Goal: Task Accomplishment & Management: Use online tool/utility

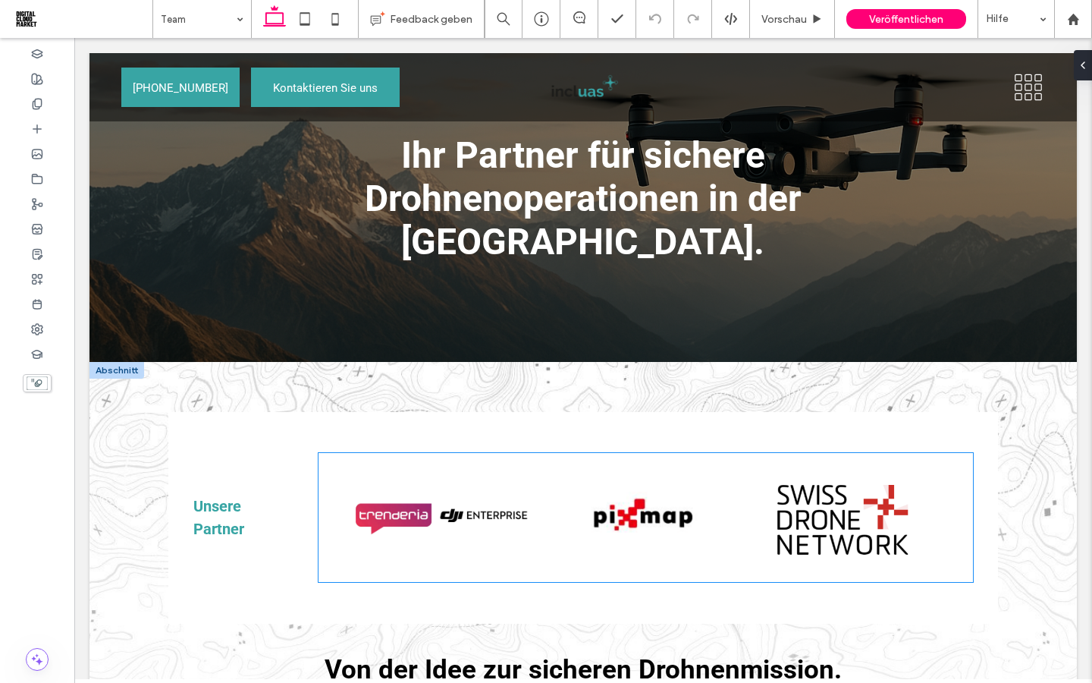
scroll to position [68, 0]
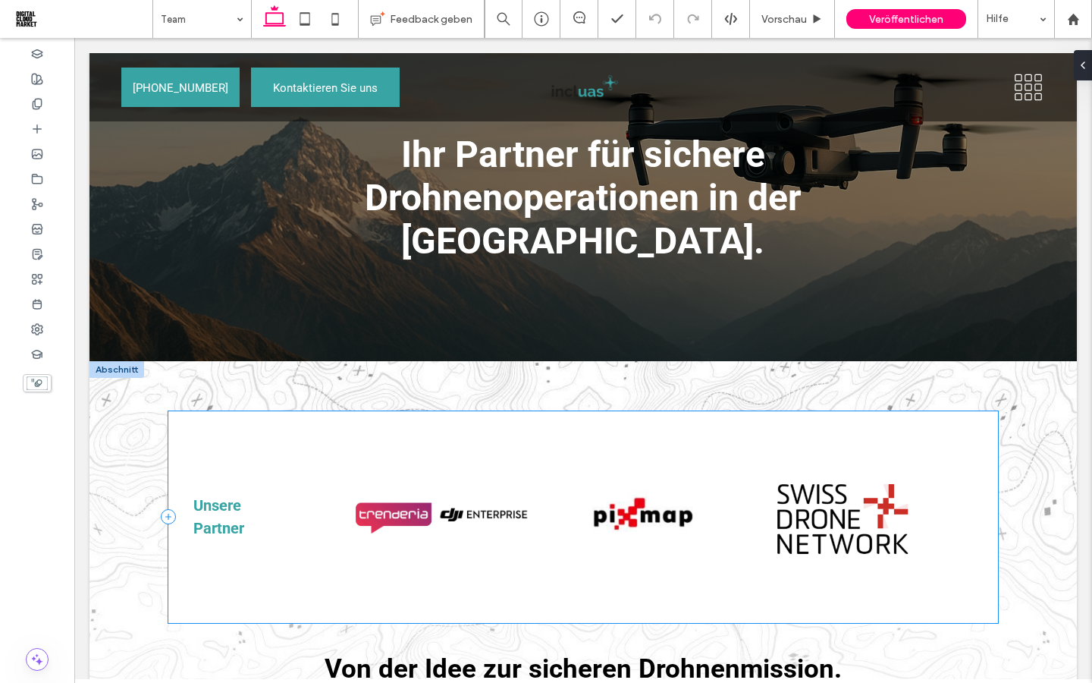
click at [199, 428] on div "Unsere Partner Button Button Button Mehr anzeigen" at bounding box center [583, 517] width 830 height 212
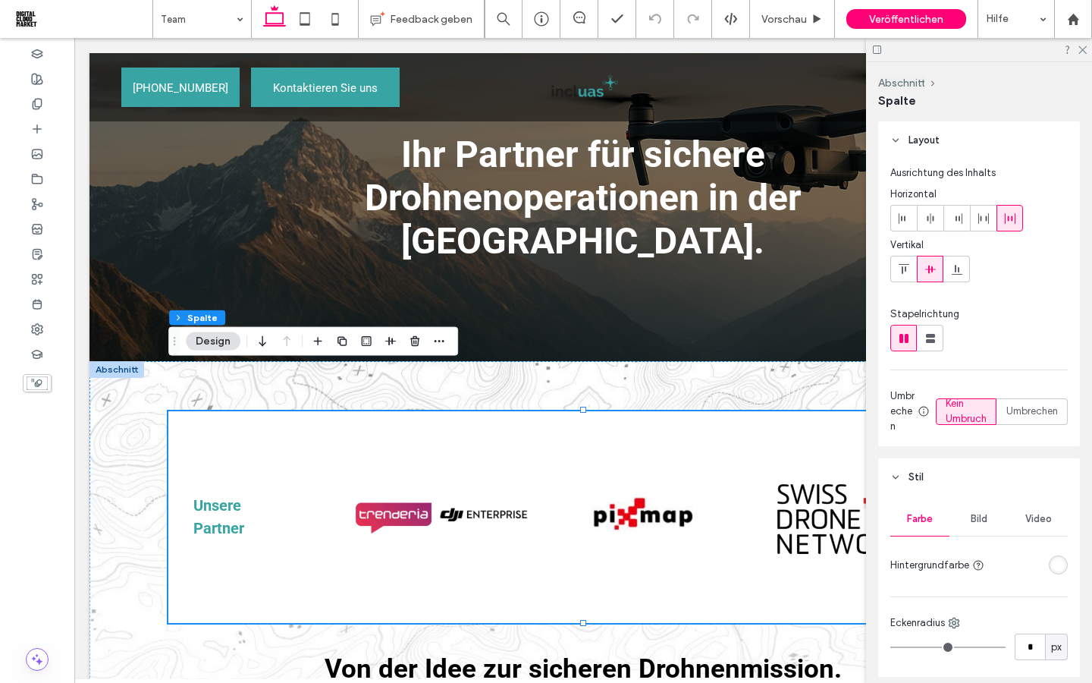
click at [1061, 570] on div "rgba(255, 255, 255, 1)" at bounding box center [1058, 564] width 13 height 13
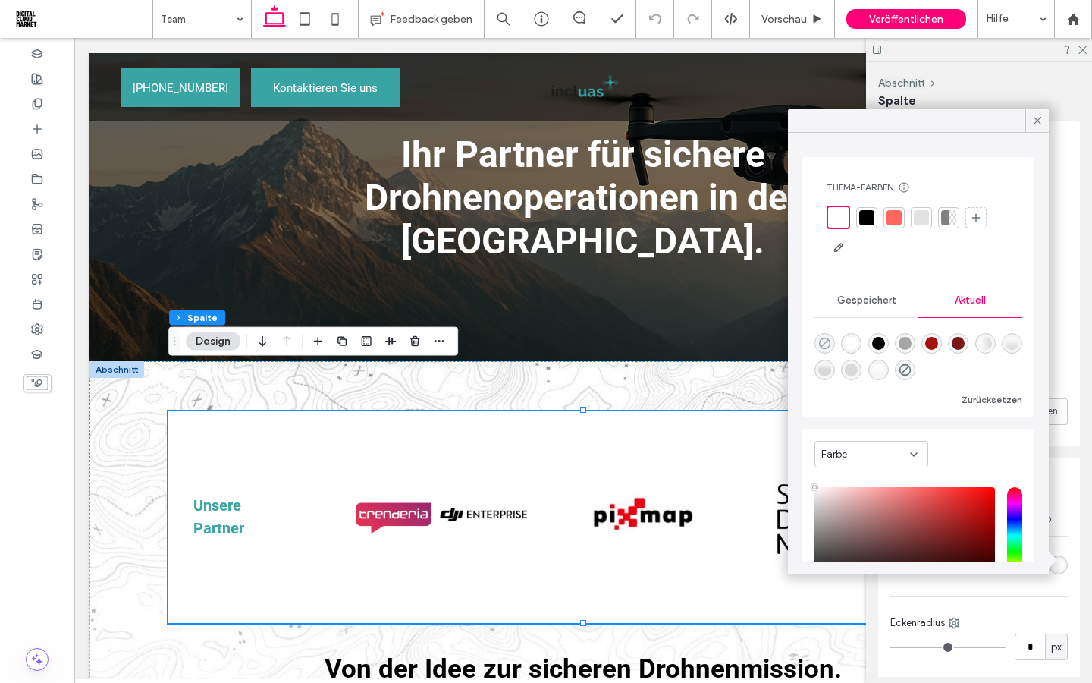
click at [825, 344] on icon "rgba(0, 0, 0, 0)" at bounding box center [824, 343] width 13 height 13
type input "*******"
type input "*"
type input "**"
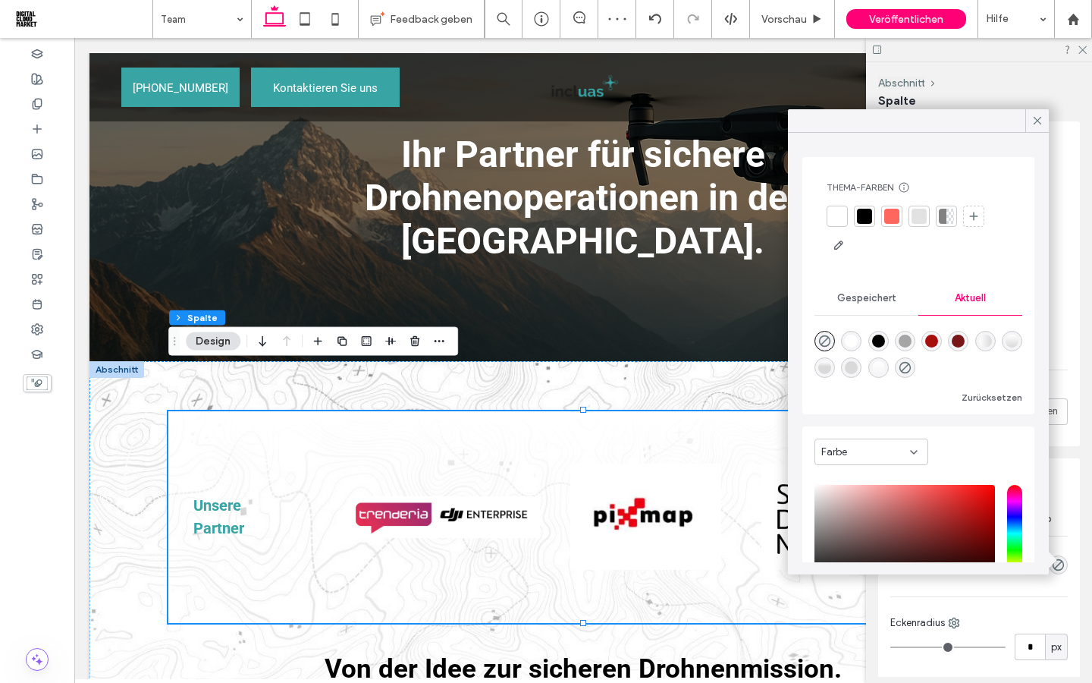
click at [915, 454] on icon at bounding box center [914, 452] width 12 height 12
click at [881, 502] on div "Farbverlauf" at bounding box center [871, 504] width 112 height 27
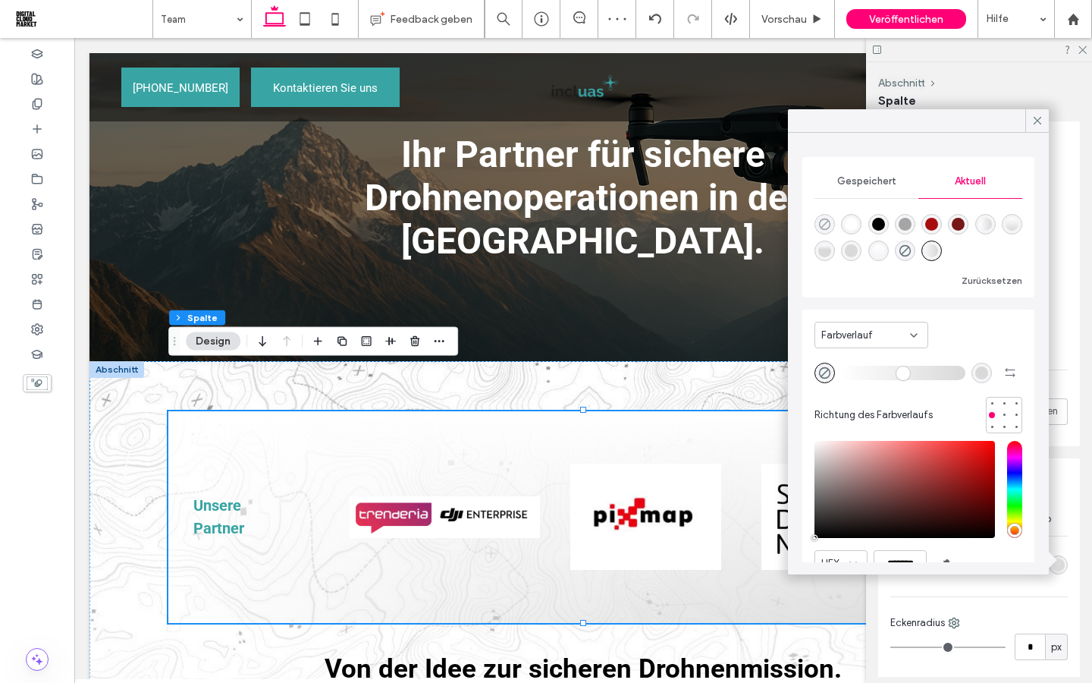
click at [824, 223] on use "rgba(0, 0, 0, 0)" at bounding box center [824, 223] width 11 height 11
click at [982, 369] on div "rgba(217, 217, 217, 1)" at bounding box center [981, 372] width 13 height 13
type input "*******"
type input "***"
type input "****"
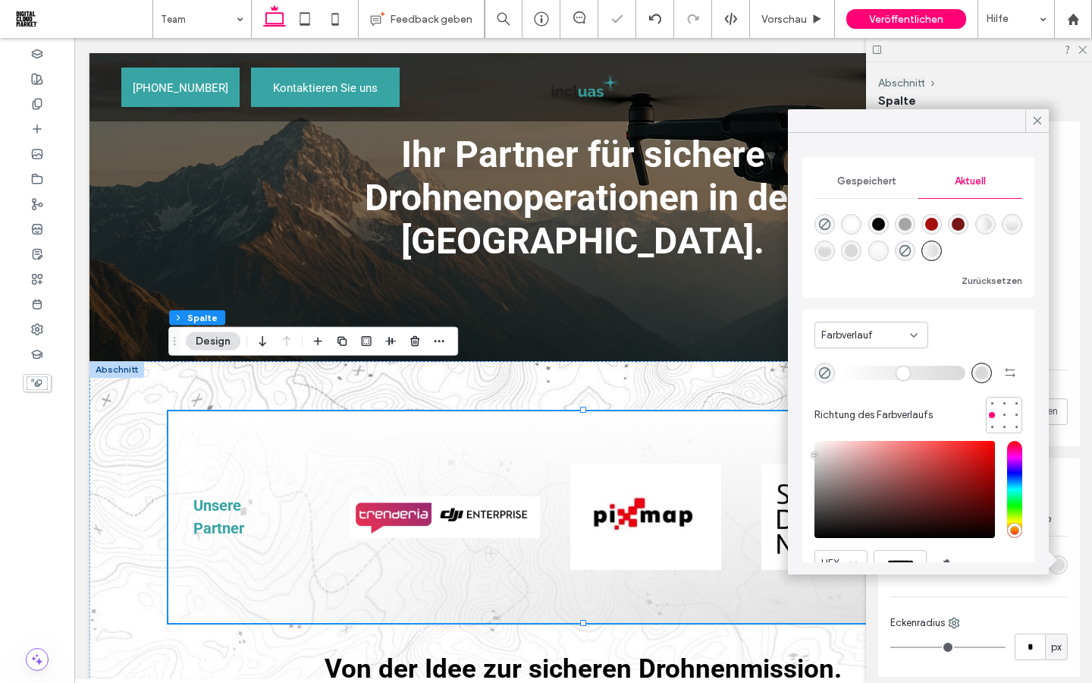
click at [827, 231] on div "rgba(0, 0, 0, 0)" at bounding box center [824, 224] width 20 height 20
type input "*******"
type input "*"
type input "**"
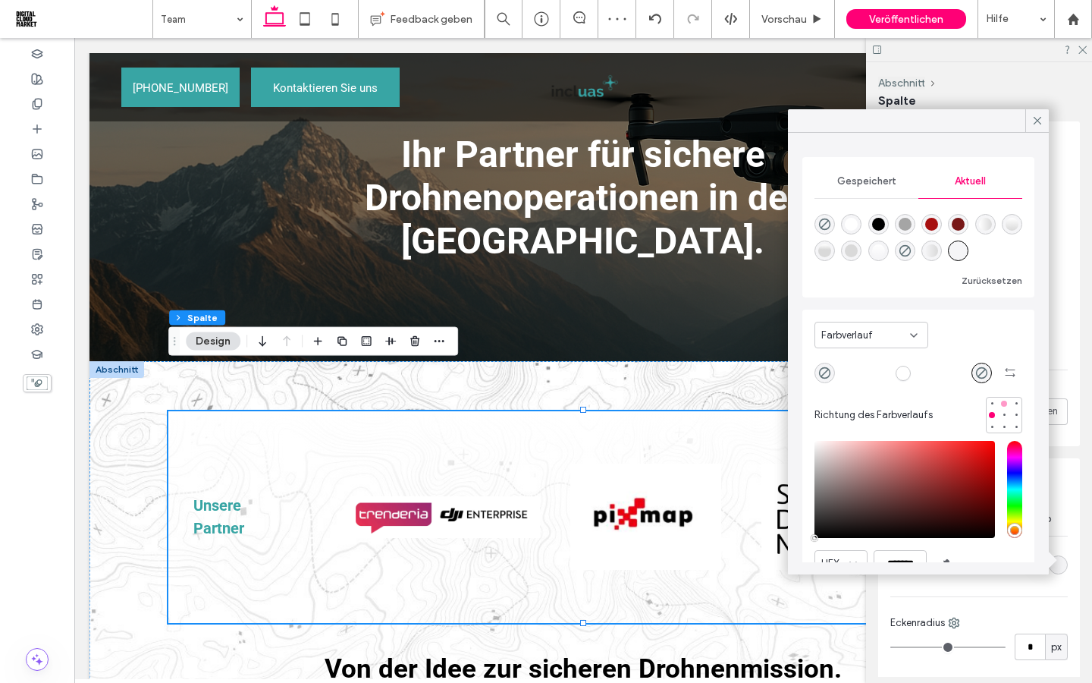
click at [1001, 402] on div at bounding box center [1004, 403] width 6 height 6
click at [1006, 418] on div at bounding box center [1004, 415] width 11 height 11
click at [1006, 427] on div at bounding box center [1004, 426] width 6 height 6
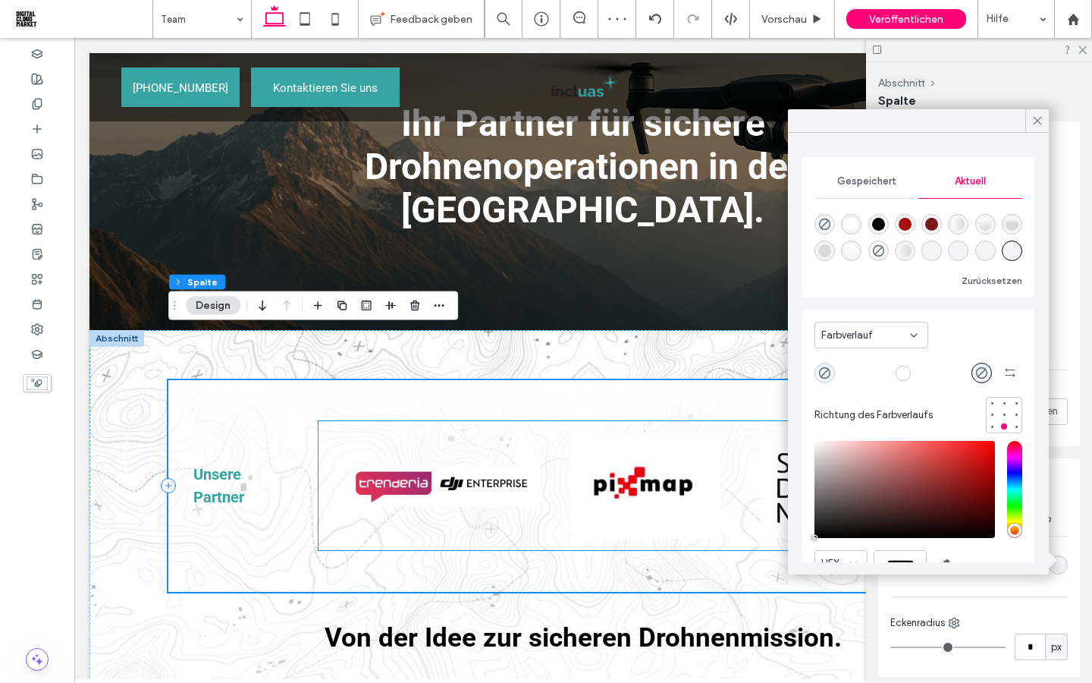
scroll to position [96, 0]
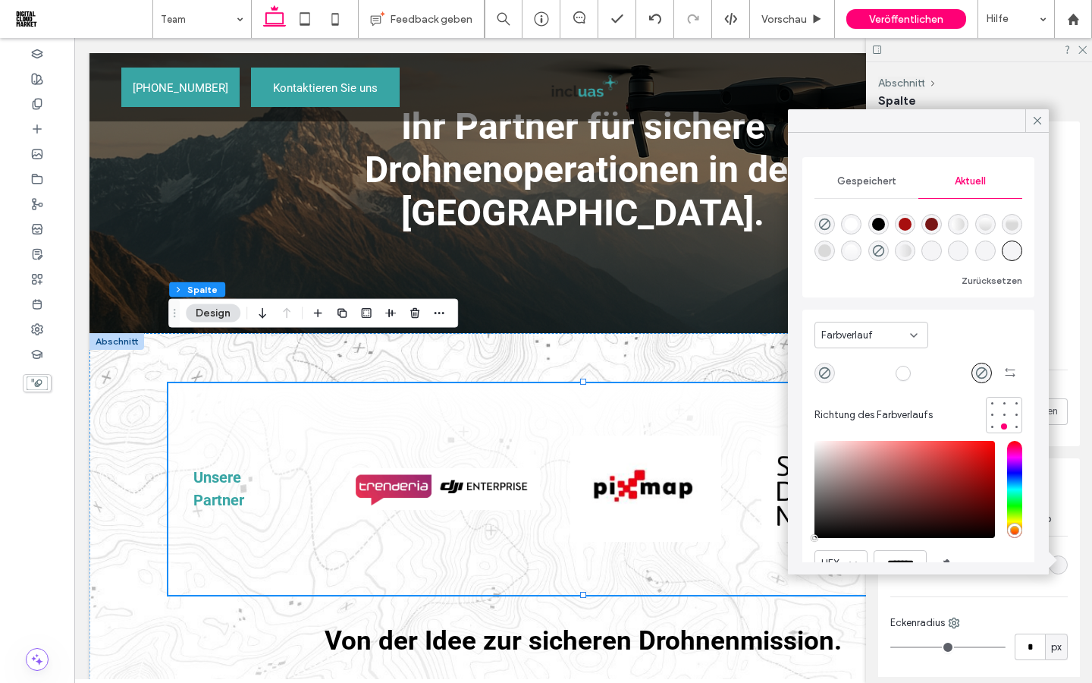
click at [880, 330] on div "Farbverlauf" at bounding box center [865, 335] width 89 height 15
click at [868, 358] on div "Farbe" at bounding box center [871, 361] width 112 height 27
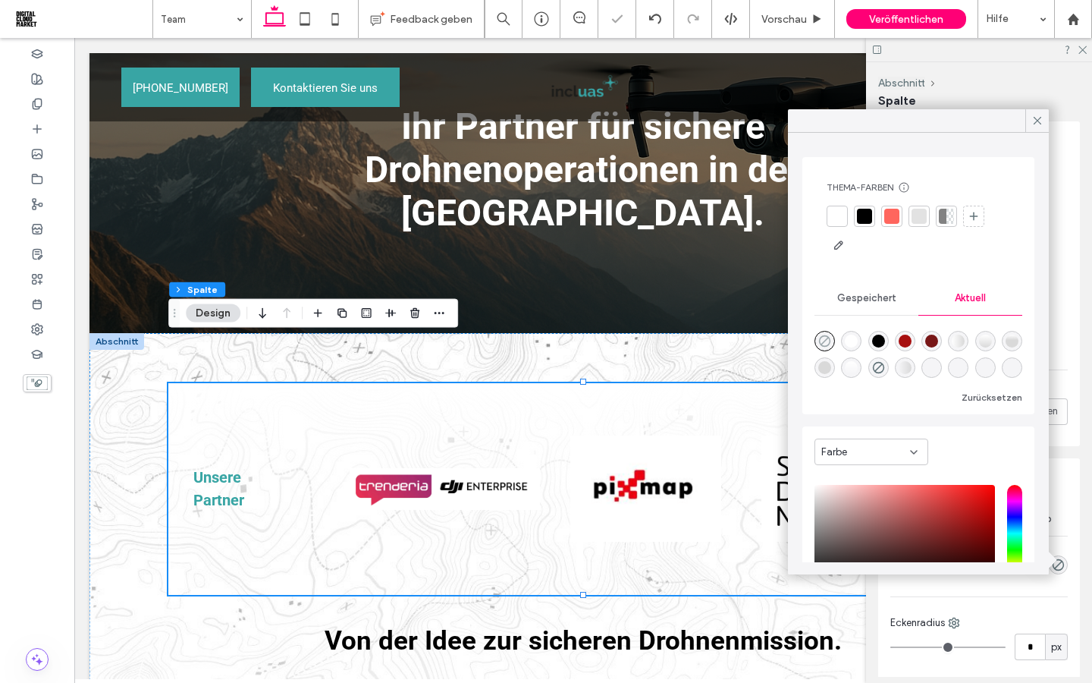
click at [824, 342] on use "rgba(0, 0, 0, 0)" at bounding box center [824, 340] width 11 height 11
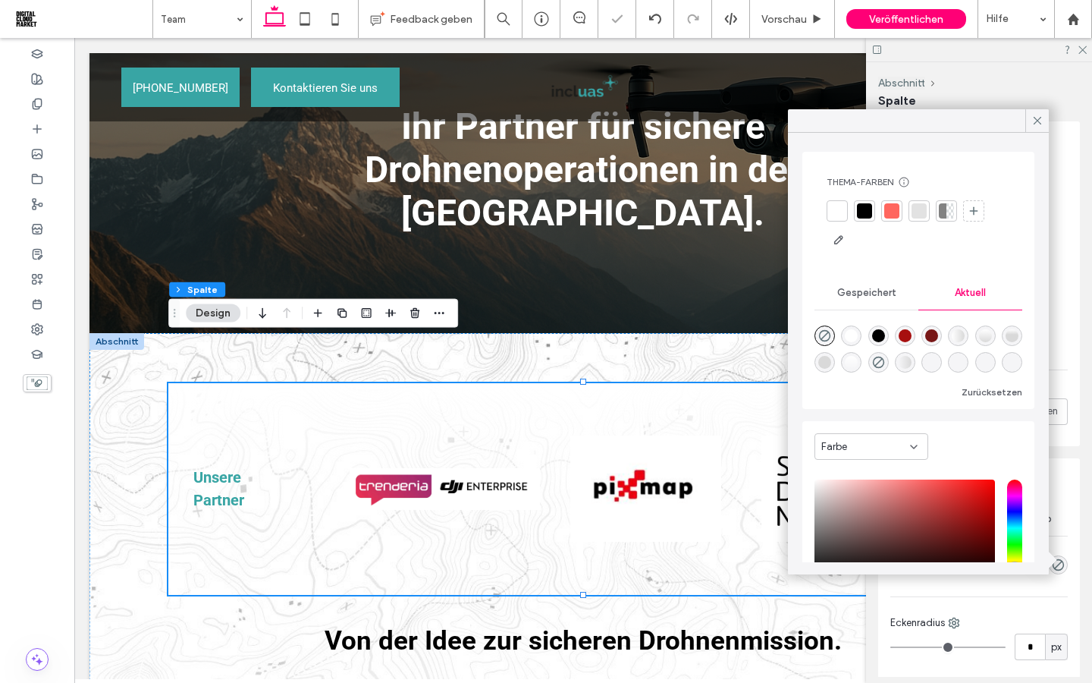
click at [877, 333] on div "rgba(0, 0, 0, 1)" at bounding box center [878, 335] width 13 height 13
type input "***"
type input "****"
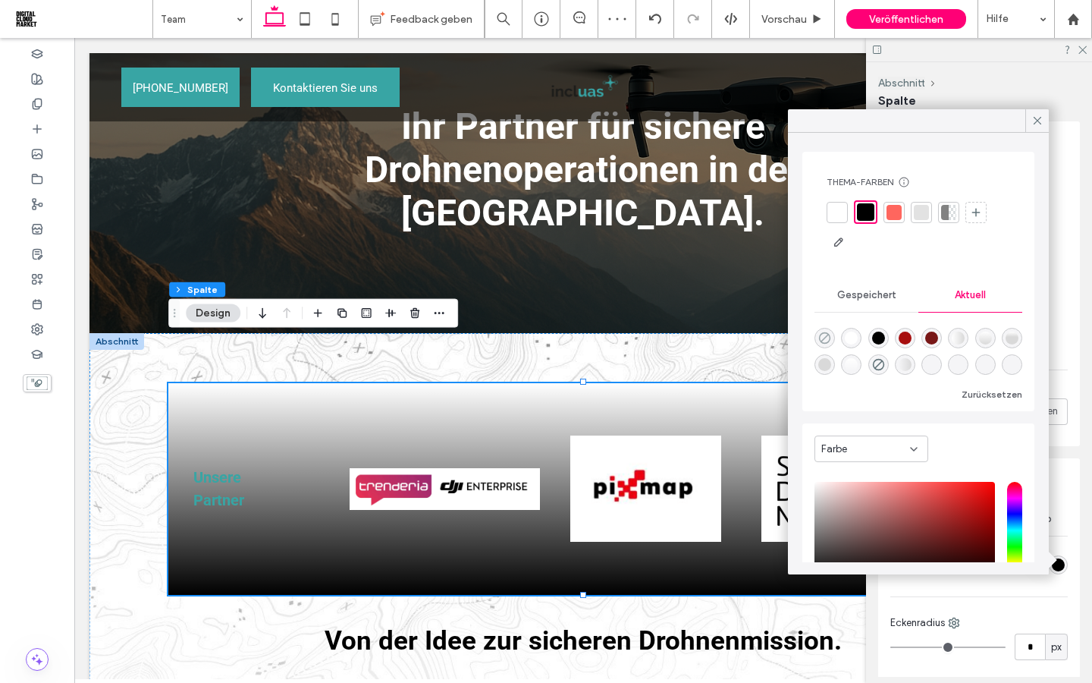
click at [821, 339] on icon "rgba(0, 0, 0, 0)" at bounding box center [824, 337] width 13 height 13
type input "*"
type input "**"
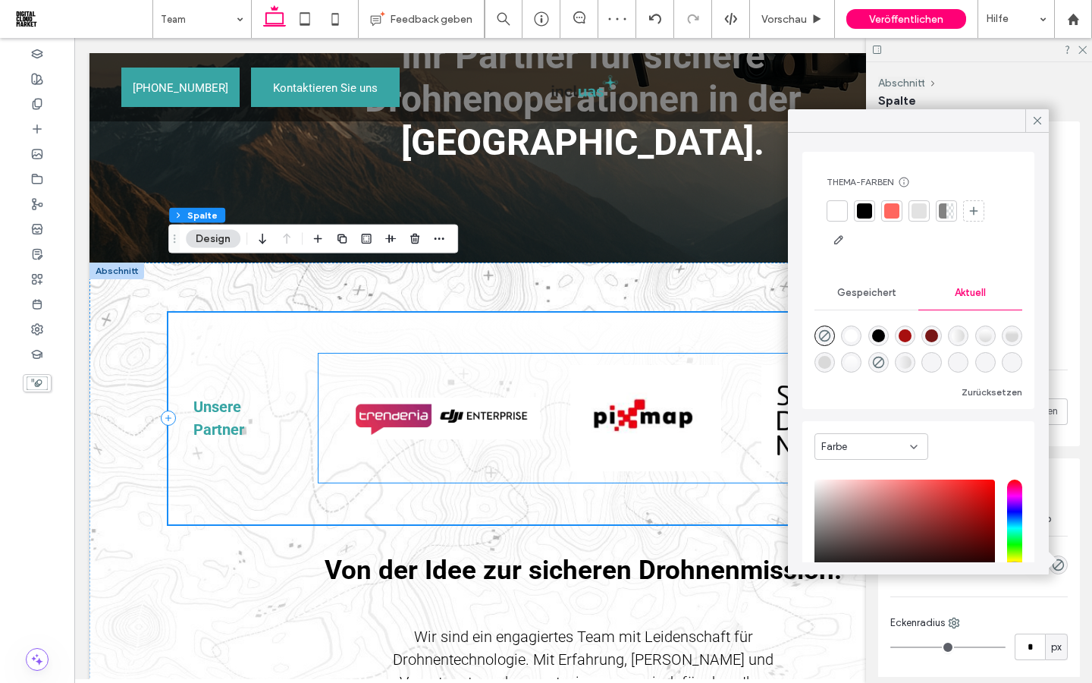
scroll to position [172, 0]
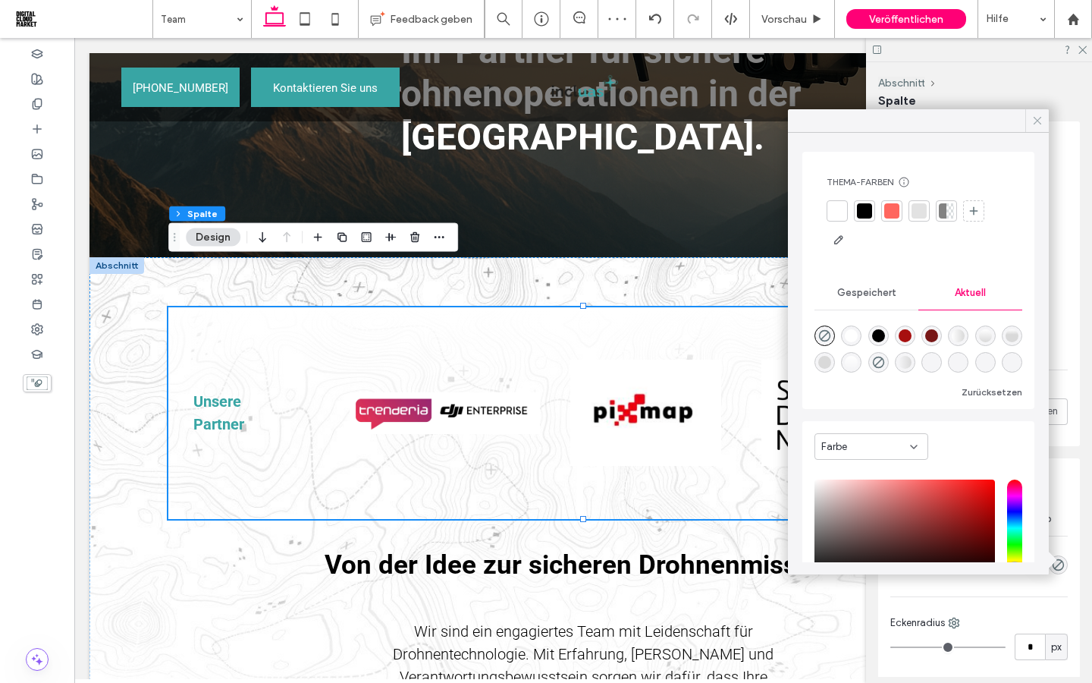
click at [1038, 116] on icon at bounding box center [1038, 121] width 14 height 14
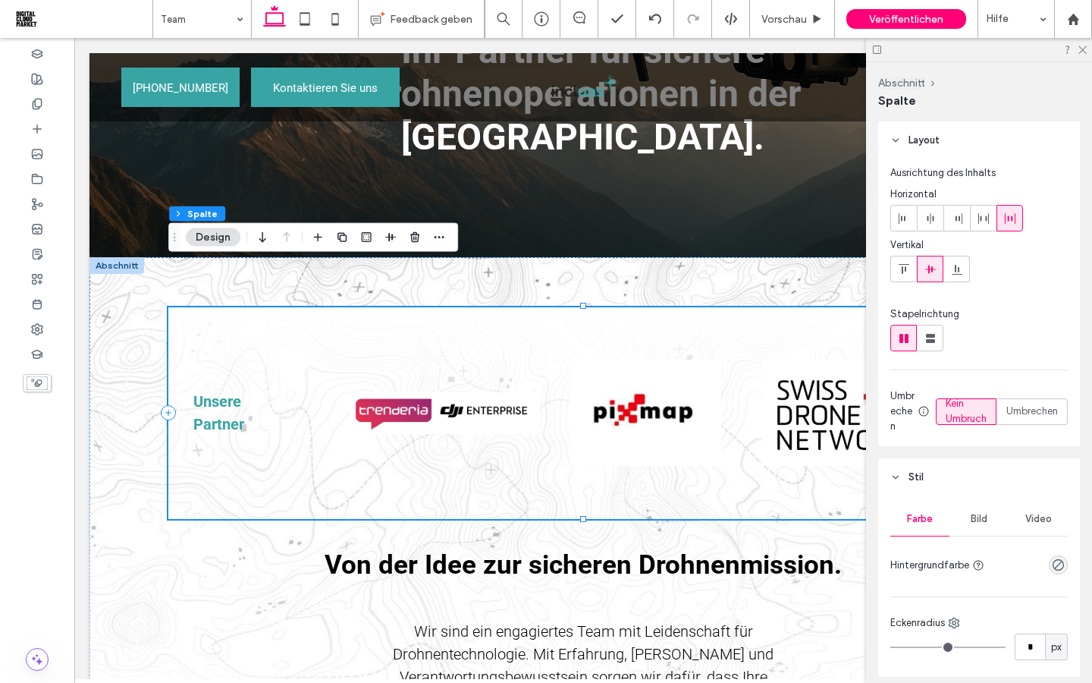
click at [793, 307] on div "Unsere Partner Button Button Button Mehr anzeigen" at bounding box center [583, 413] width 830 height 212
click at [1083, 48] on icon at bounding box center [1082, 49] width 10 height 10
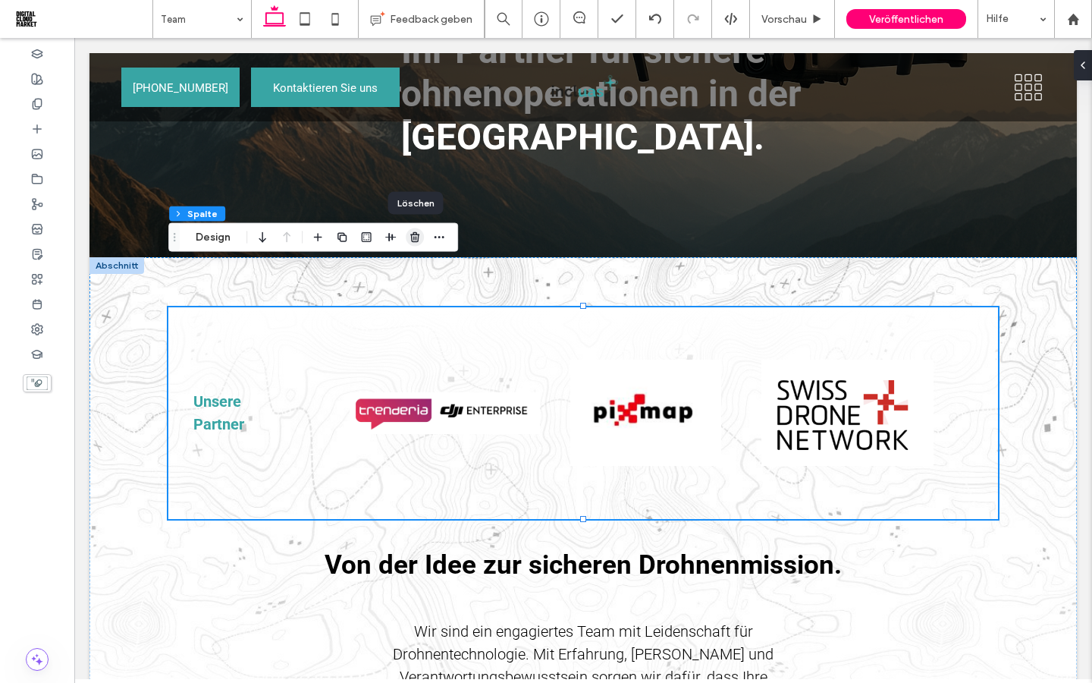
click at [413, 237] on use "button" at bounding box center [414, 237] width 9 height 10
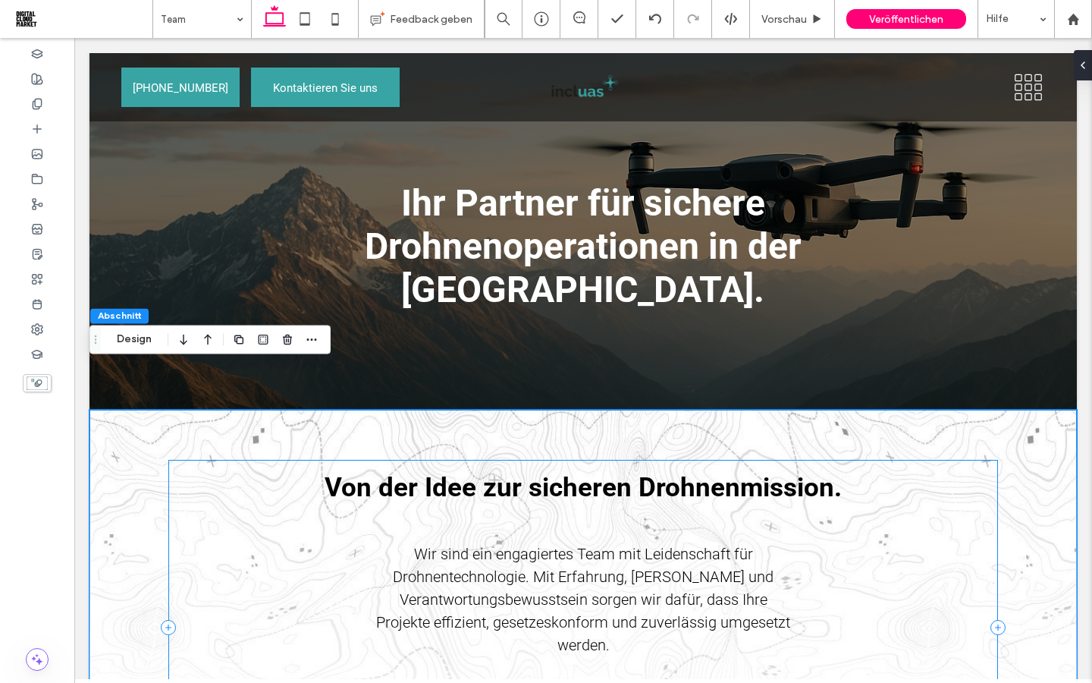
scroll to position [20, 0]
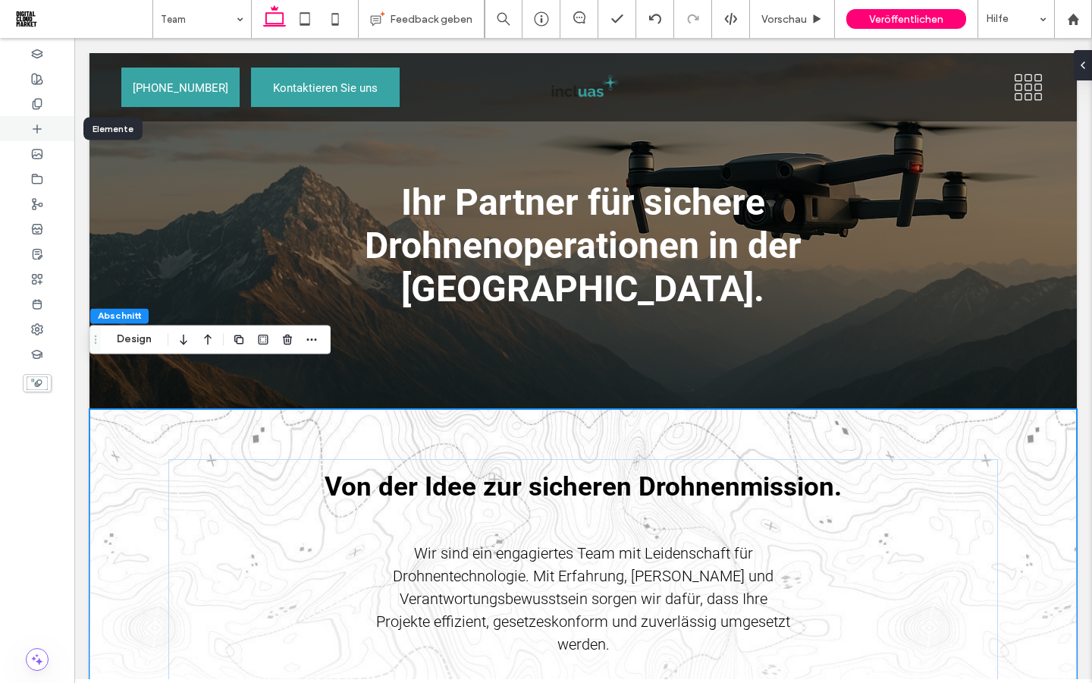
click at [33, 136] on div at bounding box center [37, 128] width 74 height 25
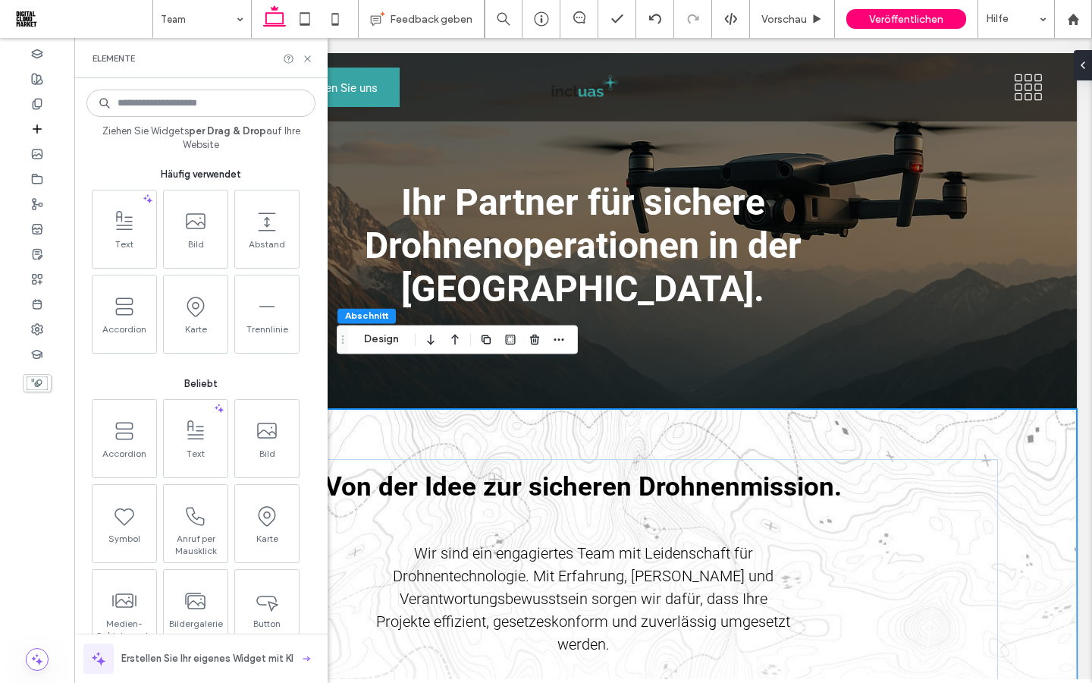
click at [548, 409] on div "Von der Idee zur sicheren Drohnenmission. Wir sind ein engagiertes Team mit Lei…" at bounding box center [582, 626] width 987 height 435
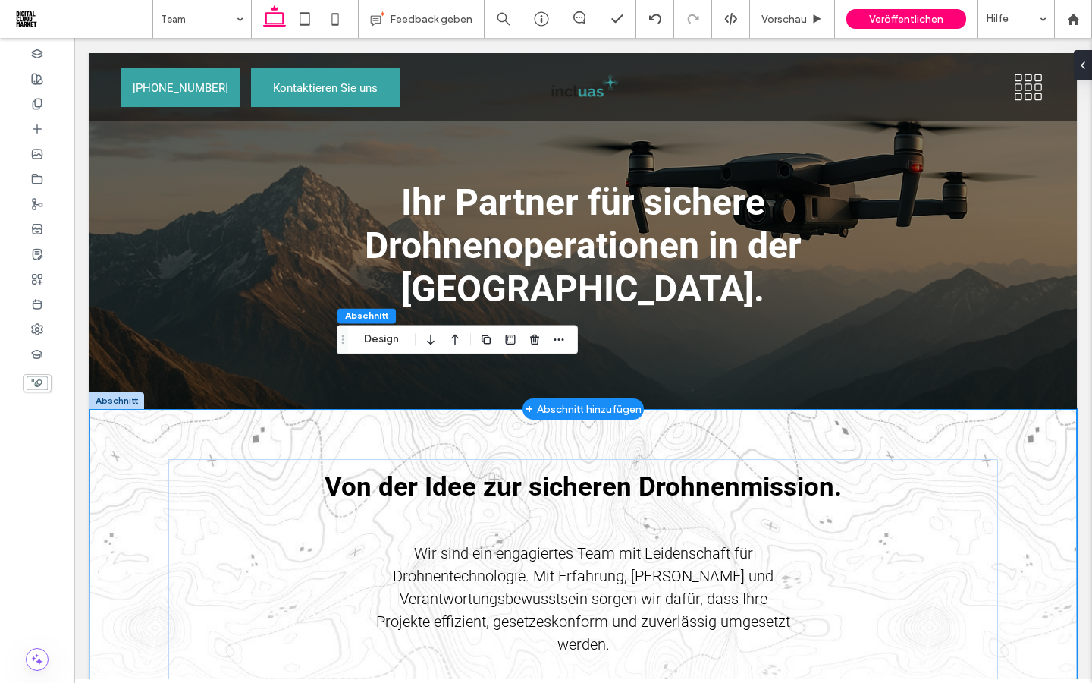
click at [544, 400] on div "+ Abschnitt hinzufügen" at bounding box center [584, 408] width 116 height 17
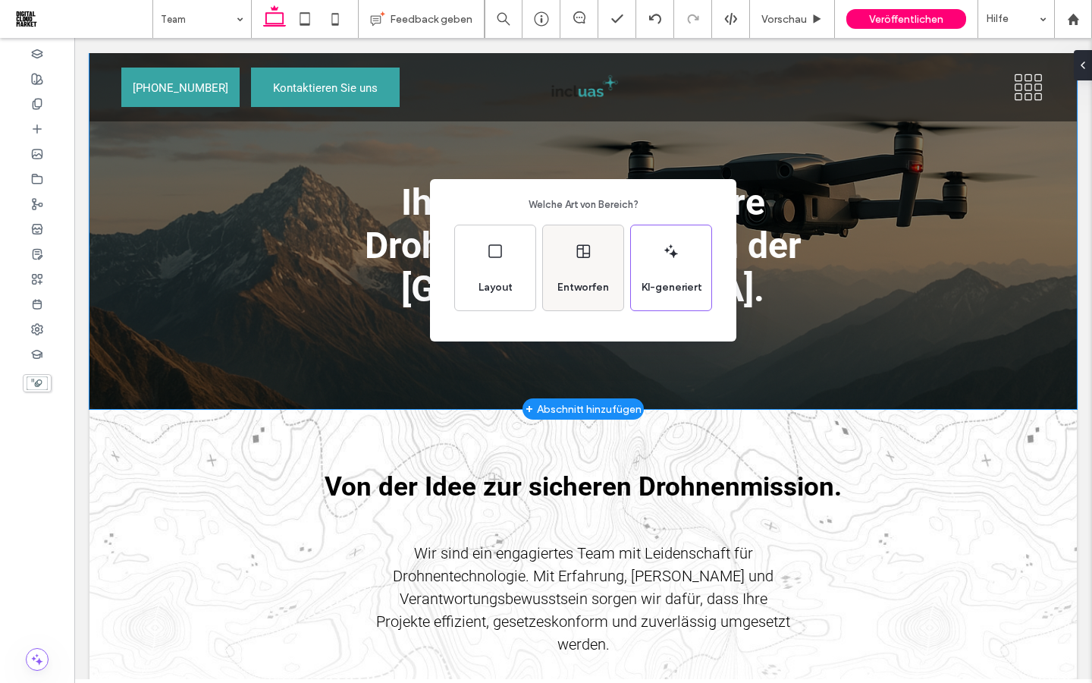
click at [573, 281] on span "Entworfen" at bounding box center [583, 287] width 64 height 15
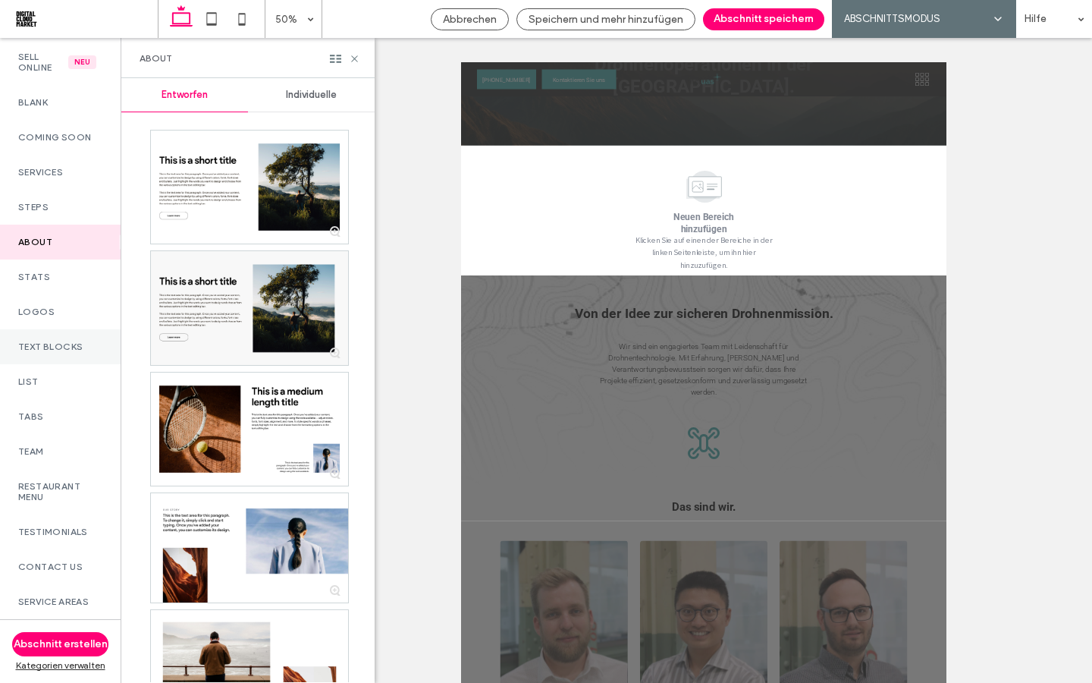
scroll to position [156, 0]
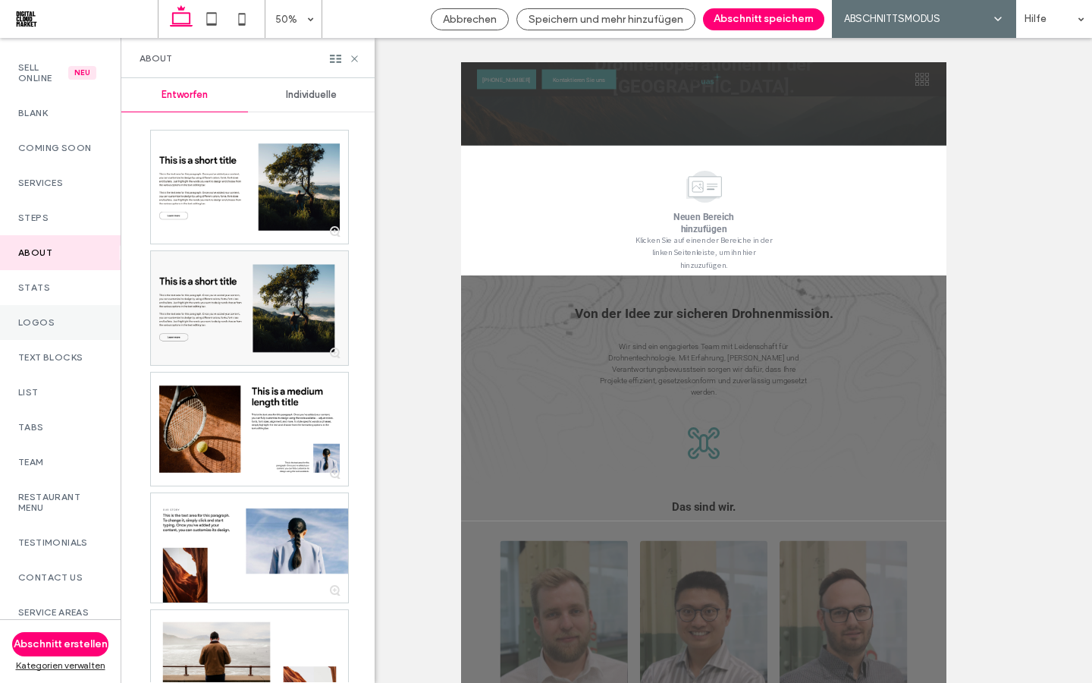
click at [58, 328] on label "Logos" at bounding box center [60, 322] width 84 height 11
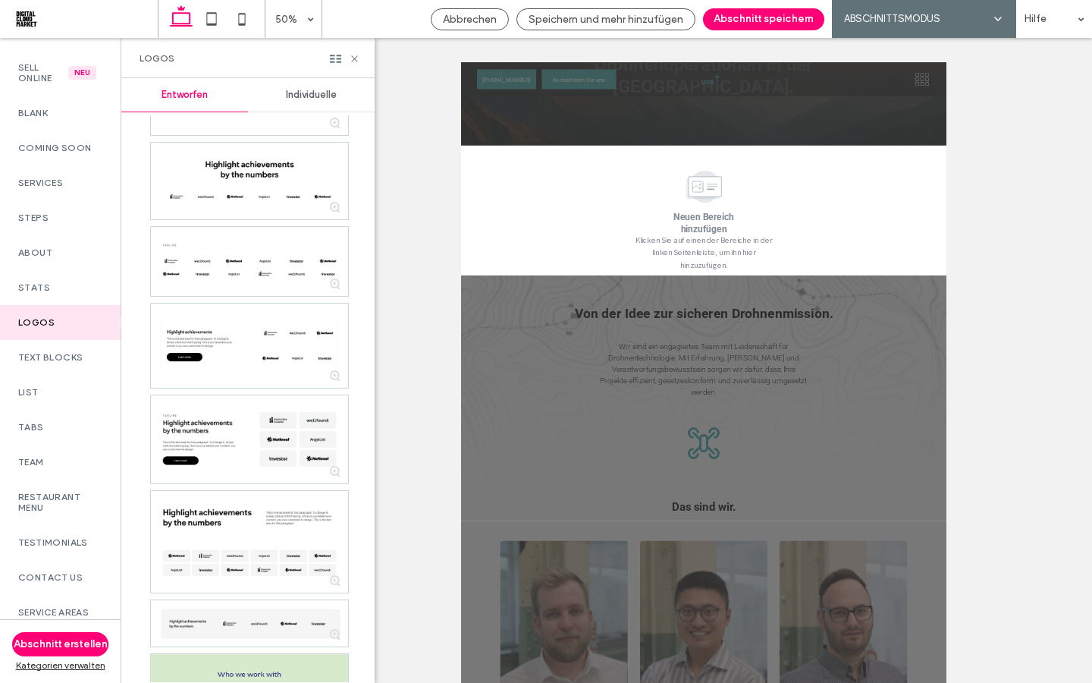
scroll to position [548, 0]
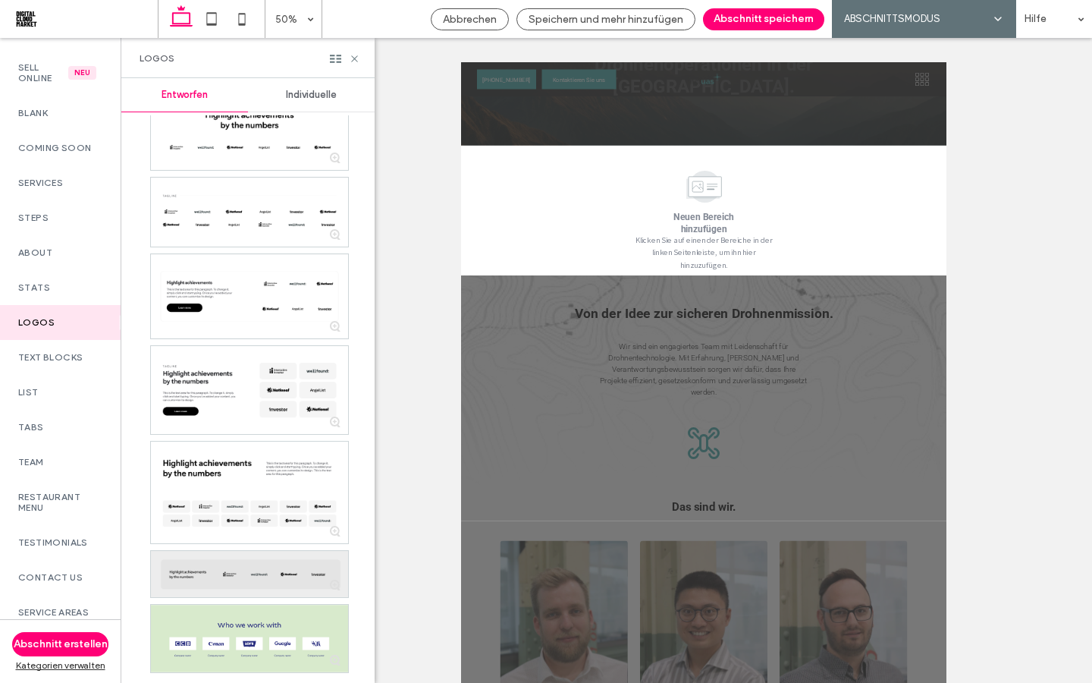
click at [253, 573] on div at bounding box center [249, 574] width 197 height 46
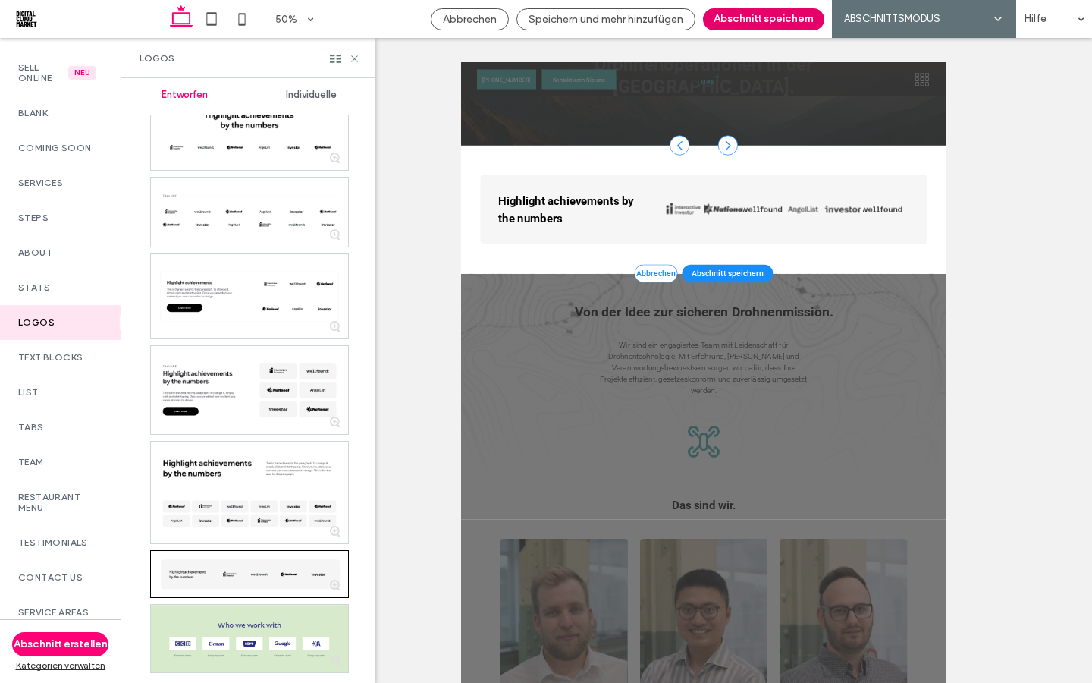
click at [741, 24] on button "Abschnitt speichern" at bounding box center [763, 19] width 121 height 22
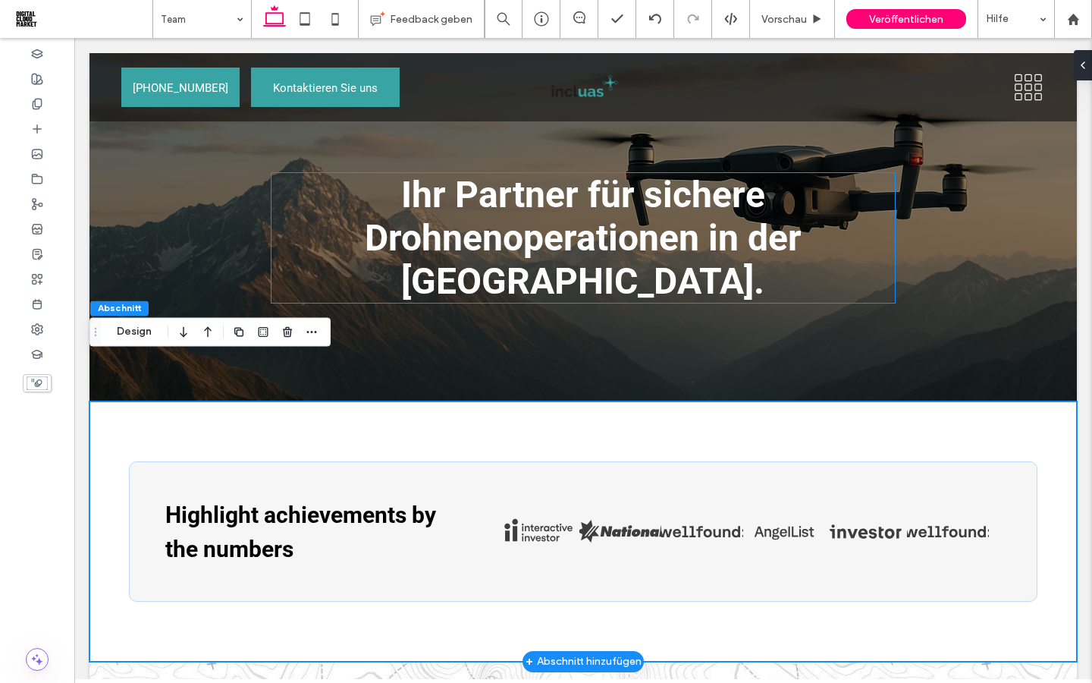
scroll to position [33, 0]
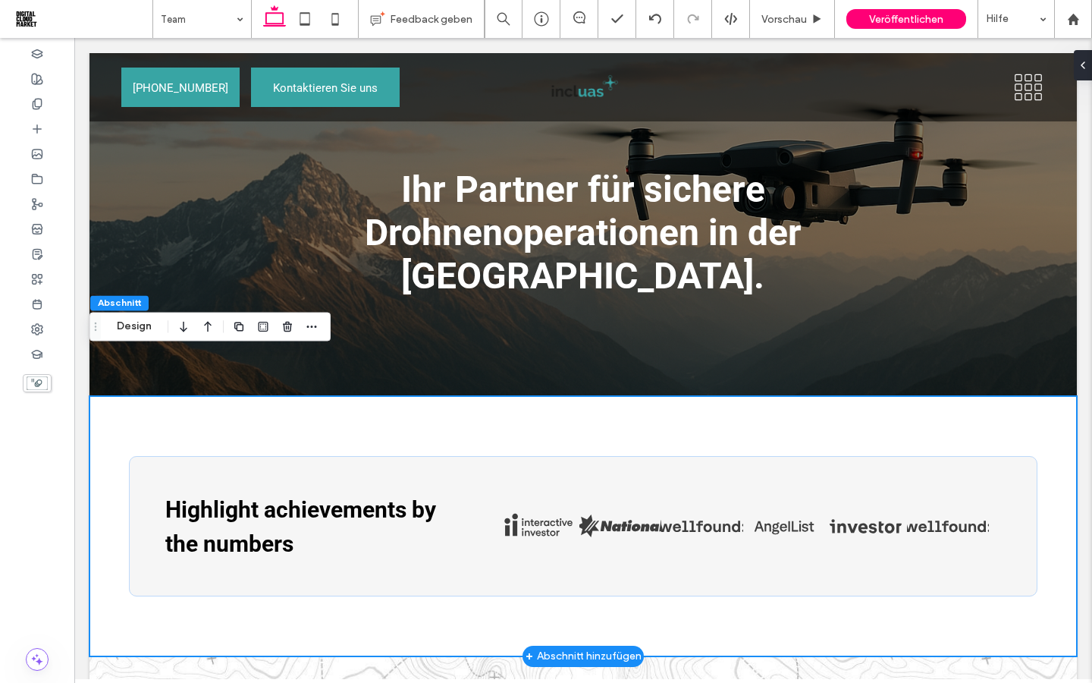
click at [131, 396] on div "Highlight achievements by the numbers Button Button Button Button Button Button…" at bounding box center [582, 525] width 987 height 259
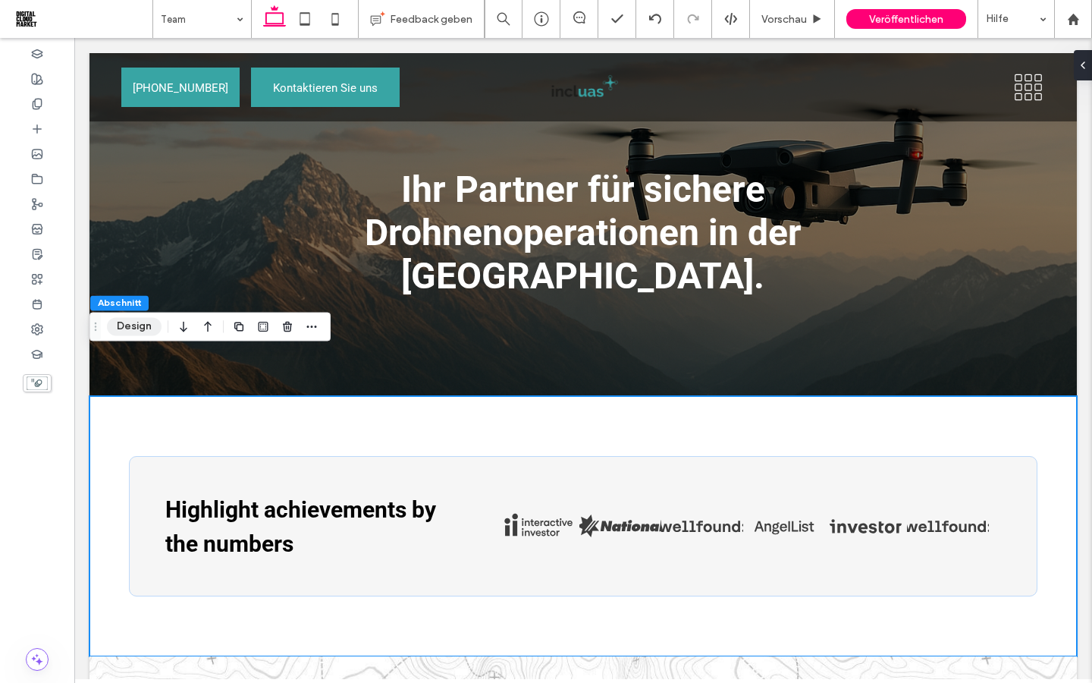
click at [137, 331] on button "Design" at bounding box center [134, 326] width 55 height 18
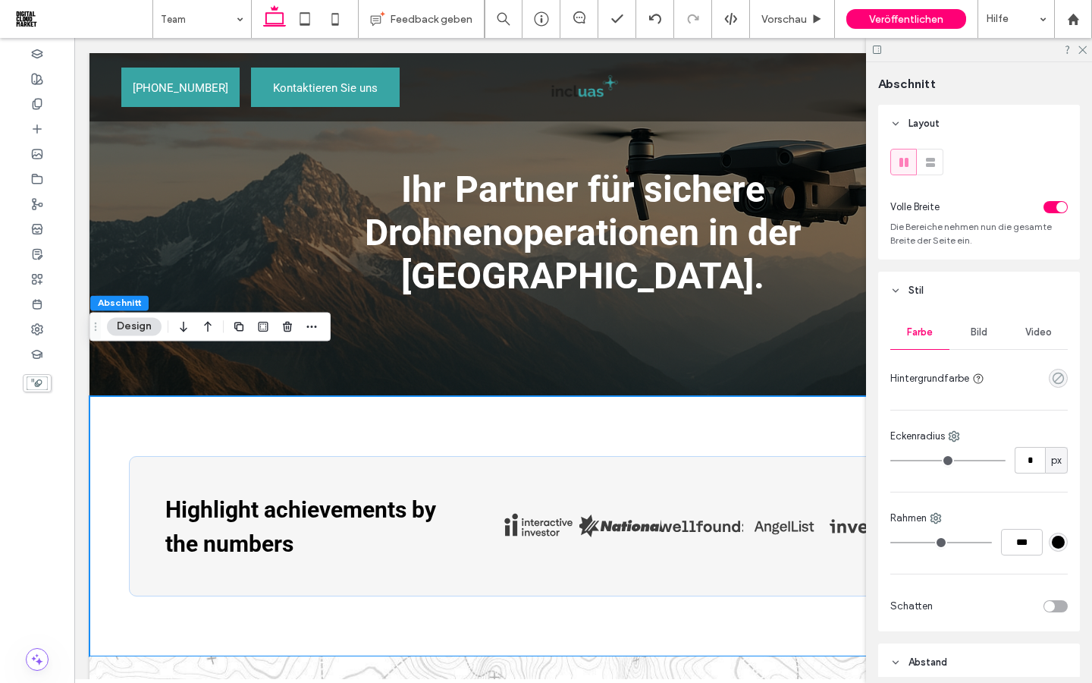
click at [1059, 380] on icon "rgba(0, 0, 0, 0)" at bounding box center [1058, 378] width 13 height 13
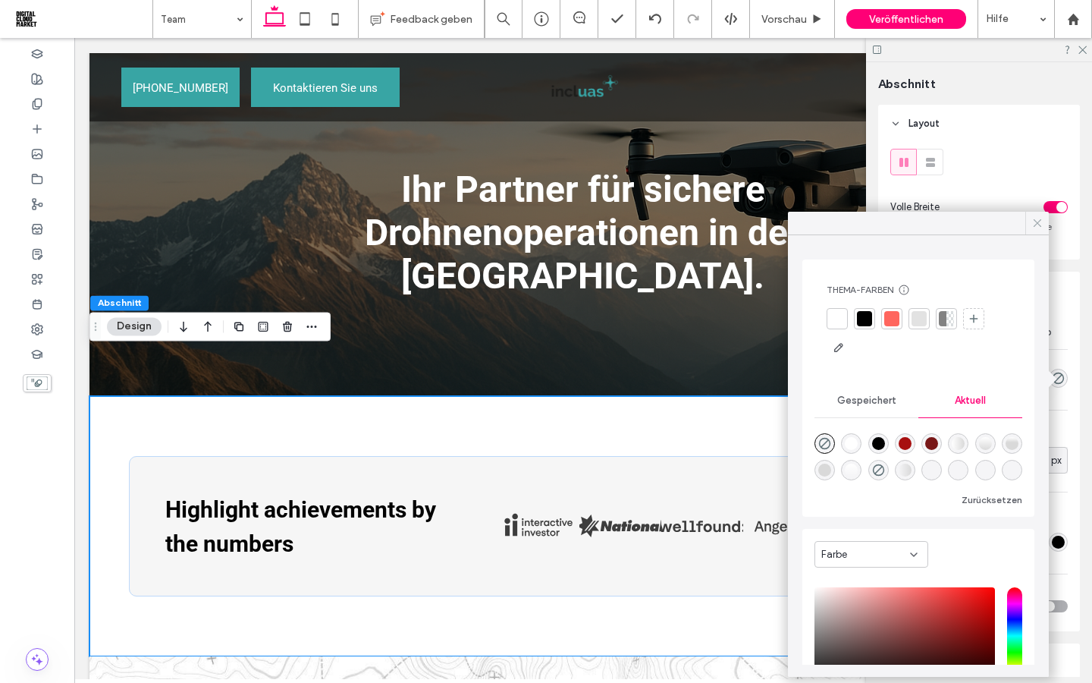
click at [1037, 228] on icon at bounding box center [1038, 223] width 14 height 14
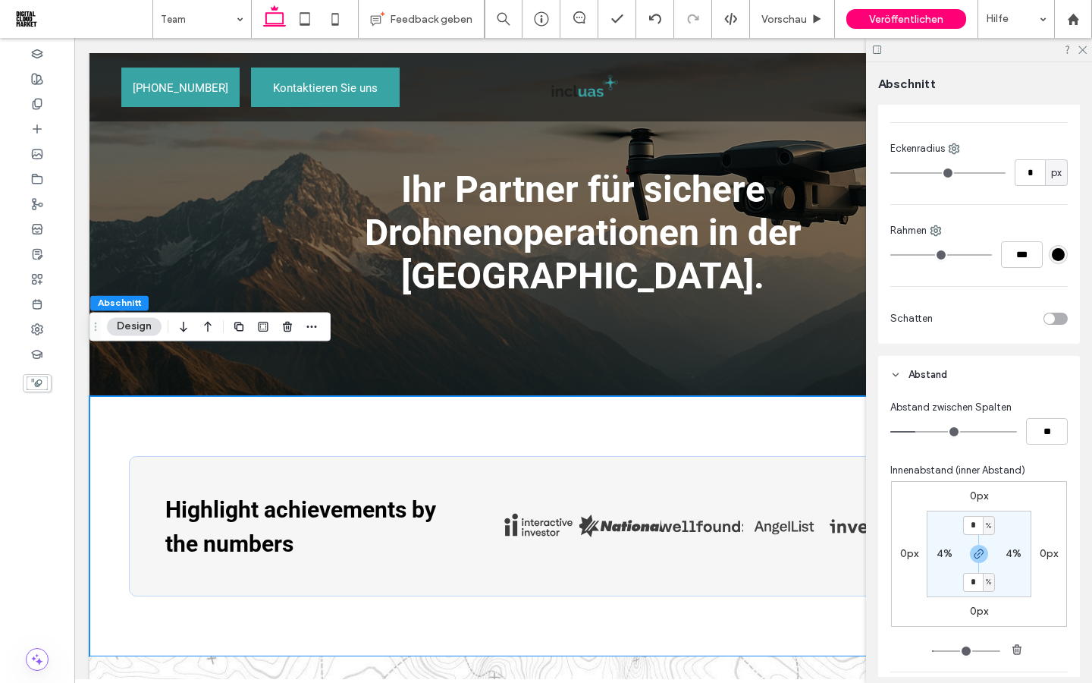
scroll to position [290, 0]
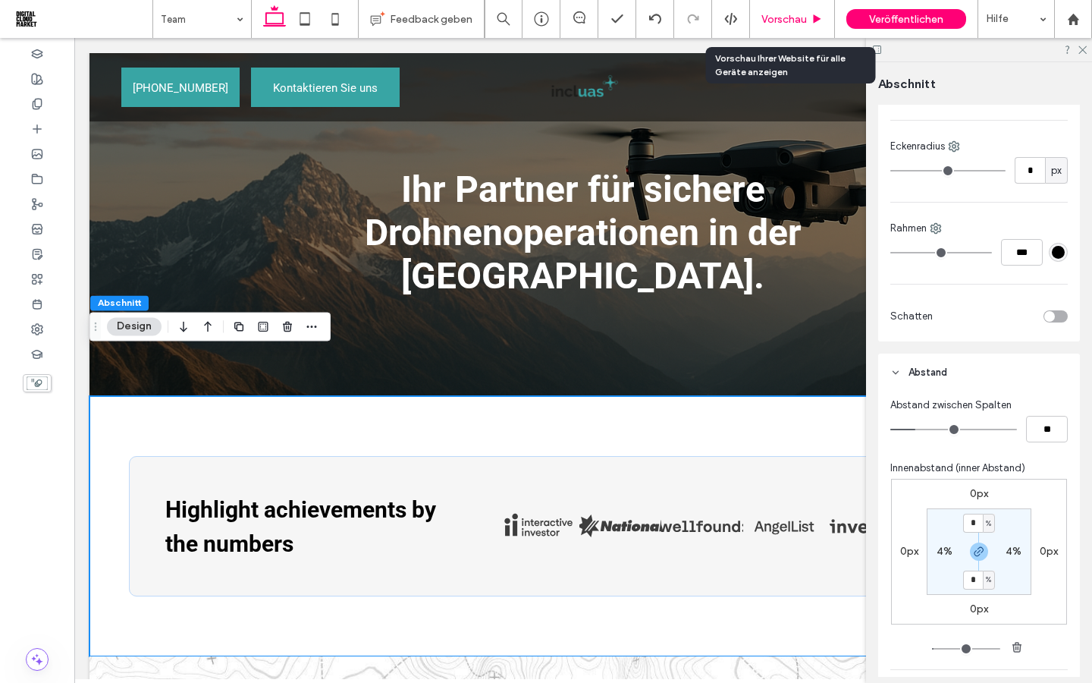
click at [780, 22] on span "Vorschau" at bounding box center [784, 19] width 46 height 13
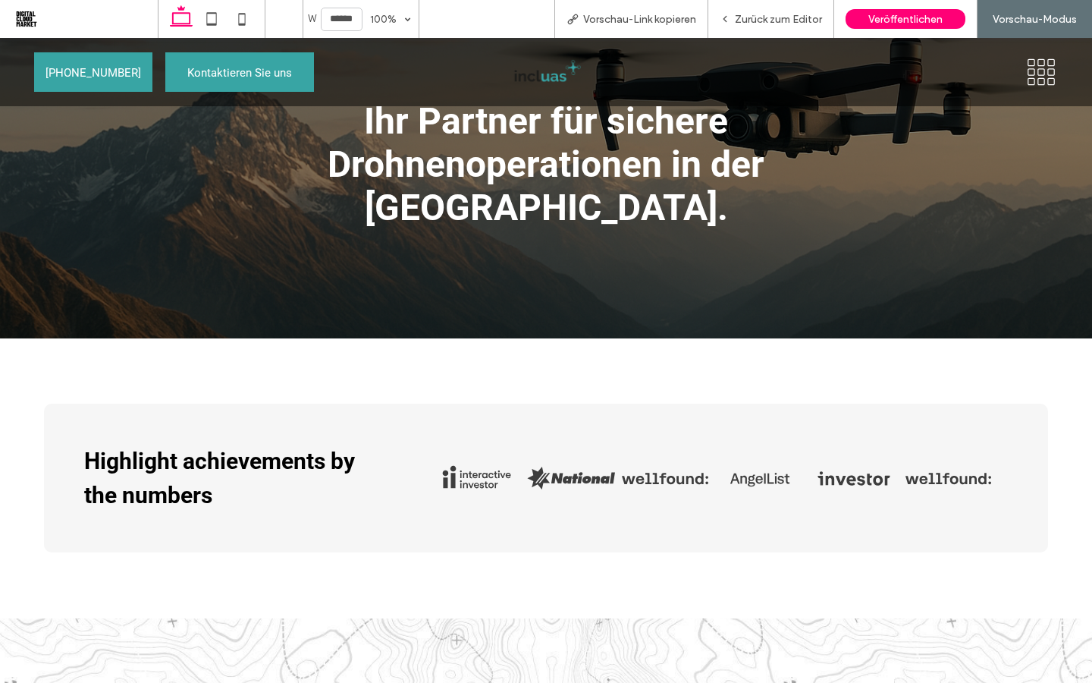
scroll to position [101, 0]
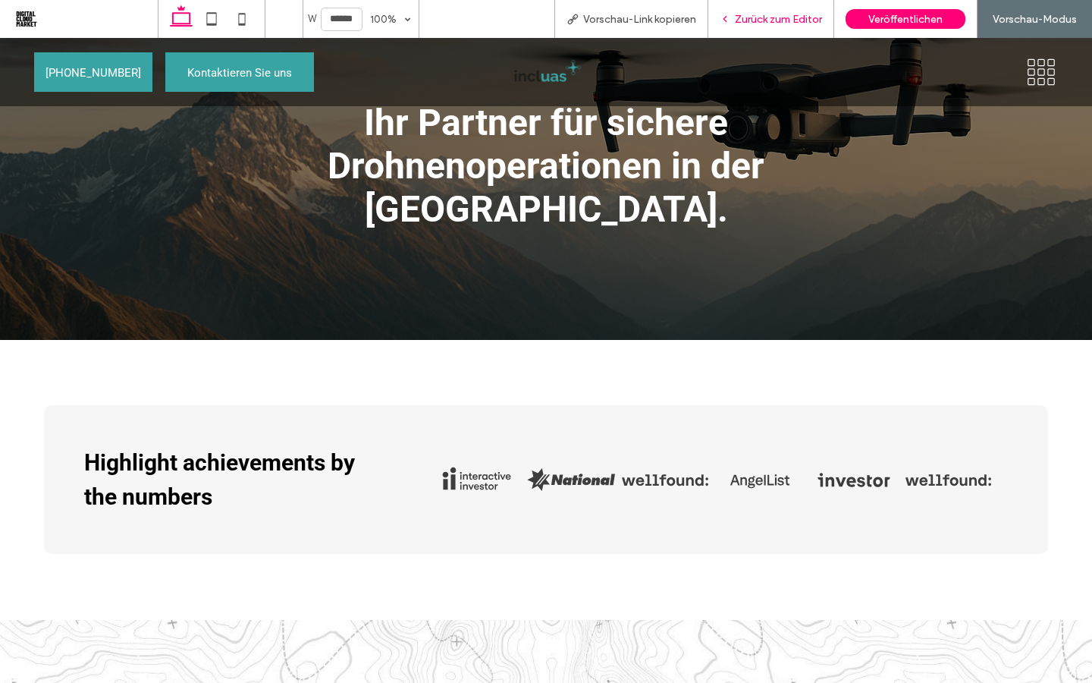
click at [774, 24] on span "Zurück zum Editor" at bounding box center [778, 19] width 87 height 13
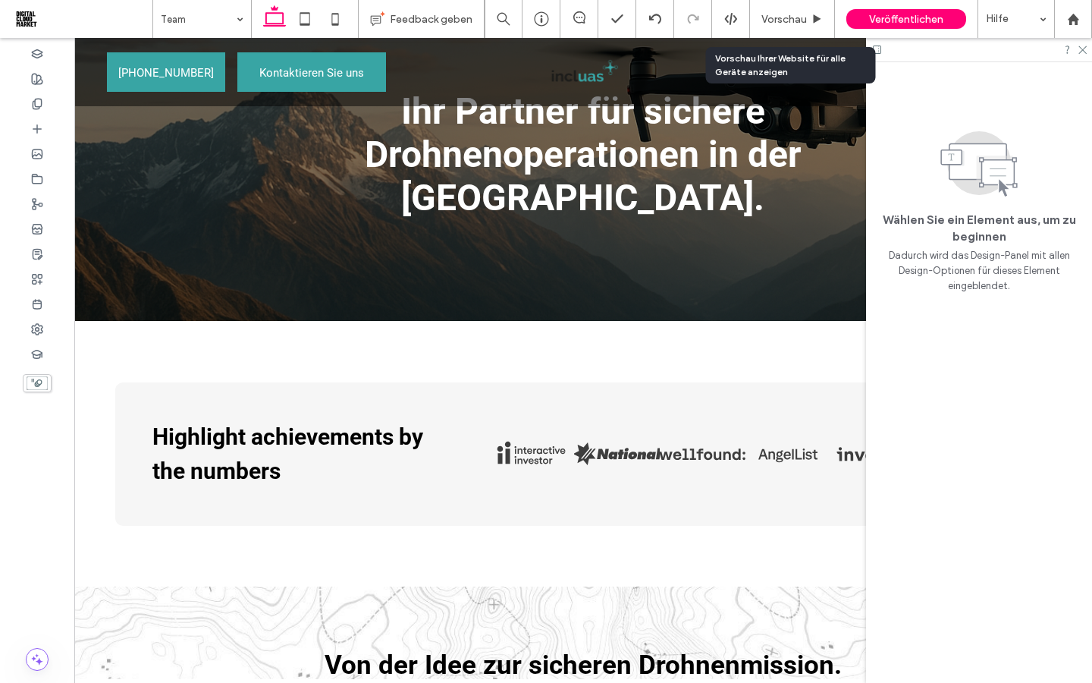
scroll to position [116, 0]
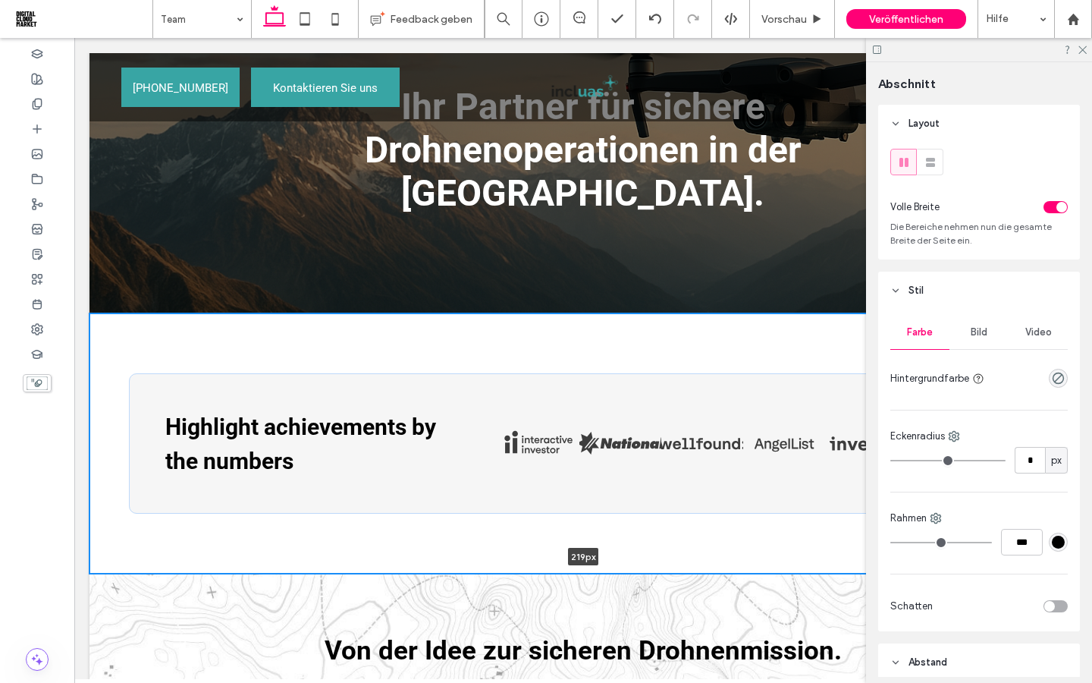
drag, startPoint x: 479, startPoint y: 528, endPoint x: 479, endPoint y: 437, distance: 91.0
click at [479, 436] on div "Highlight achievements by the numbers Button Button Button Button Button Button…" at bounding box center [582, 442] width 987 height 259
type input "***"
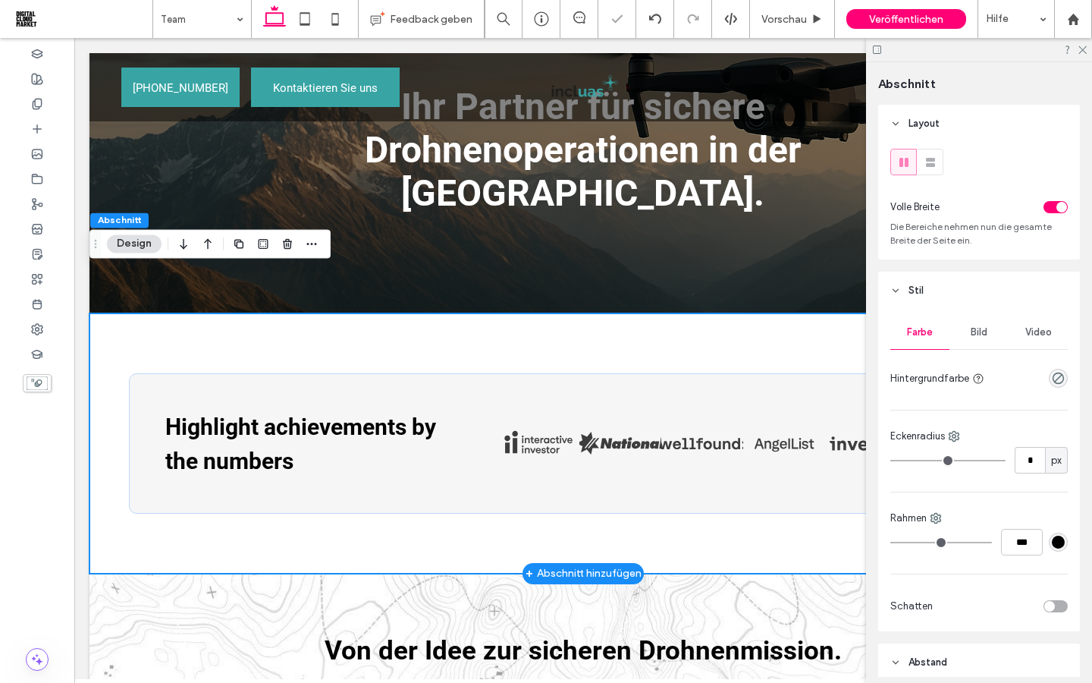
click at [445, 521] on div "Highlight achievements by the numbers Button Button Button Button Button Button…" at bounding box center [582, 442] width 987 height 259
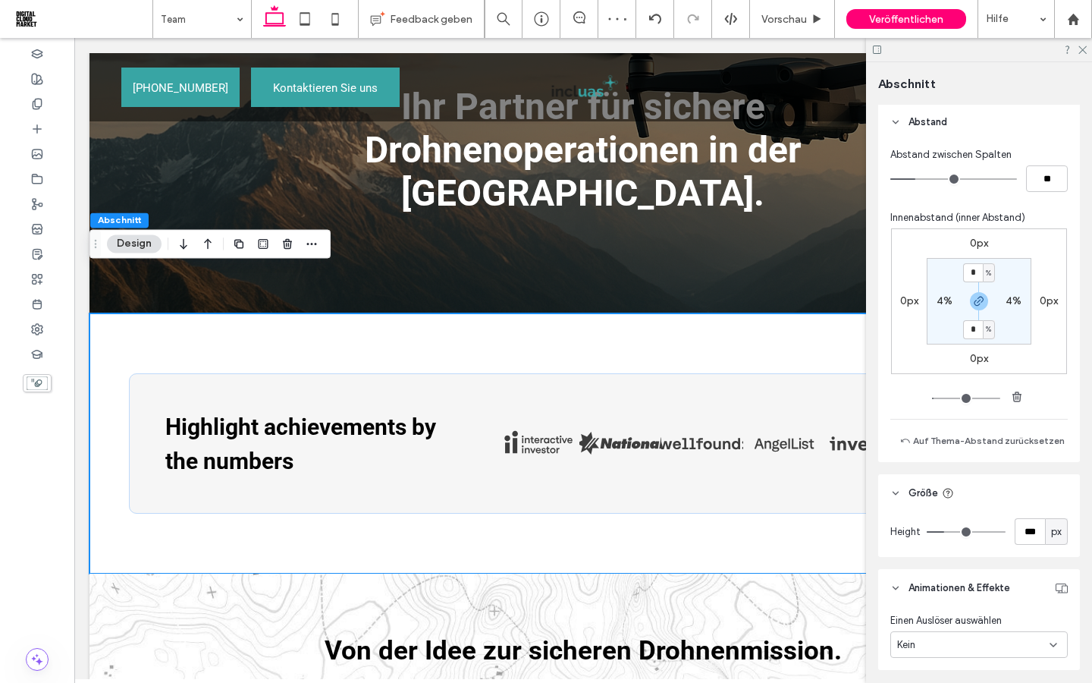
scroll to position [491, 0]
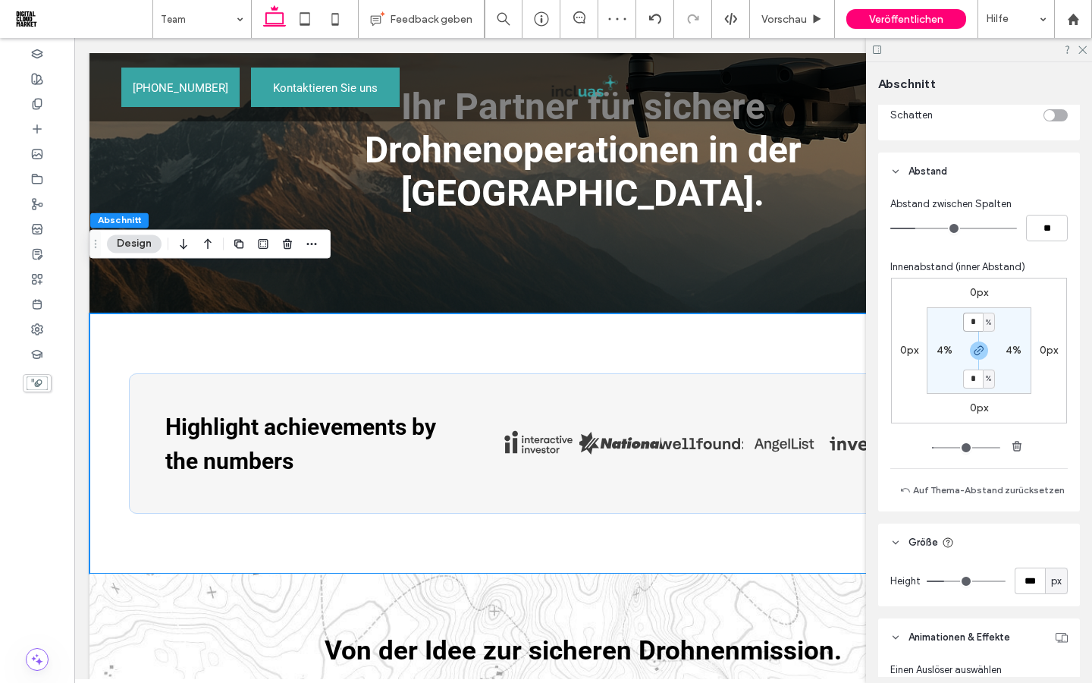
click at [972, 325] on input "*" at bounding box center [973, 321] width 20 height 19
type input "*"
click at [956, 344] on div "4%" at bounding box center [944, 351] width 34 height 14
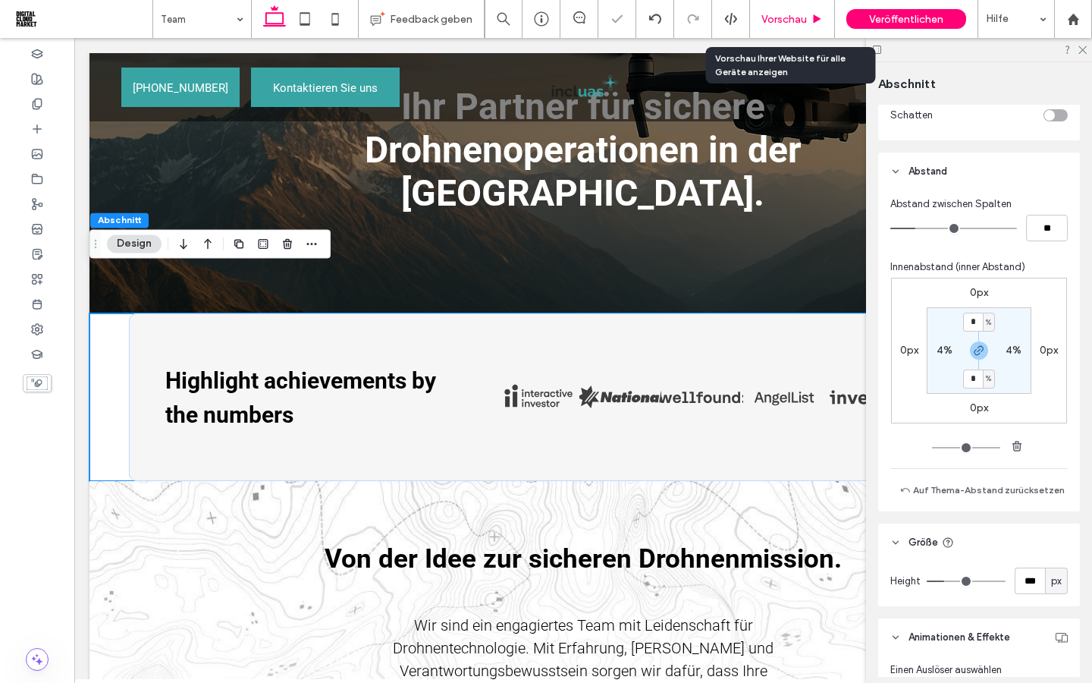
click at [783, 21] on span "Vorschau" at bounding box center [784, 19] width 46 height 13
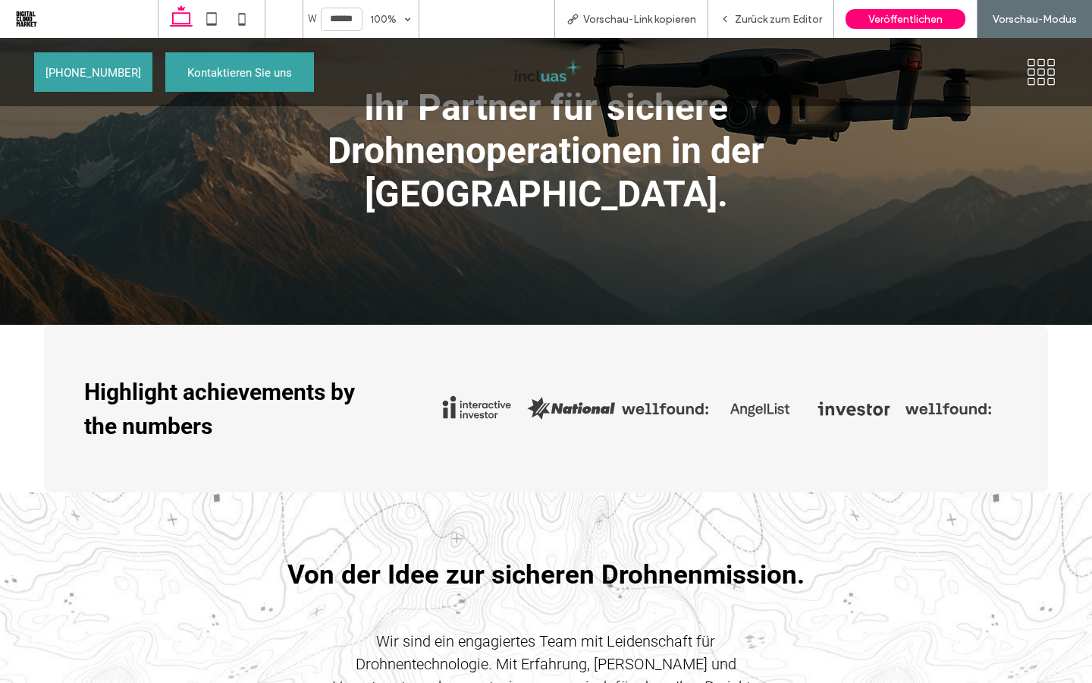
scroll to position [101, 0]
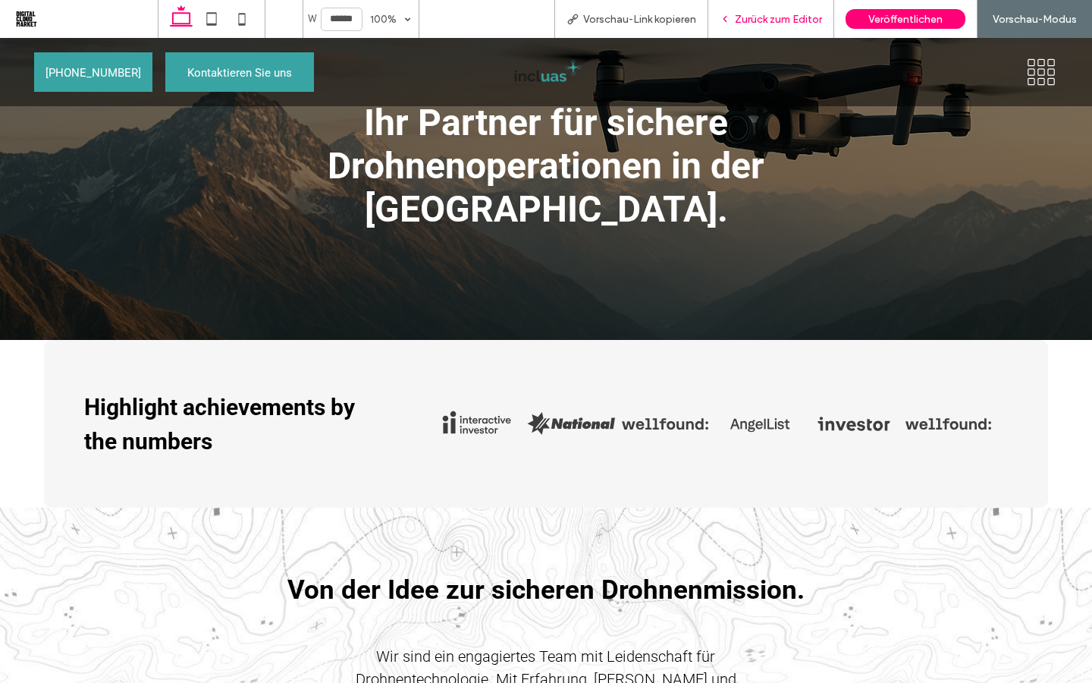
click at [745, 18] on span "Zurück zum Editor" at bounding box center [778, 19] width 87 height 13
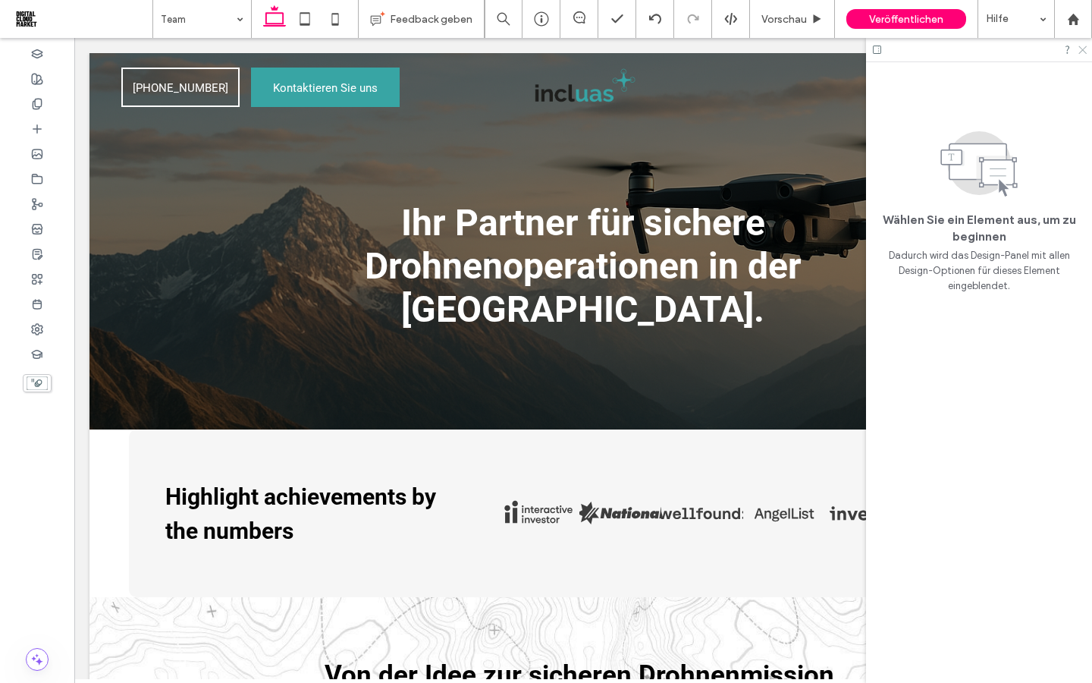
click at [1084, 50] on icon at bounding box center [1082, 49] width 10 height 10
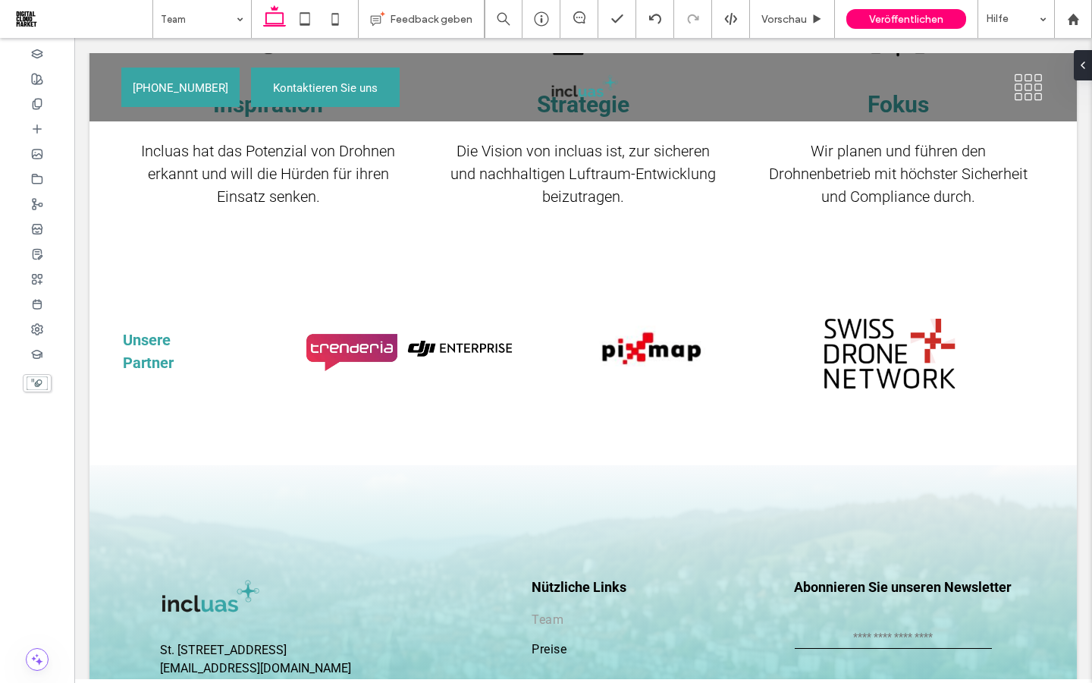
scroll to position [2143, 0]
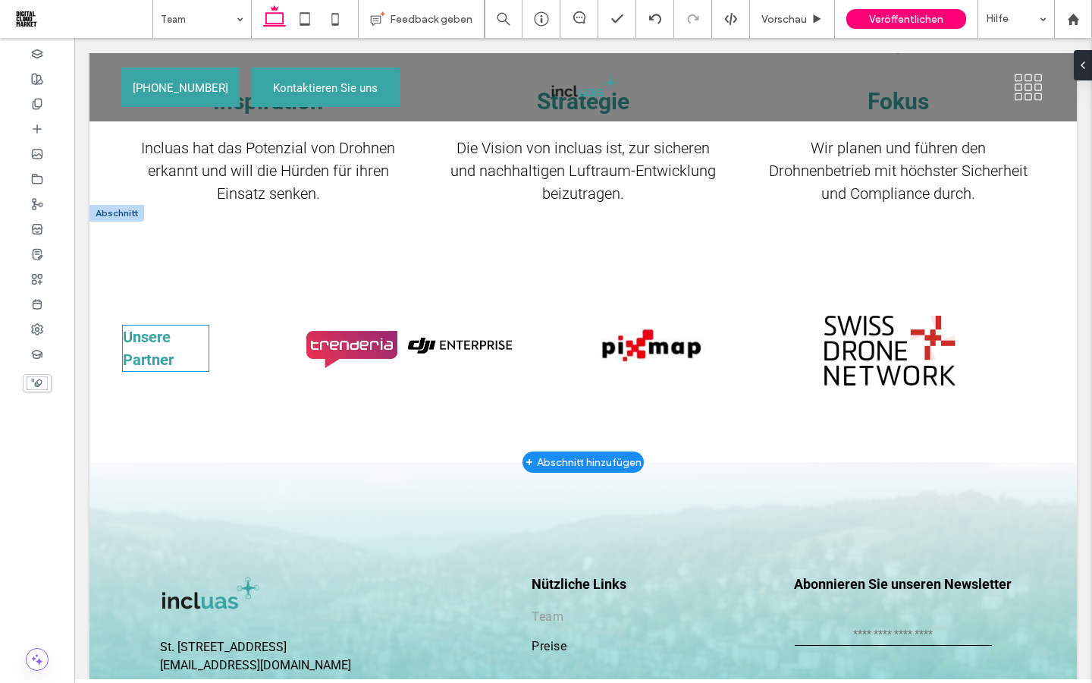
click at [158, 328] on strong "Unsere Partner" at bounding box center [148, 348] width 51 height 41
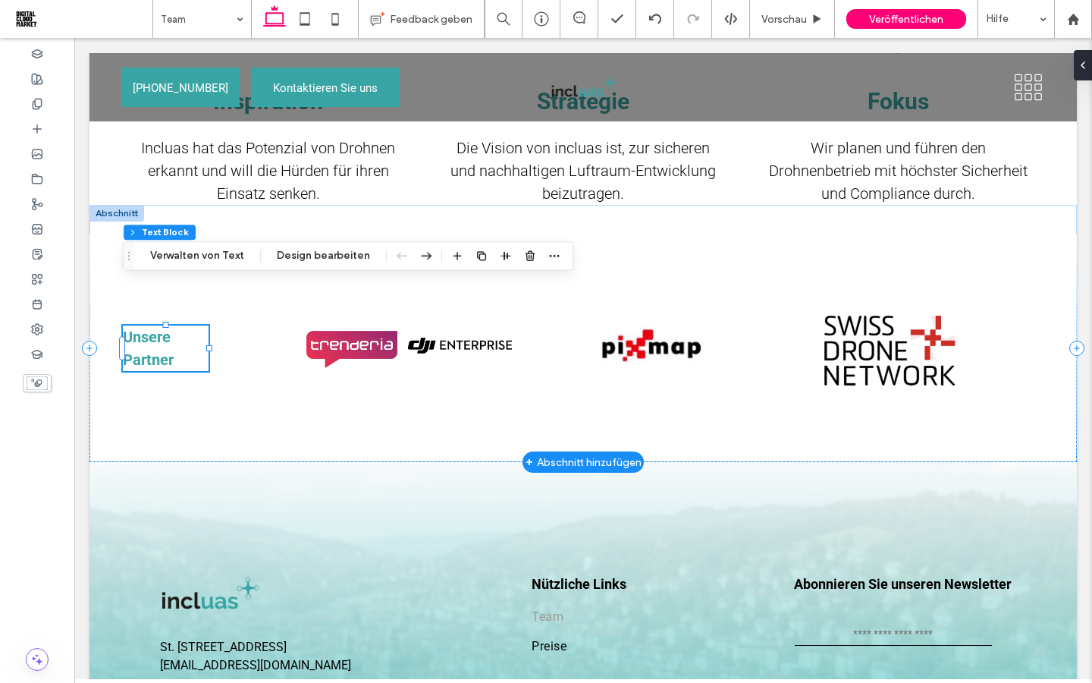
click at [158, 328] on strong "Unsere Partner" at bounding box center [148, 348] width 51 height 41
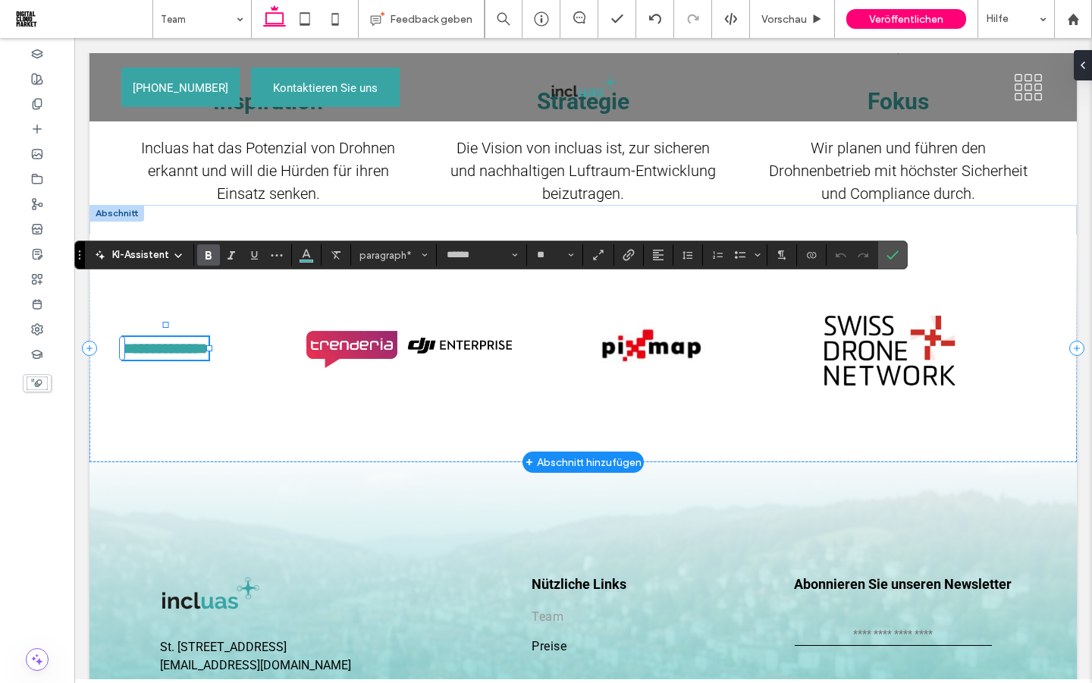
click at [168, 337] on p "**********" at bounding box center [166, 348] width 86 height 23
click at [124, 340] on strong "**********" at bounding box center [165, 347] width 85 height 15
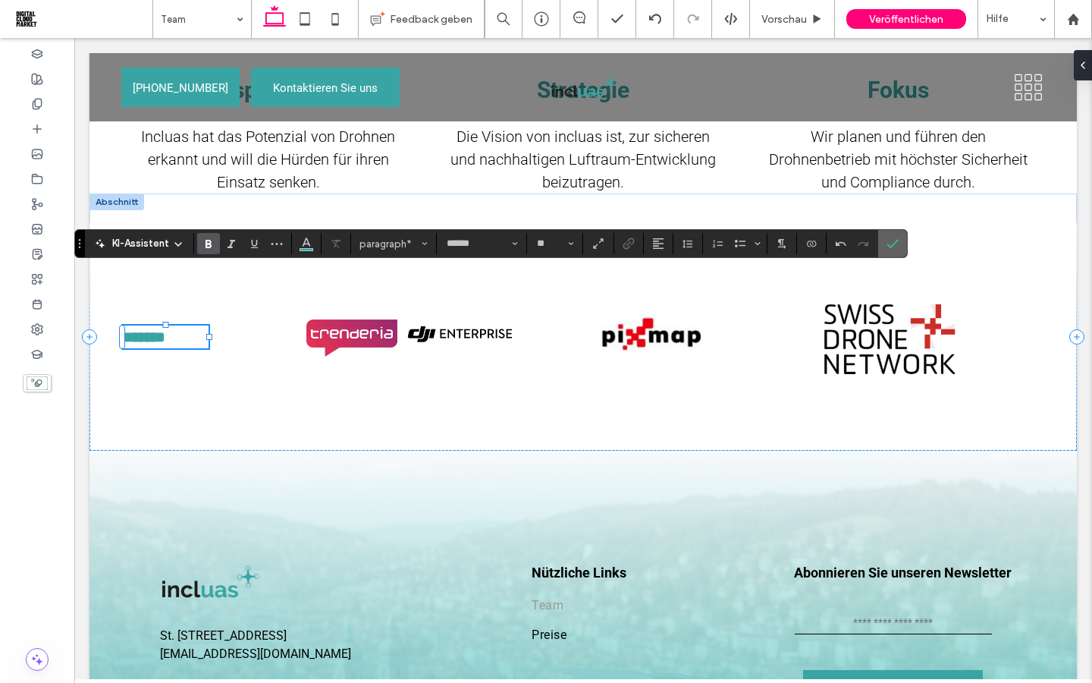
click at [895, 243] on use "Bestätigen" at bounding box center [893, 244] width 12 height 9
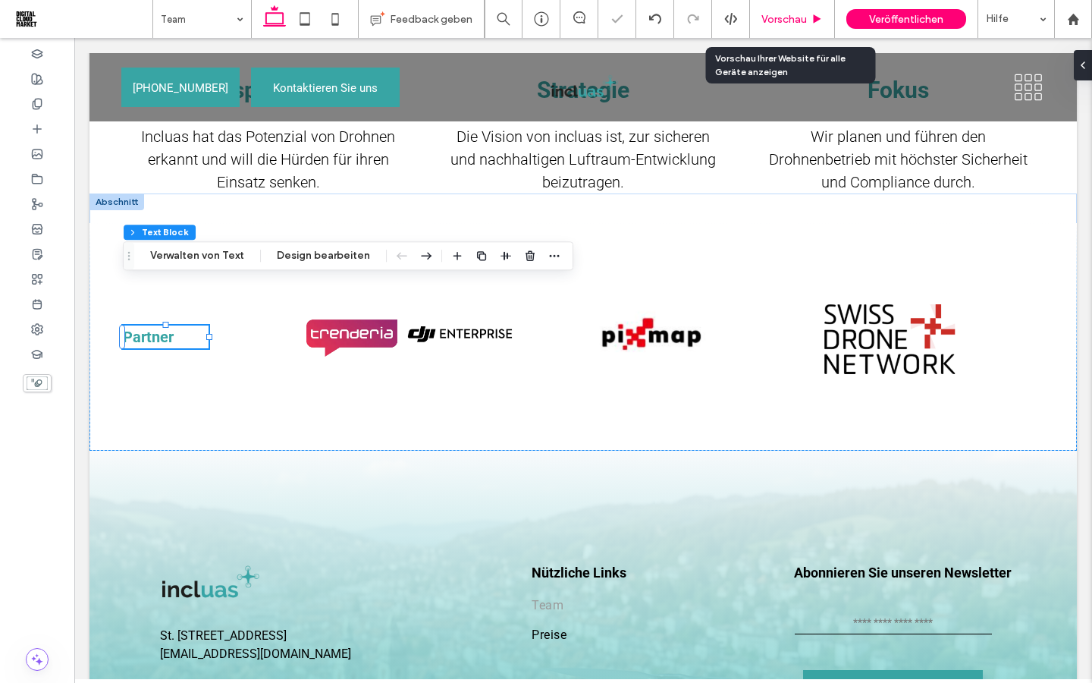
click at [789, 16] on span "Vorschau" at bounding box center [784, 19] width 46 height 13
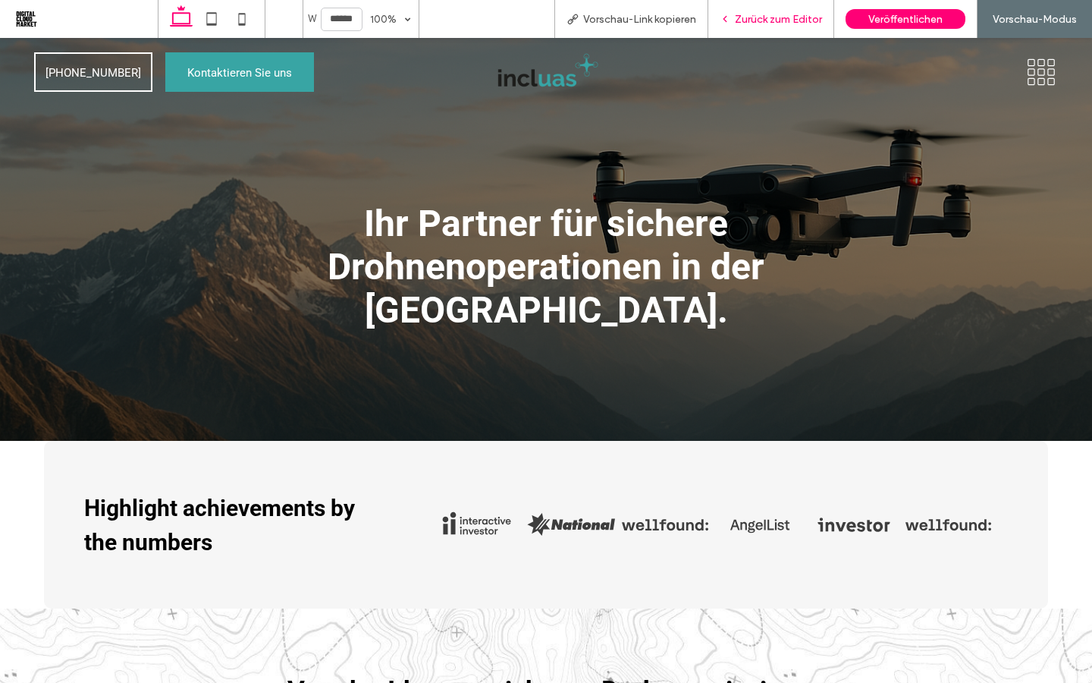
click at [763, 24] on span "Zurück zum Editor" at bounding box center [778, 19] width 87 height 13
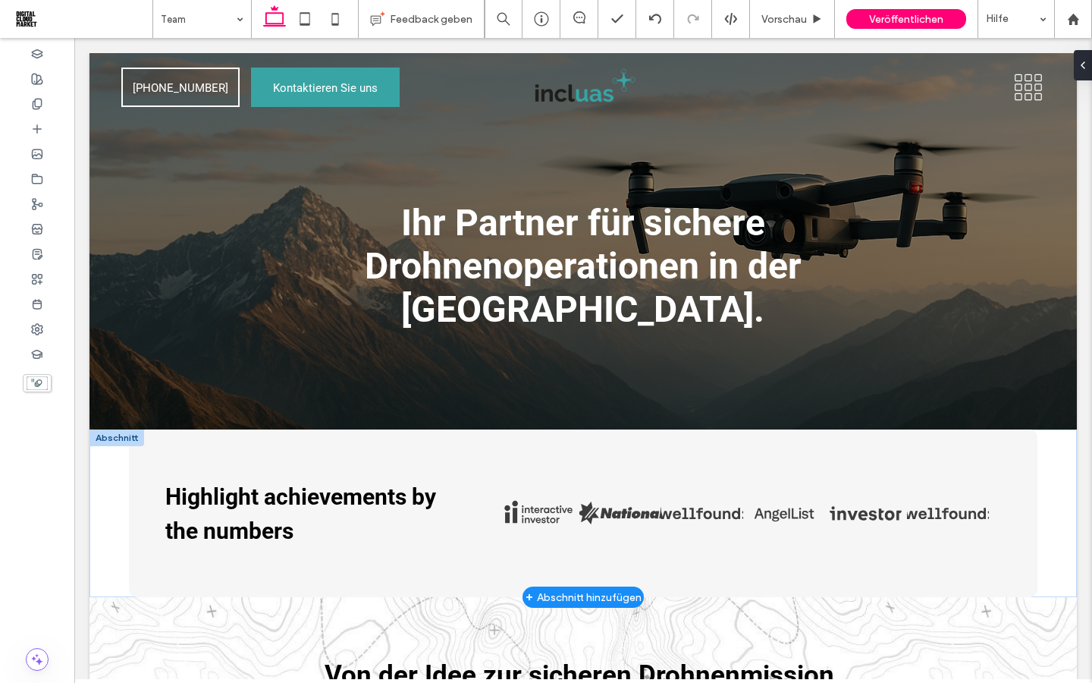
click at [119, 429] on div at bounding box center [116, 437] width 55 height 17
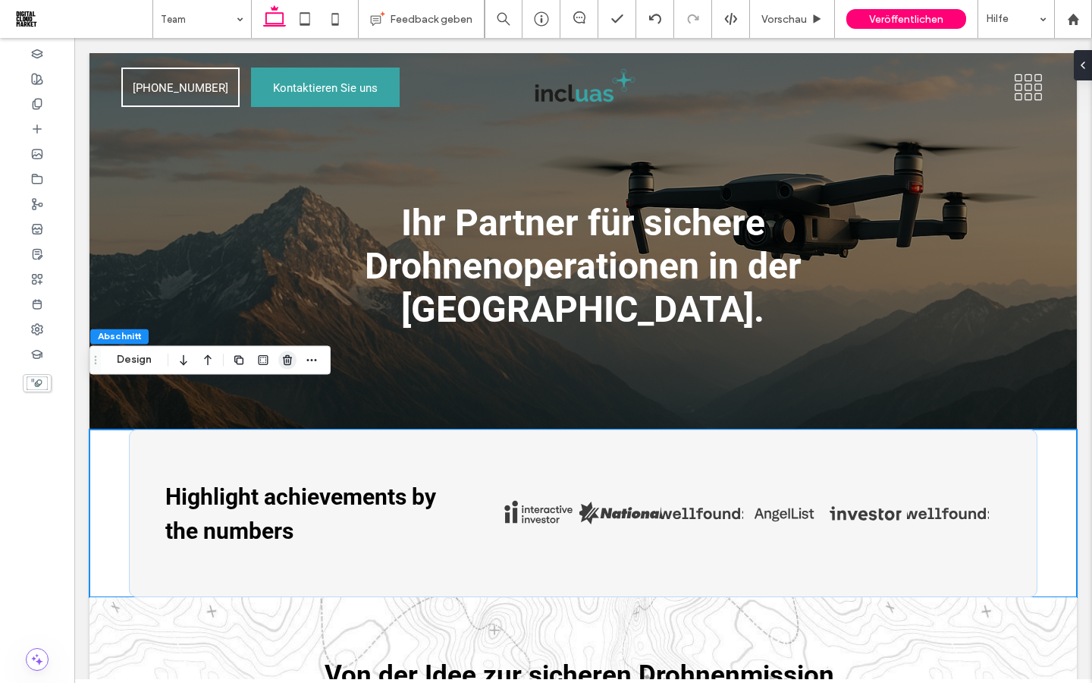
click at [291, 367] on span "button" at bounding box center [287, 359] width 18 height 18
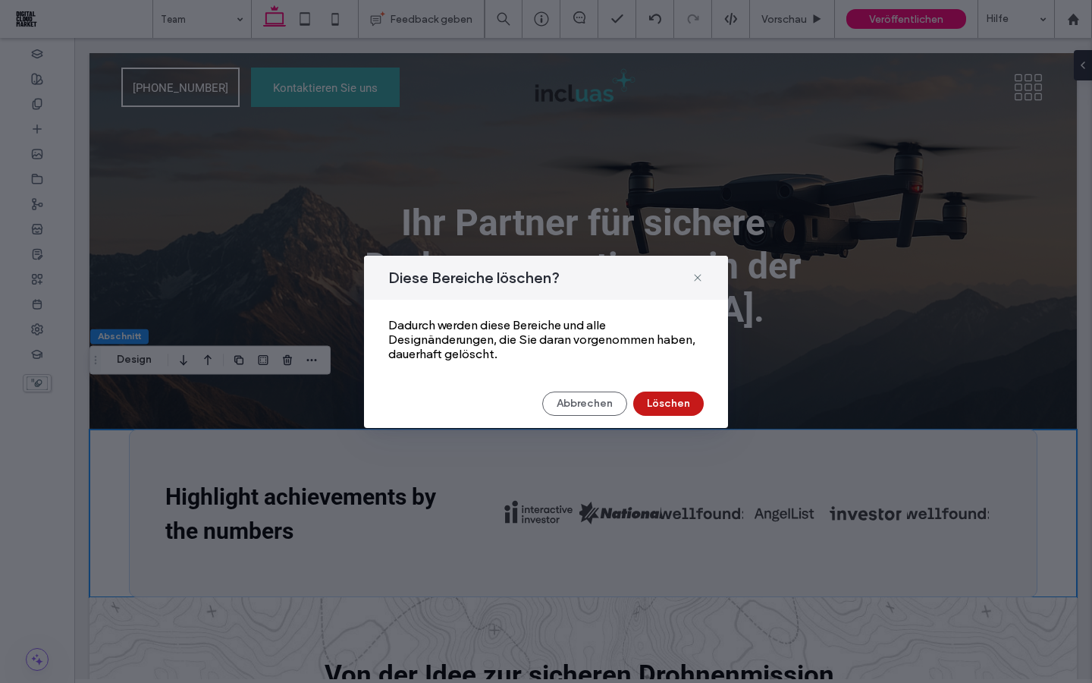
click at [665, 403] on button "Löschen" at bounding box center [668, 403] width 71 height 24
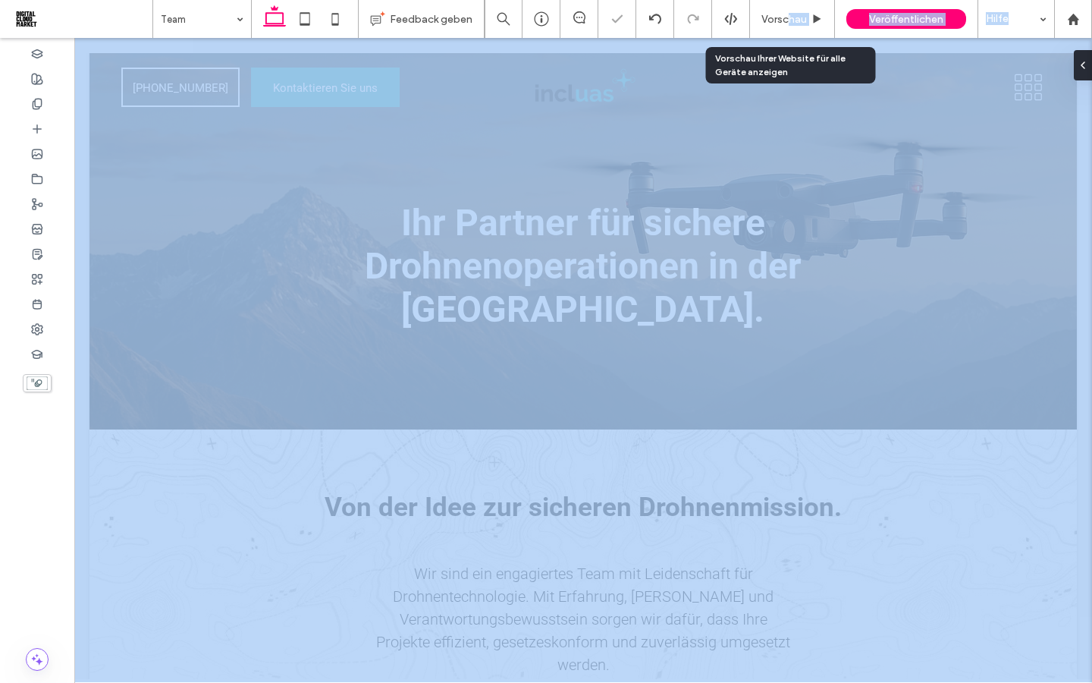
drag, startPoint x: 785, startPoint y: 17, endPoint x: 785, endPoint y: 600, distance: 582.4
click at [785, 17] on span "Vorschau" at bounding box center [784, 19] width 46 height 13
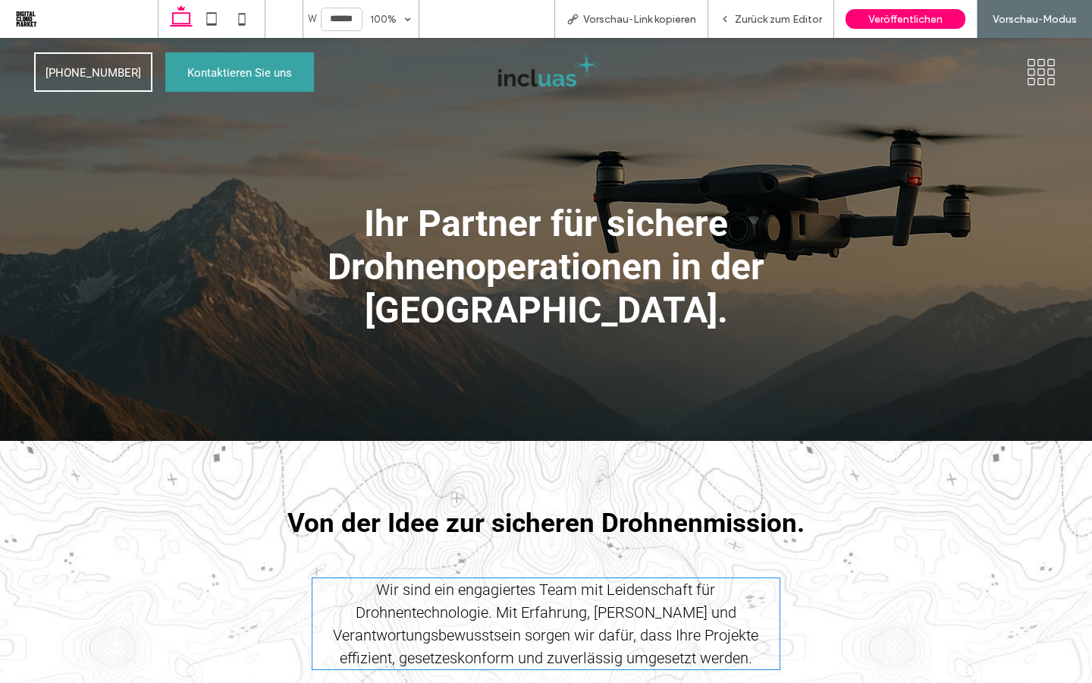
click at [737, 313] on div "Ihr Partner für sichere Drohnenoperationen in der [GEOGRAPHIC_DATA]." at bounding box center [546, 239] width 1092 height 403
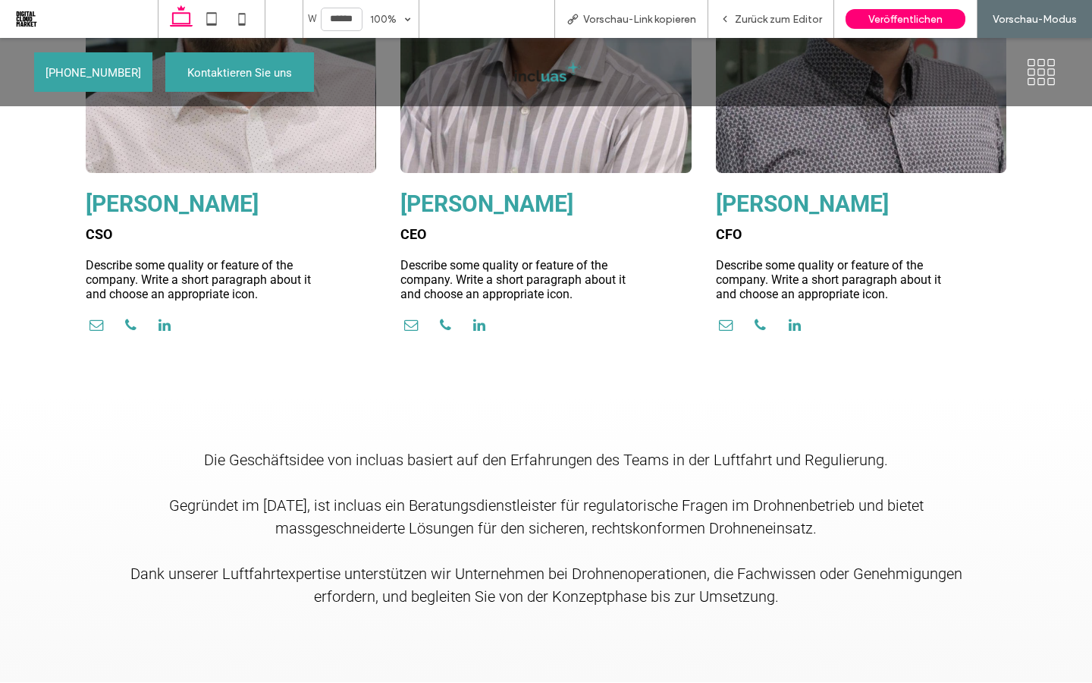
scroll to position [1042, 0]
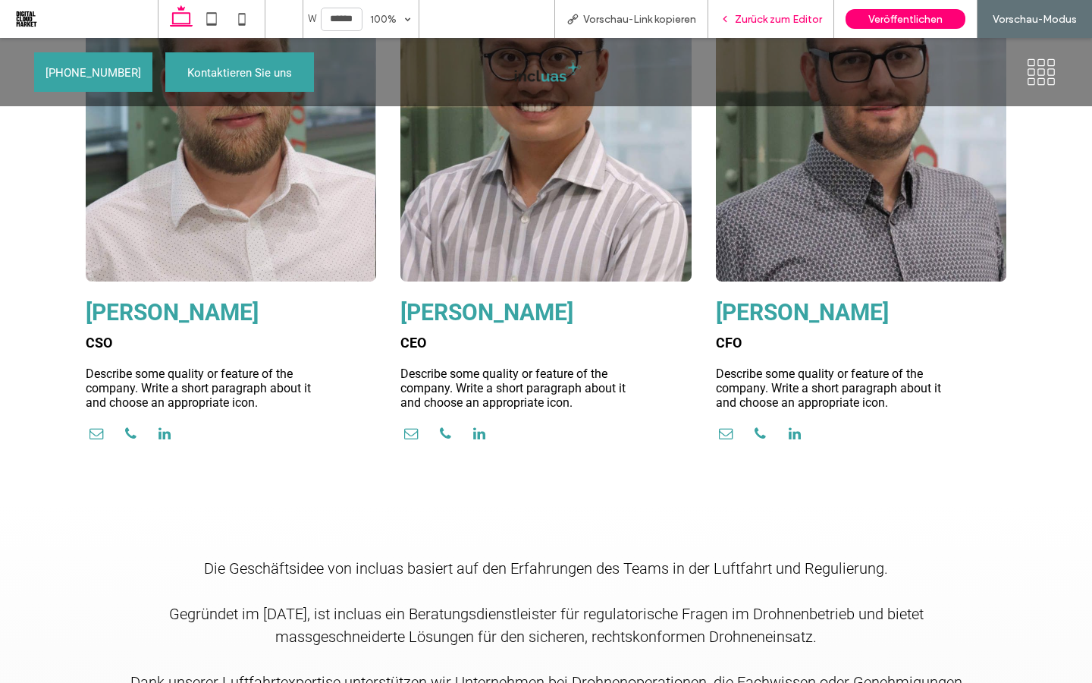
click at [775, 27] on div "Zurück zum Editor" at bounding box center [771, 19] width 126 height 38
click at [773, 22] on span "Zurück zum Editor" at bounding box center [778, 19] width 87 height 13
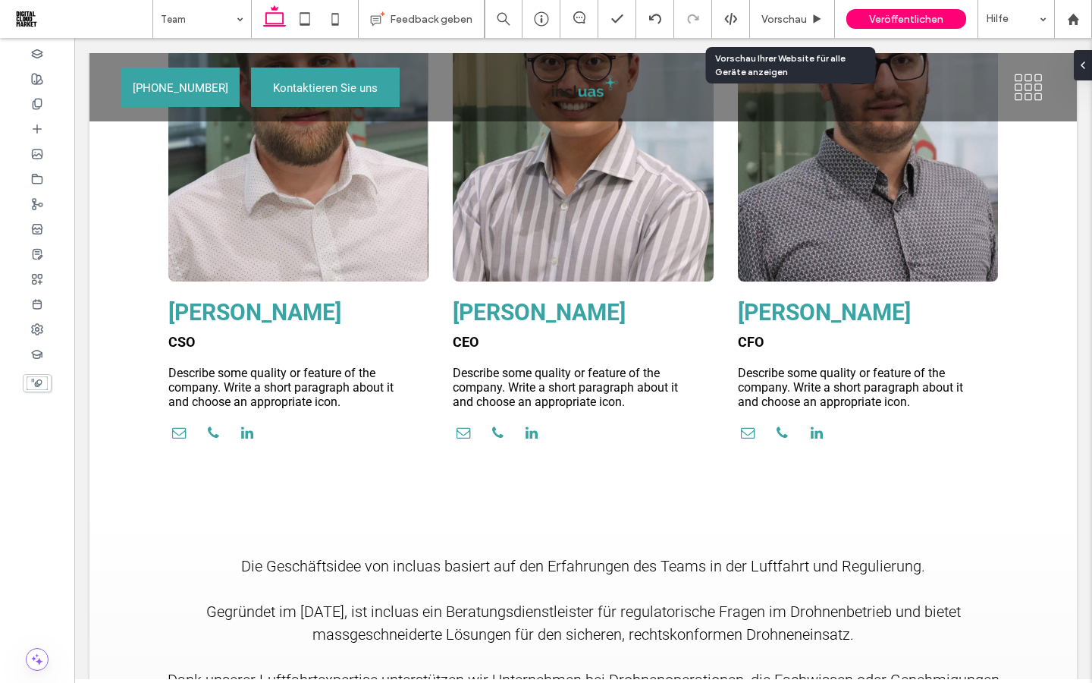
scroll to position [1040, 0]
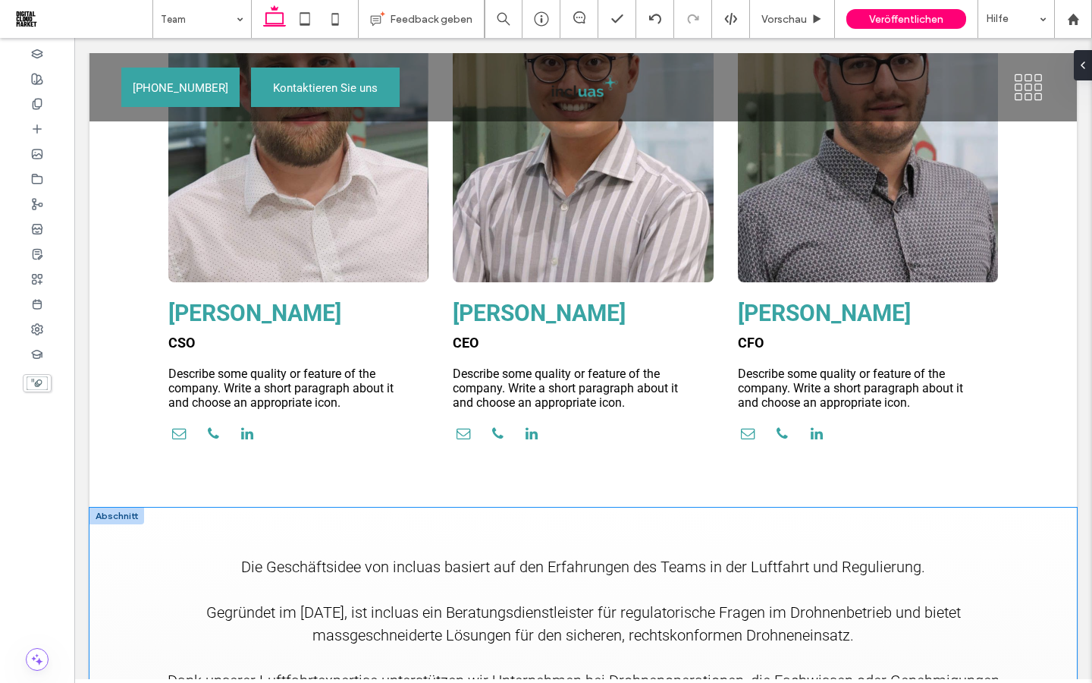
click at [500, 507] on div "Die Geschäftsidee von incluas basiert auf den Erfahrungen des Teams in der Luft…" at bounding box center [583, 644] width 910 height 275
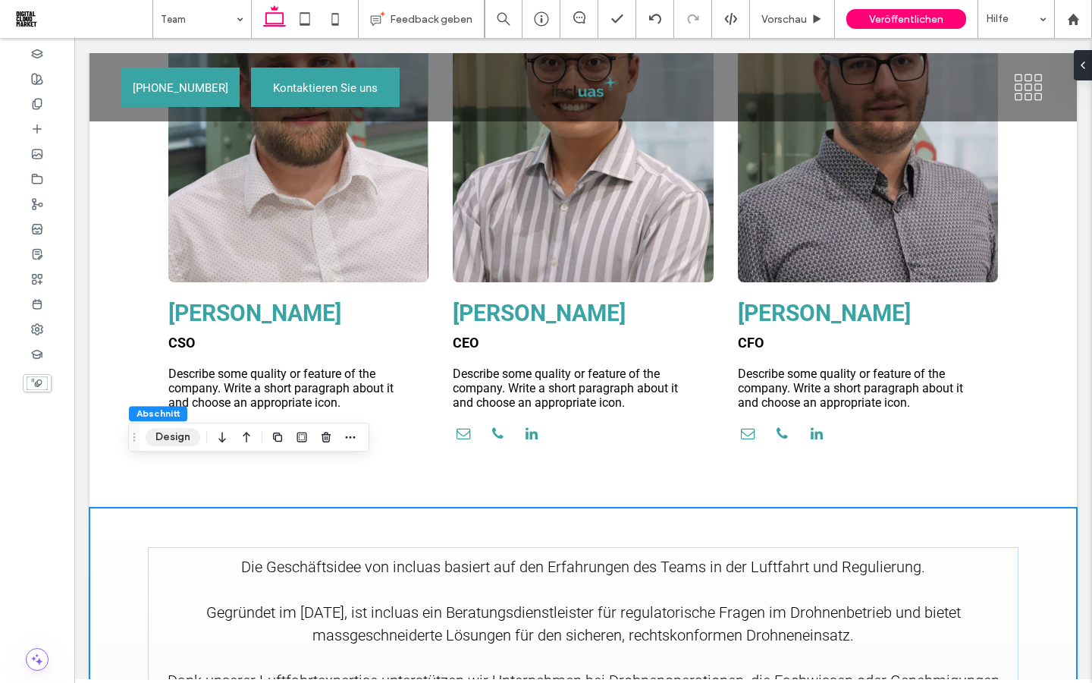
click at [180, 435] on button "Design" at bounding box center [173, 437] width 55 height 18
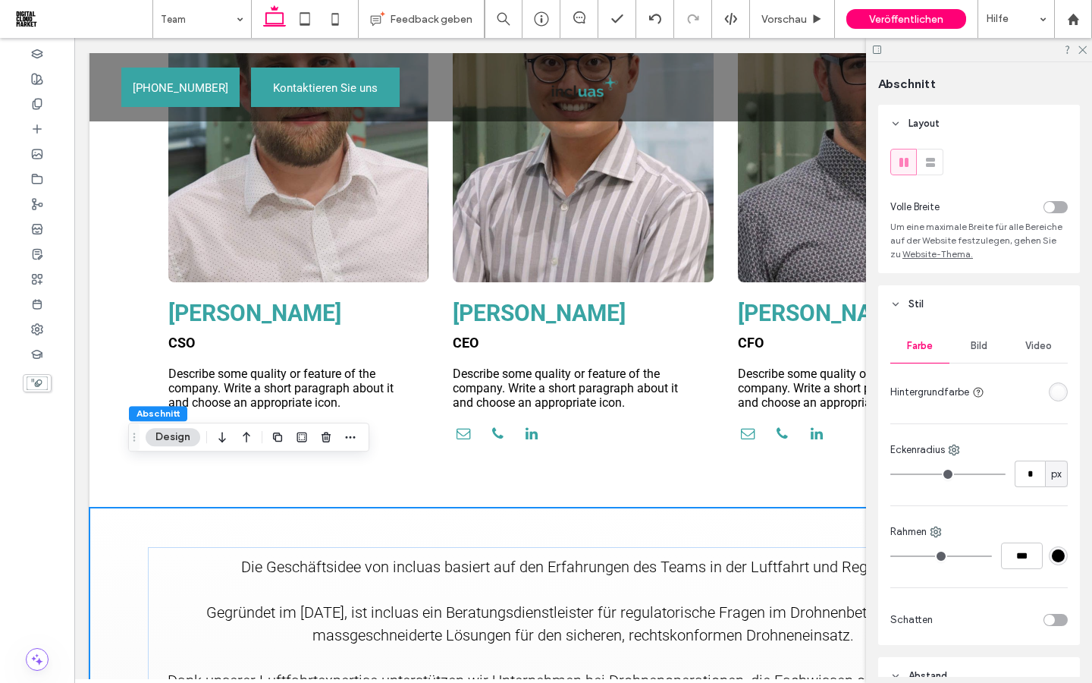
scroll to position [608, 0]
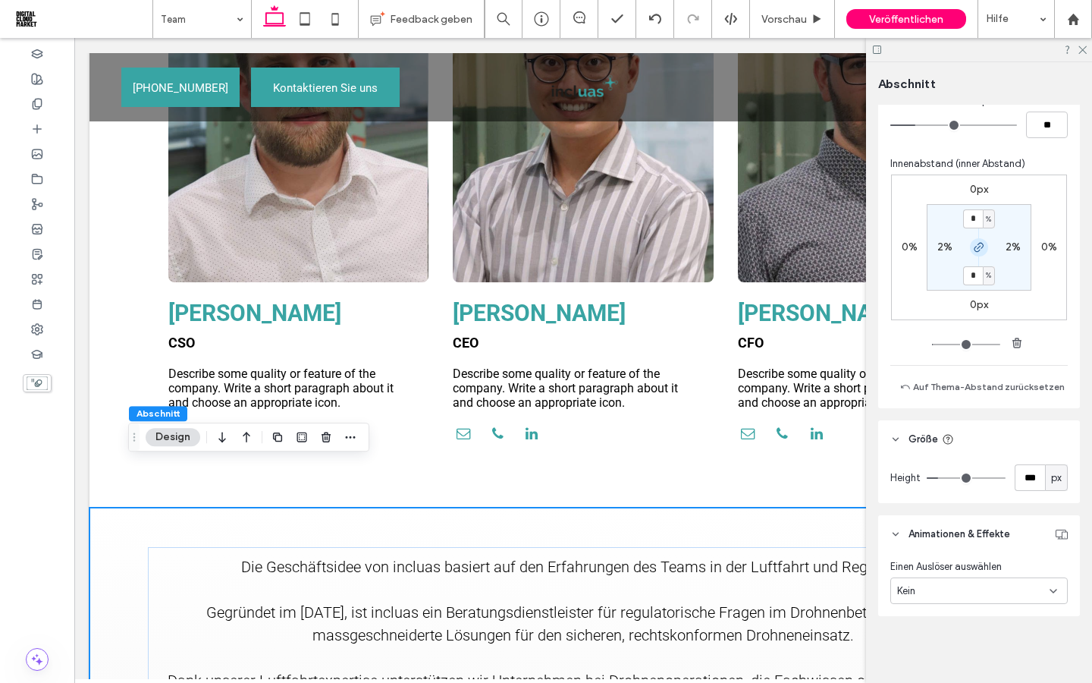
click at [980, 250] on icon "button" at bounding box center [979, 247] width 12 height 12
click at [974, 218] on input "*" at bounding box center [973, 218] width 20 height 19
type input "*"
click at [950, 230] on section "* % 2% 6% 2%" at bounding box center [979, 247] width 105 height 86
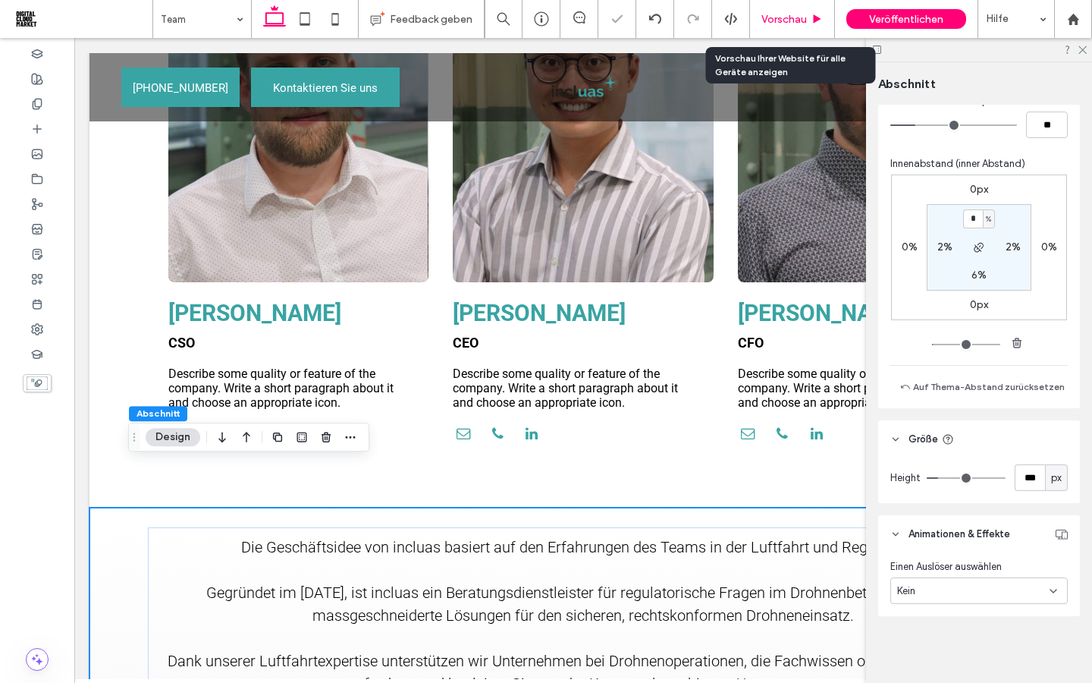
click at [772, 32] on div "Vorschau" at bounding box center [792, 19] width 85 height 38
click at [777, 23] on span "Vorschau" at bounding box center [784, 19] width 46 height 13
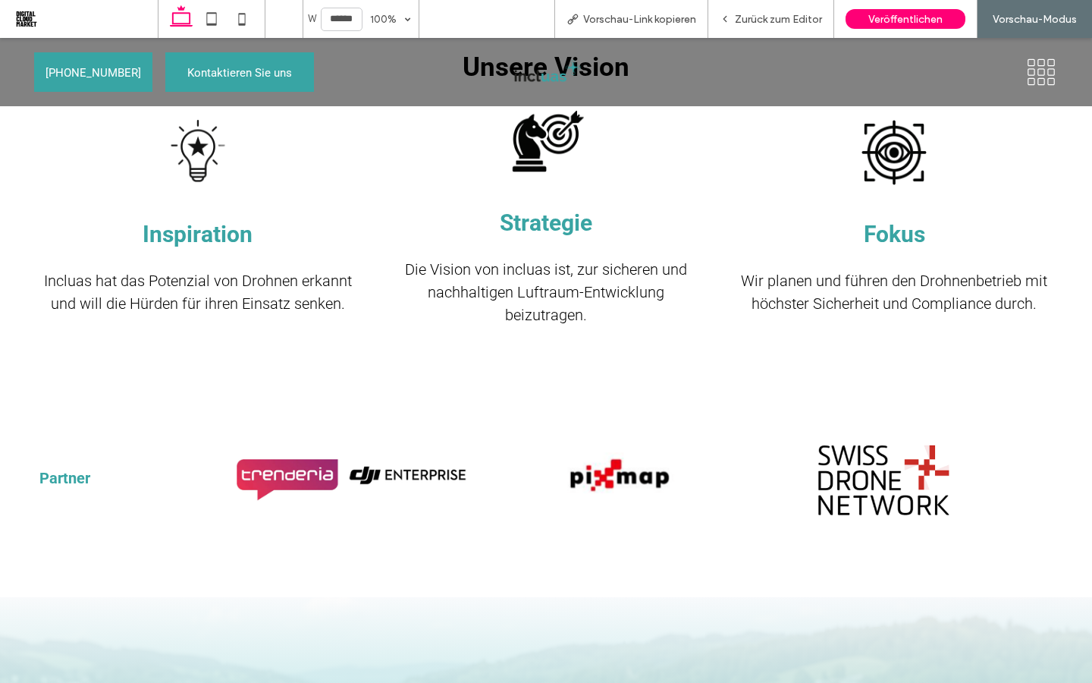
scroll to position [1830, 0]
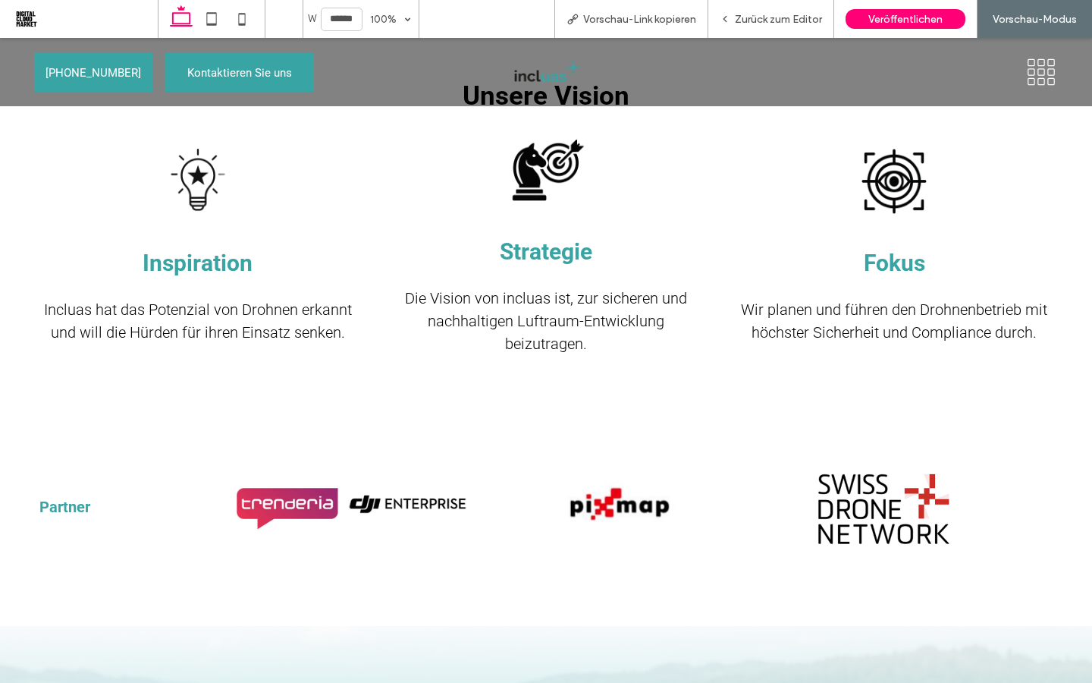
click at [549, 81] on img at bounding box center [546, 72] width 73 height 29
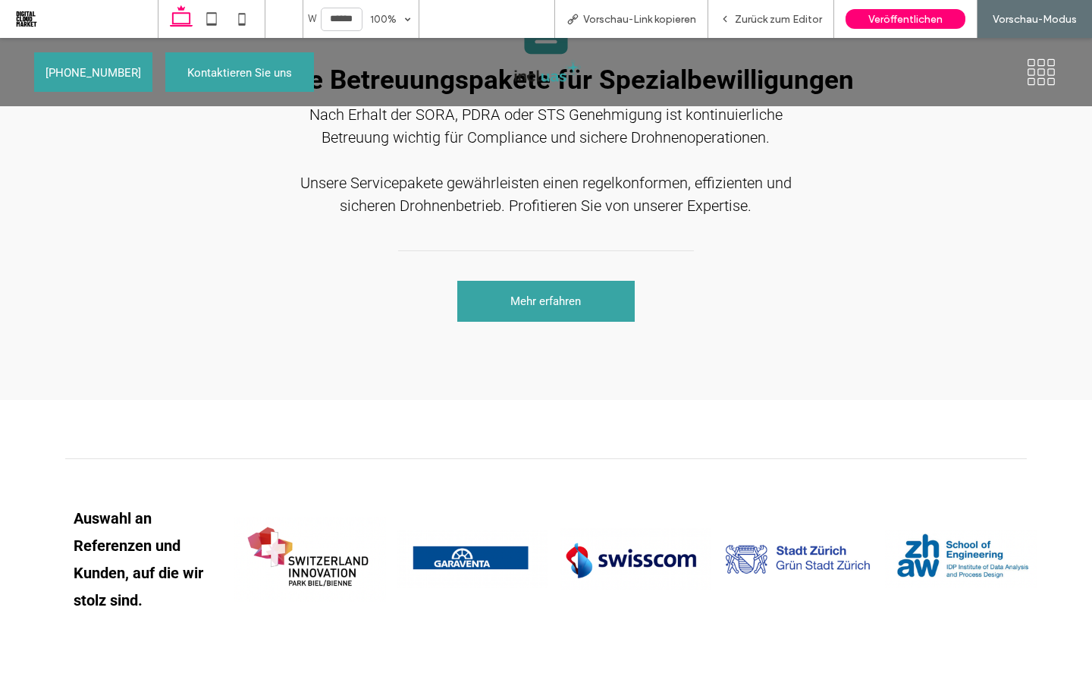
scroll to position [2181, 0]
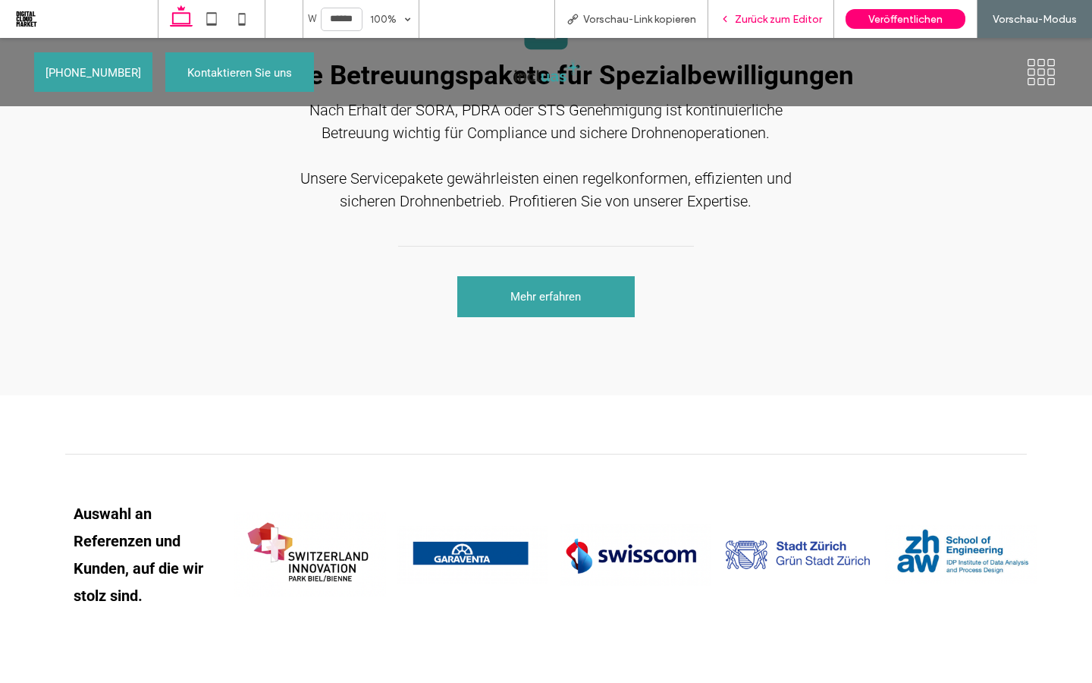
click at [753, 17] on span "Zurück zum Editor" at bounding box center [778, 19] width 87 height 13
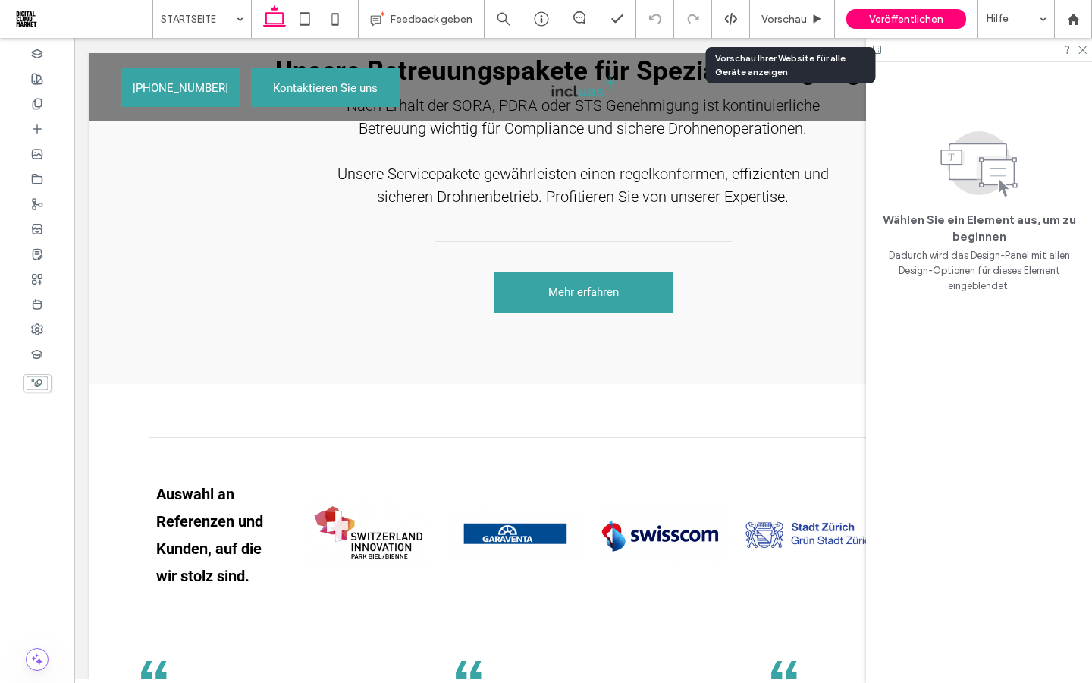
scroll to position [2143, 0]
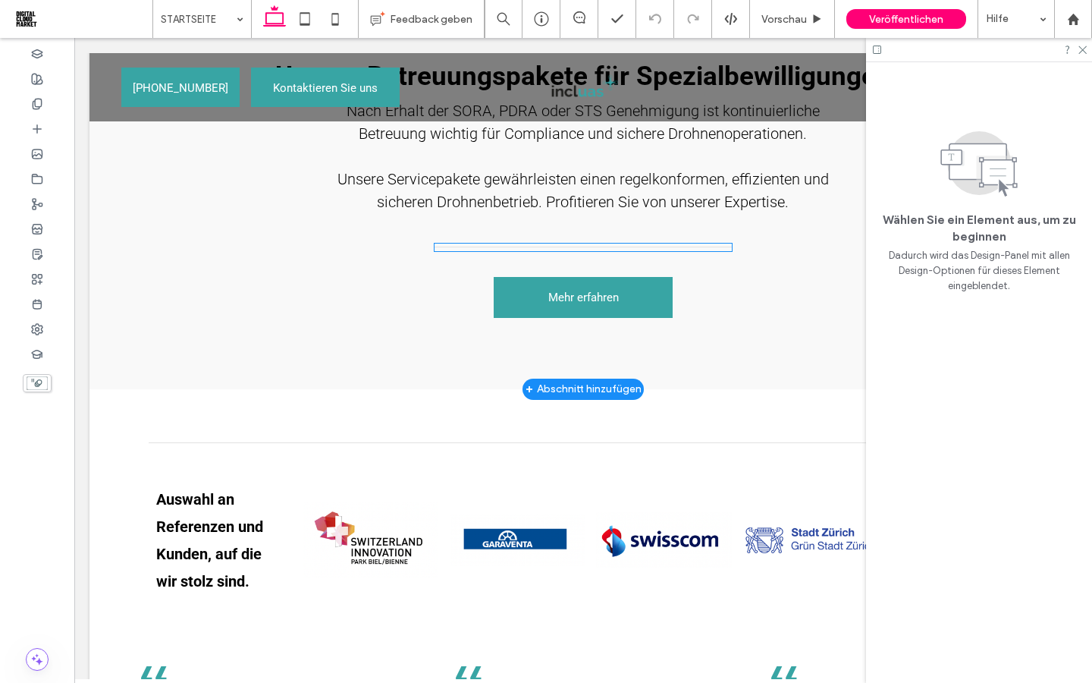
click at [570, 246] on hr at bounding box center [583, 247] width 297 height 2
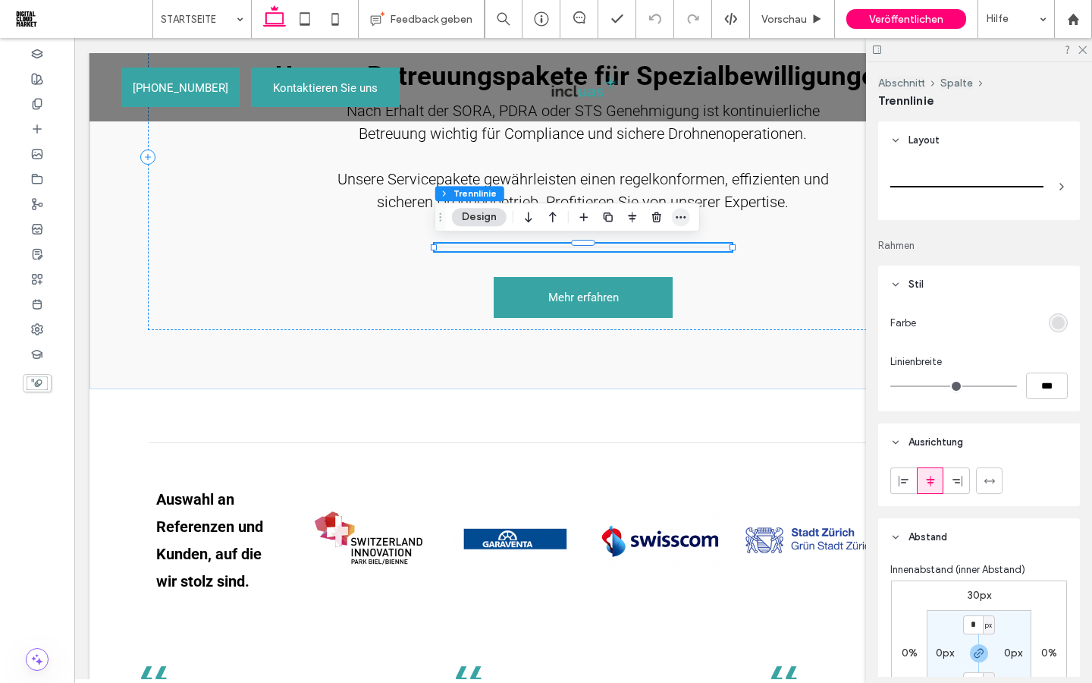
click at [680, 212] on icon "button" at bounding box center [681, 217] width 12 height 12
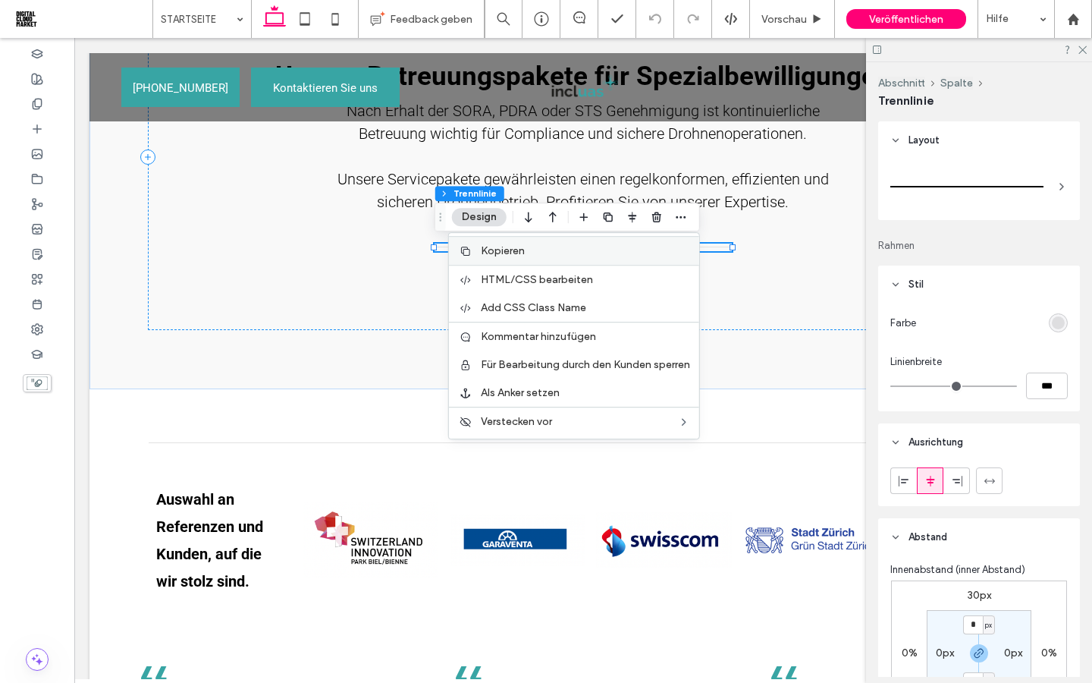
click at [512, 253] on span "Kopieren" at bounding box center [503, 250] width 44 height 13
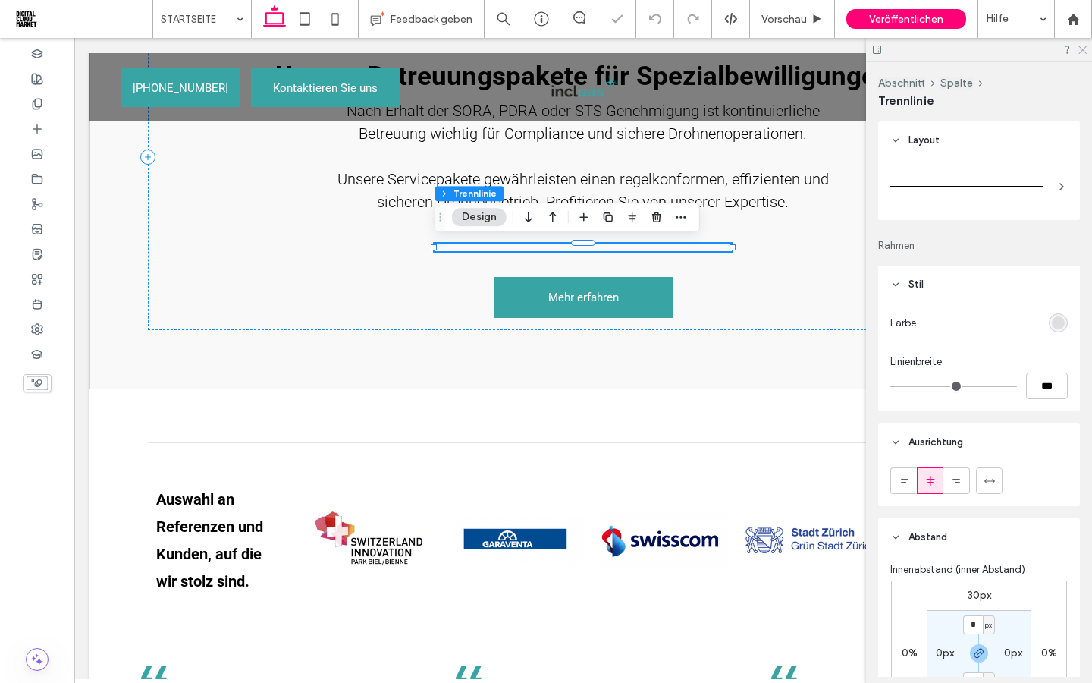
click at [1082, 49] on use at bounding box center [1082, 50] width 8 height 8
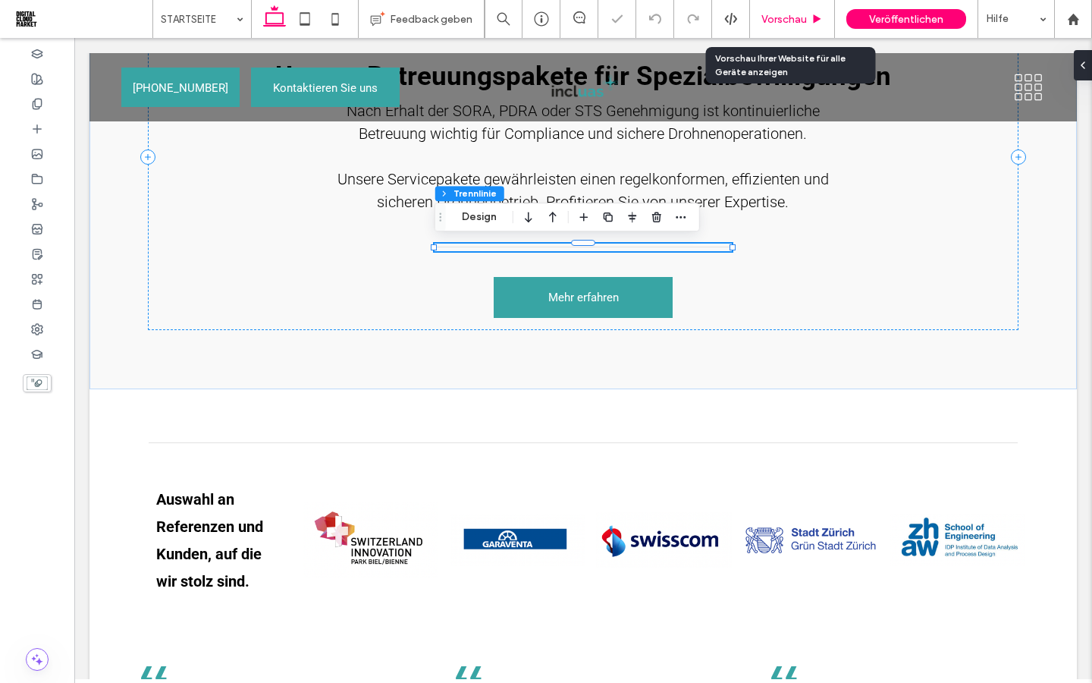
click at [783, 17] on span "Vorschau" at bounding box center [784, 19] width 46 height 13
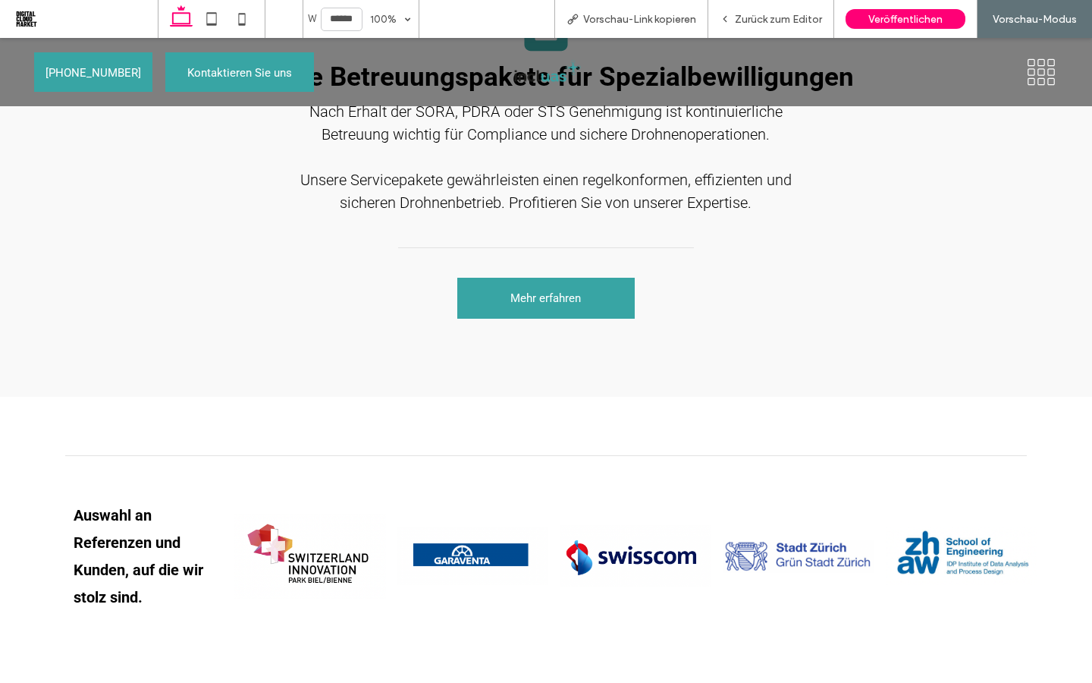
scroll to position [2181, 0]
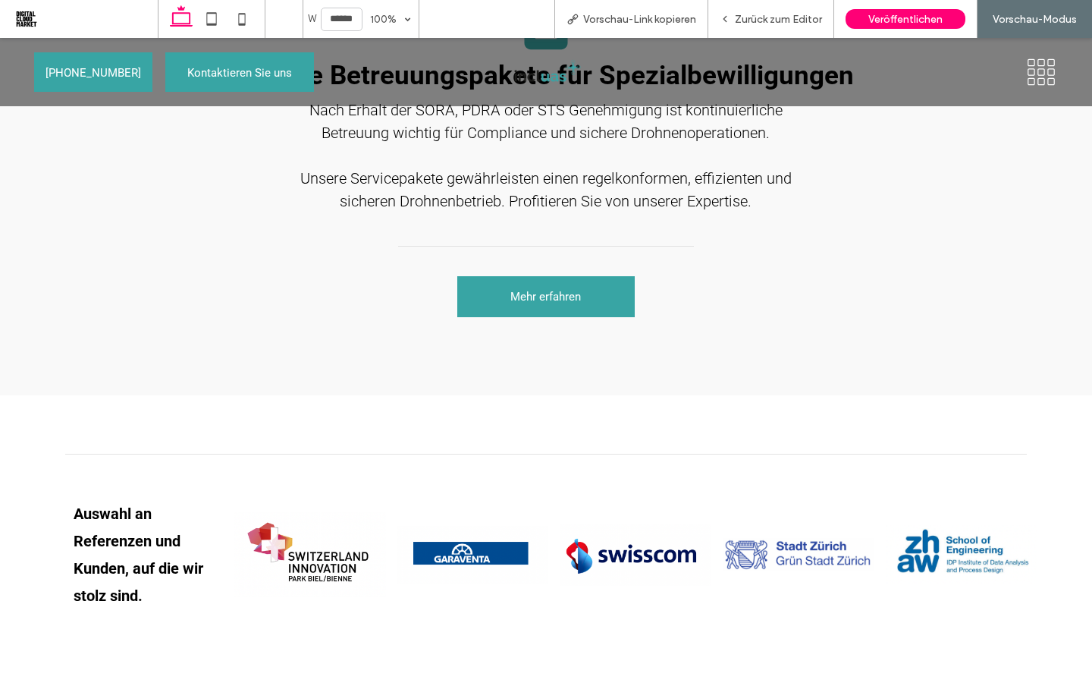
click at [1046, 61] on icon at bounding box center [1041, 72] width 33 height 29
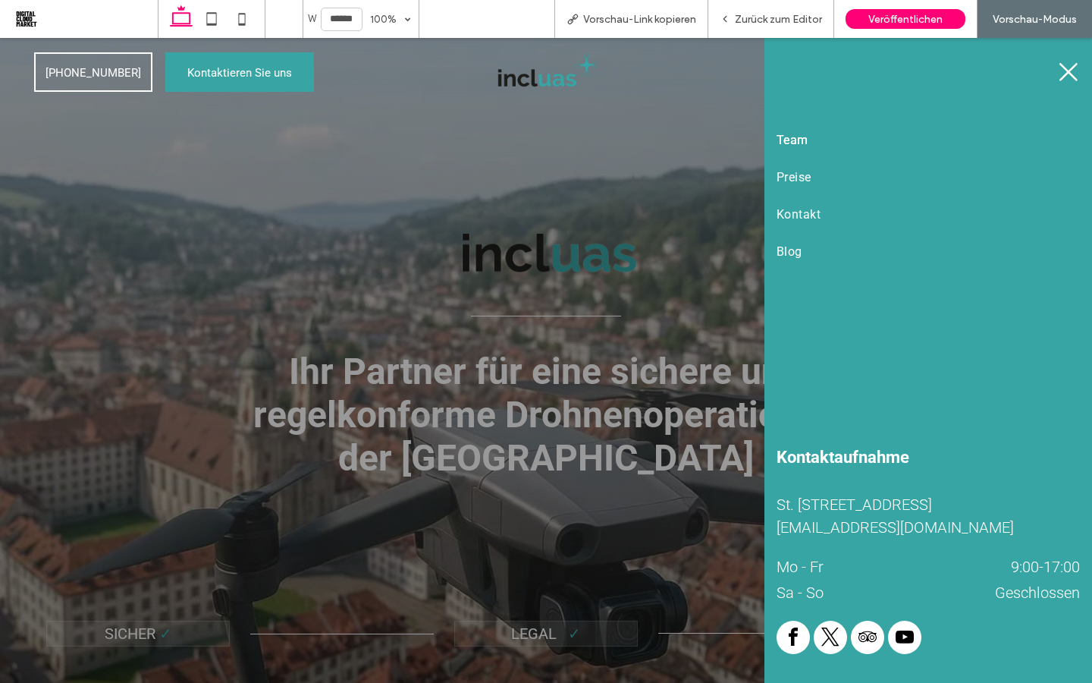
click at [804, 142] on span "Team" at bounding box center [793, 140] width 32 height 14
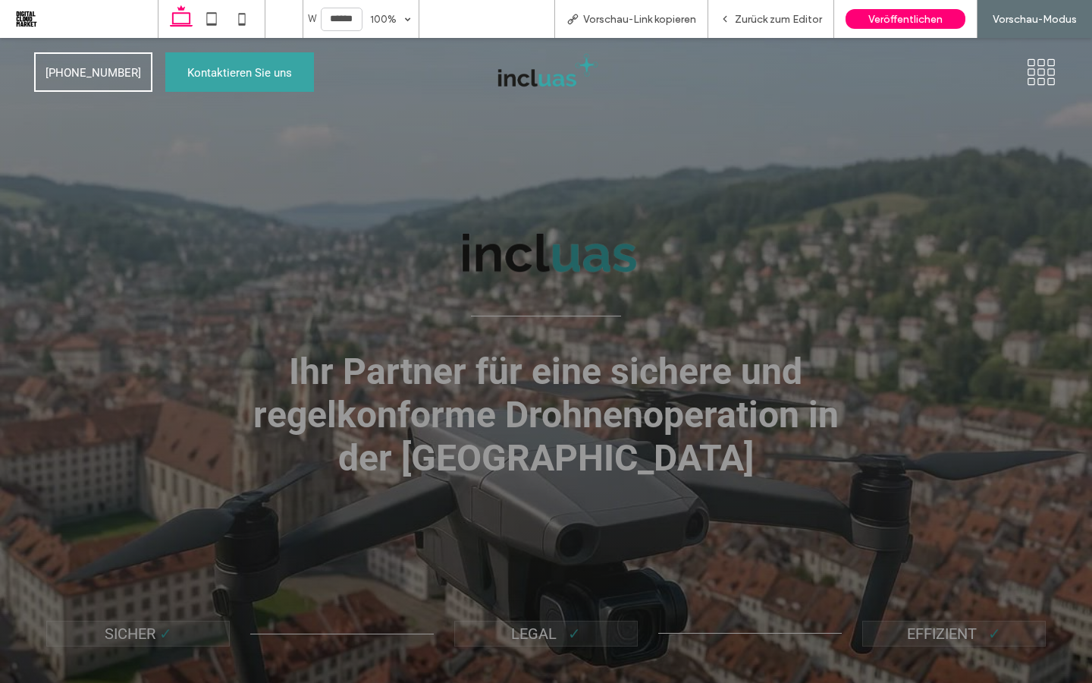
scroll to position [2181, 0]
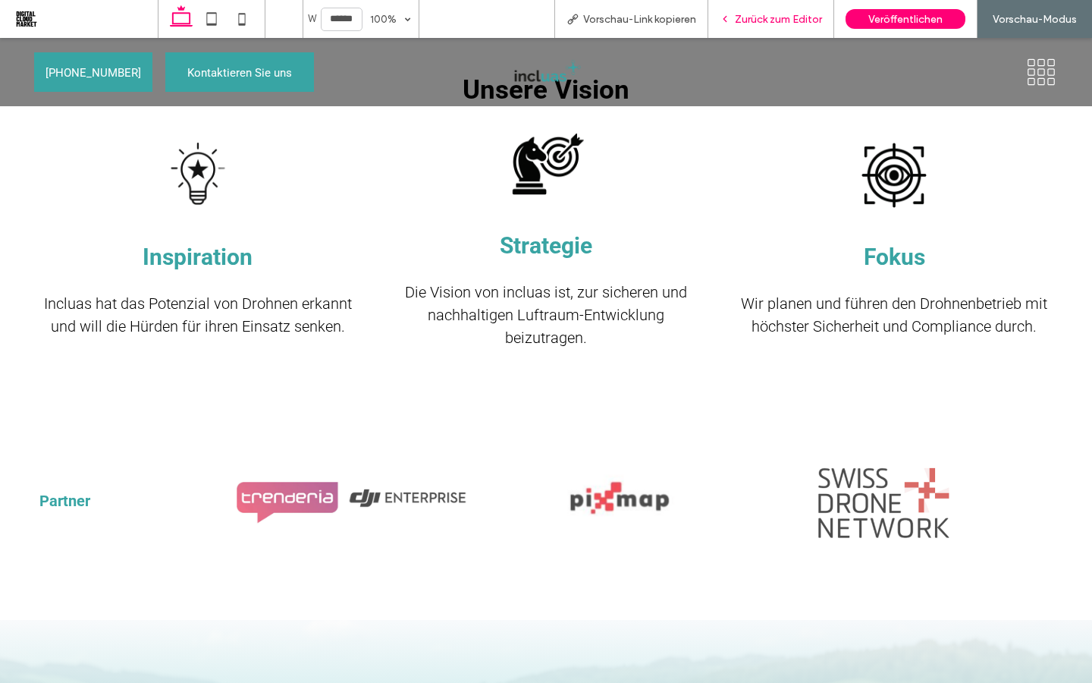
click at [806, 18] on span "Zurück zum Editor" at bounding box center [778, 19] width 87 height 13
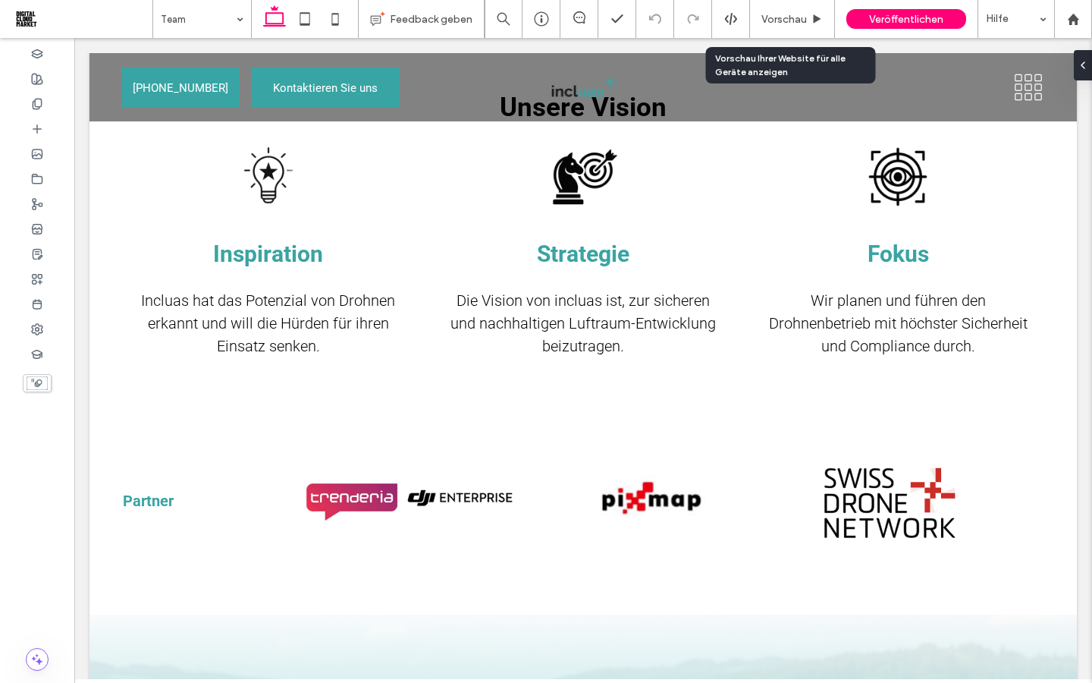
scroll to position [1821, 0]
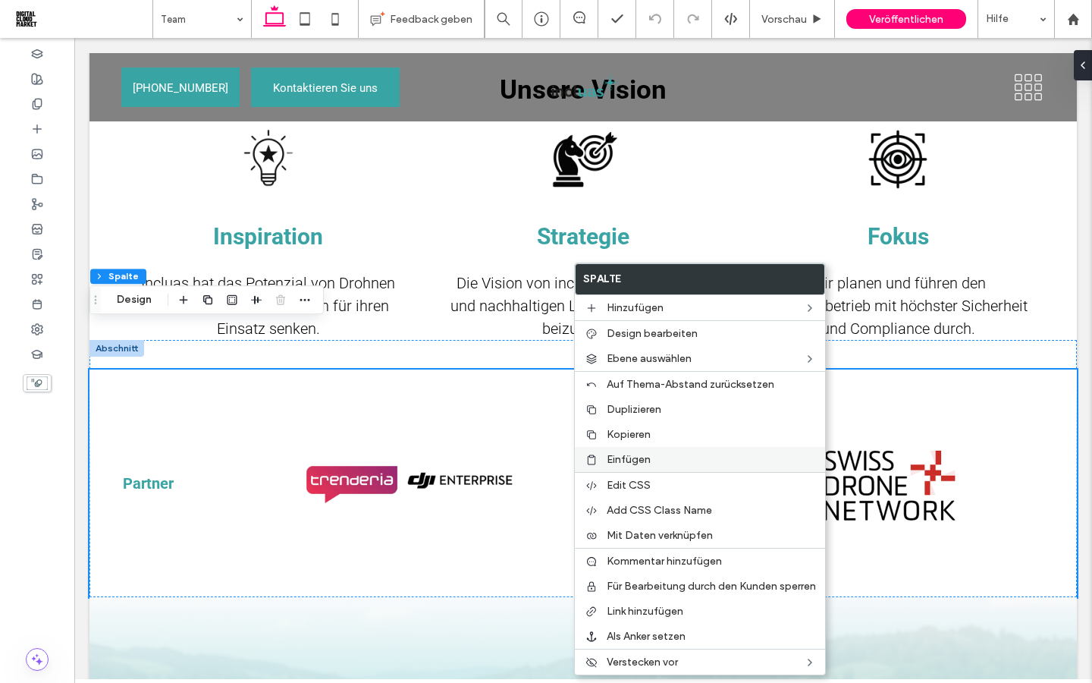
click at [635, 454] on span "Einfügen" at bounding box center [629, 459] width 44 height 13
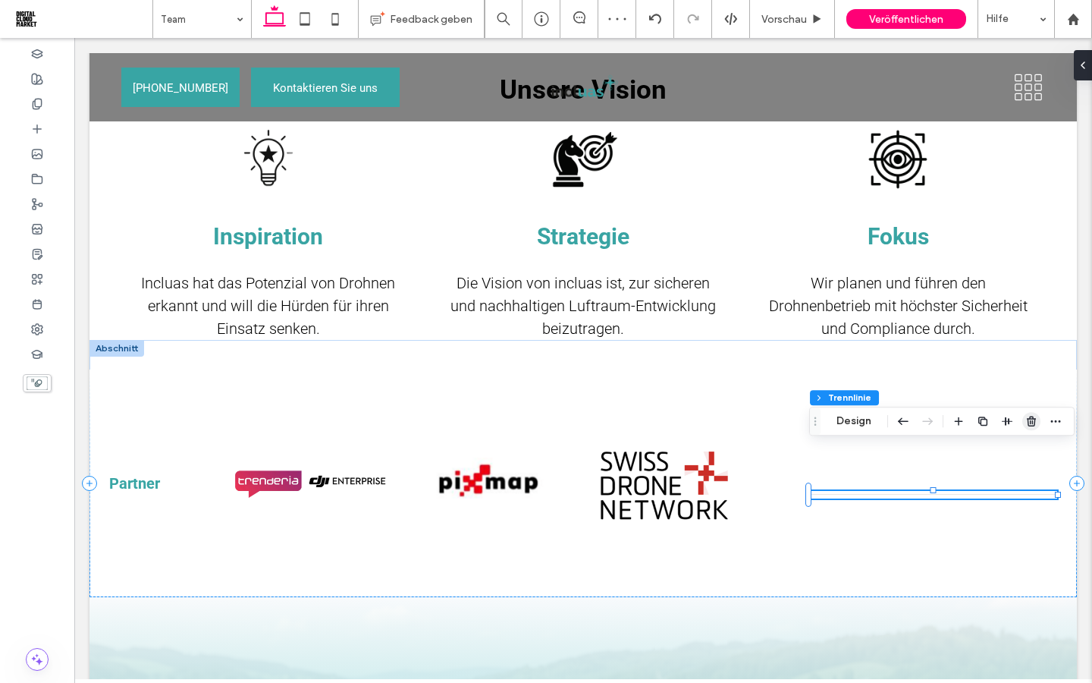
click at [1033, 426] on icon "button" at bounding box center [1031, 421] width 12 height 12
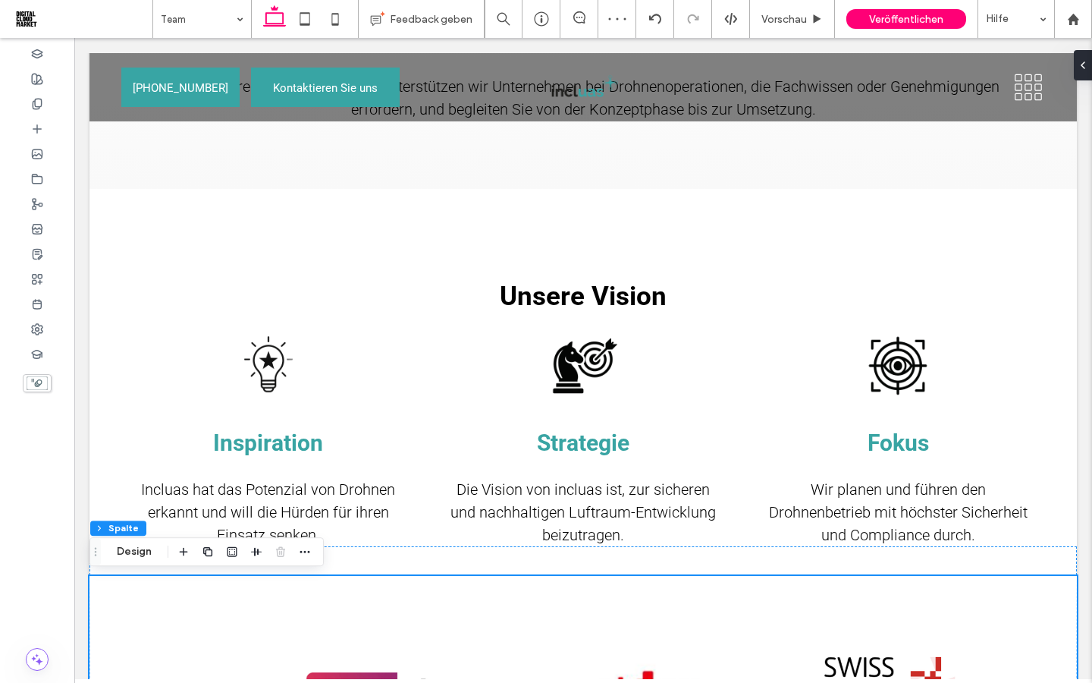
scroll to position [1627, 0]
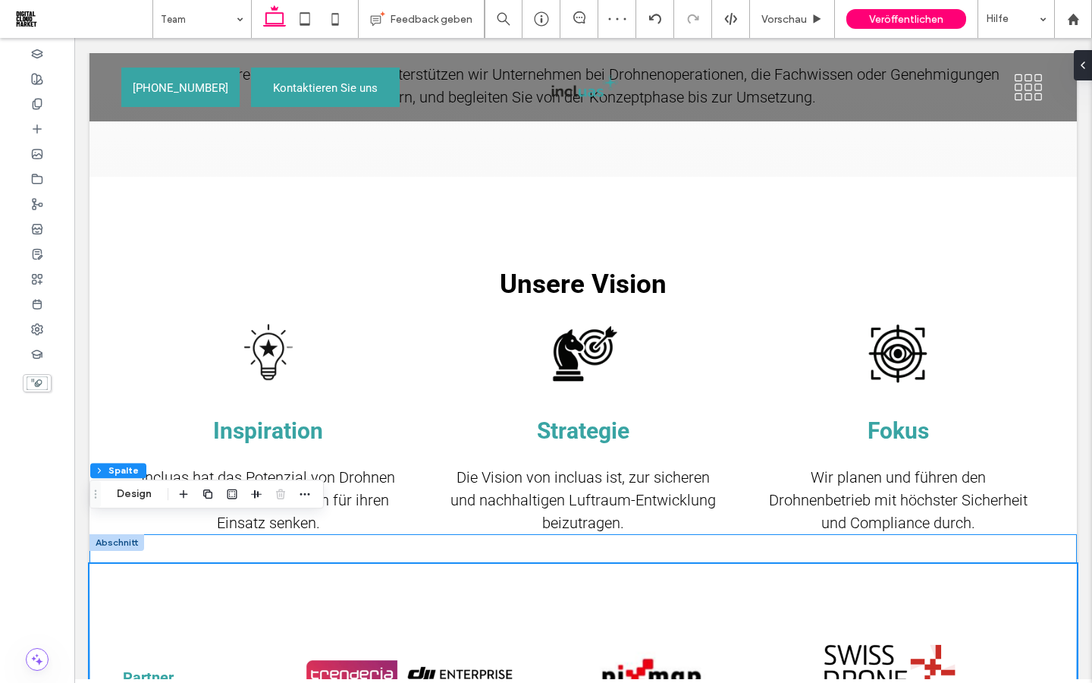
click at [490, 534] on div "Partner Button Button Button Mehr anzeigen" at bounding box center [582, 662] width 987 height 257
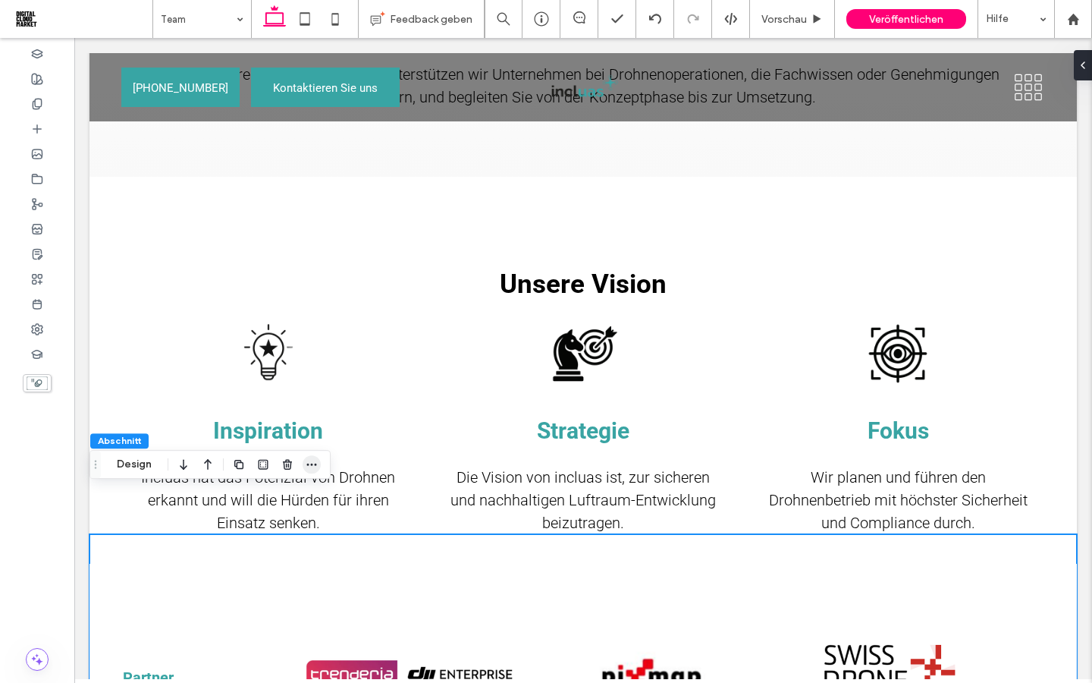
click at [309, 460] on icon "button" at bounding box center [312, 464] width 12 height 12
click at [129, 466] on button "Design" at bounding box center [134, 464] width 55 height 18
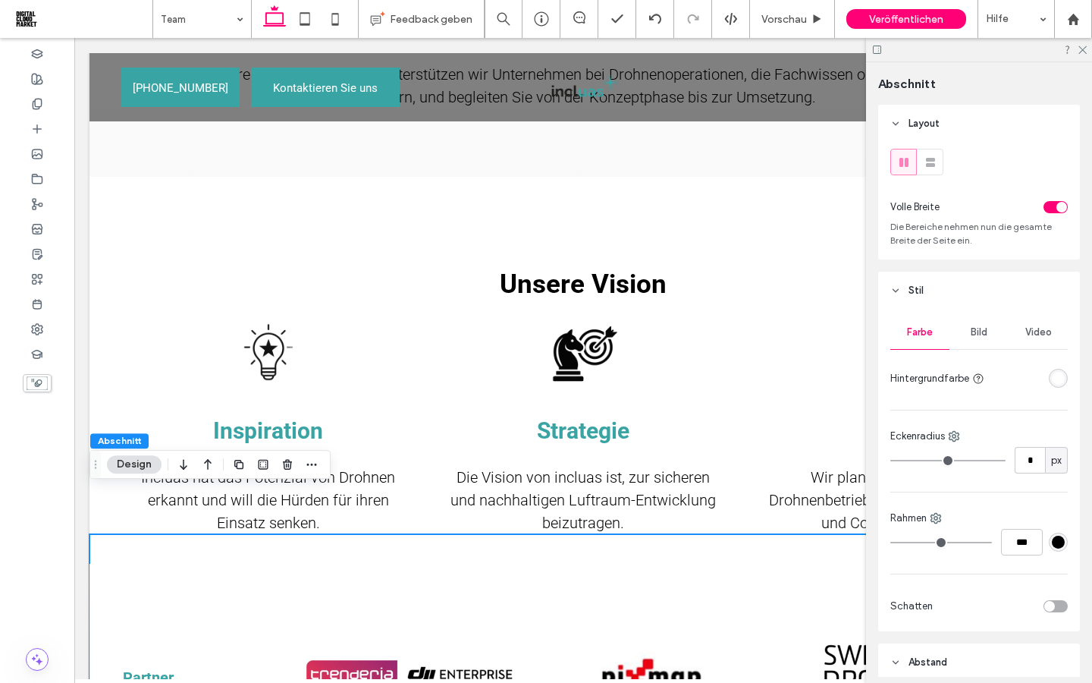
scroll to position [595, 0]
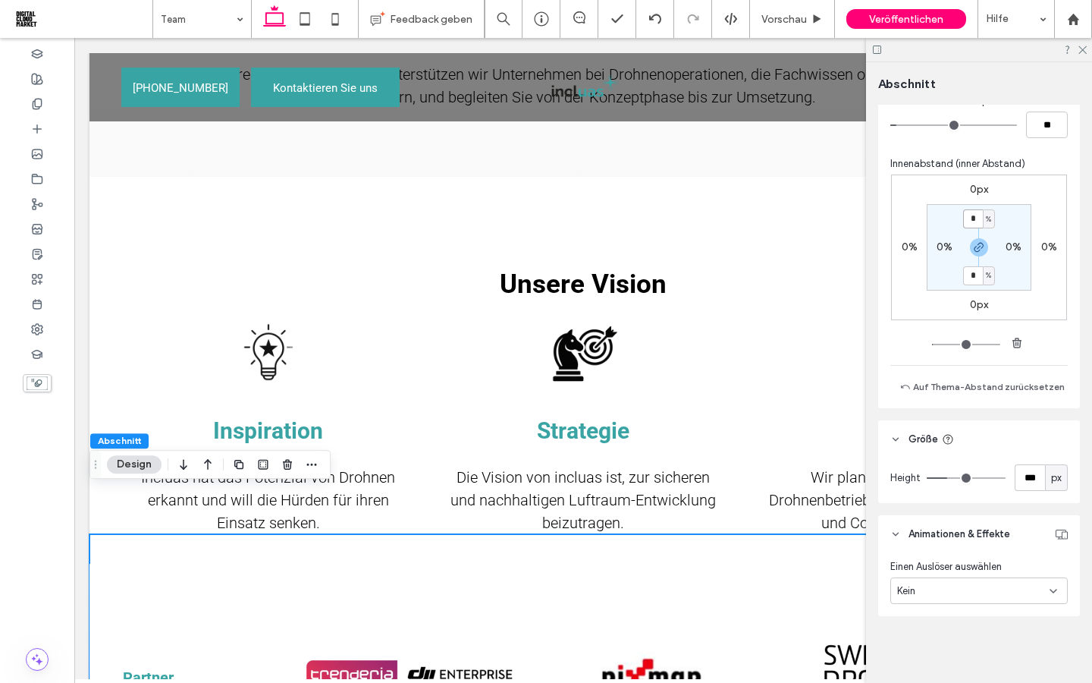
click at [973, 218] on input "*" at bounding box center [973, 218] width 20 height 19
type input "*"
click at [943, 277] on section "* % 0% * % 0%" at bounding box center [979, 247] width 105 height 86
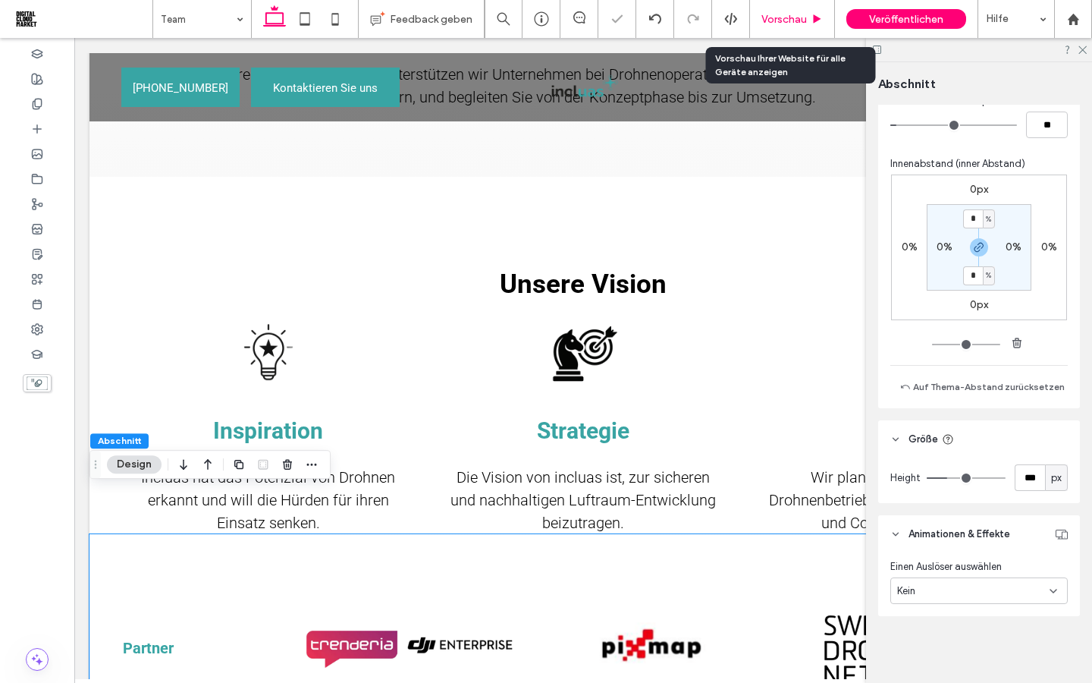
click at [774, 26] on div "Vorschau" at bounding box center [792, 19] width 85 height 38
click at [776, 24] on span "Vorschau" at bounding box center [784, 19] width 46 height 13
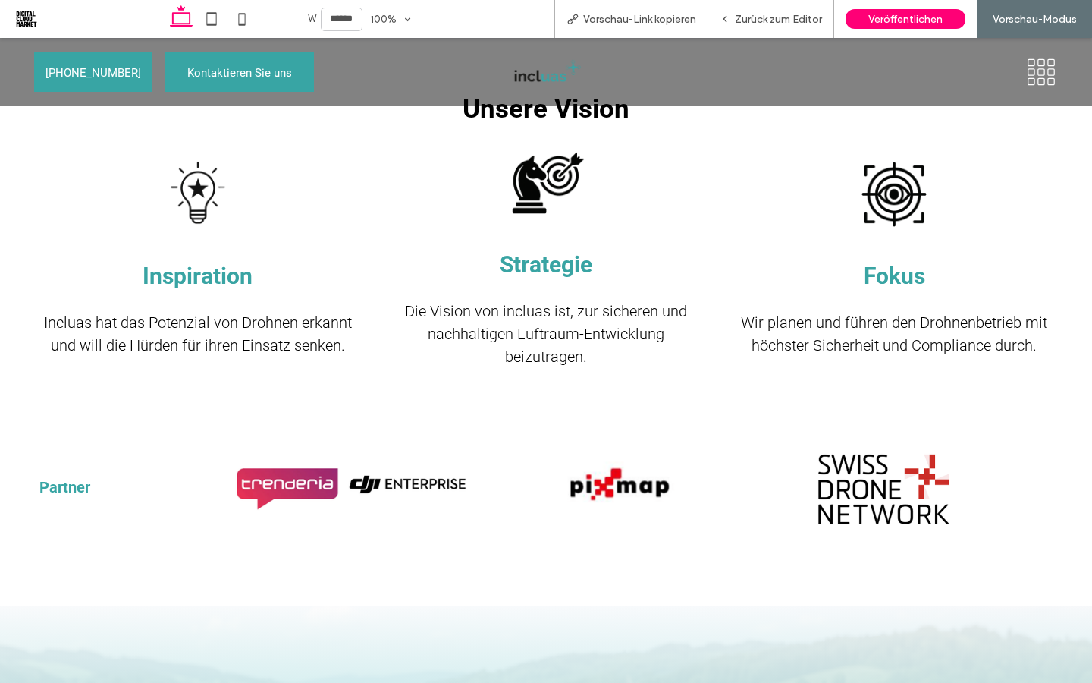
scroll to position [1813, 0]
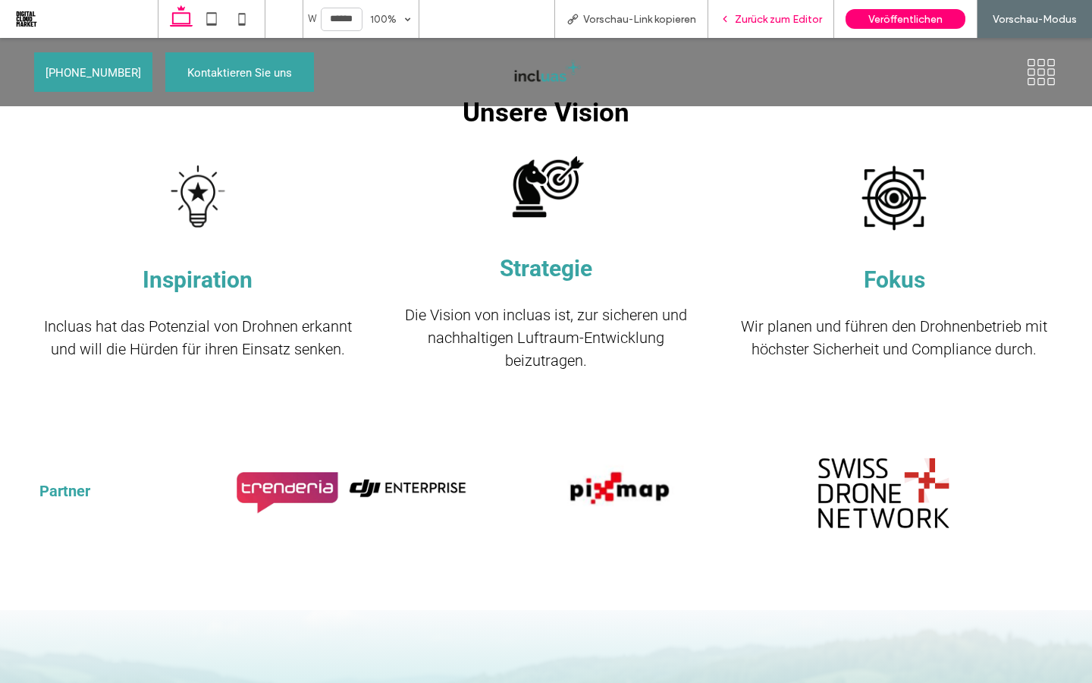
click at [756, 24] on span "Zurück zum Editor" at bounding box center [778, 19] width 87 height 13
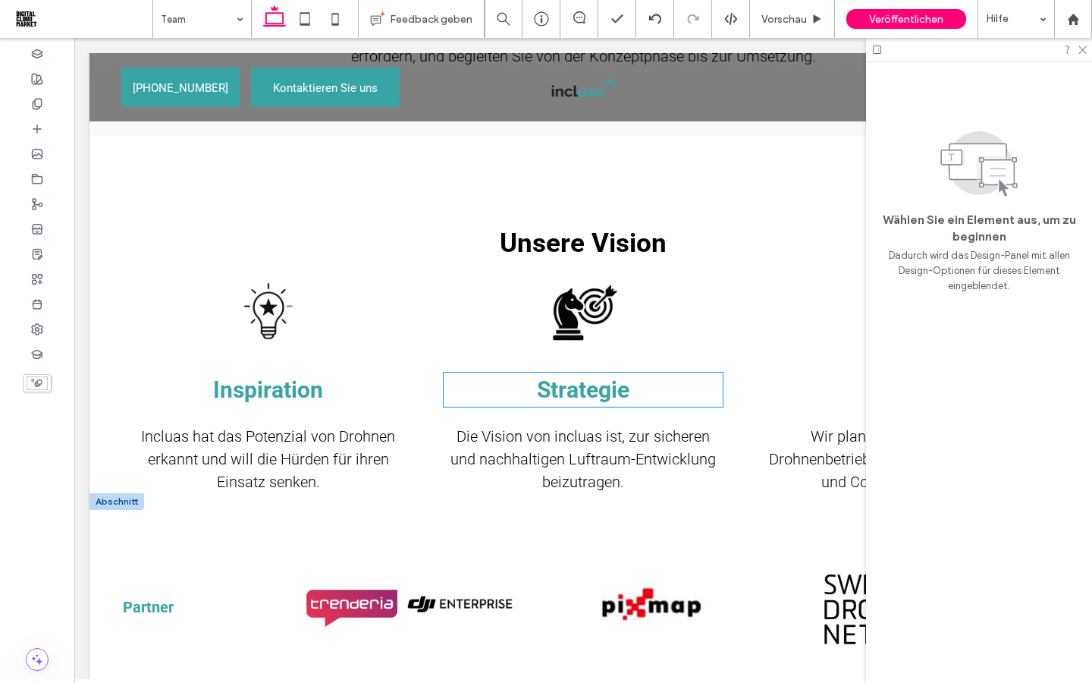
scroll to position [1666, 0]
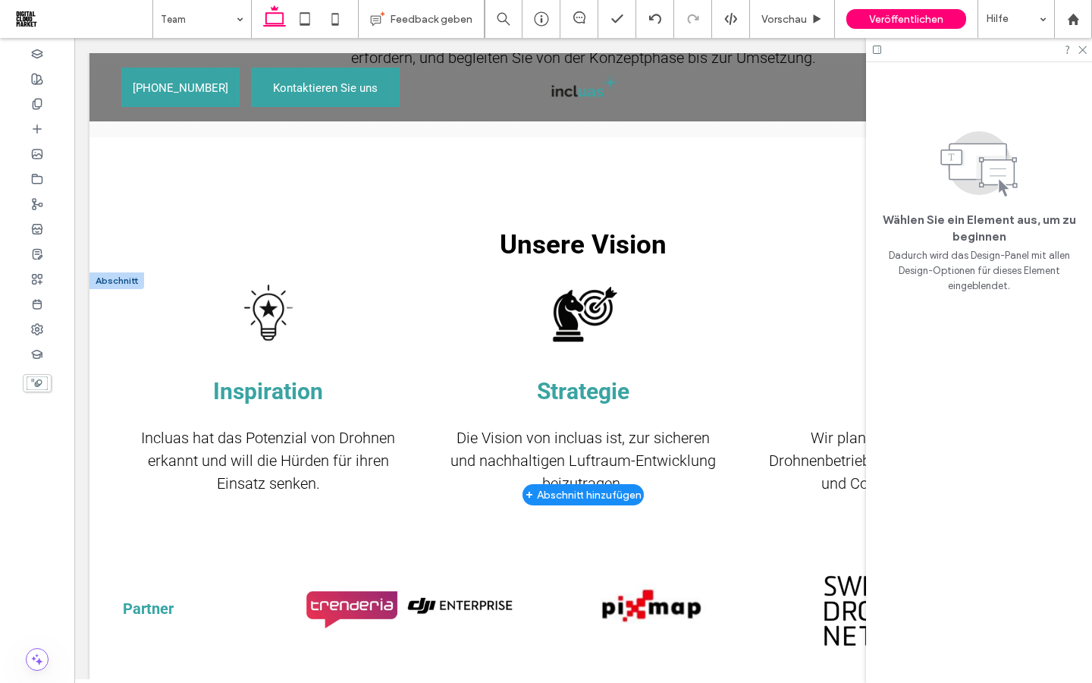
click at [582, 486] on div "+ Abschnitt hinzufügen" at bounding box center [584, 494] width 116 height 17
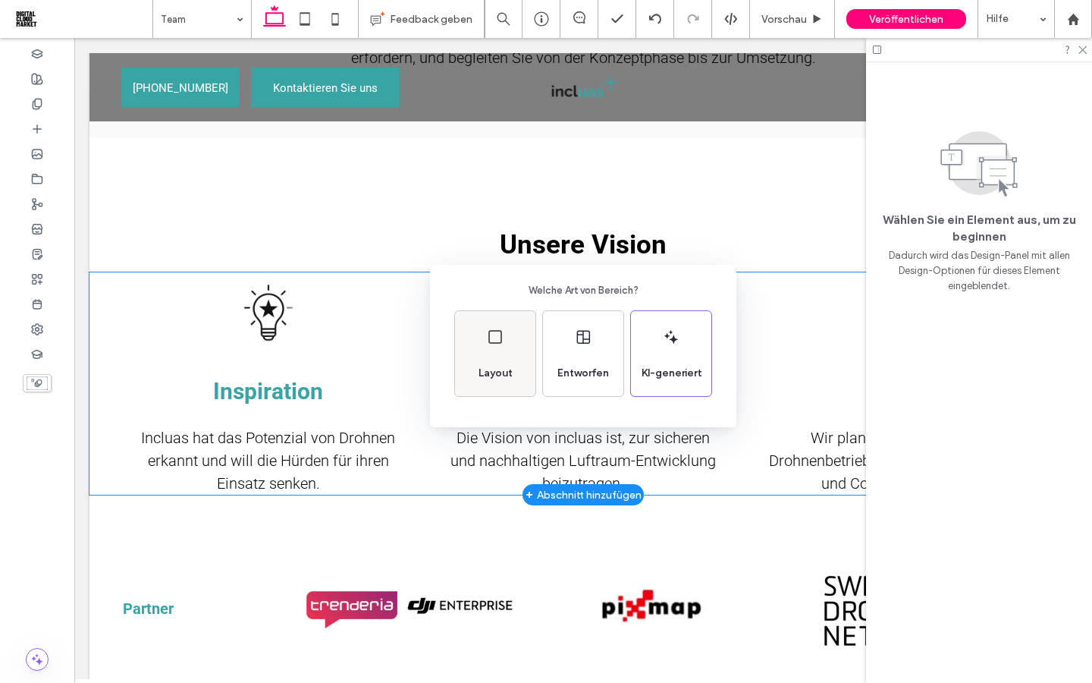
click at [508, 360] on div "Layout" at bounding box center [495, 372] width 46 height 33
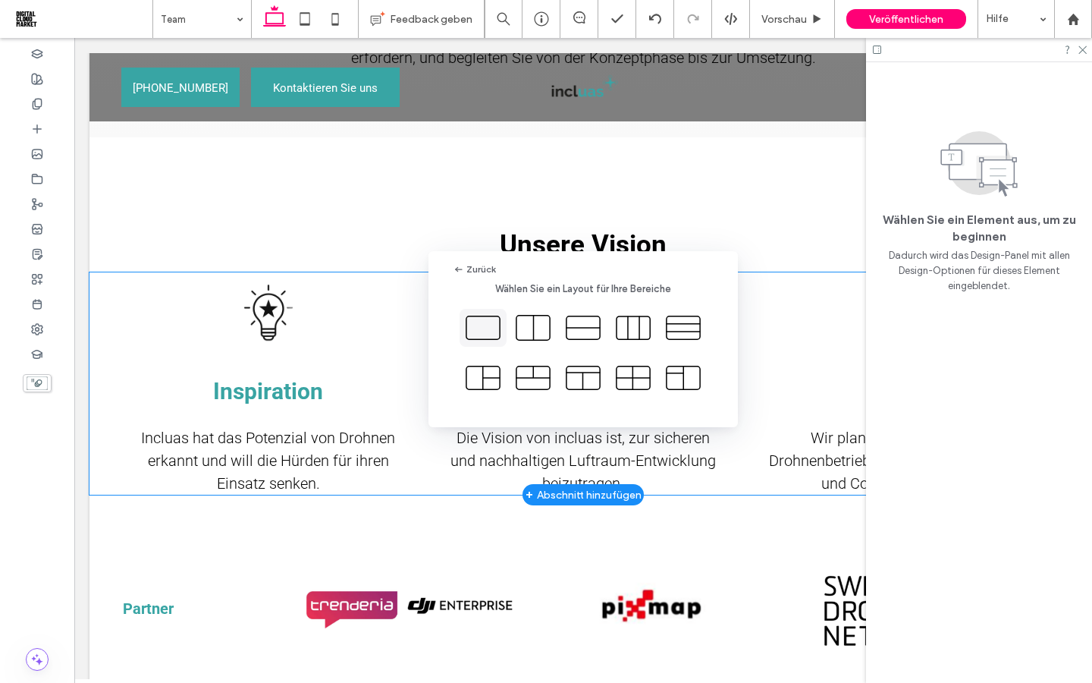
click at [495, 337] on icon at bounding box center [483, 328] width 38 height 38
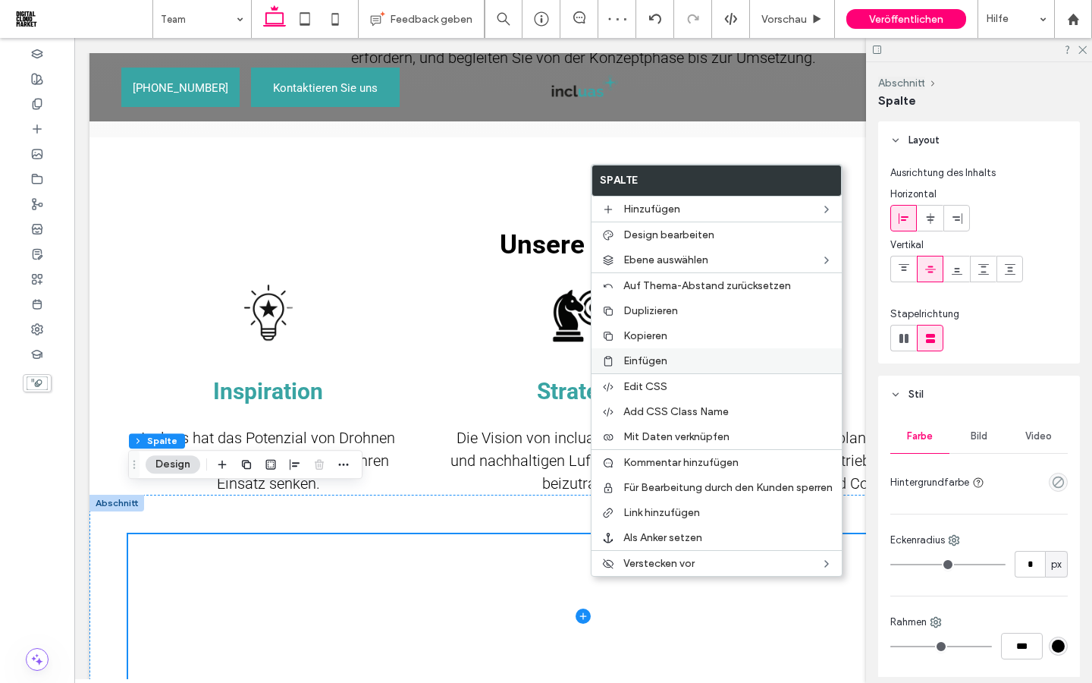
click at [643, 359] on span "Einfügen" at bounding box center [645, 360] width 44 height 13
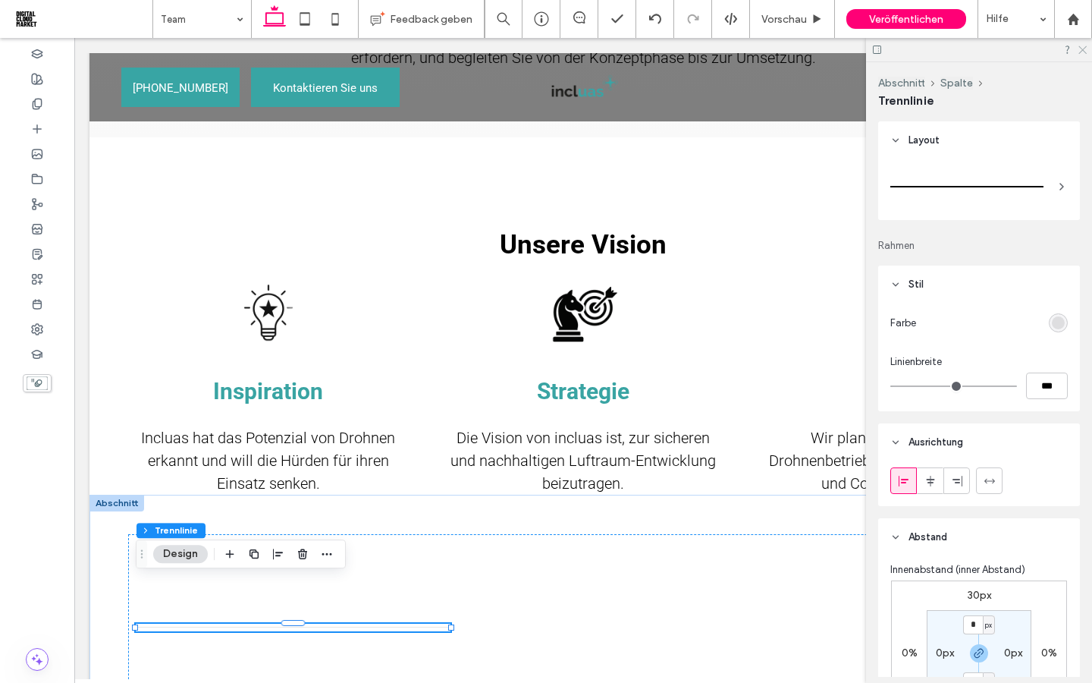
click at [1081, 49] on icon at bounding box center [1082, 49] width 10 height 10
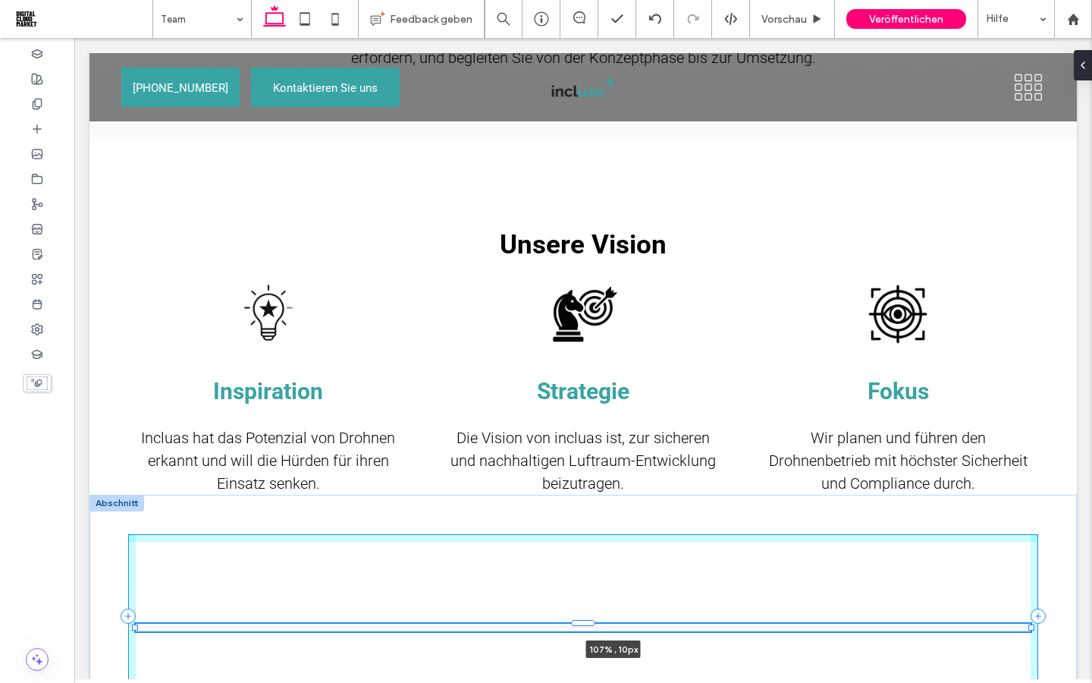
drag, startPoint x: 451, startPoint y: 582, endPoint x: 1091, endPoint y: 576, distance: 640.1
type input "***"
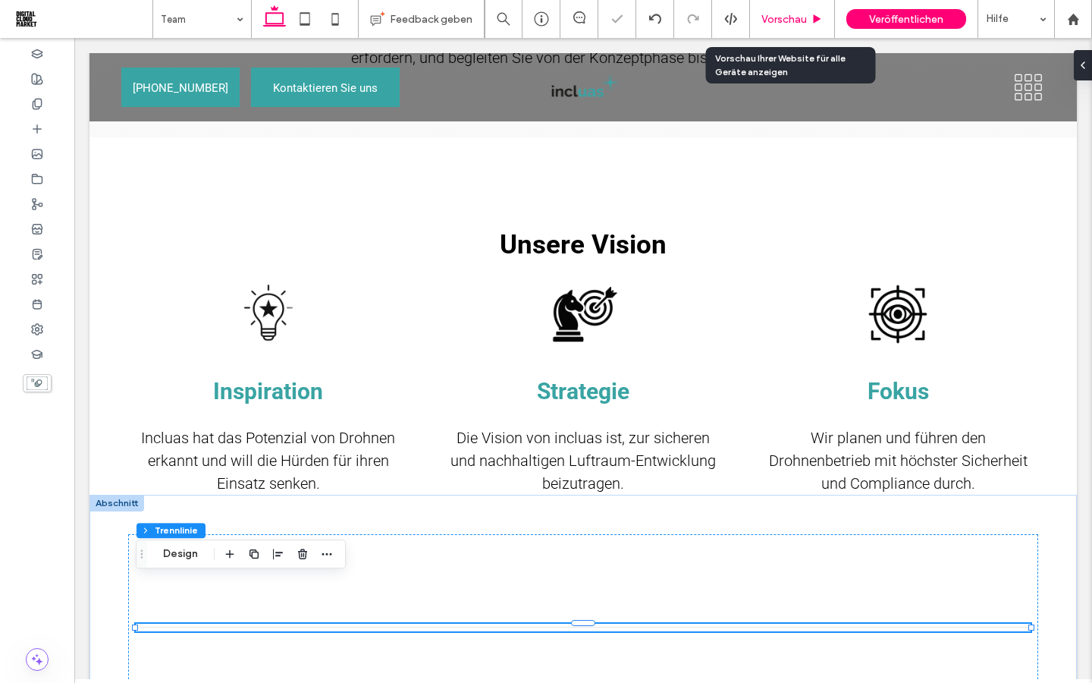
click at [775, 25] on span "Vorschau" at bounding box center [784, 19] width 46 height 13
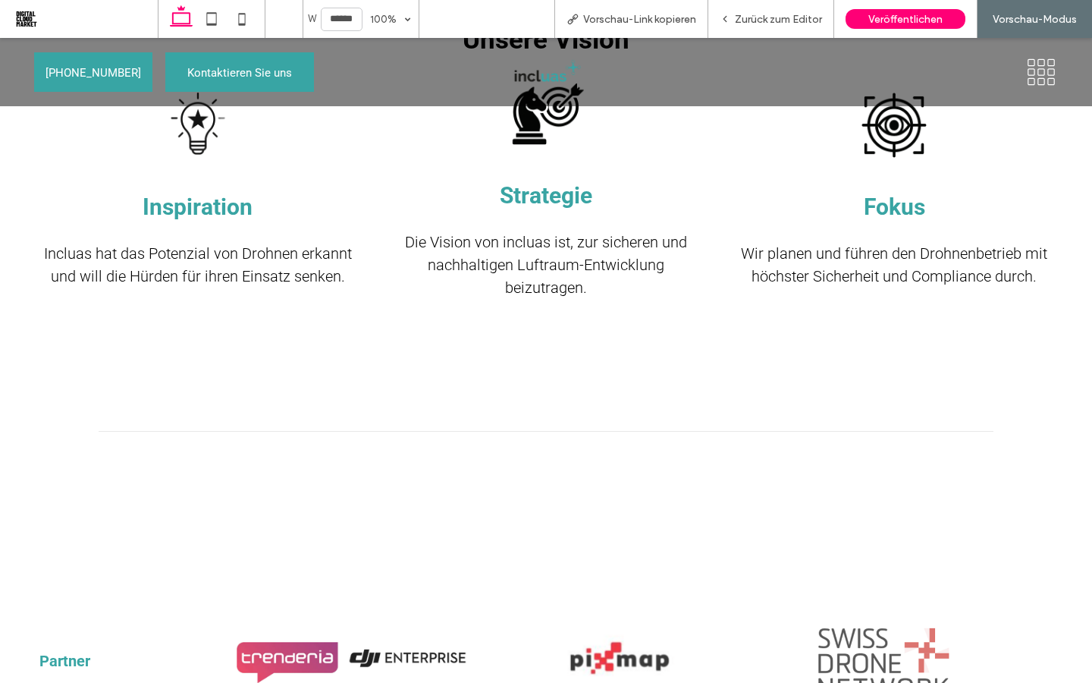
scroll to position [1878, 0]
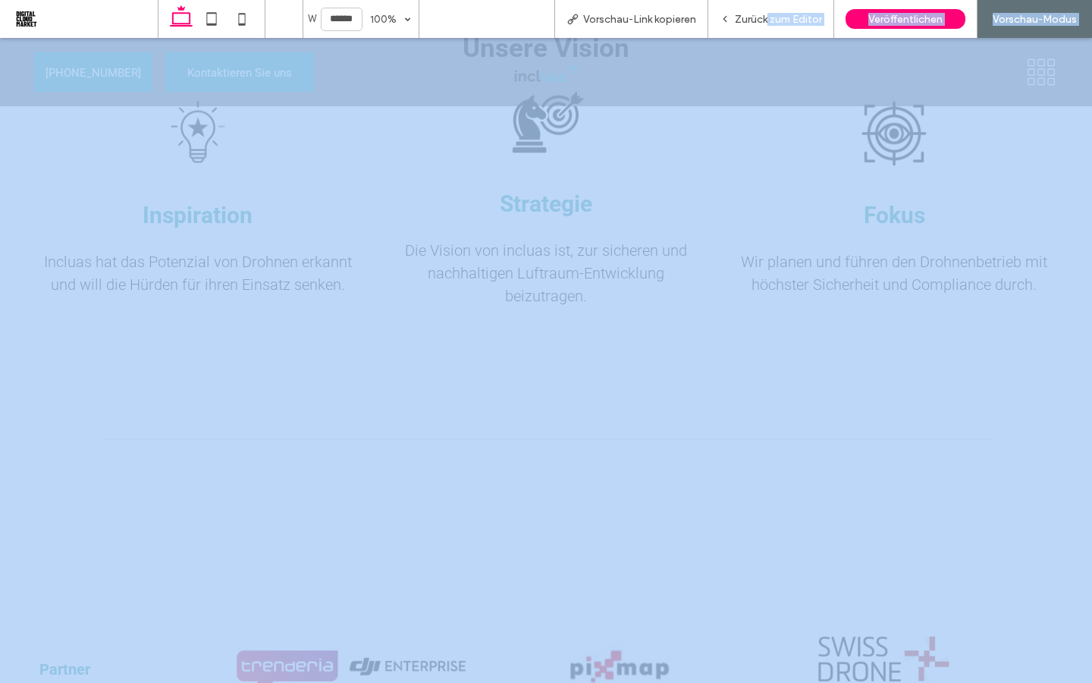
click at [764, 17] on span "Zurück zum Editor" at bounding box center [778, 19] width 87 height 13
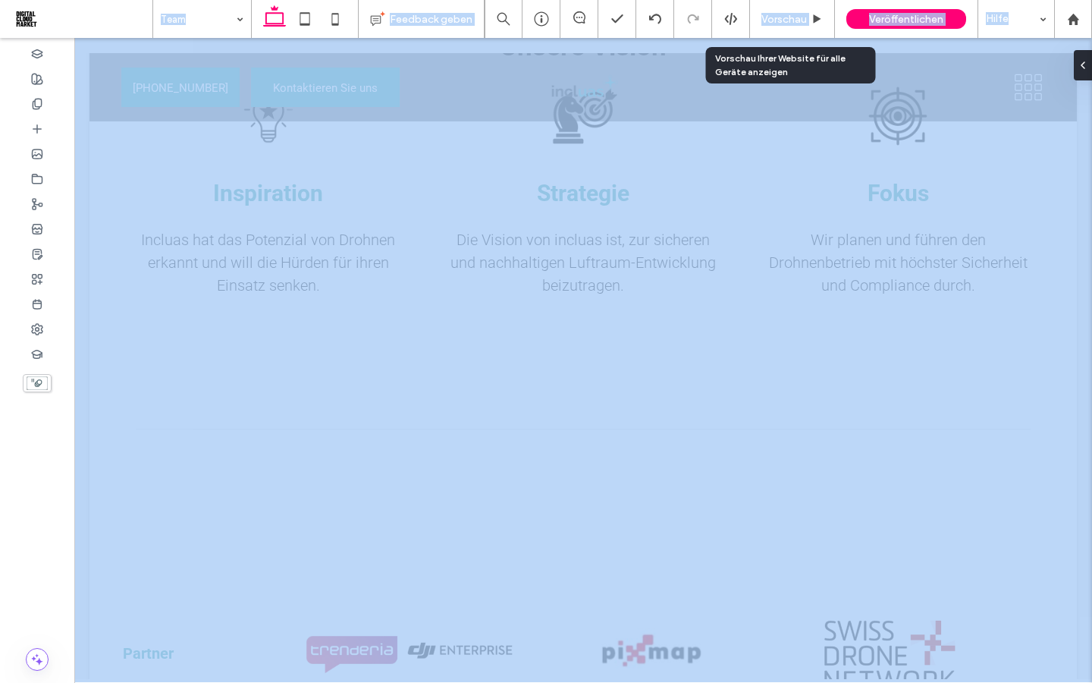
scroll to position [1863, 0]
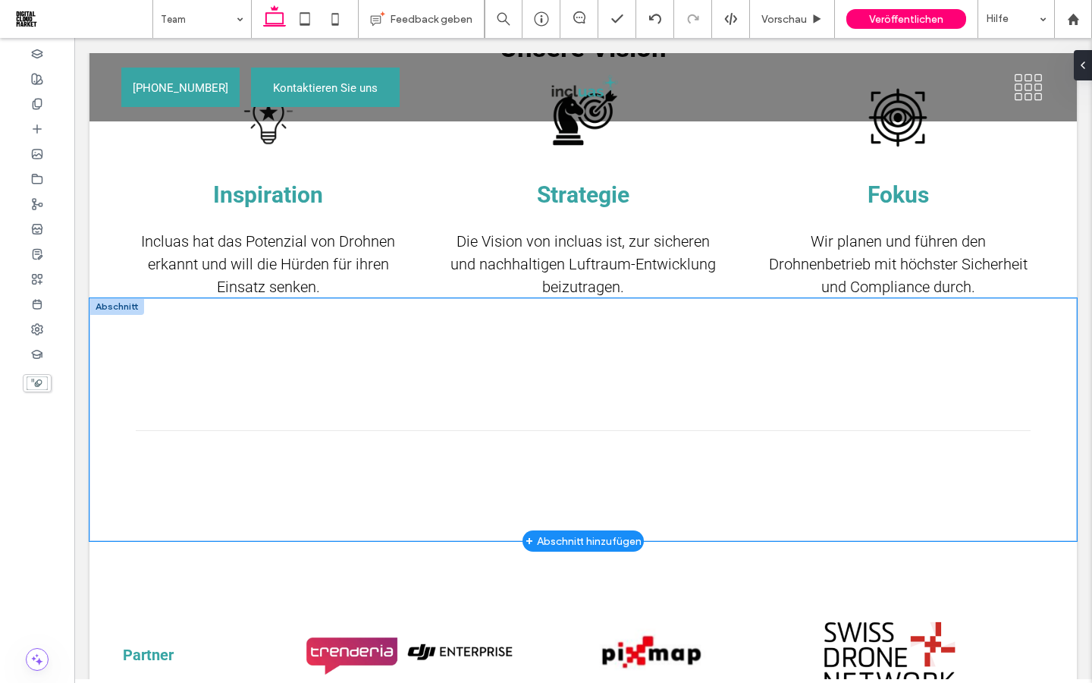
click at [577, 466] on div at bounding box center [583, 419] width 910 height 243
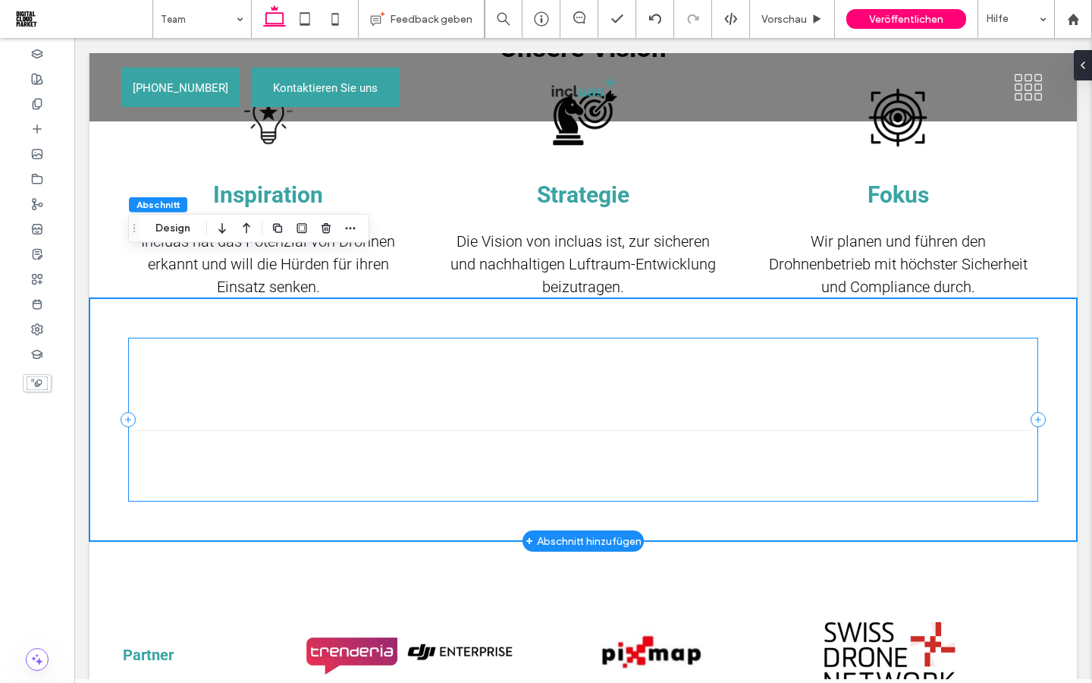
click at [501, 427] on div at bounding box center [583, 419] width 910 height 164
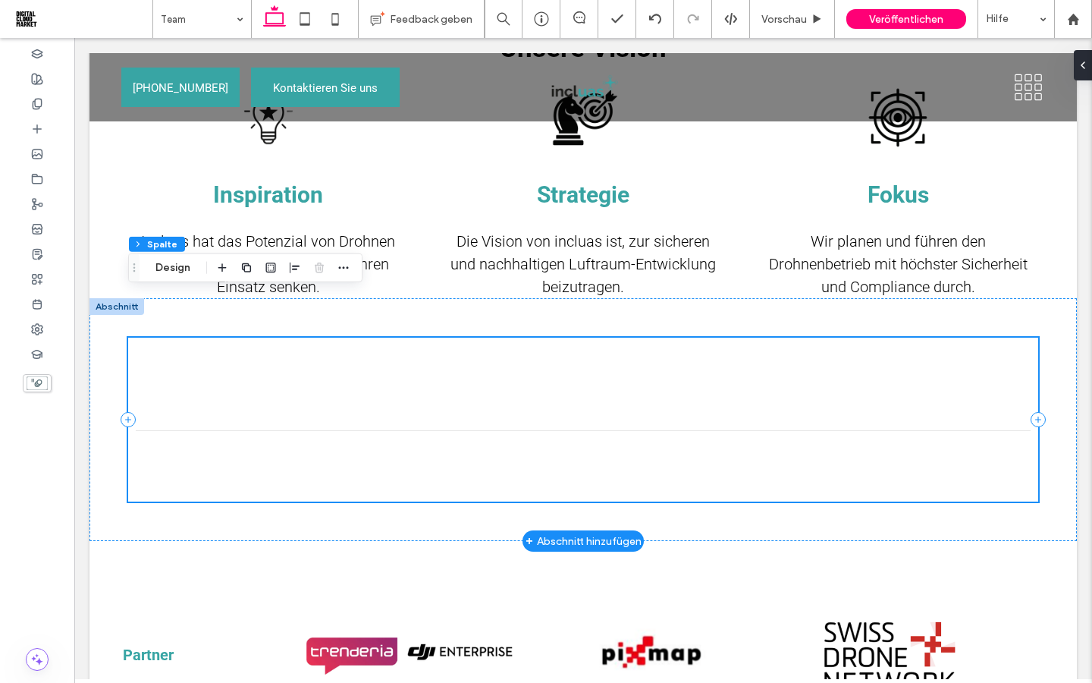
drag, startPoint x: 391, startPoint y: 456, endPoint x: 391, endPoint y: 433, distance: 22.8
click at [391, 433] on div at bounding box center [583, 419] width 910 height 243
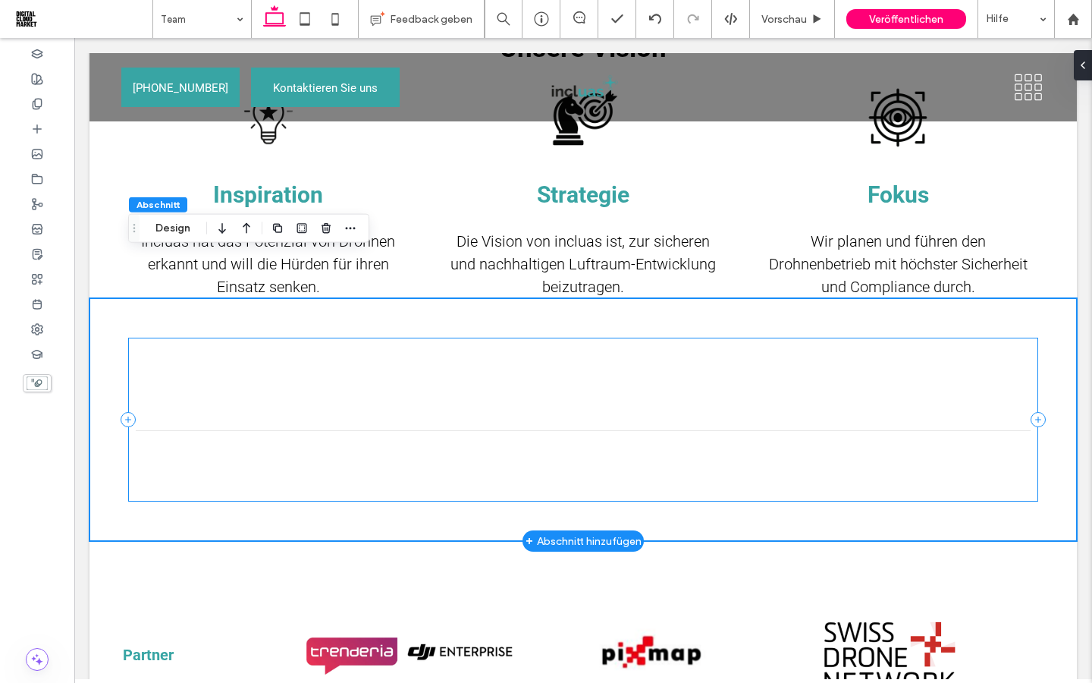
click at [193, 337] on div at bounding box center [583, 419] width 910 height 164
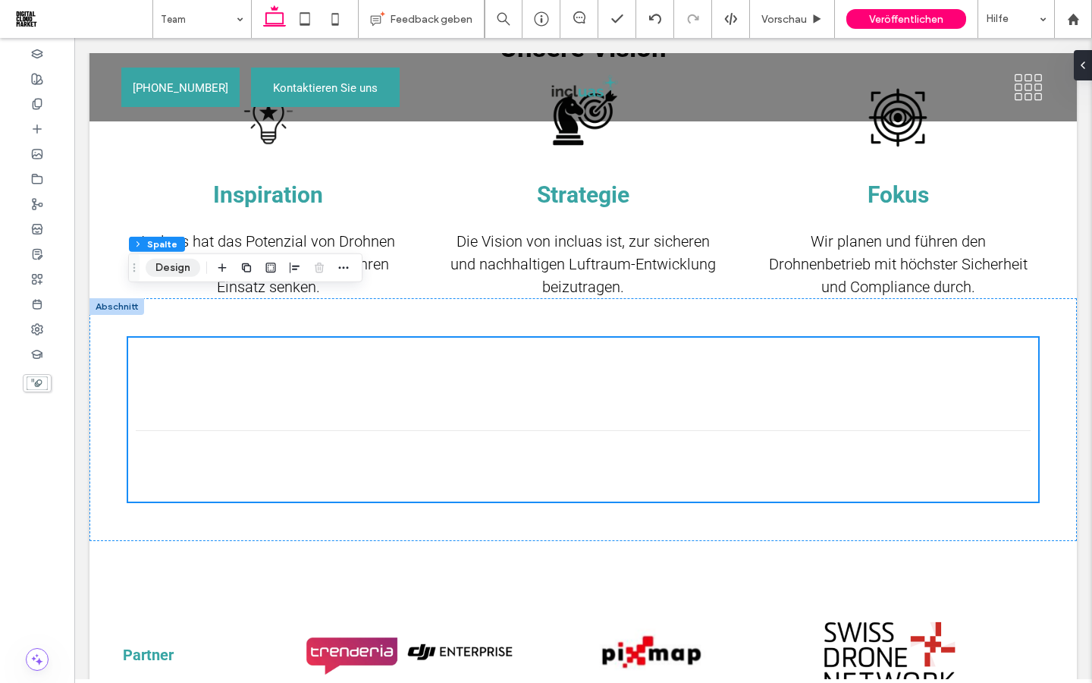
click at [168, 270] on button "Design" at bounding box center [173, 268] width 55 height 18
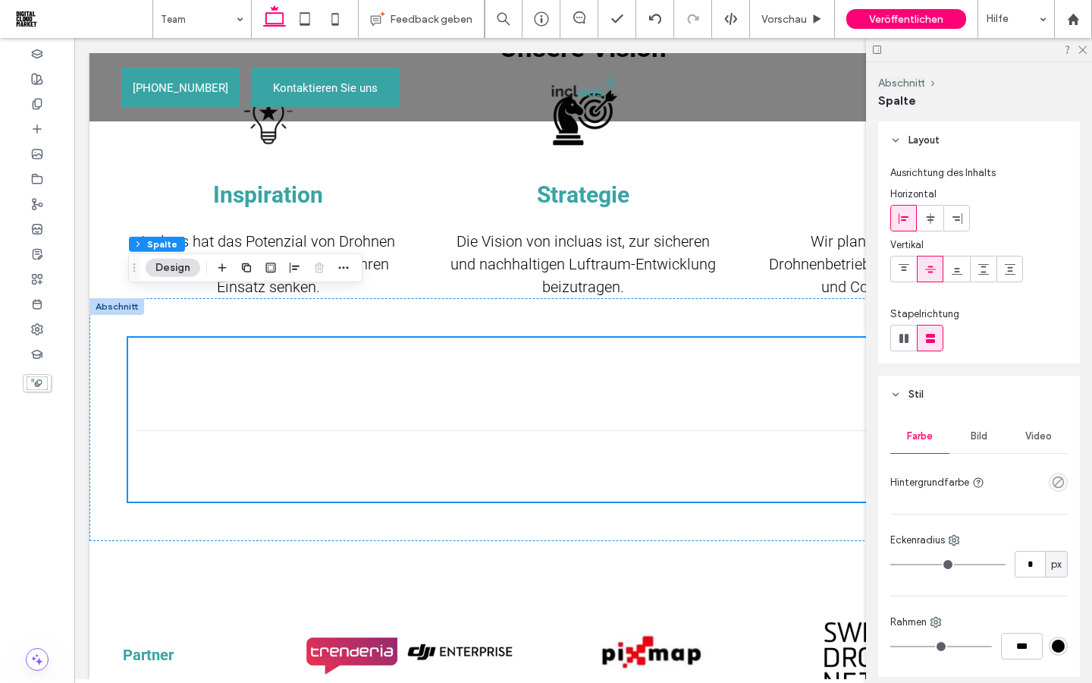
scroll to position [698, 0]
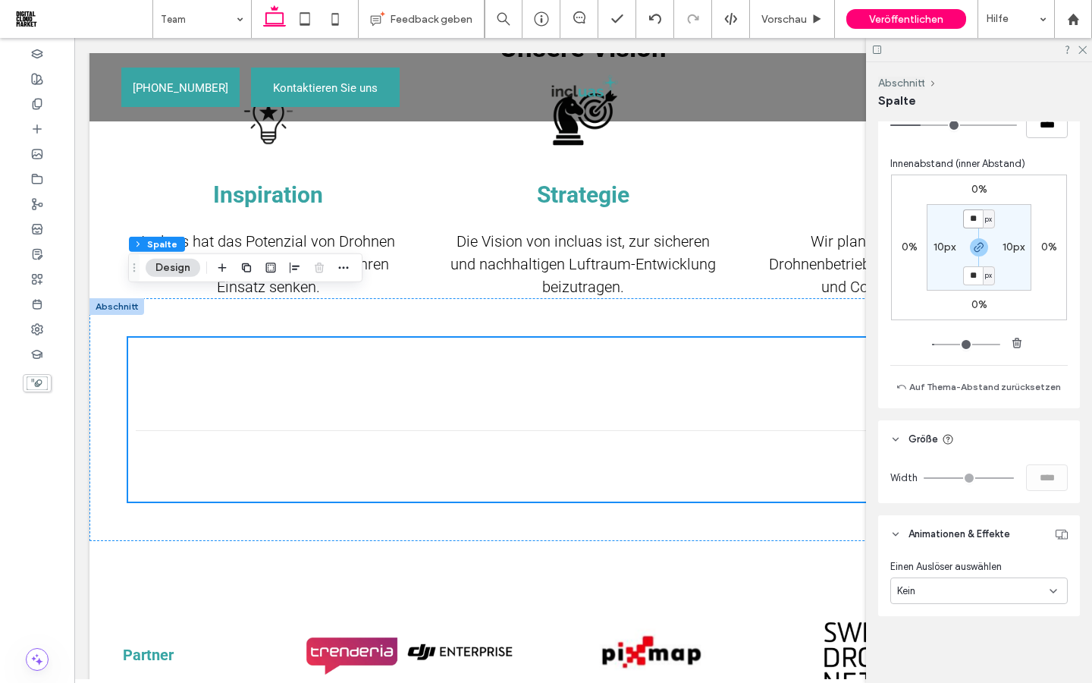
click at [977, 215] on input "**" at bounding box center [973, 218] width 20 height 19
type input "*"
click at [941, 282] on section "* px 10px * px 10px" at bounding box center [979, 247] width 105 height 86
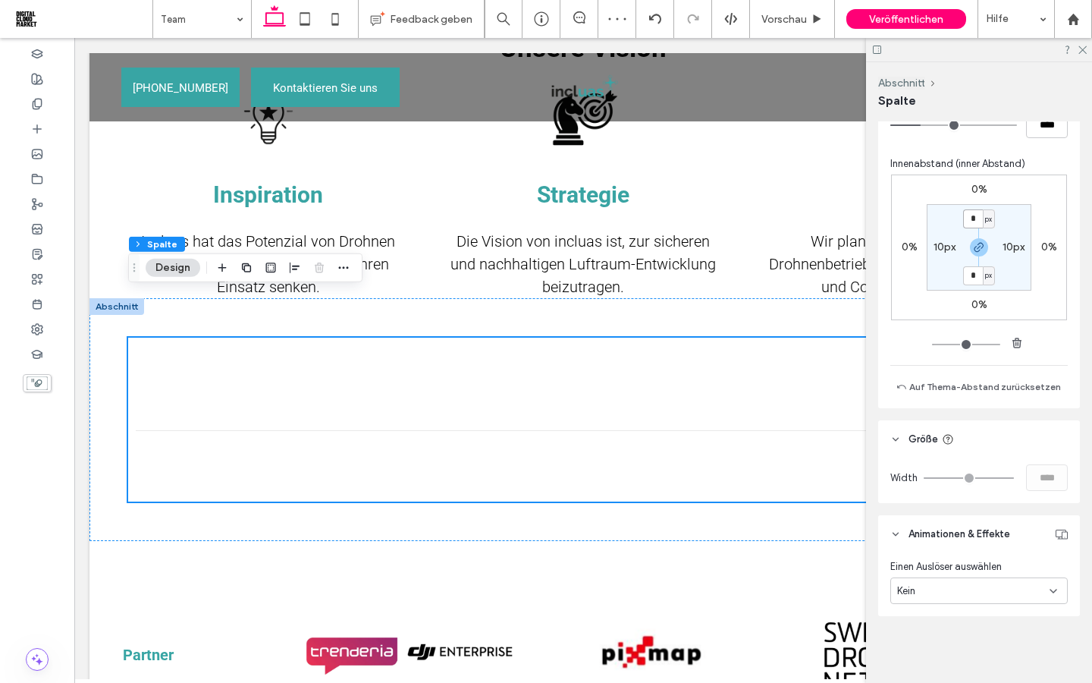
click at [970, 217] on input "*" at bounding box center [973, 218] width 20 height 19
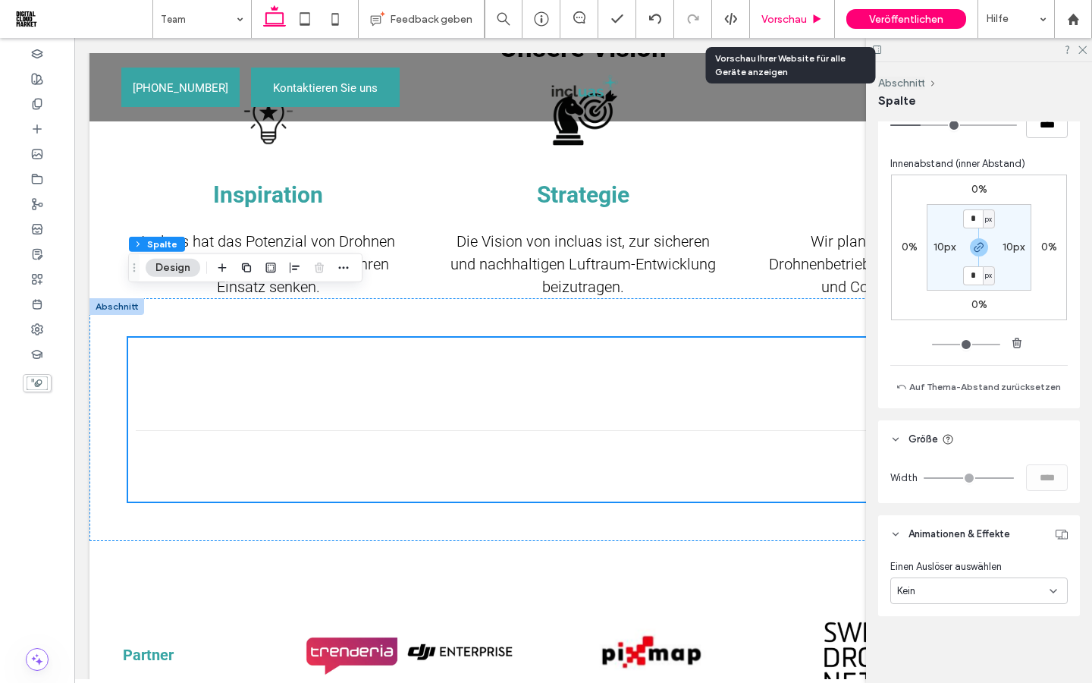
click at [786, 18] on span "Vorschau" at bounding box center [784, 19] width 46 height 13
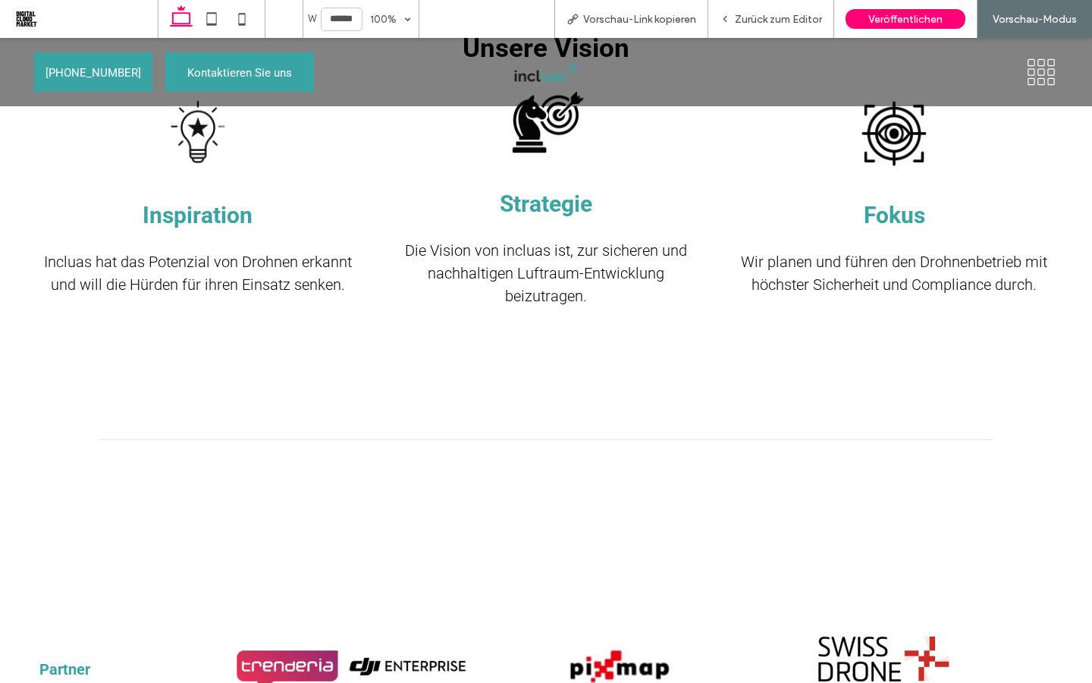
scroll to position [1888, 0]
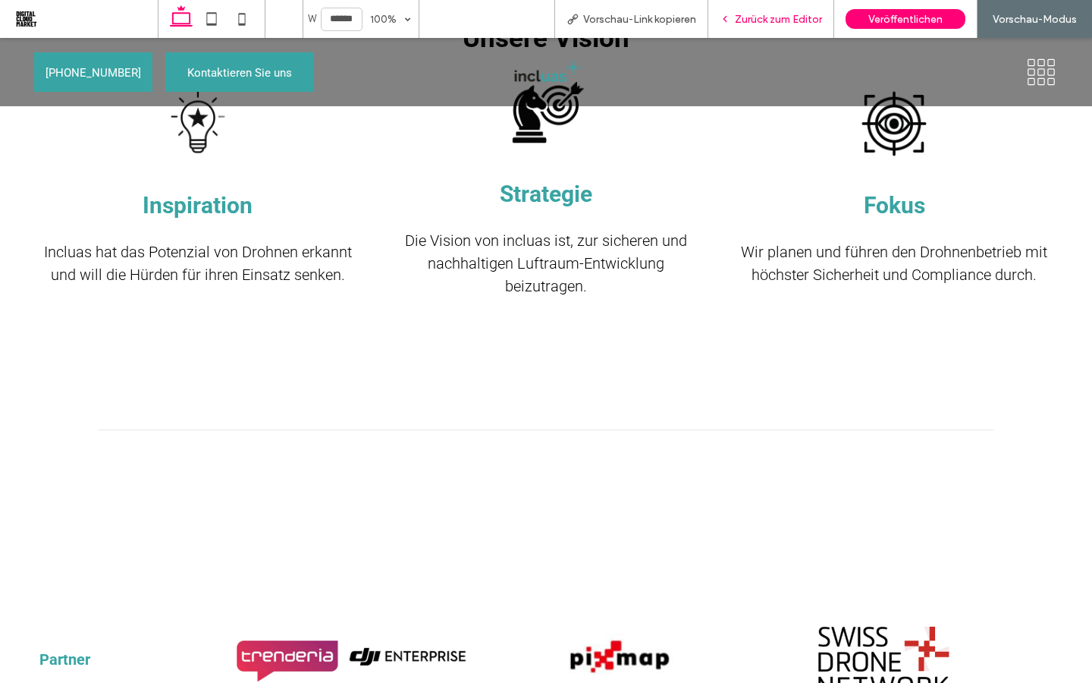
click at [755, 20] on span "Zurück zum Editor" at bounding box center [778, 19] width 87 height 13
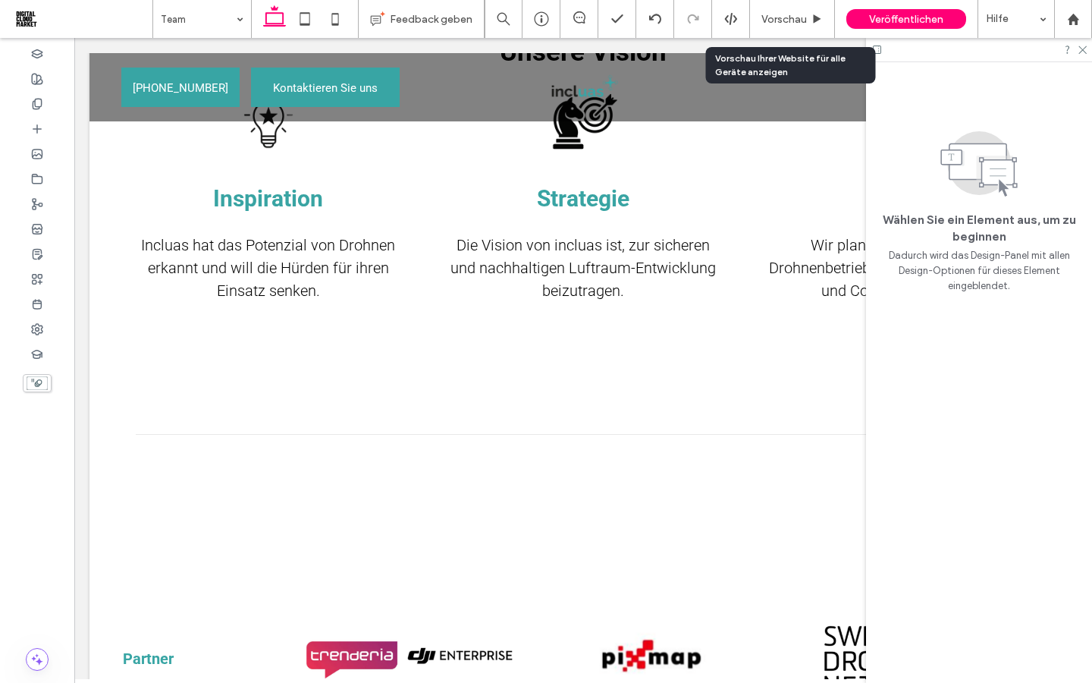
scroll to position [1852, 0]
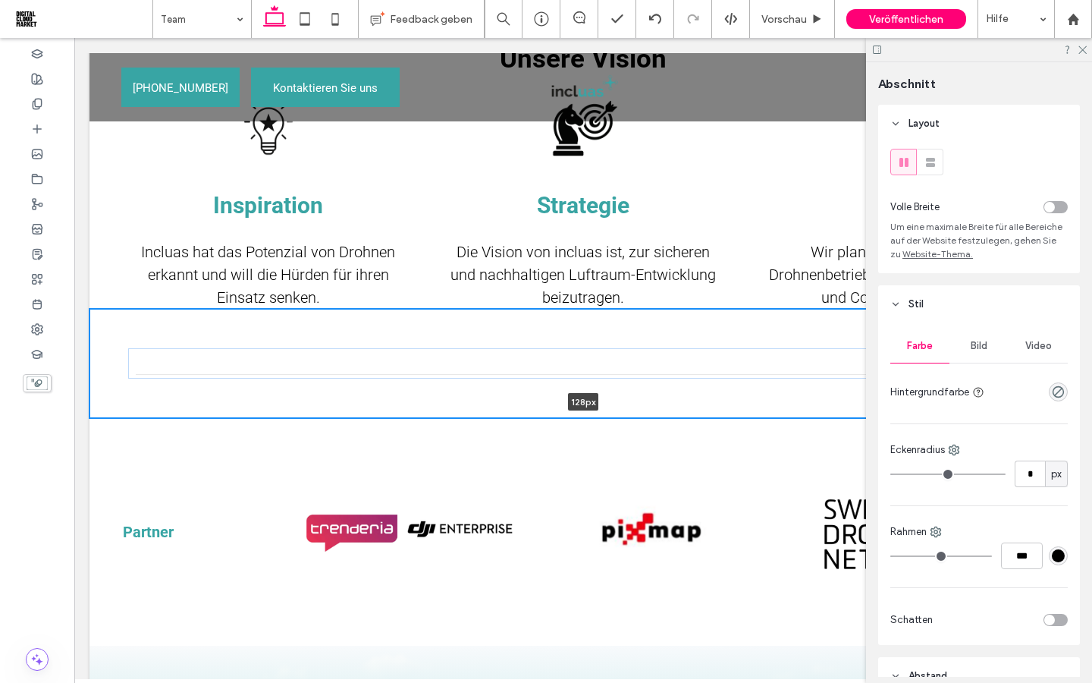
drag, startPoint x: 473, startPoint y: 508, endPoint x: 499, endPoint y: 362, distance: 147.9
click at [499, 362] on div "128px Abschnitt + Abschnitt hinzufügen" at bounding box center [582, 363] width 987 height 109
type input "***"
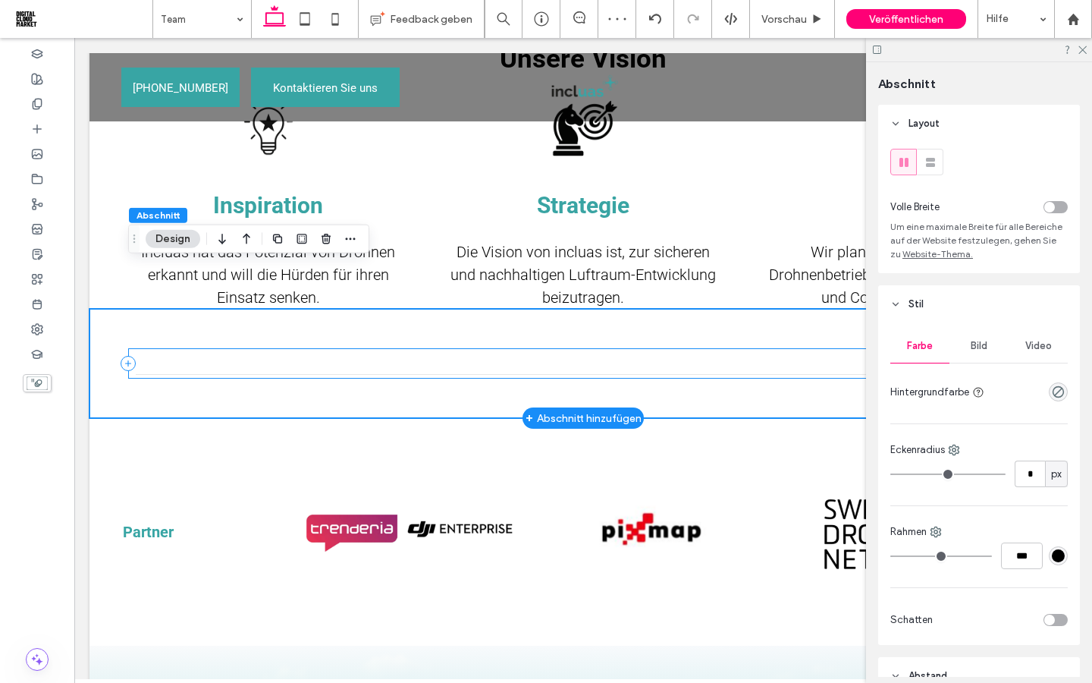
click at [507, 348] on div at bounding box center [583, 363] width 910 height 30
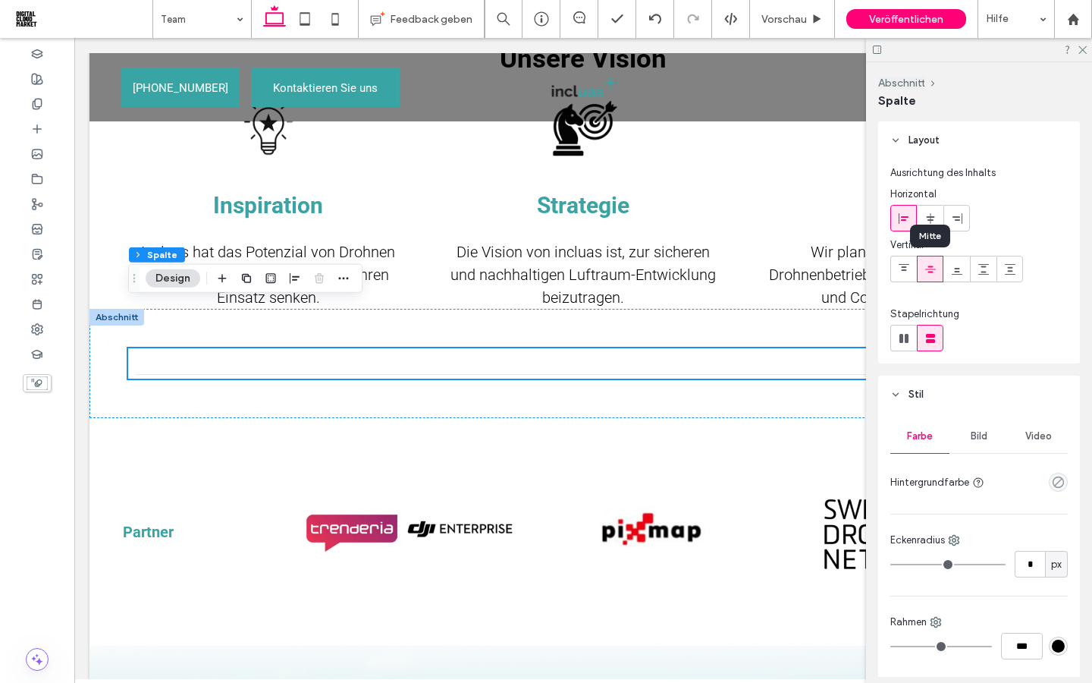
click at [928, 273] on icon at bounding box center [930, 269] width 12 height 12
click at [956, 271] on use at bounding box center [957, 271] width 11 height 7
click at [933, 271] on icon at bounding box center [930, 269] width 12 height 12
click at [974, 271] on div at bounding box center [983, 268] width 25 height 25
click at [931, 274] on icon at bounding box center [930, 269] width 12 height 12
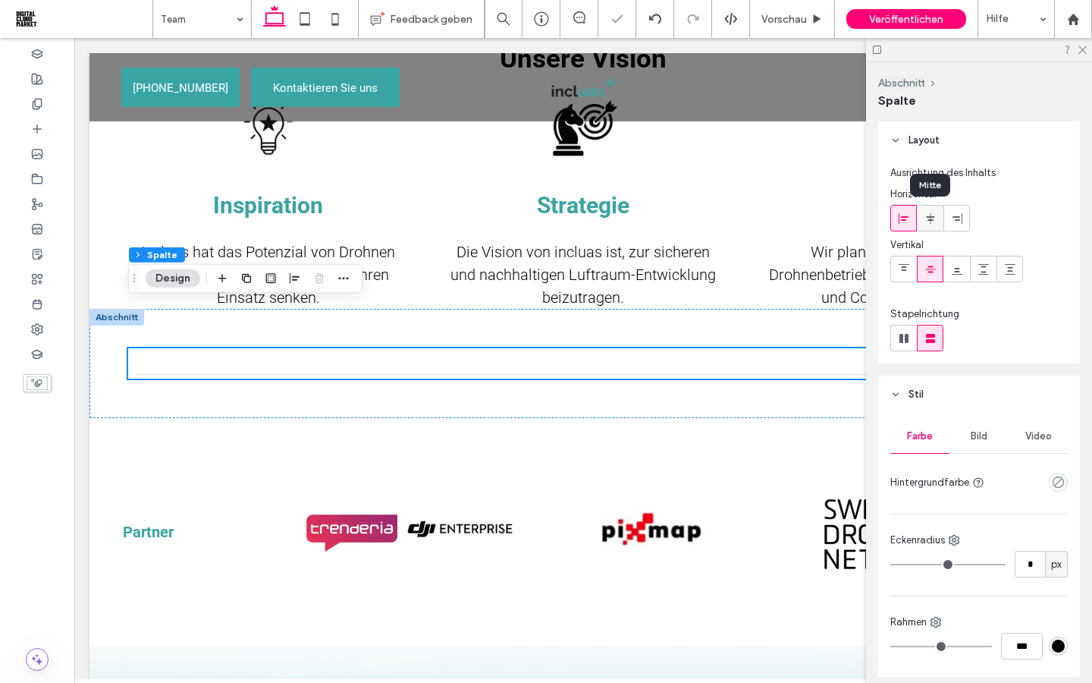
click at [930, 215] on use at bounding box center [930, 217] width 8 height 11
click at [909, 331] on icon at bounding box center [903, 338] width 15 height 15
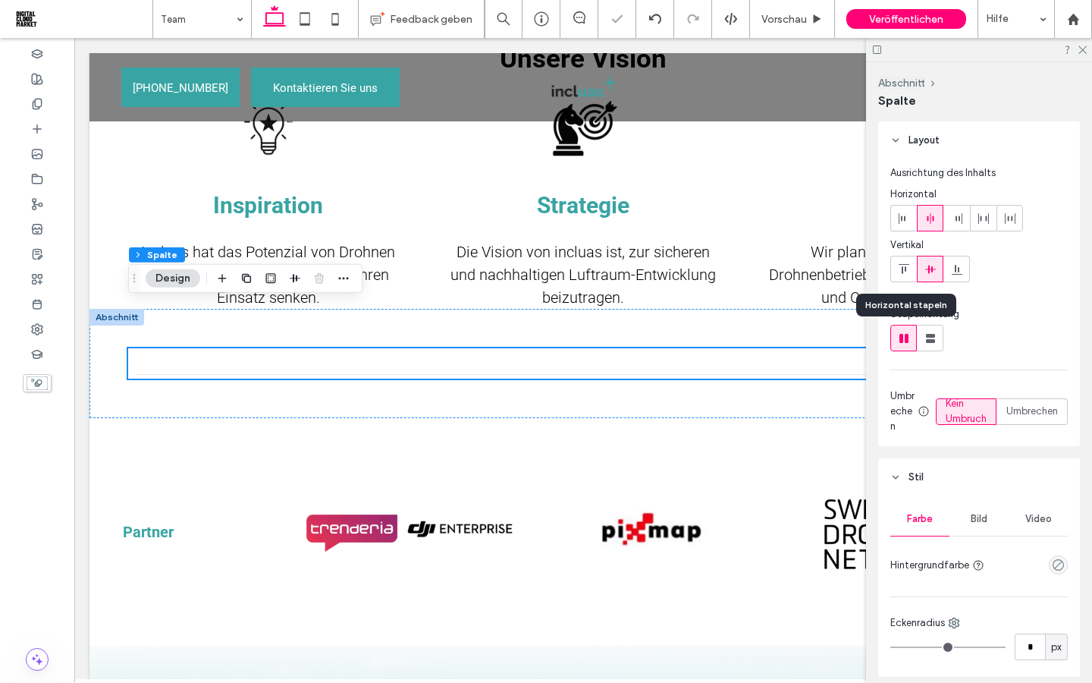
type input "*"
type input "**"
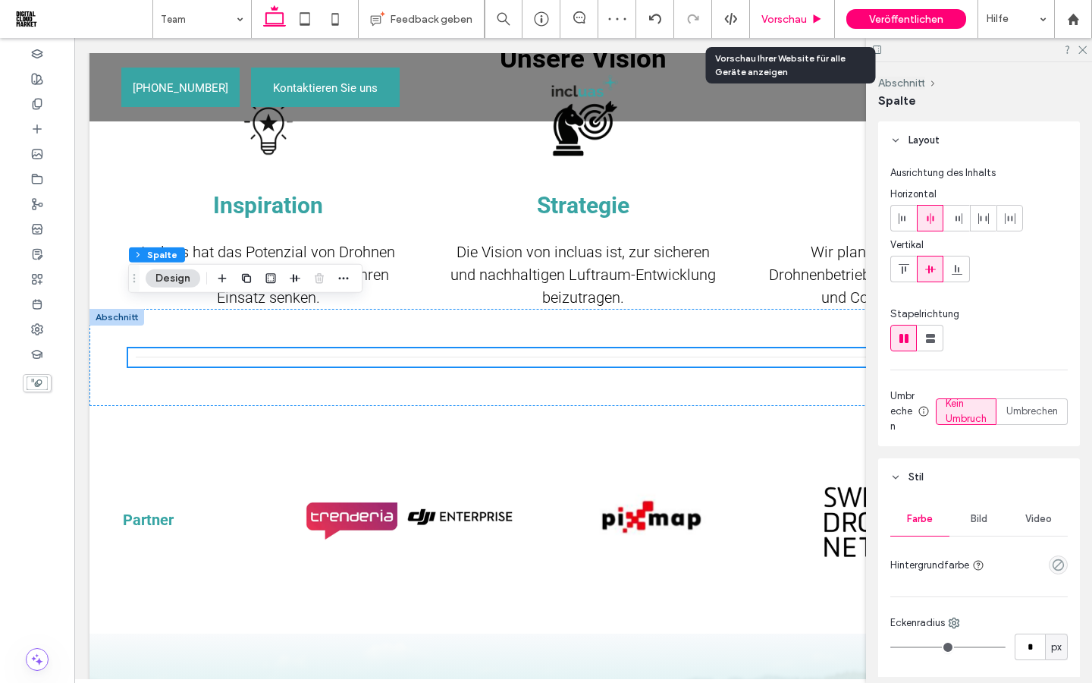
click at [788, 22] on span "Vorschau" at bounding box center [784, 19] width 46 height 13
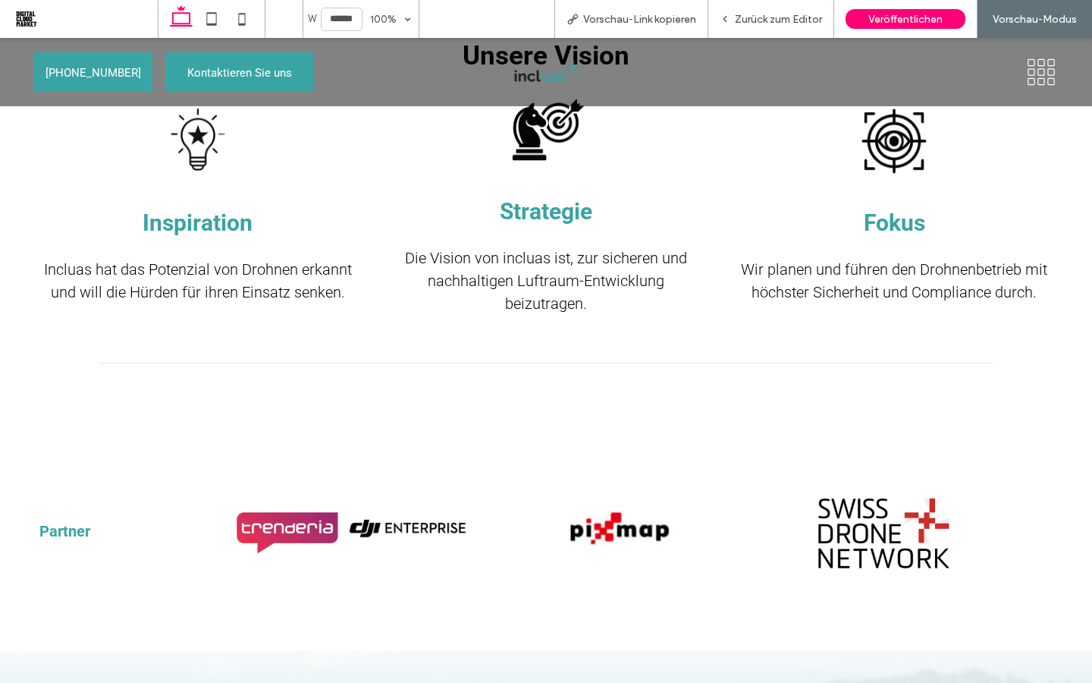
scroll to position [1888, 0]
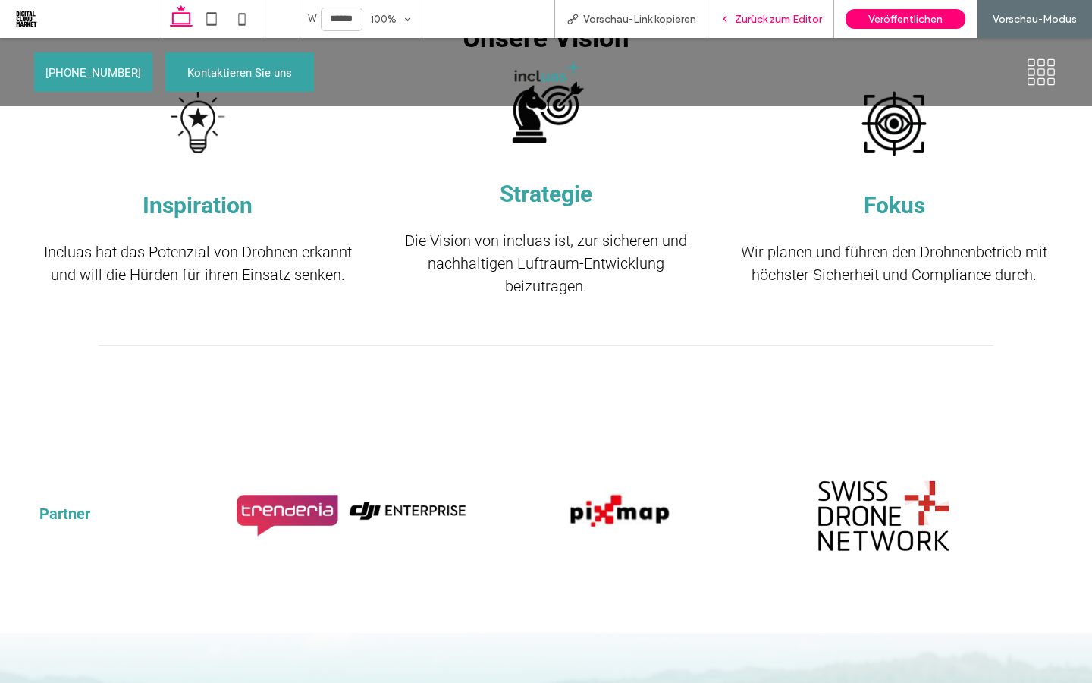
click at [787, 19] on span "Zurück zum Editor" at bounding box center [778, 19] width 87 height 13
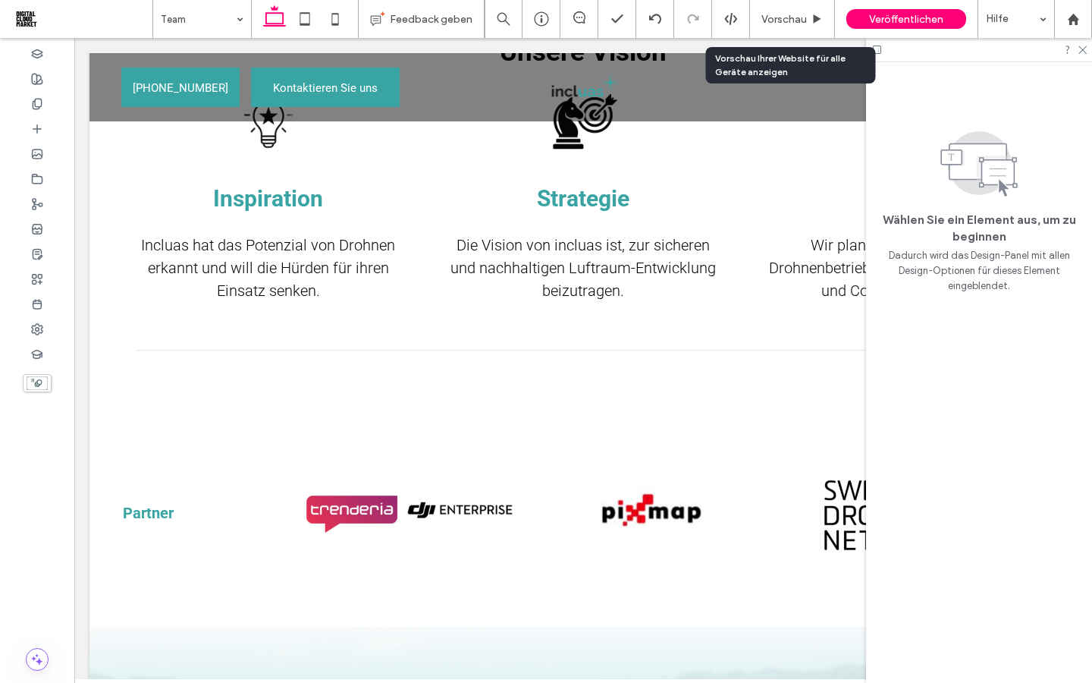
scroll to position [1852, 0]
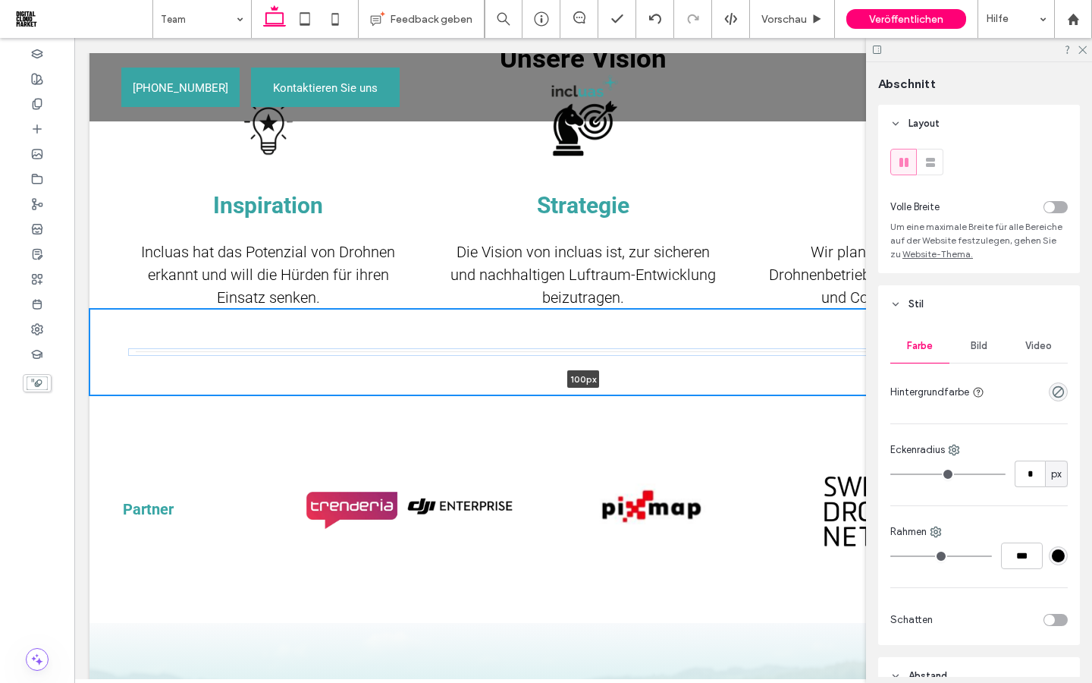
drag, startPoint x: 497, startPoint y: 359, endPoint x: 494, endPoint y: 338, distance: 20.7
click at [494, 338] on div "100px Abschnitt + Abschnitt hinzufügen" at bounding box center [582, 352] width 987 height 86
type input "***"
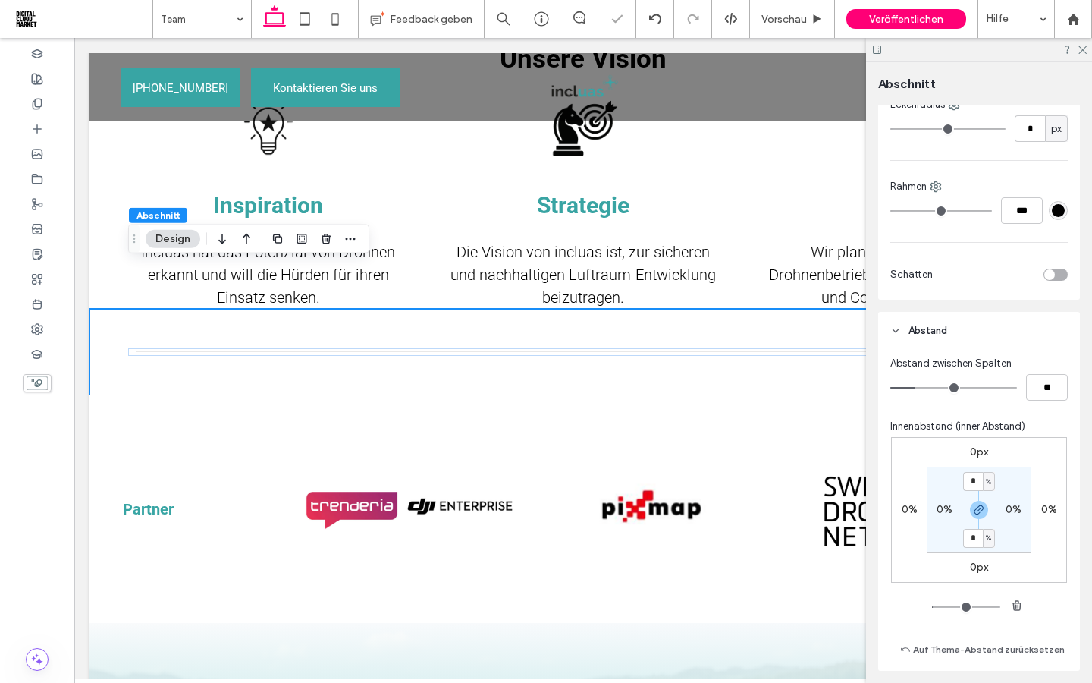
scroll to position [608, 0]
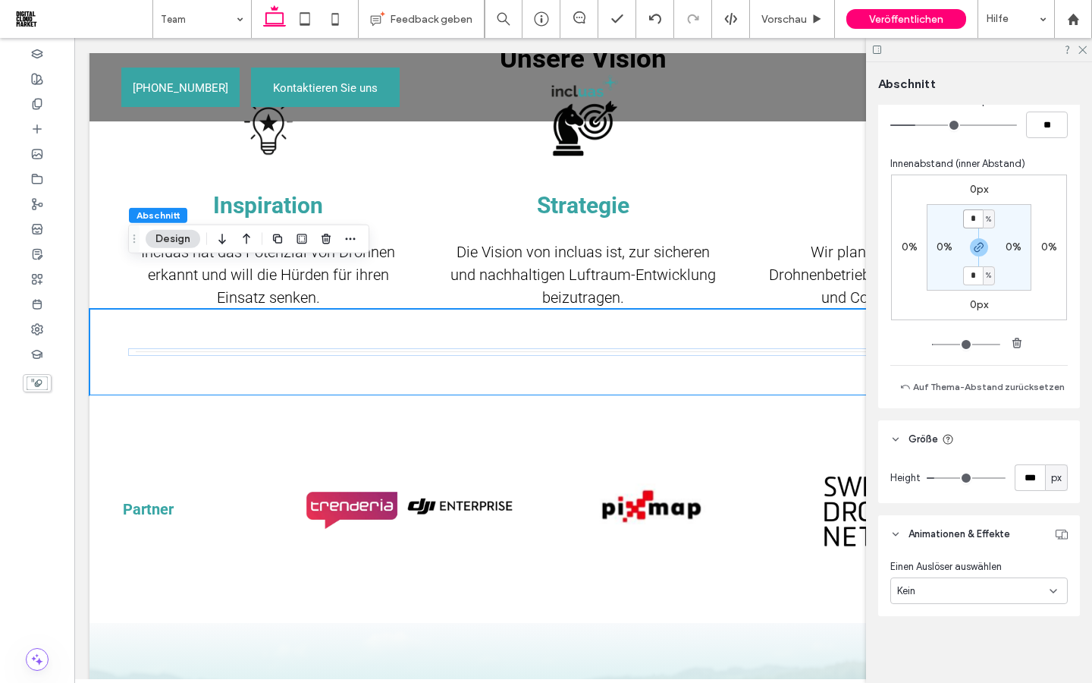
click at [976, 221] on input "*" at bounding box center [973, 218] width 20 height 19
click at [978, 251] on icon "button" at bounding box center [979, 247] width 12 height 12
click at [977, 219] on input "*" at bounding box center [973, 218] width 20 height 19
type input "**"
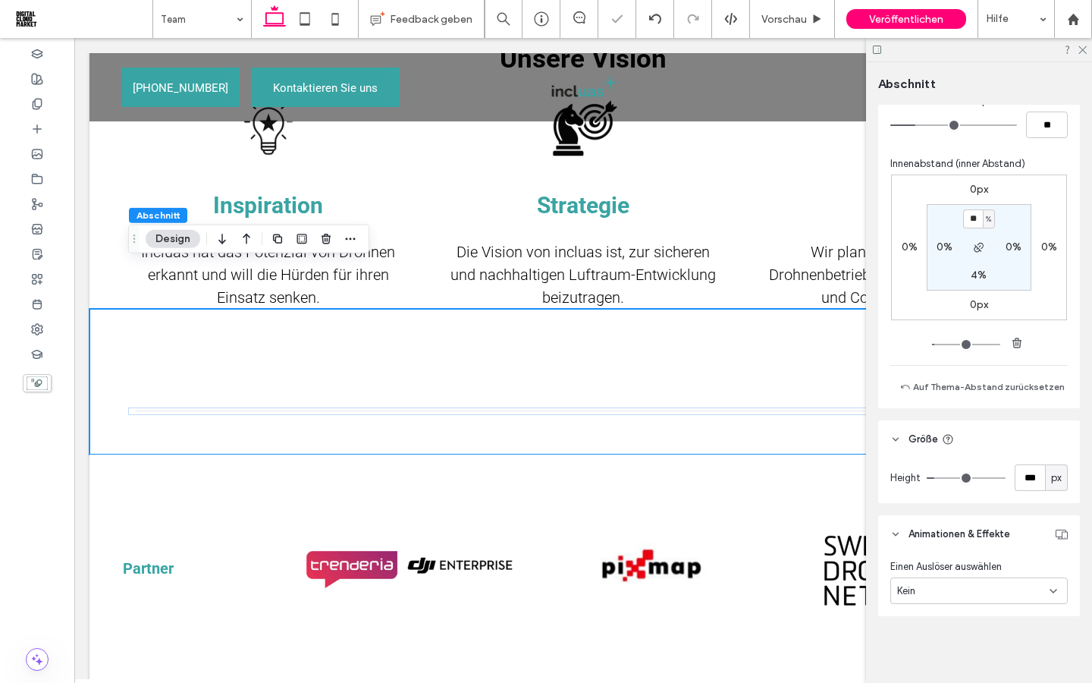
click at [956, 268] on section "** % 0% 4% 0%" at bounding box center [979, 247] width 105 height 86
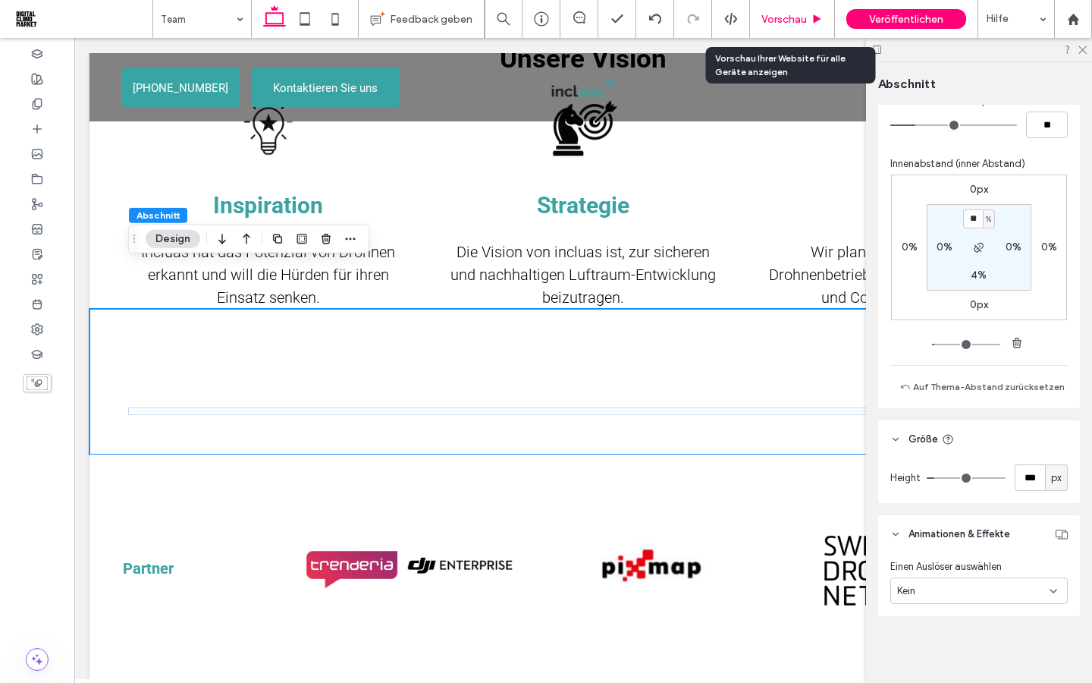
click at [802, 18] on span "Vorschau" at bounding box center [784, 19] width 46 height 13
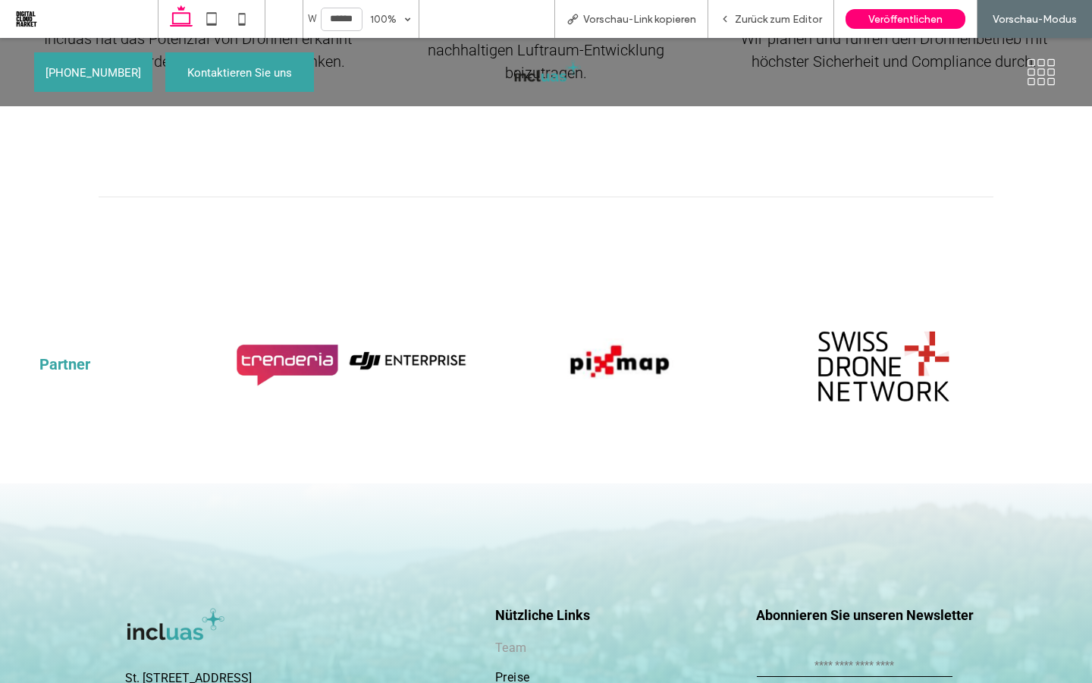
scroll to position [2074, 0]
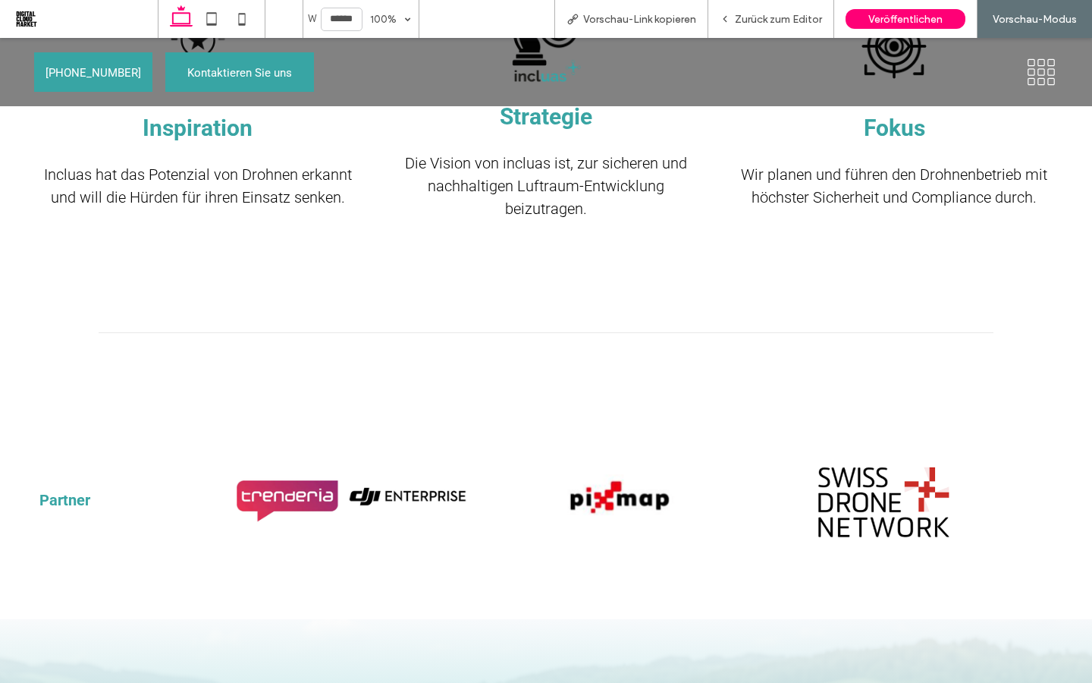
click at [245, 17] on use at bounding box center [241, 19] width 7 height 12
type input "*****"
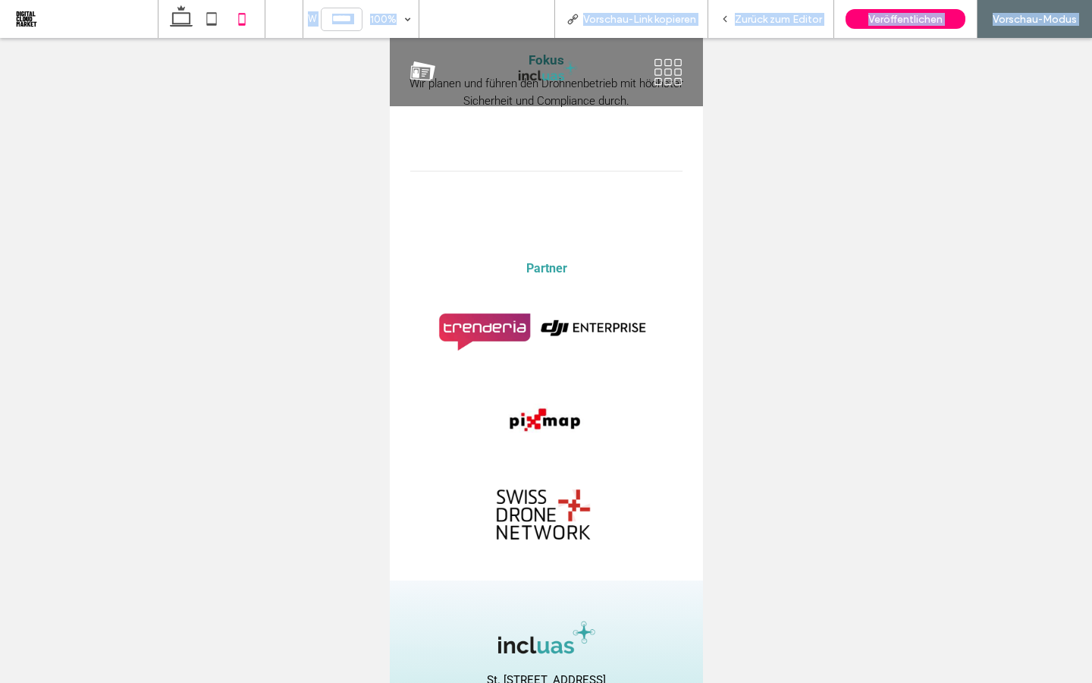
scroll to position [3165, 0]
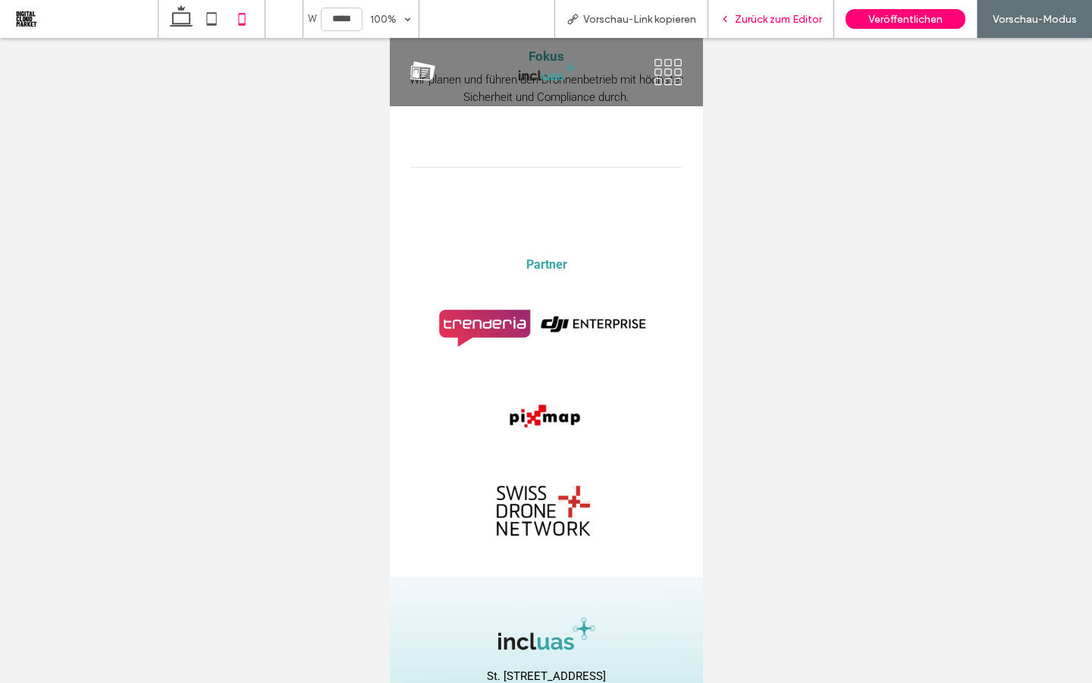
click at [769, 19] on span "Zurück zum Editor" at bounding box center [778, 19] width 87 height 13
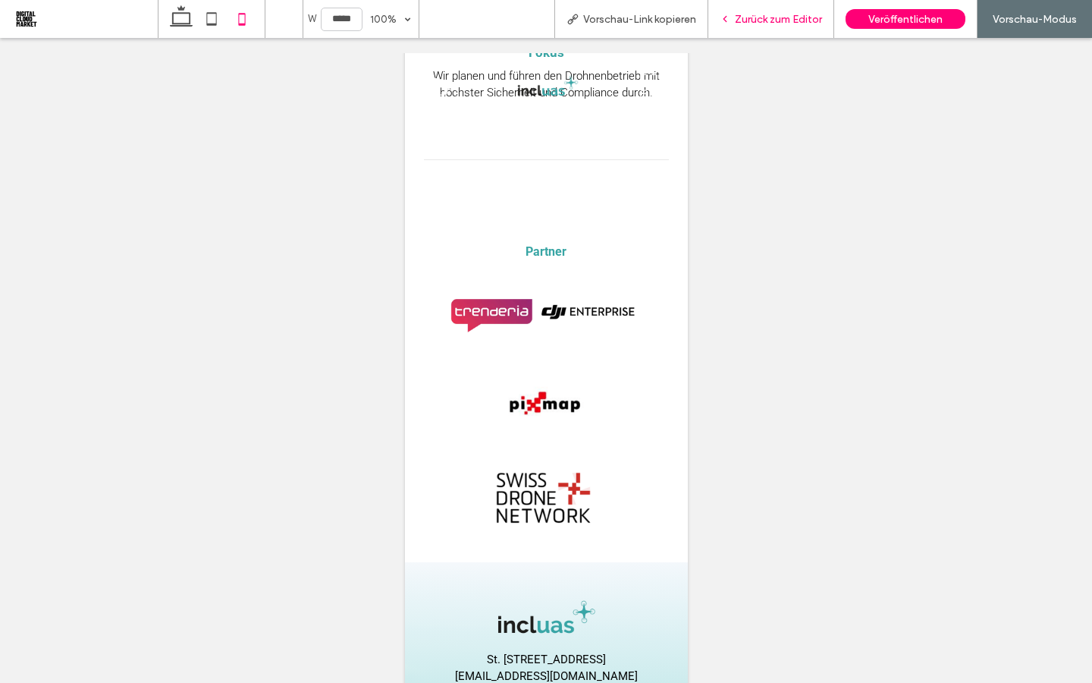
scroll to position [3177, 0]
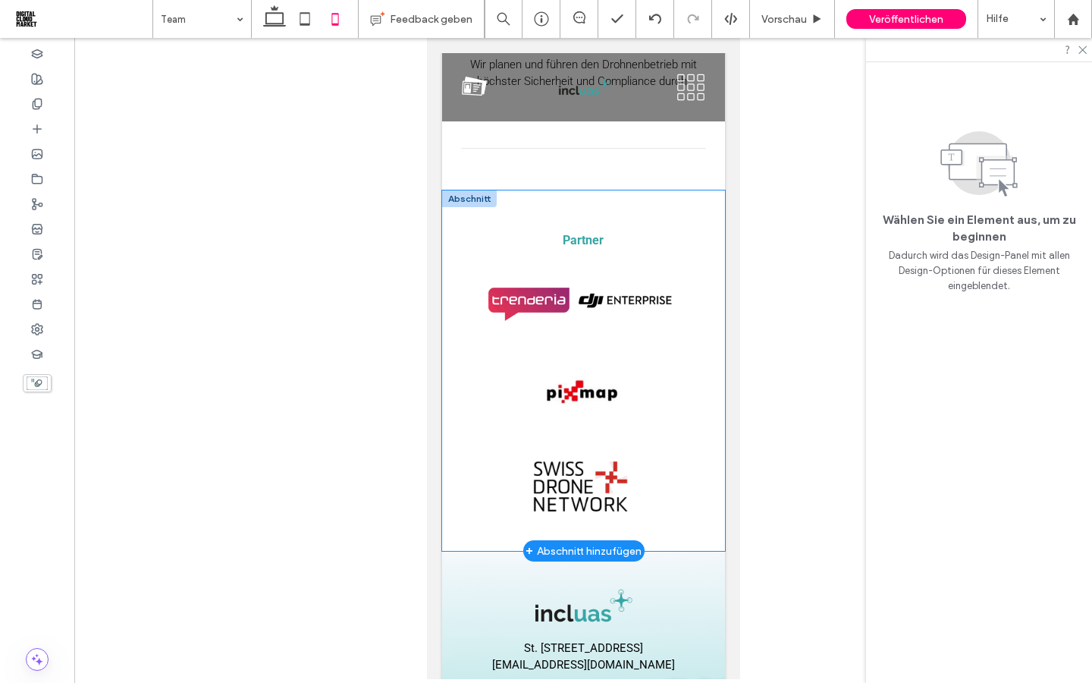
click at [452, 472] on div "Partner Button Button Button Mehr anzeigen" at bounding box center [582, 370] width 283 height 361
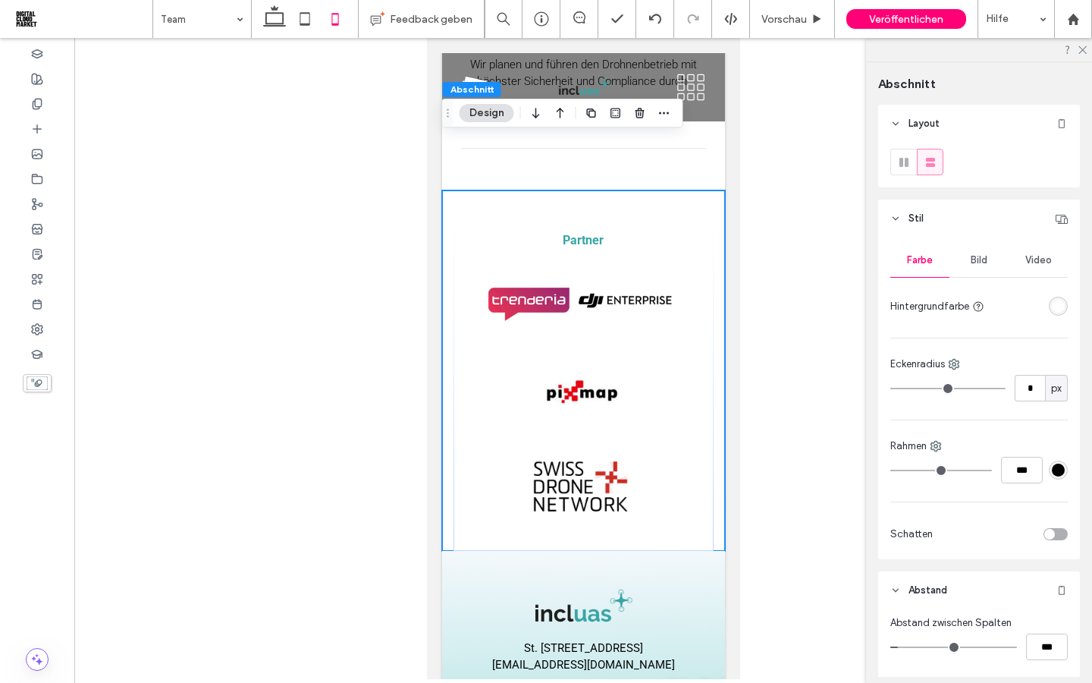
scroll to position [427, 0]
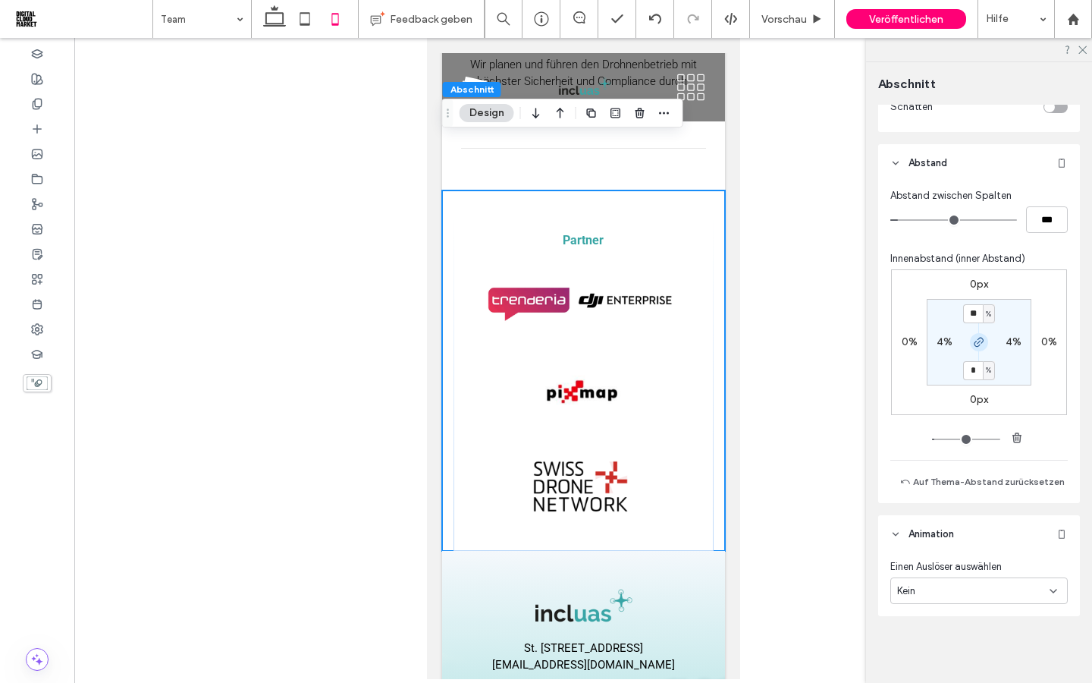
click at [979, 340] on use "button" at bounding box center [978, 341] width 9 height 9
click at [973, 372] on label "0%" at bounding box center [979, 369] width 16 height 13
type input "*"
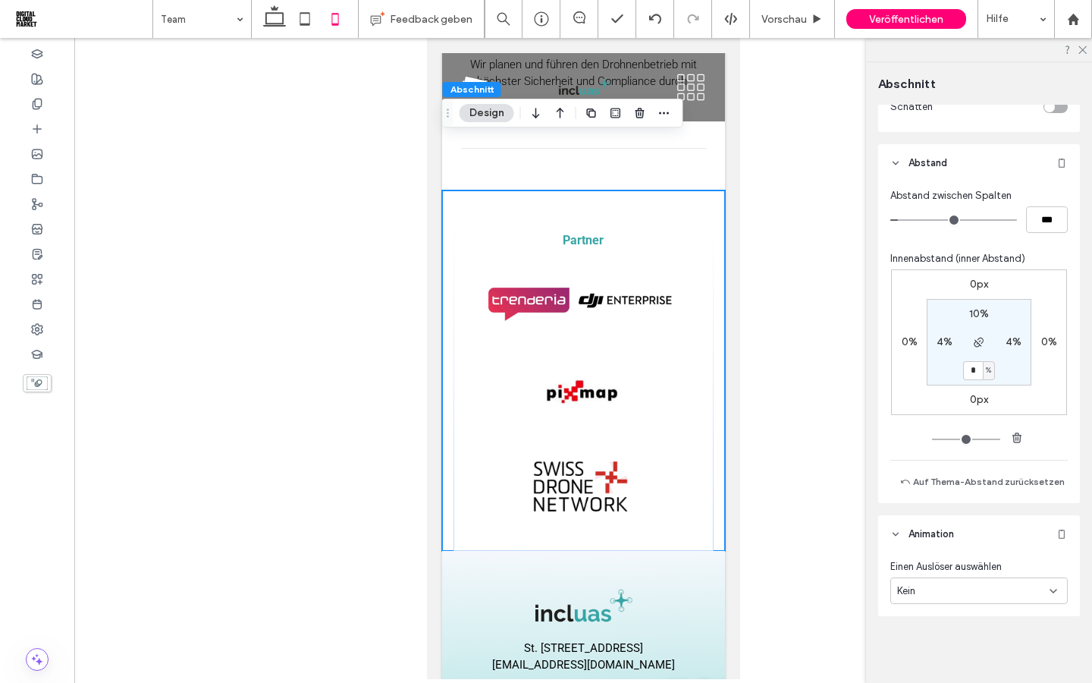
click at [947, 369] on section "10% 4% * % 4%" at bounding box center [979, 342] width 105 height 86
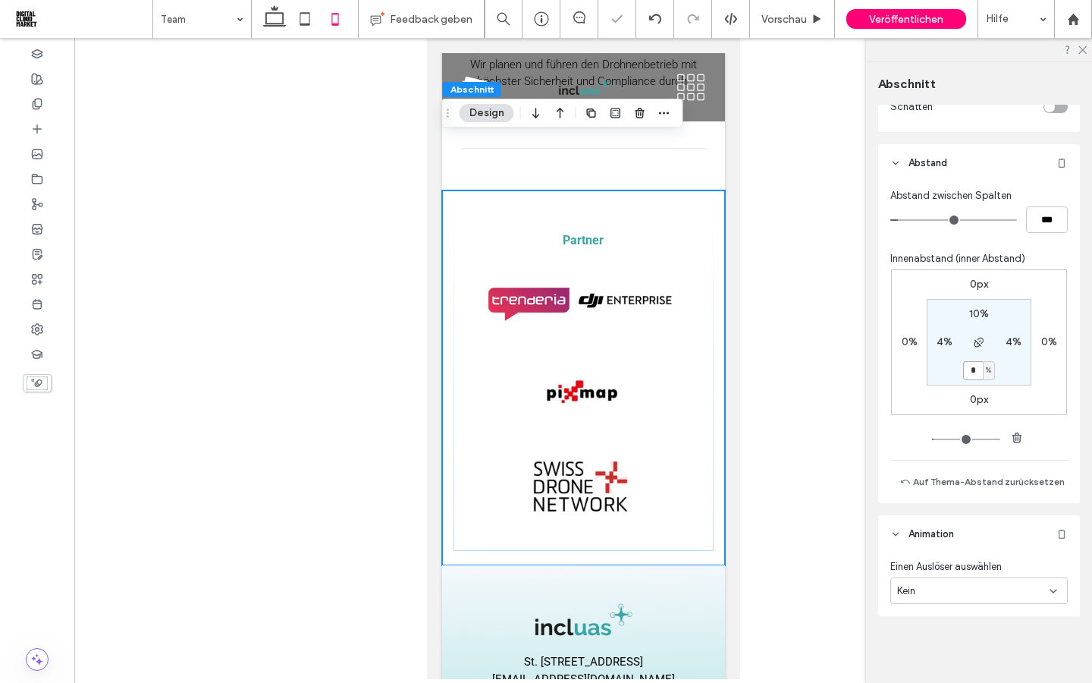
click at [974, 369] on input "*" at bounding box center [973, 370] width 20 height 19
type input "**"
click at [950, 366] on section "10% 4% ** % 4%" at bounding box center [979, 342] width 105 height 86
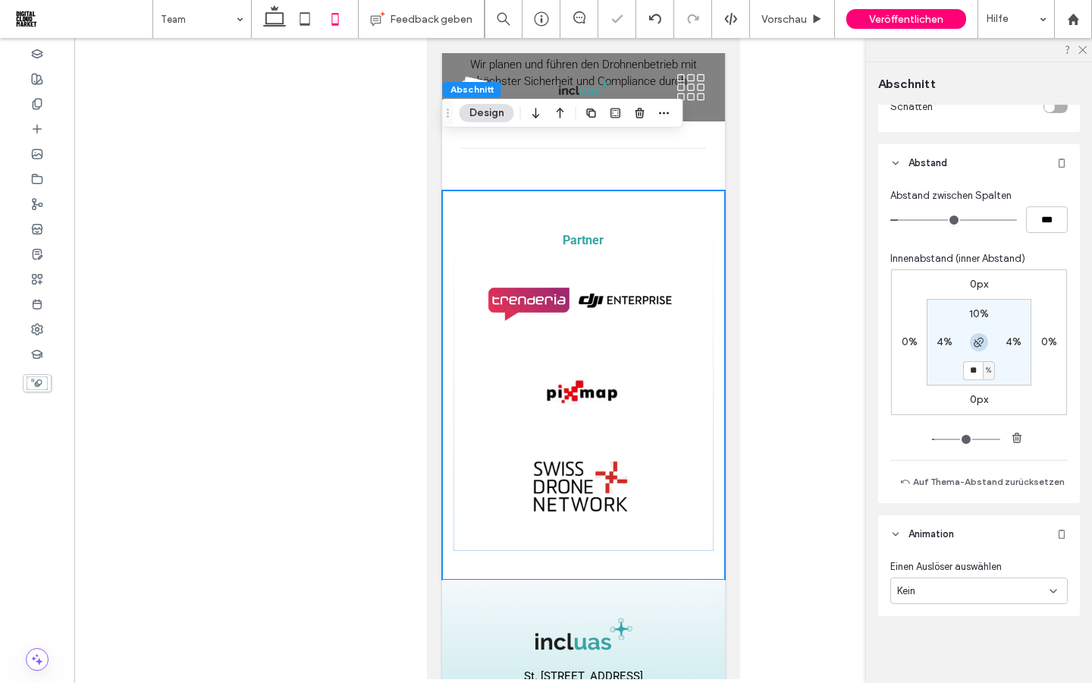
click at [977, 338] on icon "button" at bounding box center [979, 342] width 12 height 12
click at [956, 354] on section "** % 4% ** % 4%" at bounding box center [979, 342] width 105 height 86
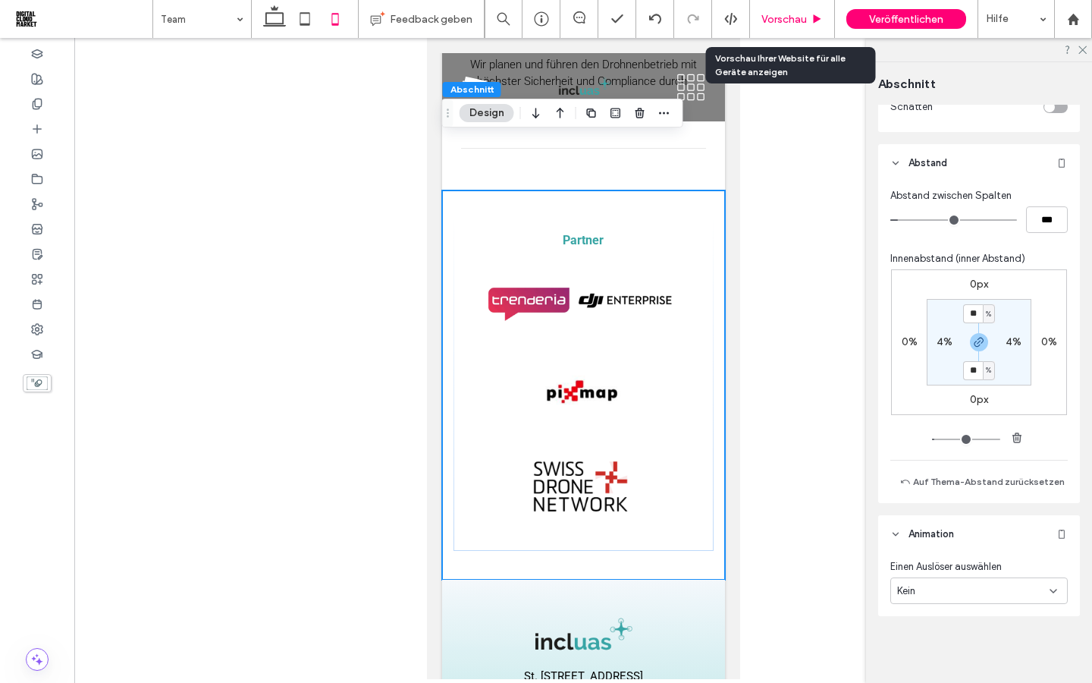
click at [781, 21] on span "Vorschau" at bounding box center [784, 19] width 46 height 13
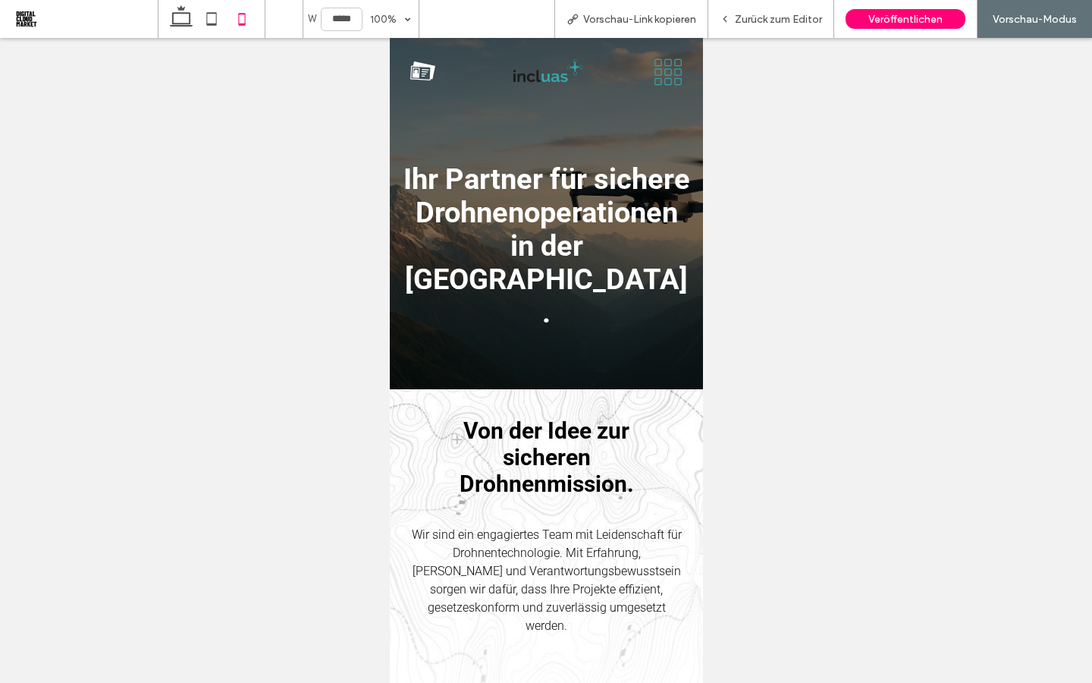
click at [667, 70] on icon at bounding box center [667, 72] width 33 height 29
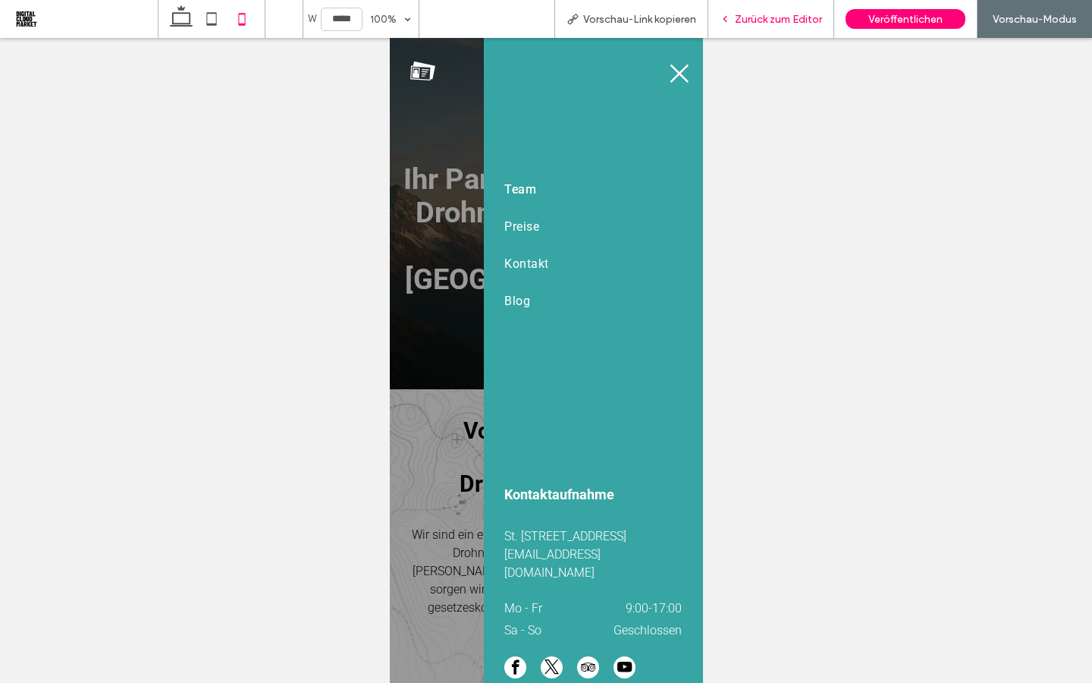
click at [780, 20] on span "Zurück zum Editor" at bounding box center [778, 19] width 87 height 13
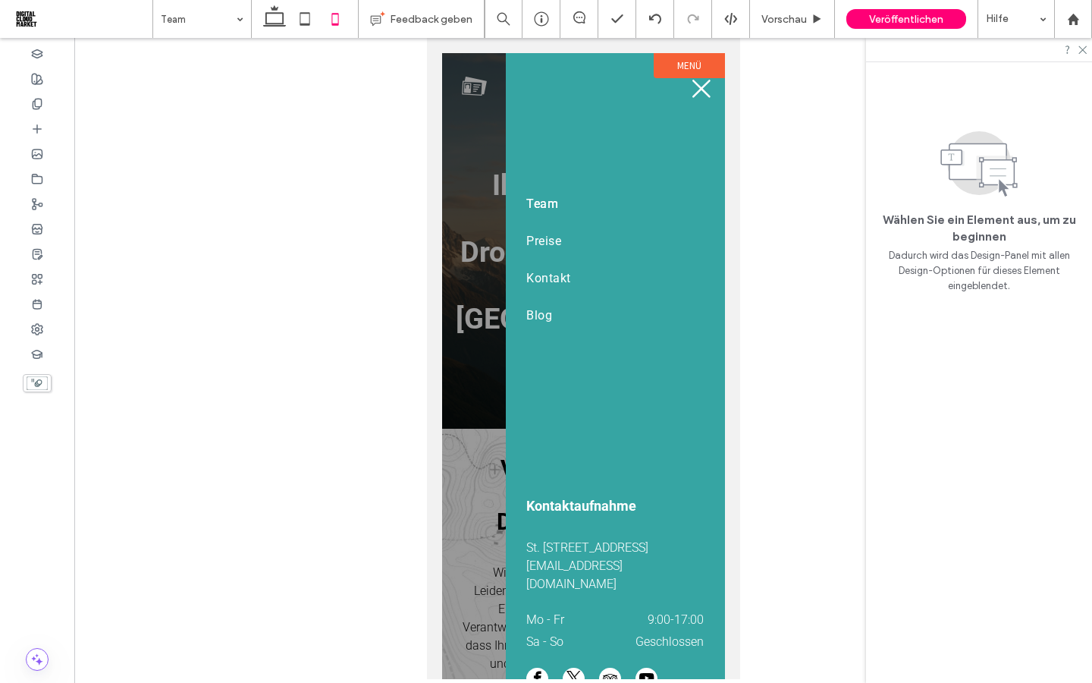
click at [676, 68] on label "Menü" at bounding box center [688, 65] width 71 height 25
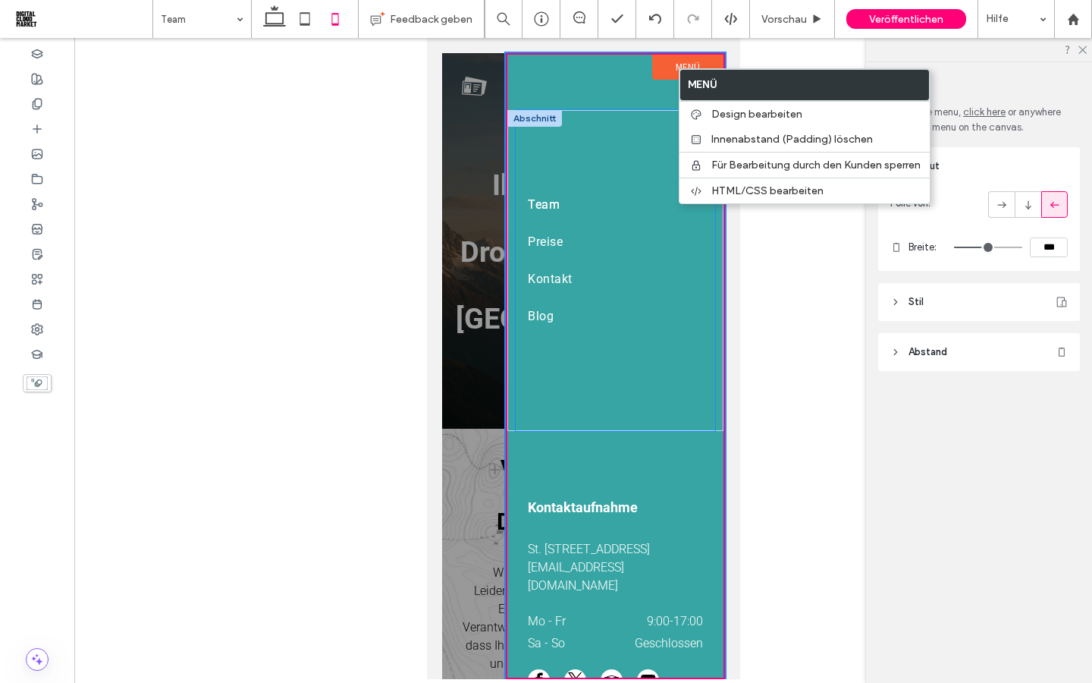
click at [629, 419] on div "Team Preise Kontakt Blog" at bounding box center [614, 270] width 199 height 321
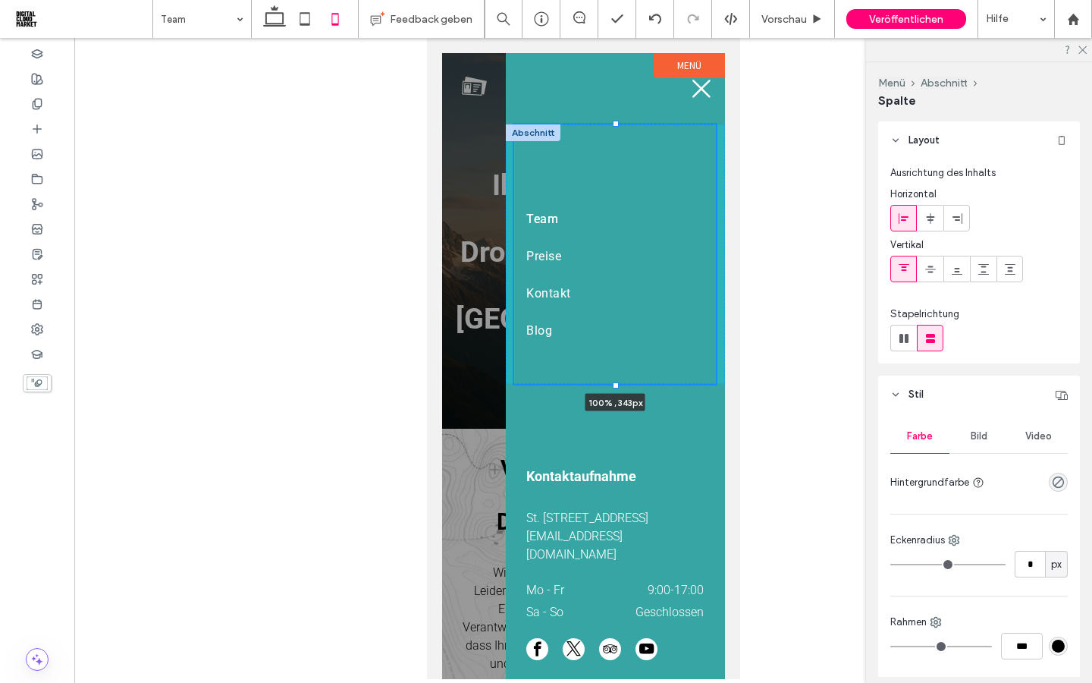
drag, startPoint x: 613, startPoint y: 429, endPoint x: 610, endPoint y: 369, distance: 60.7
click at [610, 369] on div "Team Preise Kontakt Blog 100% , 343px" at bounding box center [614, 254] width 219 height 260
type input "***"
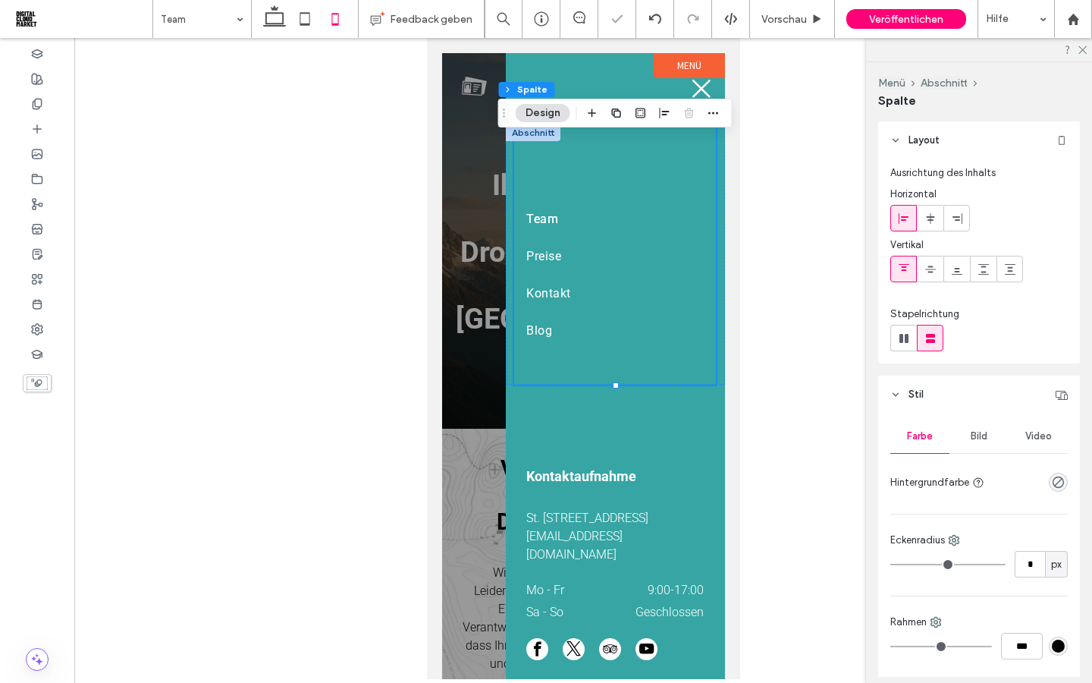
click at [608, 158] on div "Team Preise Kontakt Blog 100% , 343px" at bounding box center [614, 254] width 202 height 260
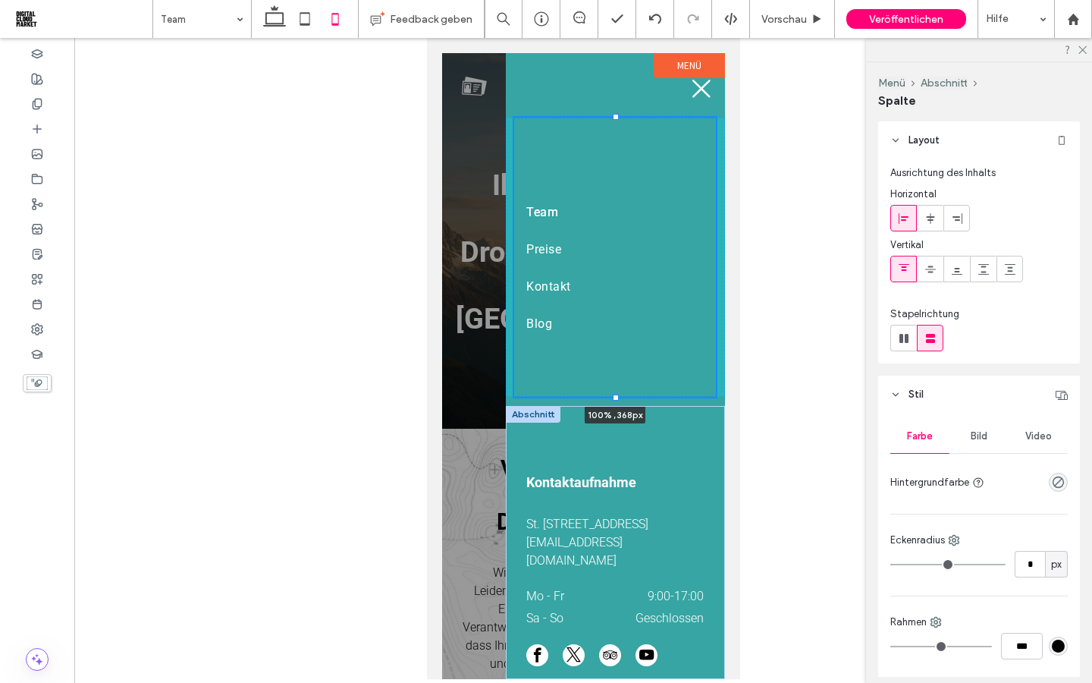
drag, startPoint x: 614, startPoint y: 384, endPoint x: 619, endPoint y: 409, distance: 25.4
click at [619, 409] on div "Abschnitt + Abschnitt hinzufügen Team Preise Kontakt Blog 100% , 368px Abschnit…" at bounding box center [614, 366] width 219 height 626
type input "***"
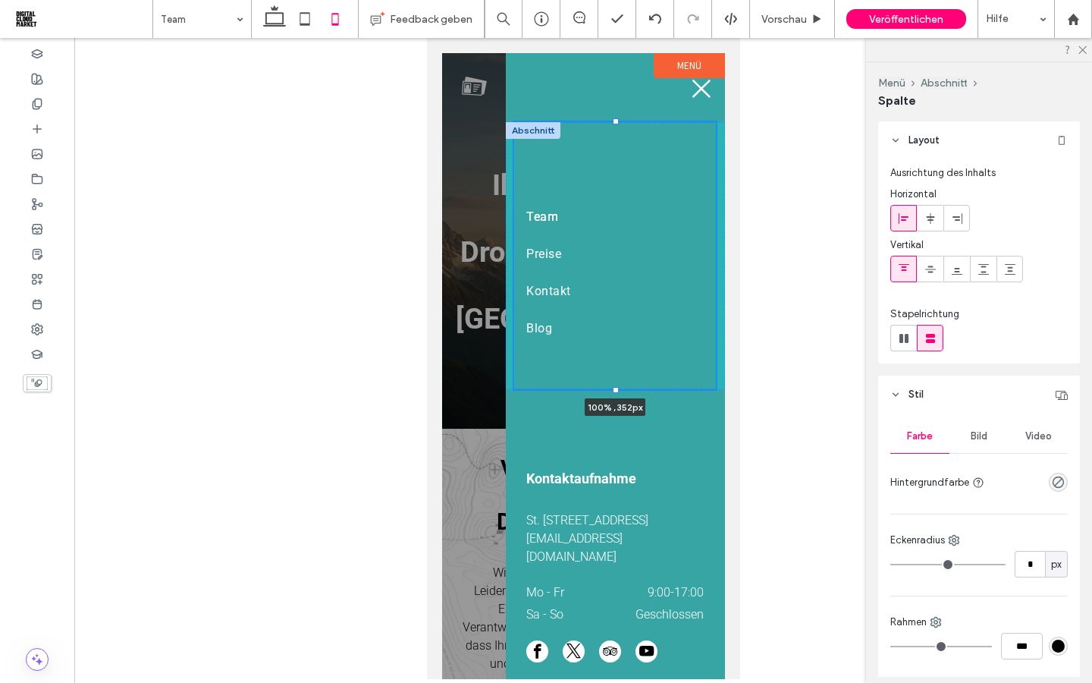
drag, startPoint x: 614, startPoint y: 400, endPoint x: 617, endPoint y: 379, distance: 21.4
click at [616, 379] on div "Team Preise Kontakt Blog 100% , 352px" at bounding box center [614, 255] width 219 height 267
type input "***"
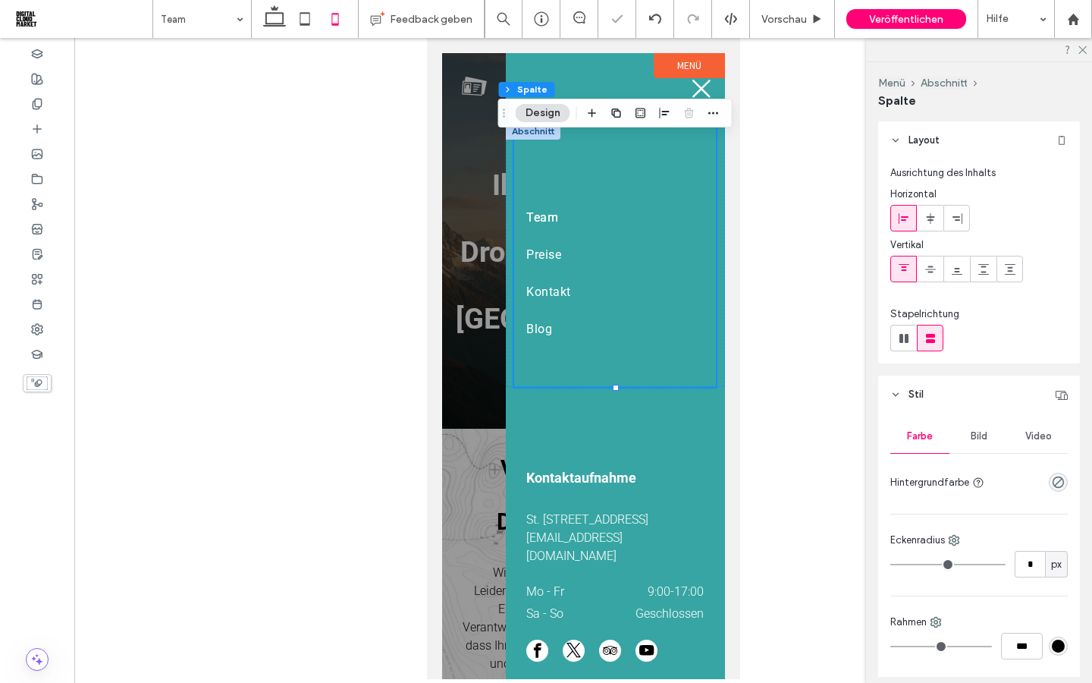
click at [603, 171] on div "Team Preise Kontakt Blog 100% , 348px" at bounding box center [614, 255] width 202 height 264
click at [606, 229] on link "Team" at bounding box center [614, 217] width 177 height 37
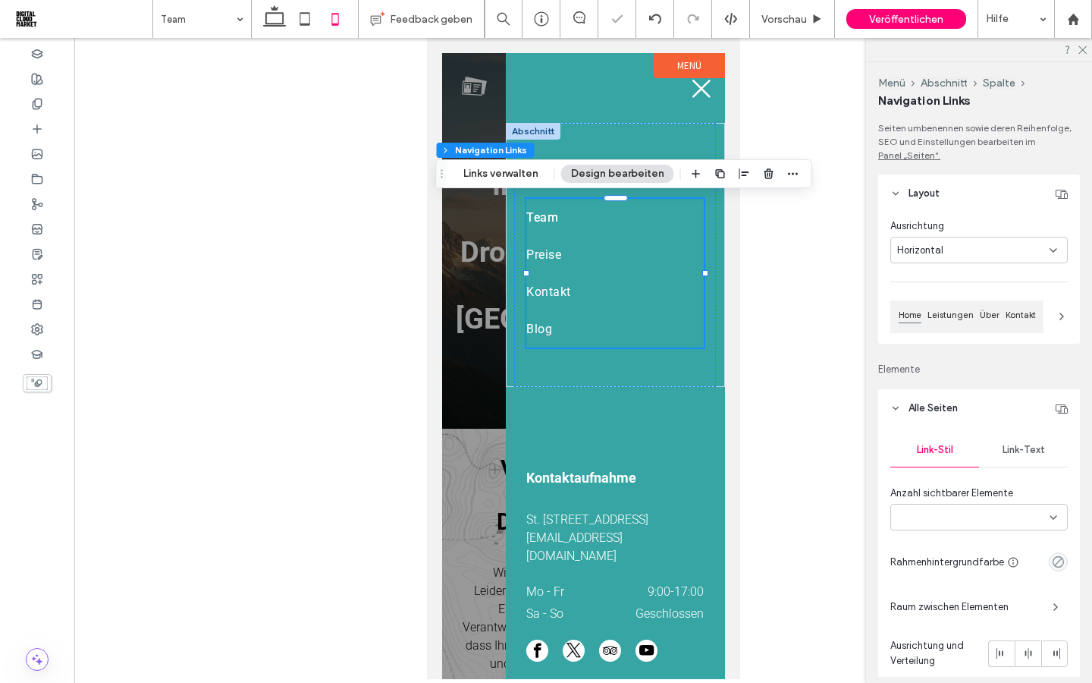
type input "***"
type input "****"
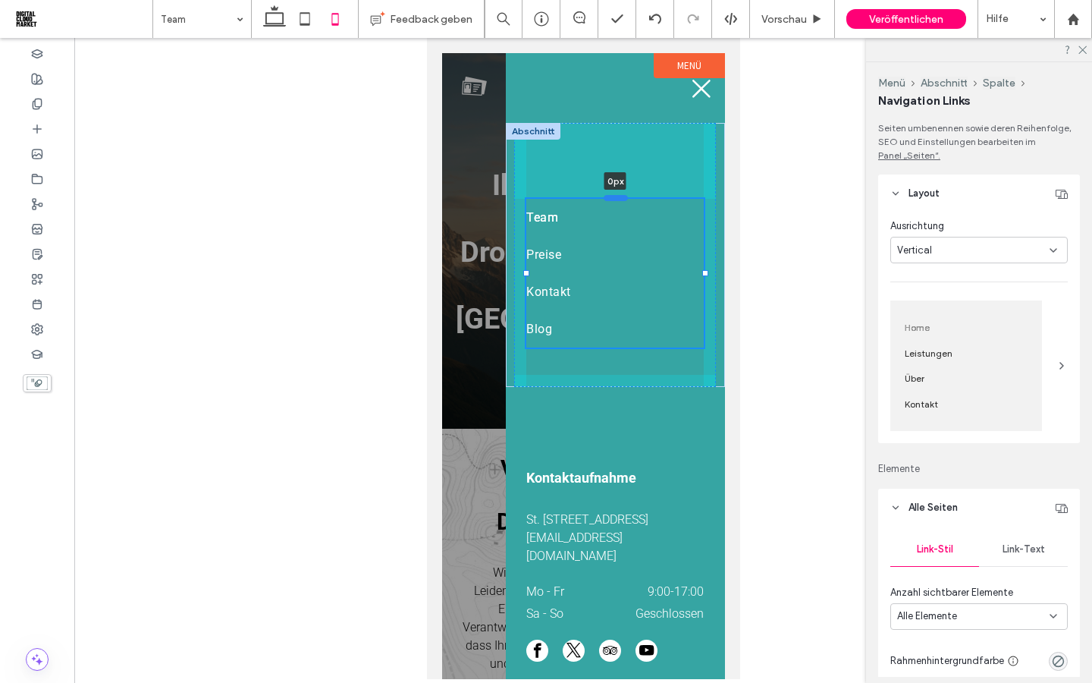
click at [612, 197] on div at bounding box center [615, 198] width 24 height 6
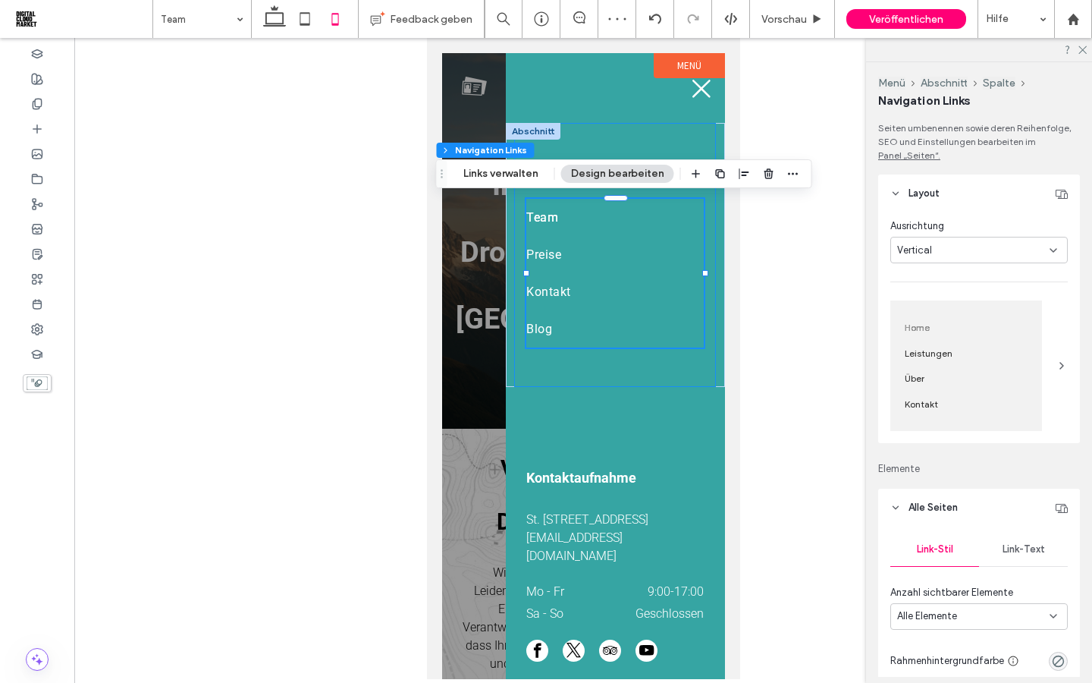
click at [520, 335] on div "Team Preise Kontakt Blog 0px" at bounding box center [614, 255] width 202 height 264
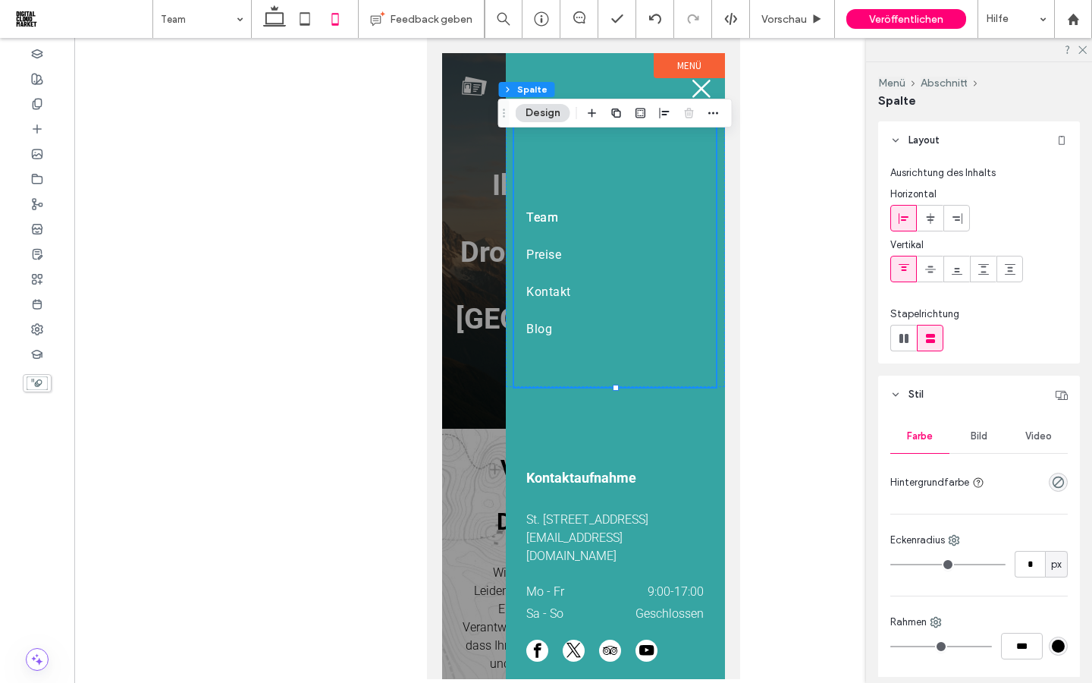
scroll to position [635, 0]
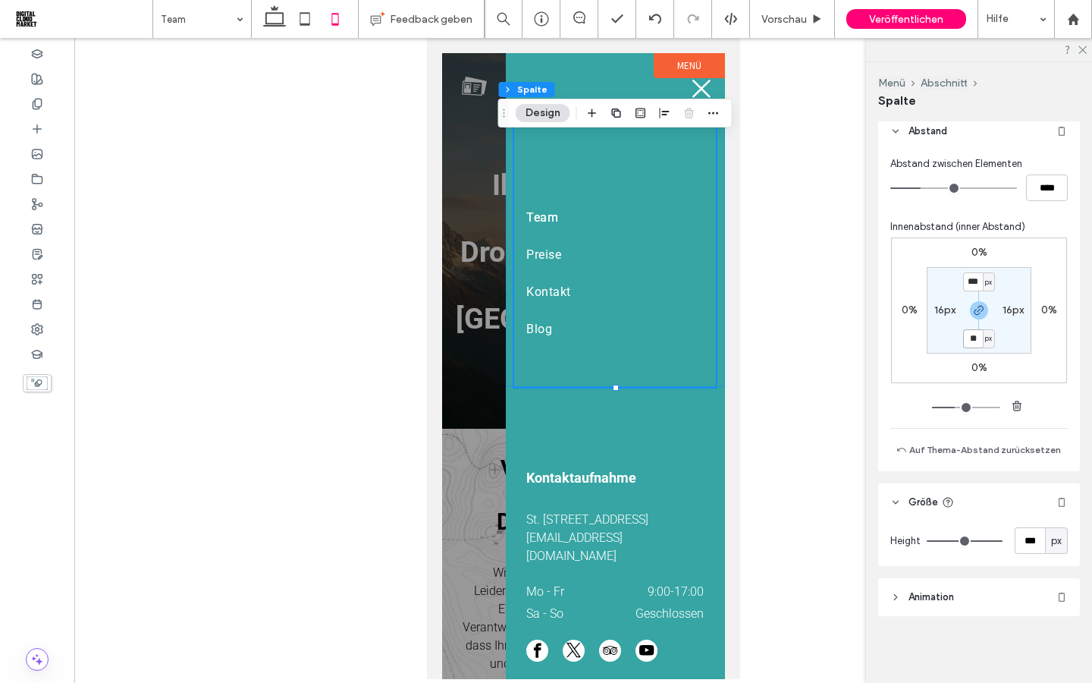
click at [975, 342] on input "**" at bounding box center [973, 338] width 20 height 19
click at [940, 340] on section "*** px 16px *** px 16px" at bounding box center [979, 310] width 105 height 86
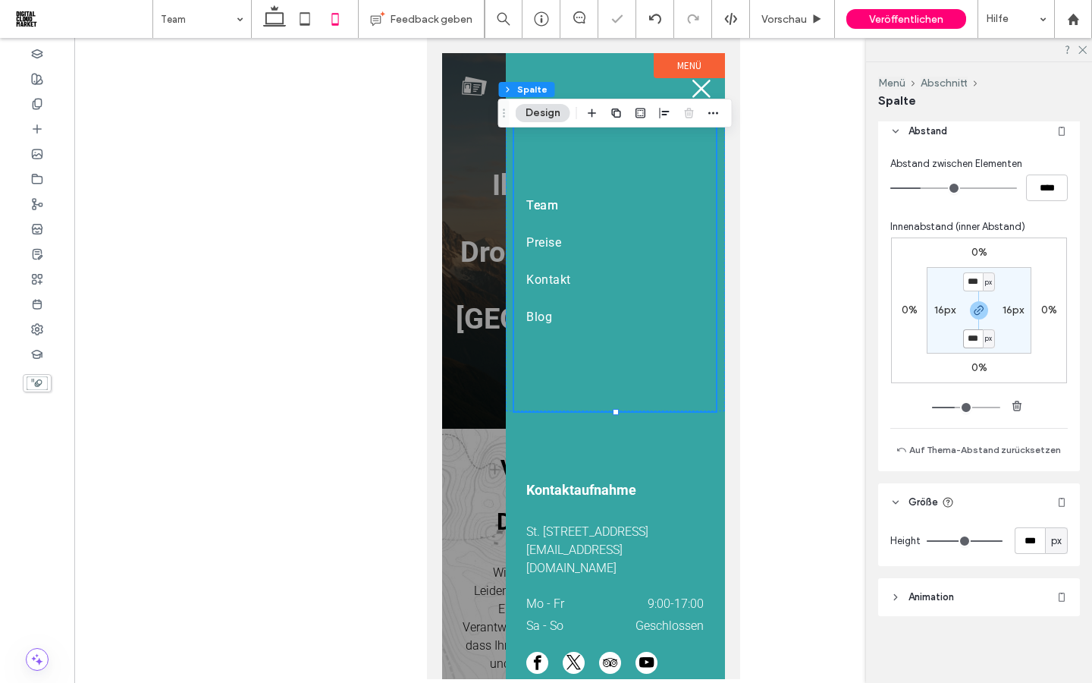
click at [969, 339] on input "***" at bounding box center [973, 338] width 20 height 19
type input "**"
click at [946, 344] on section "** px 16px ** px 16px" at bounding box center [979, 310] width 105 height 86
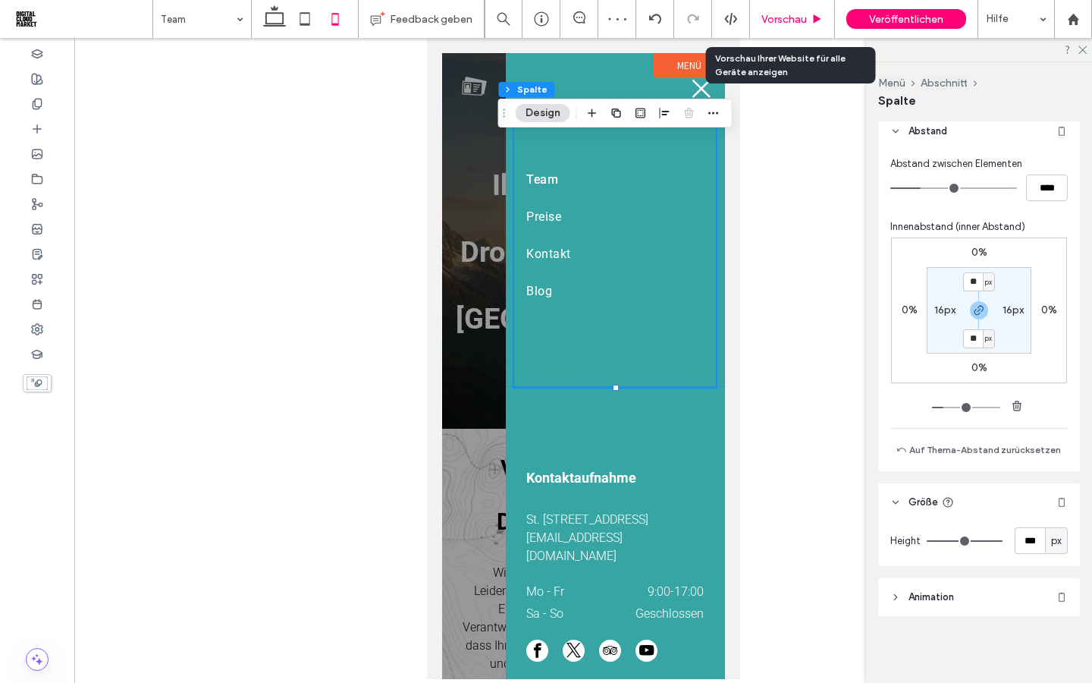
click at [796, 20] on span "Vorschau" at bounding box center [784, 19] width 46 height 13
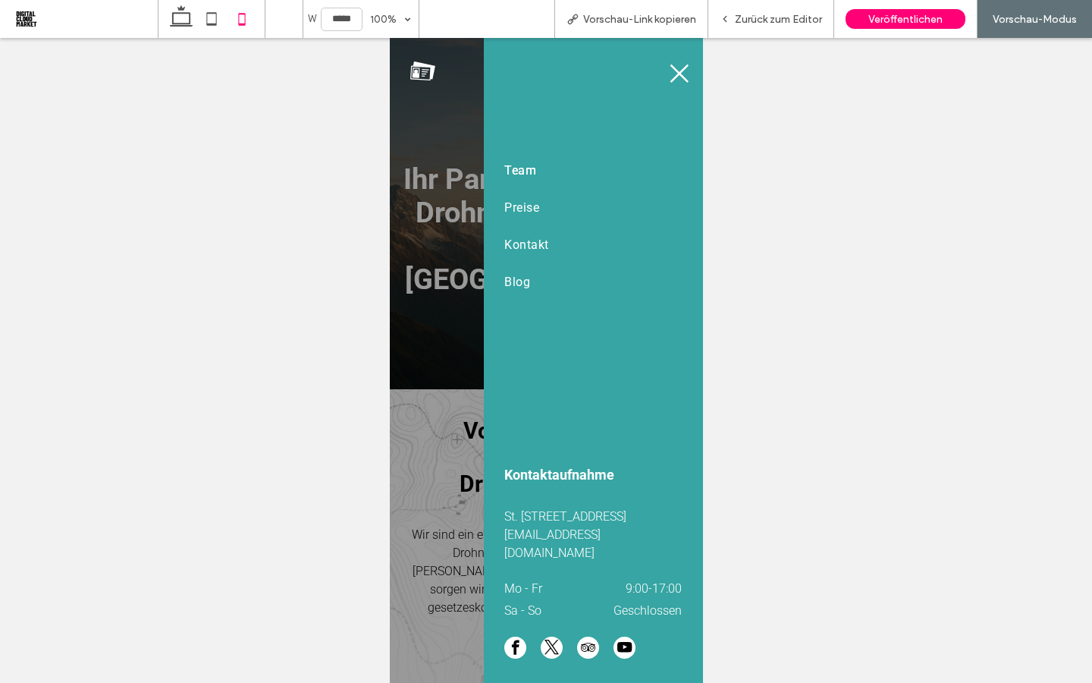
click at [531, 172] on span "Team" at bounding box center [520, 170] width 32 height 14
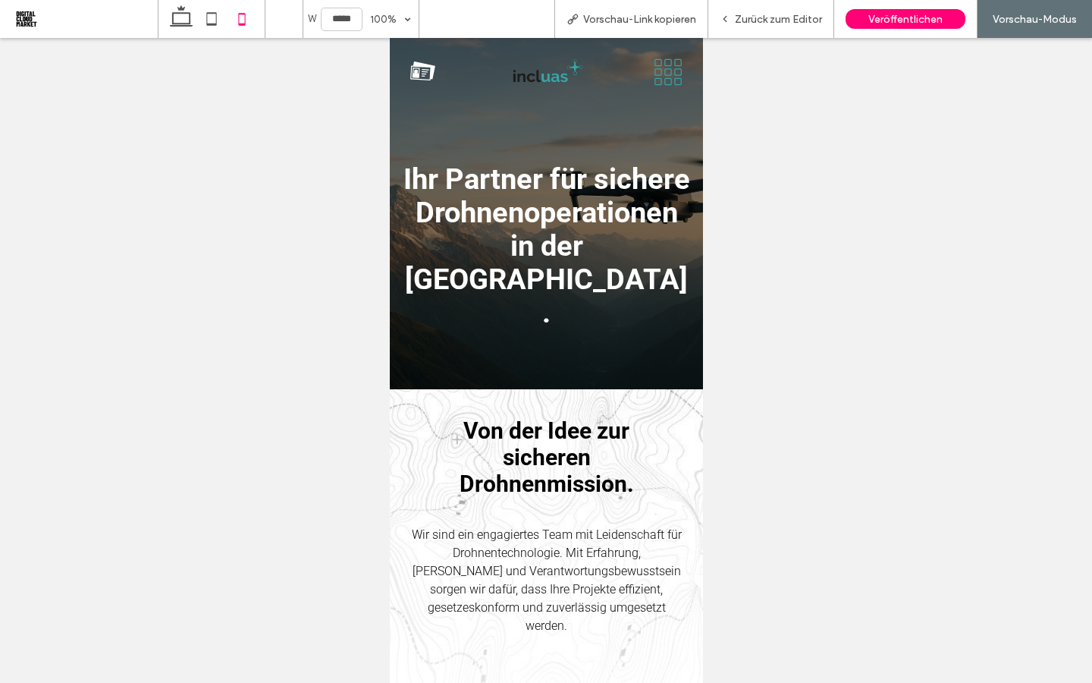
click at [654, 80] on icon at bounding box center [667, 72] width 33 height 29
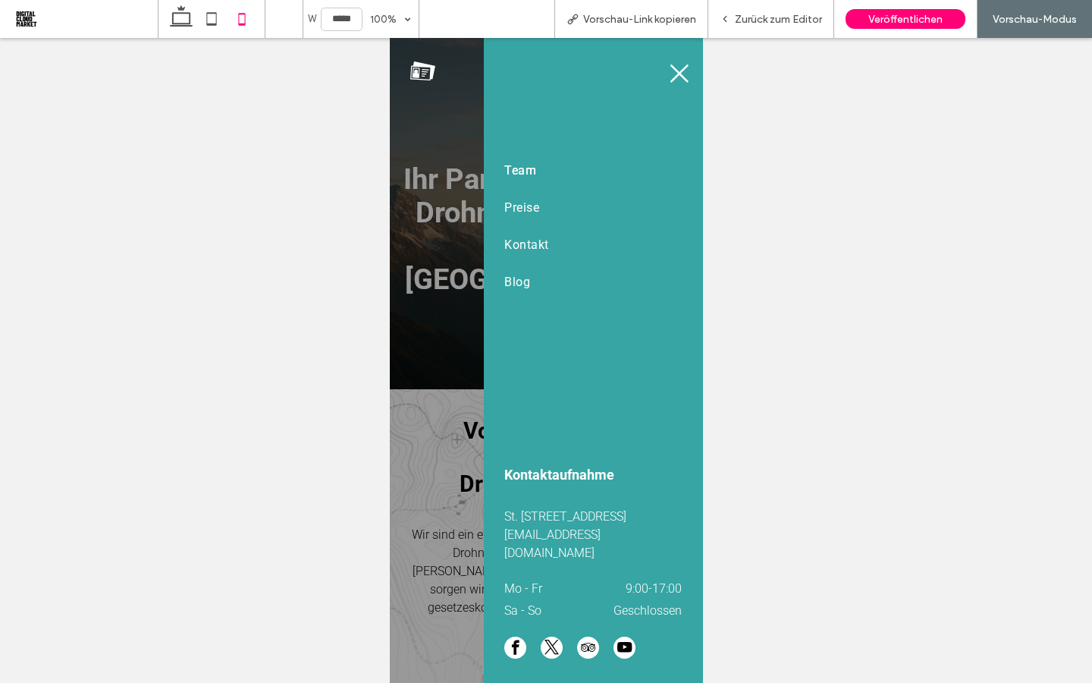
click at [500, 214] on div "Team Preise Kontakt Blog" at bounding box center [592, 246] width 202 height 264
click at [516, 209] on span "Preise" at bounding box center [521, 207] width 35 height 14
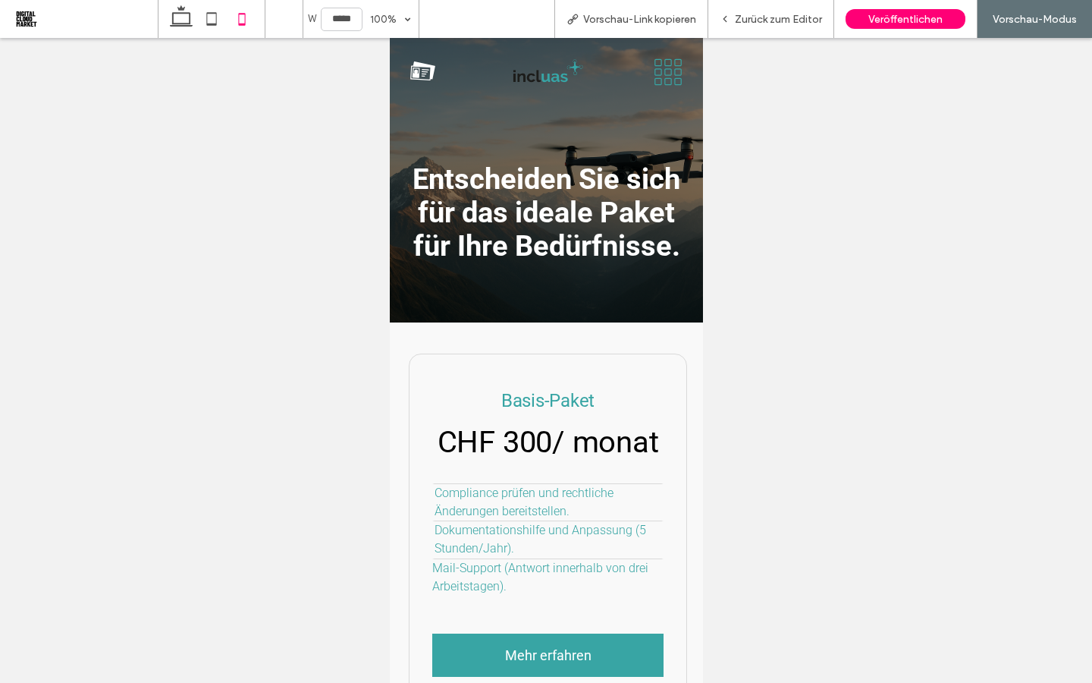
click at [669, 71] on icon at bounding box center [667, 72] width 33 height 29
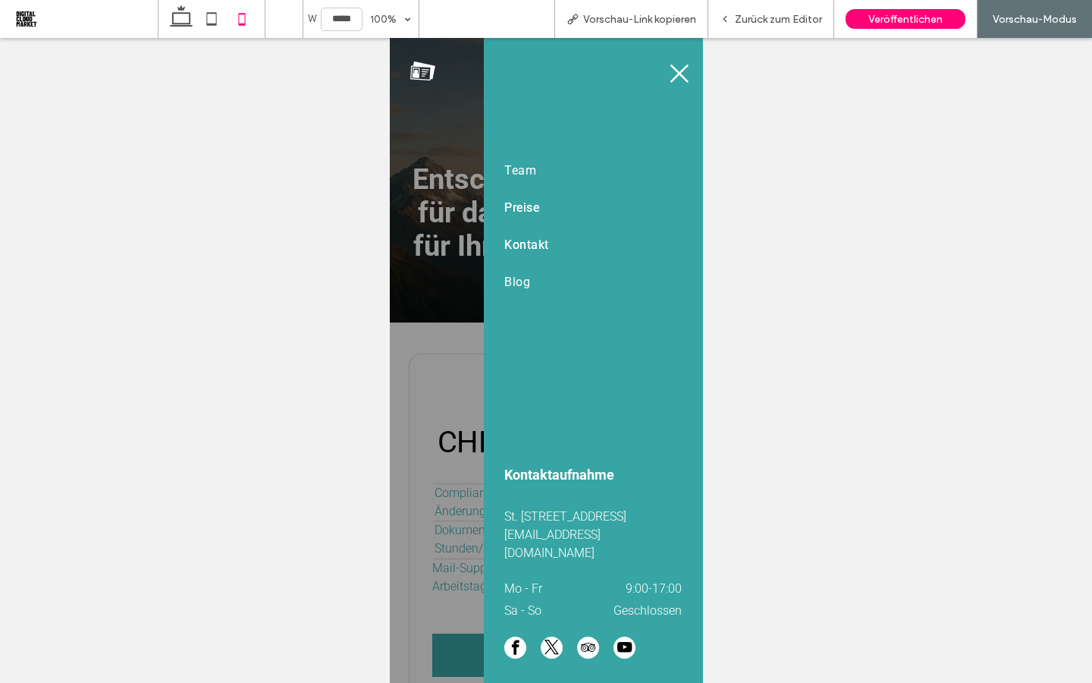
click at [527, 246] on span "Kontakt" at bounding box center [526, 244] width 44 height 14
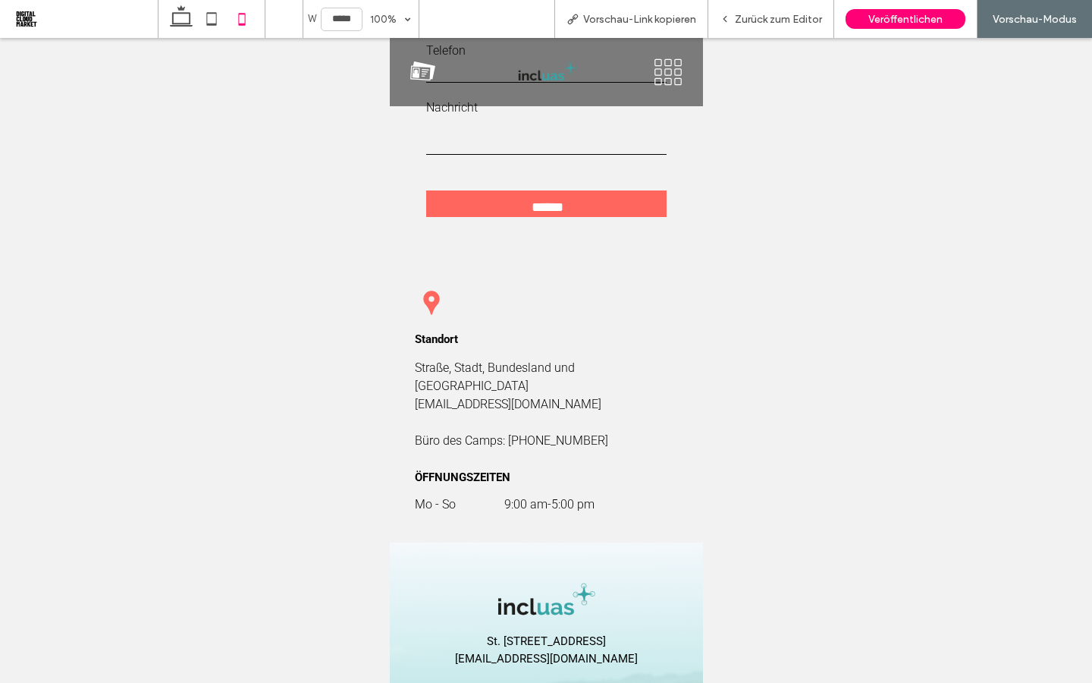
scroll to position [1477, 0]
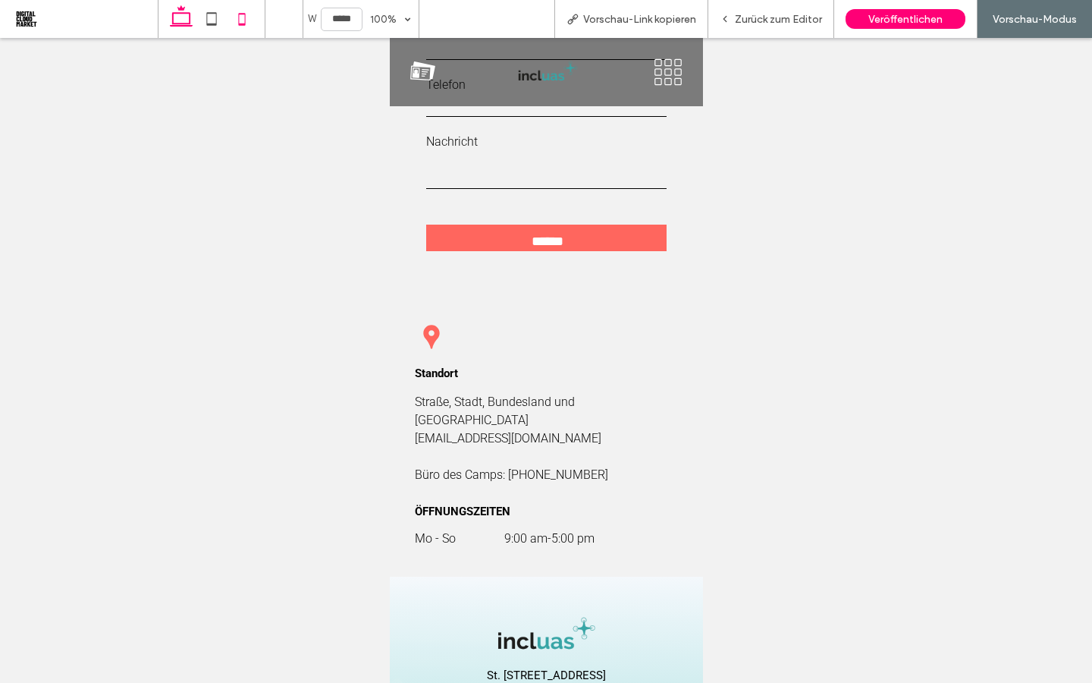
click at [186, 26] on use at bounding box center [181, 15] width 23 height 21
type input "******"
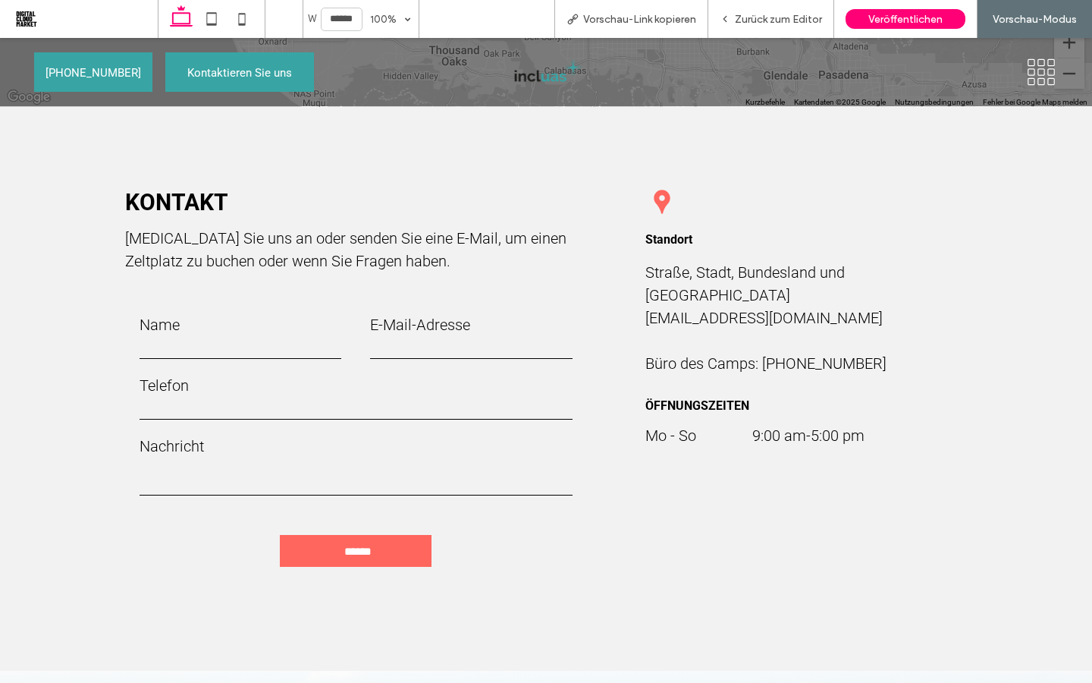
scroll to position [1042, 0]
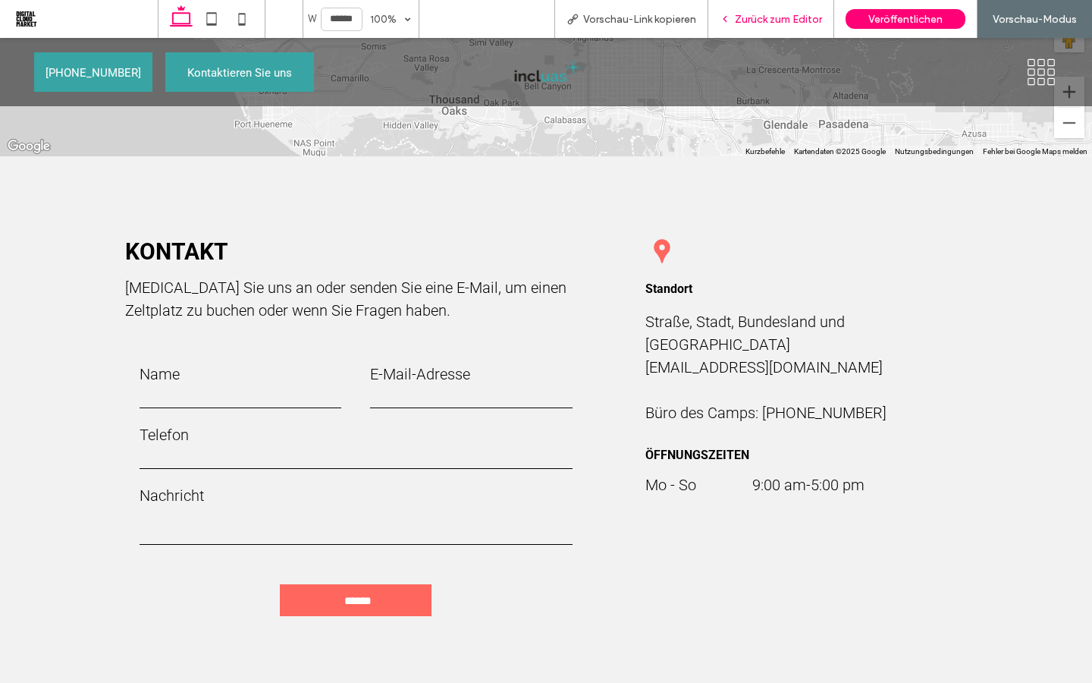
click at [774, 18] on span "Zurück zum Editor" at bounding box center [778, 19] width 87 height 13
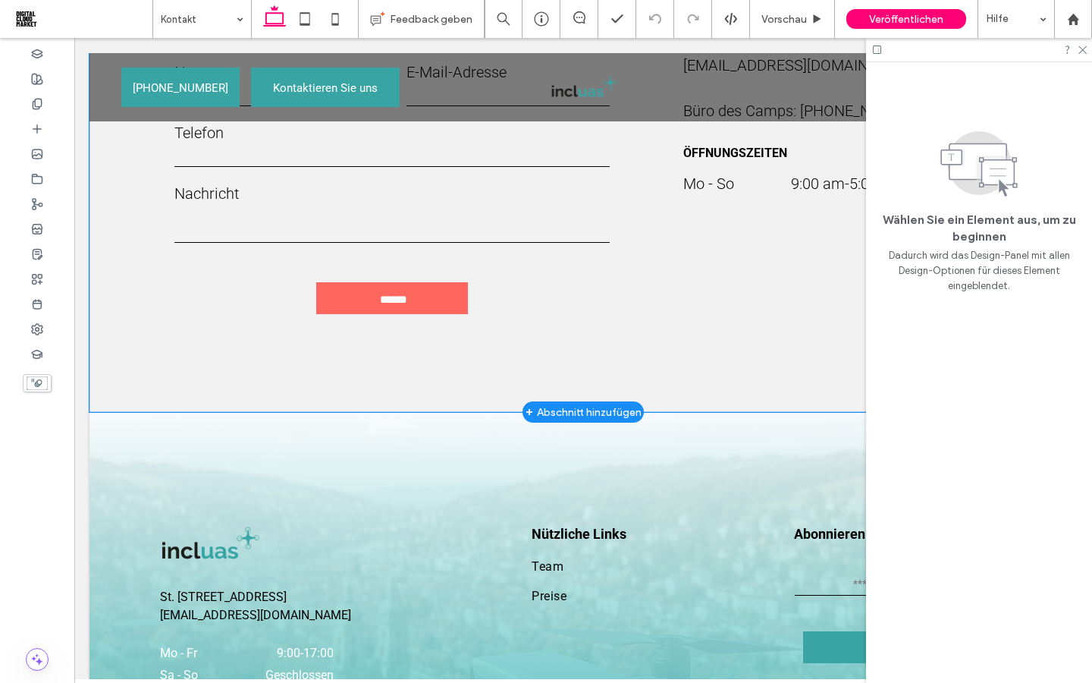
scroll to position [1218, 0]
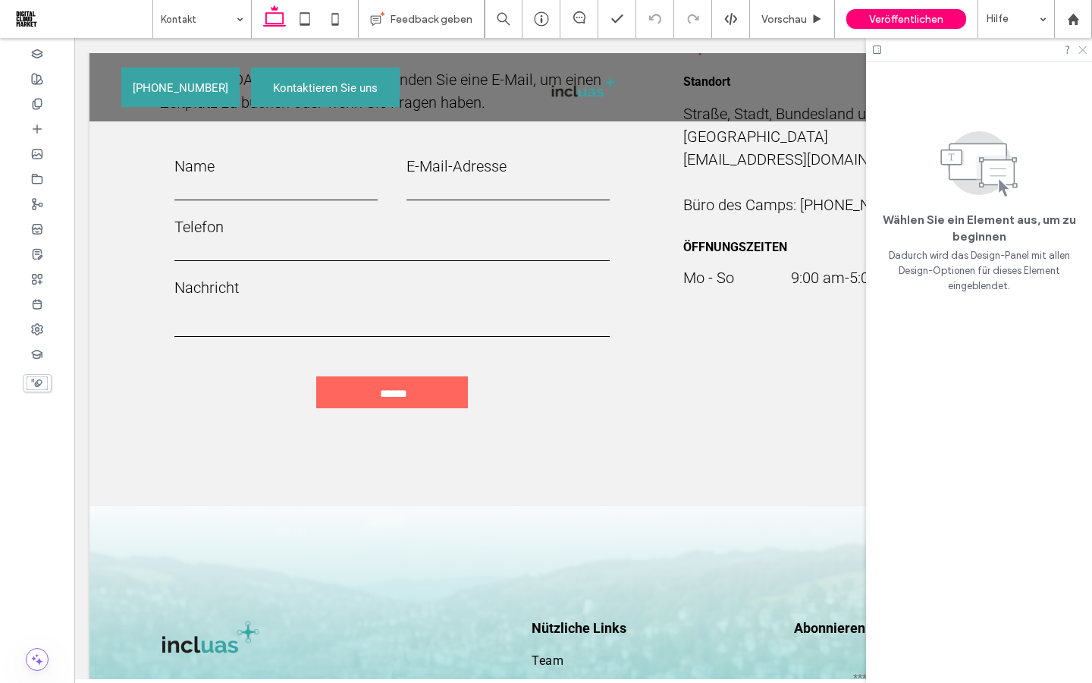
click at [1081, 47] on icon at bounding box center [1082, 49] width 10 height 10
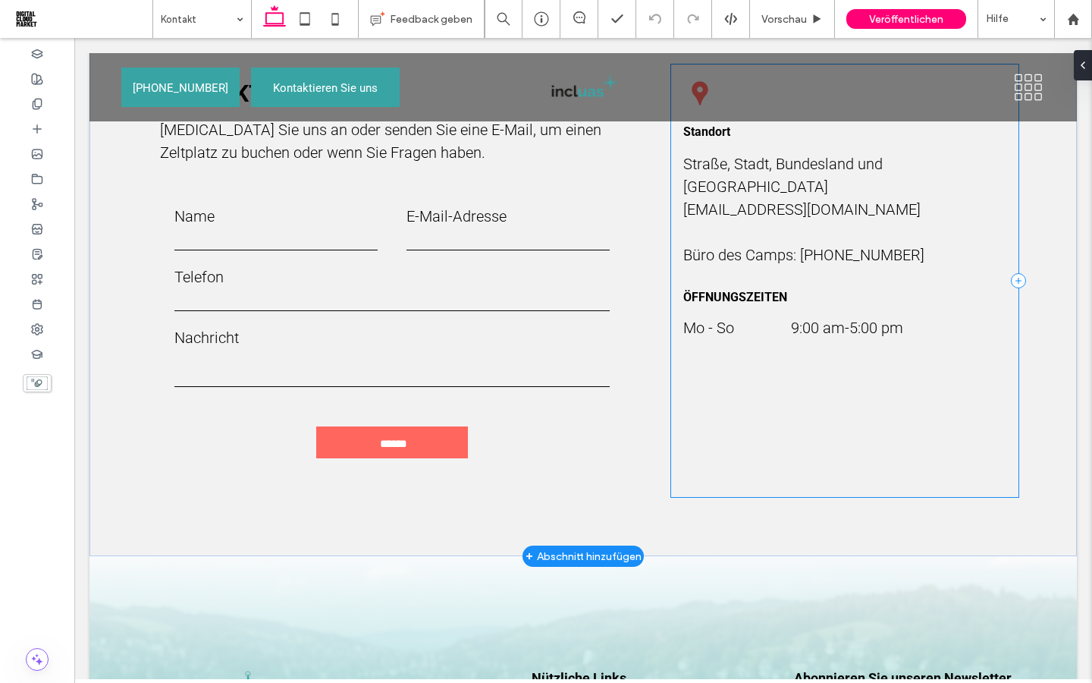
scroll to position [1166, 0]
click at [718, 342] on div "Standort Straße, Stadt, Bundesland und Postleitzahl [EMAIL_ADDRESS][DOMAIN_NAME…" at bounding box center [844, 282] width 347 height 432
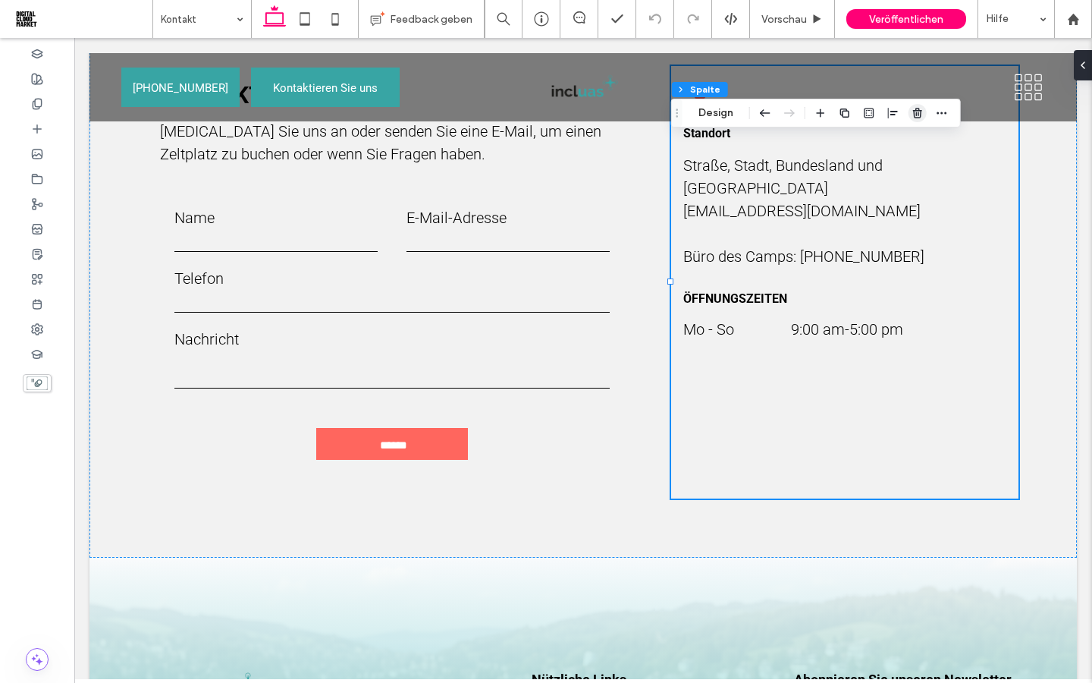
click at [916, 110] on use "button" at bounding box center [917, 113] width 9 height 10
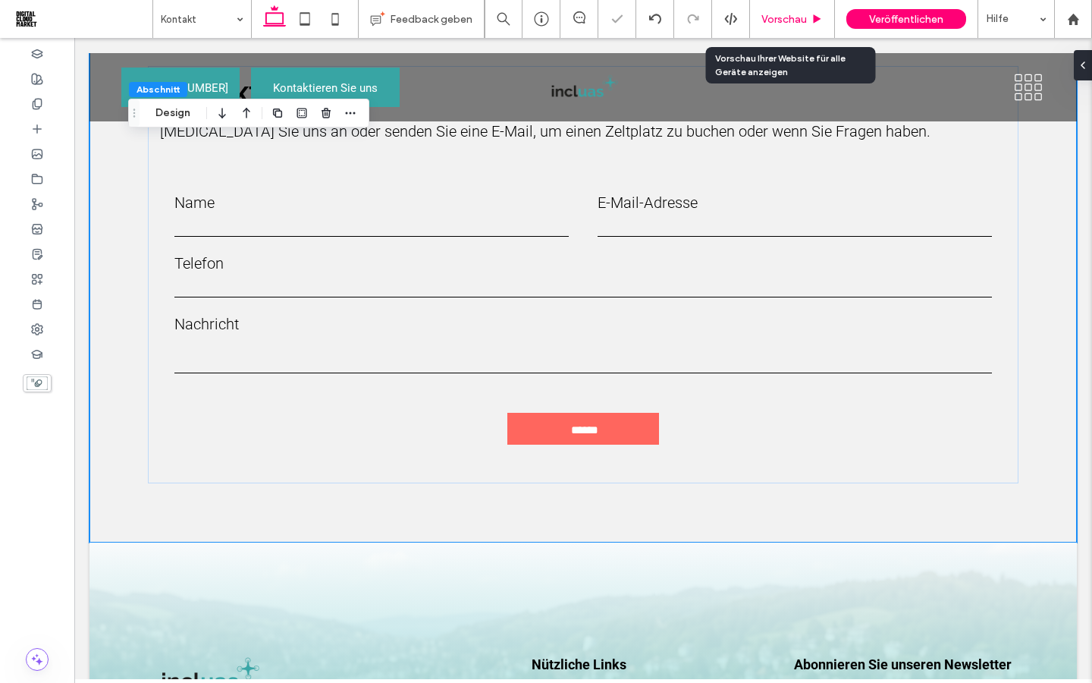
click at [777, 20] on span "Vorschau" at bounding box center [784, 19] width 46 height 13
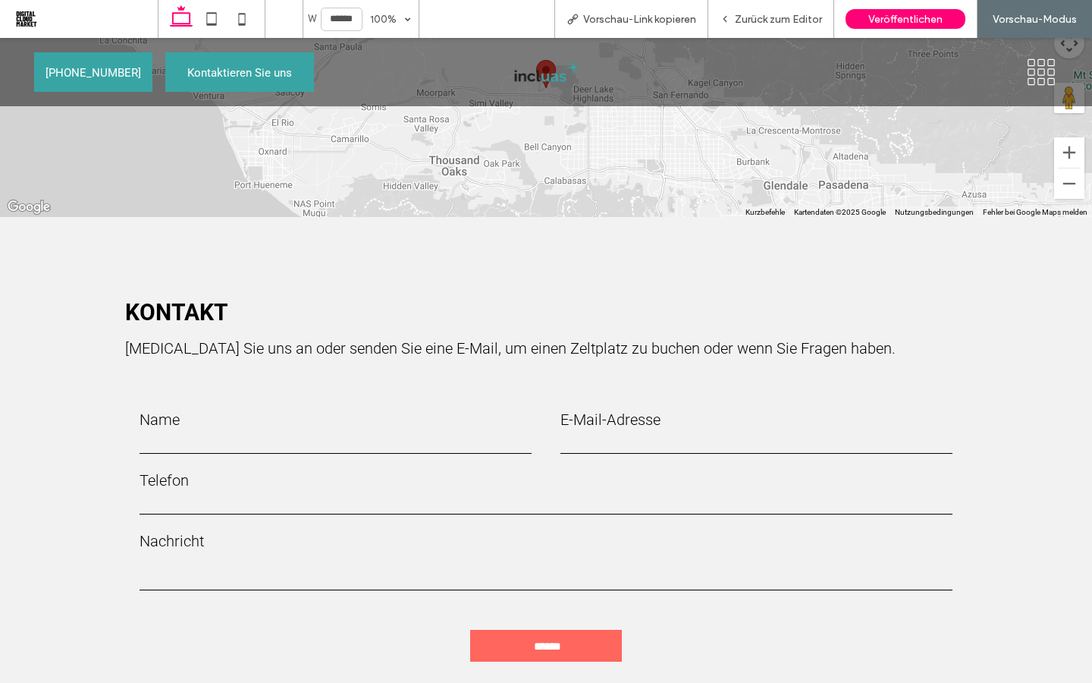
scroll to position [1015, 0]
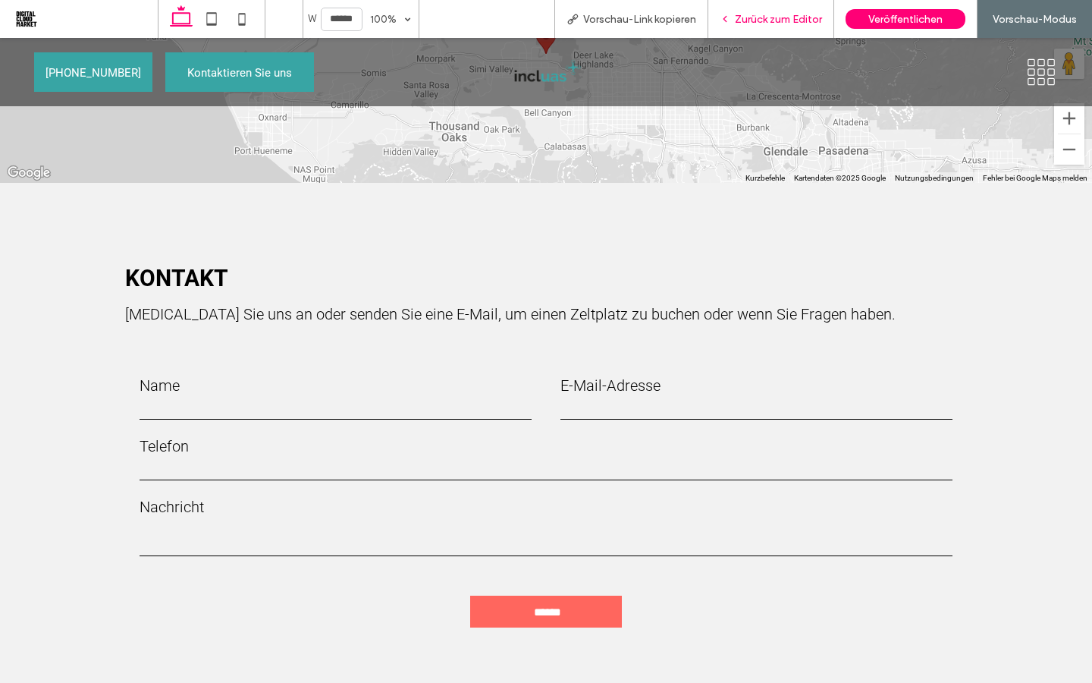
click at [754, 23] on span "Zurück zum Editor" at bounding box center [778, 19] width 87 height 13
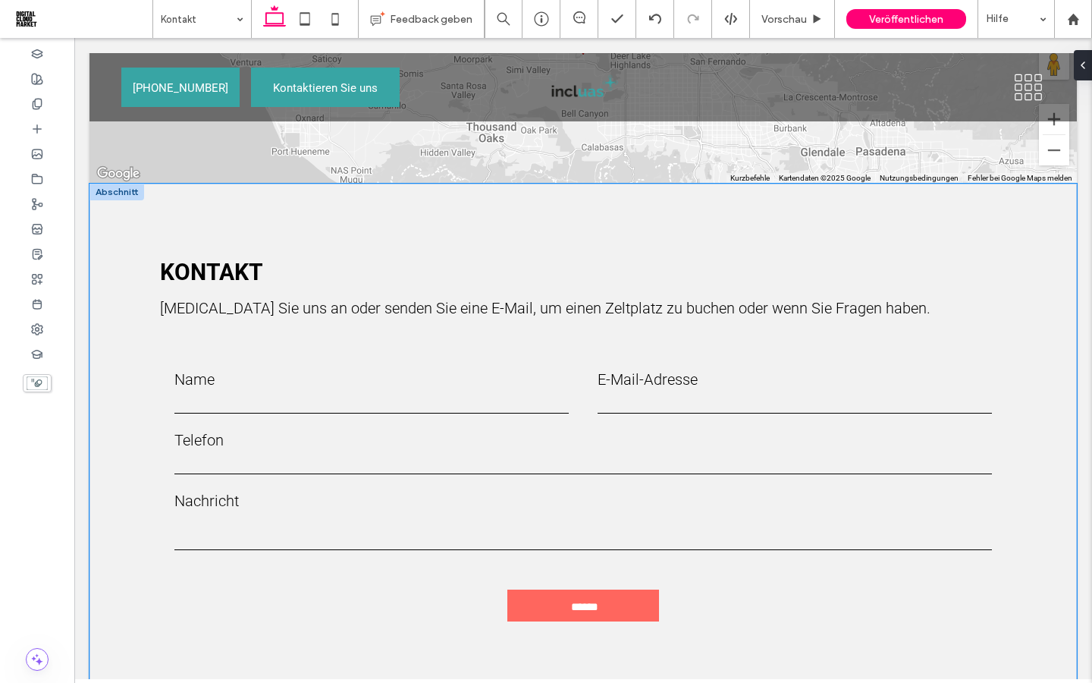
click at [111, 186] on div "KONTAKT [MEDICAL_DATA] Sie uns an oder senden Sie eine E-Mail, um einen Zeltpla…" at bounding box center [582, 452] width 987 height 536
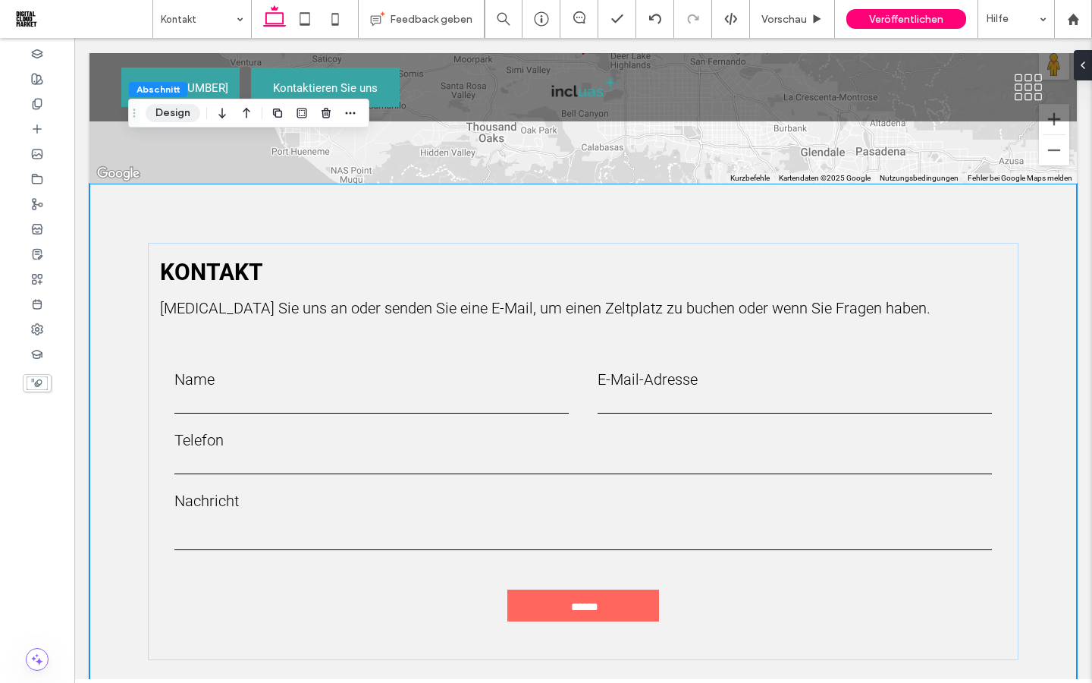
click at [166, 118] on button "Design" at bounding box center [173, 113] width 55 height 18
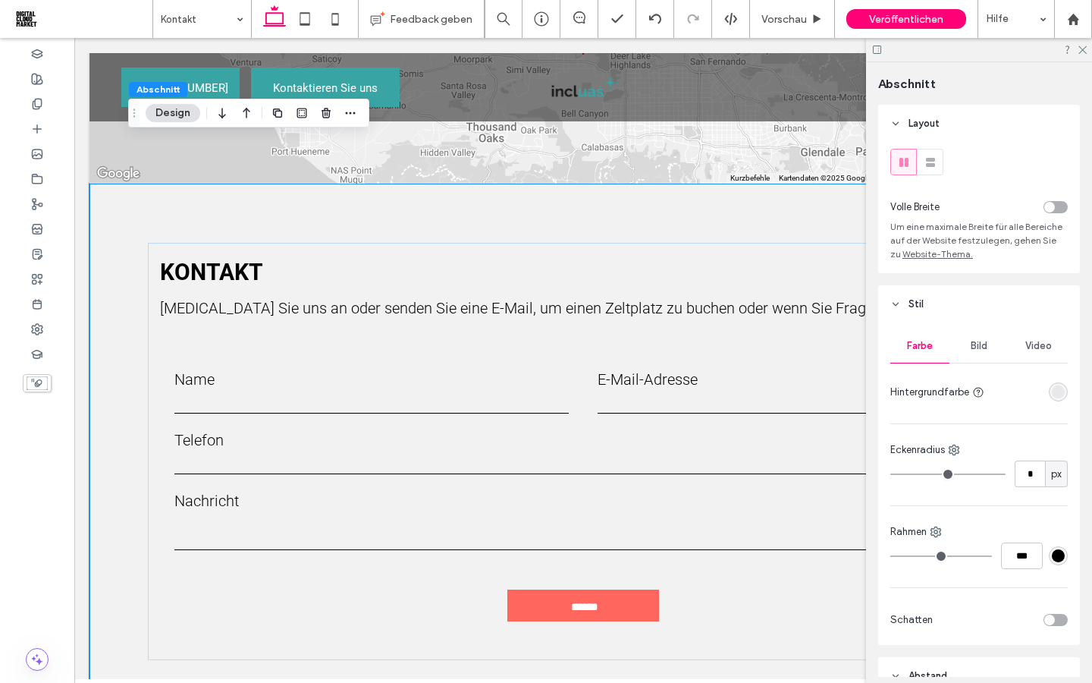
click at [1061, 391] on div "rgba(0, 0, 0, 0.05)" at bounding box center [1058, 391] width 13 height 13
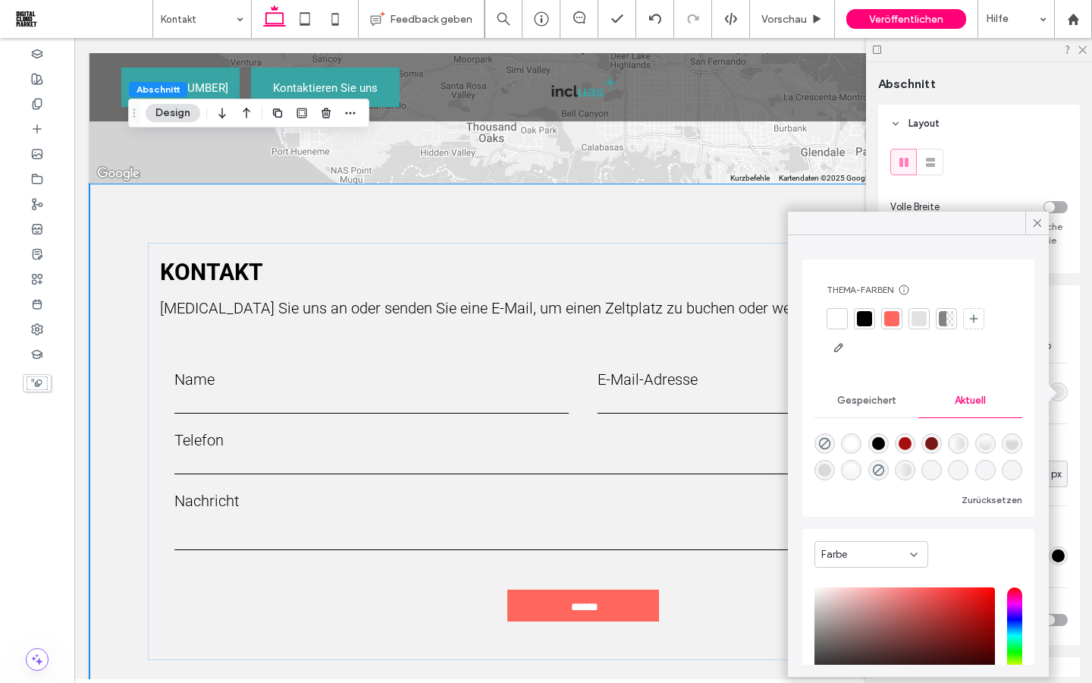
click at [835, 320] on div at bounding box center [837, 318] width 15 height 15
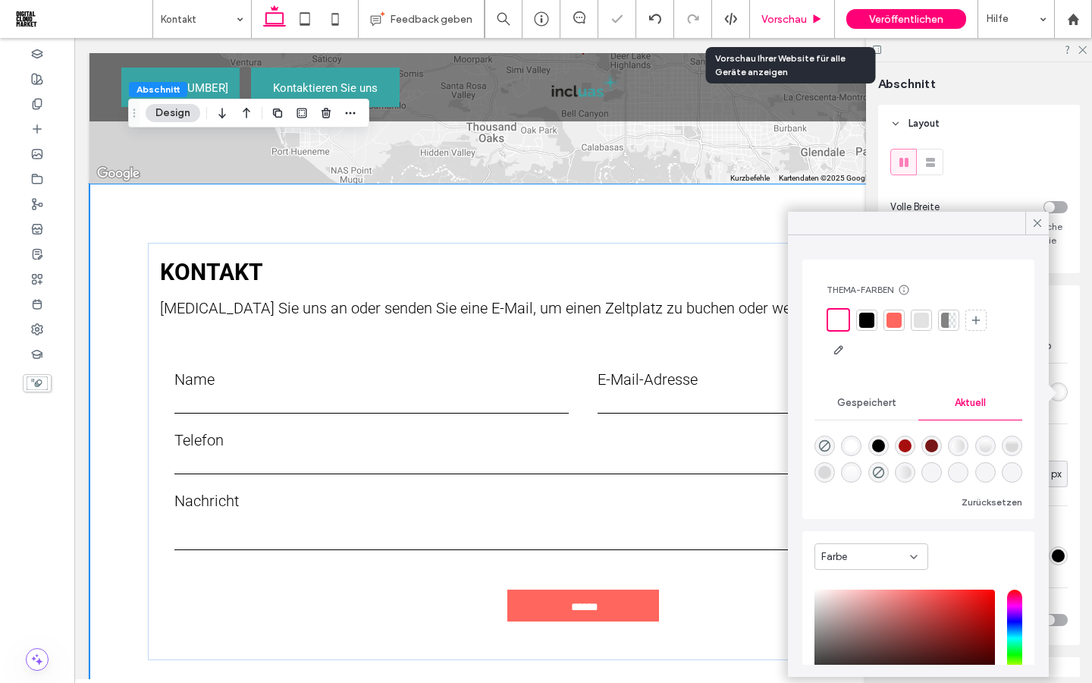
click at [785, 20] on span "Vorschau" at bounding box center [784, 19] width 46 height 13
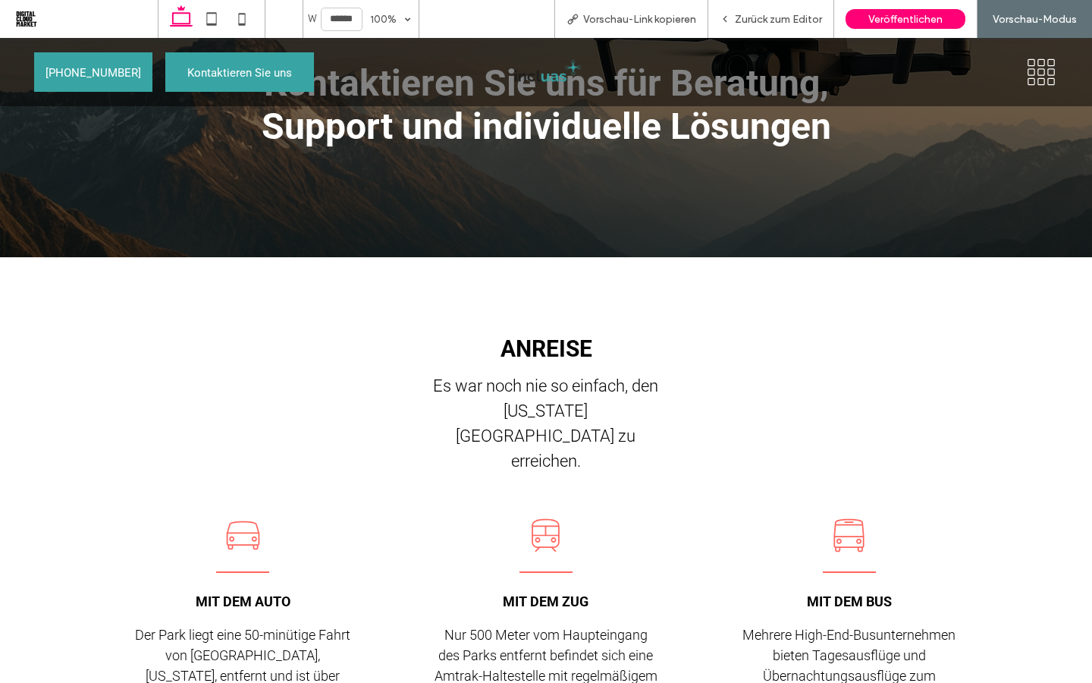
scroll to position [149, 0]
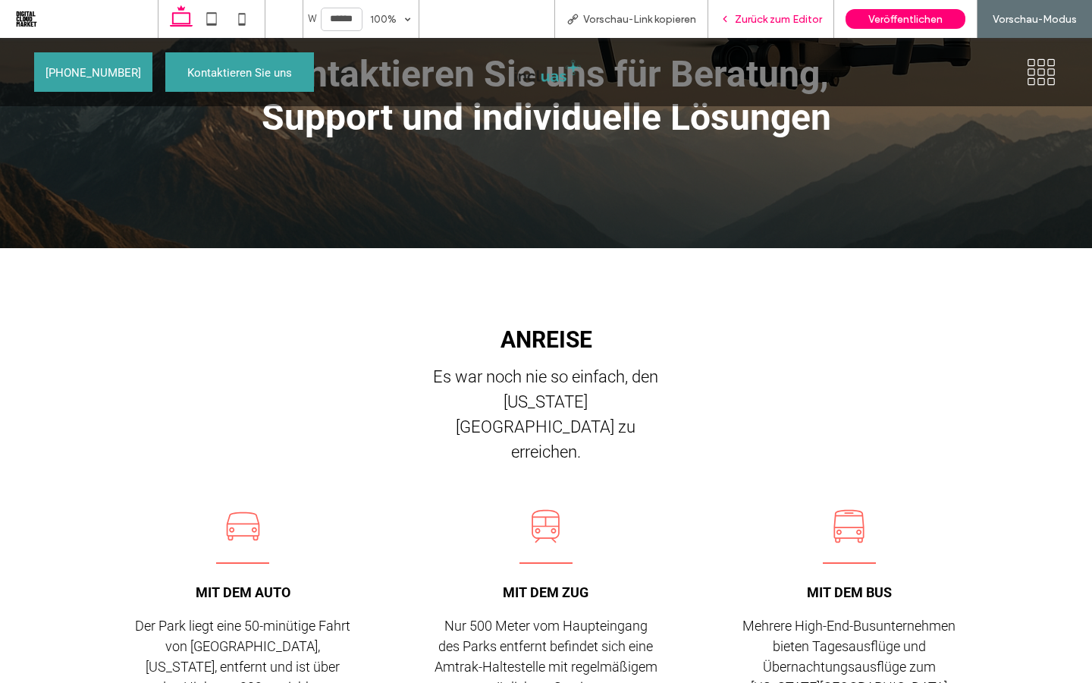
click at [799, 19] on span "Zurück zum Editor" at bounding box center [778, 19] width 87 height 13
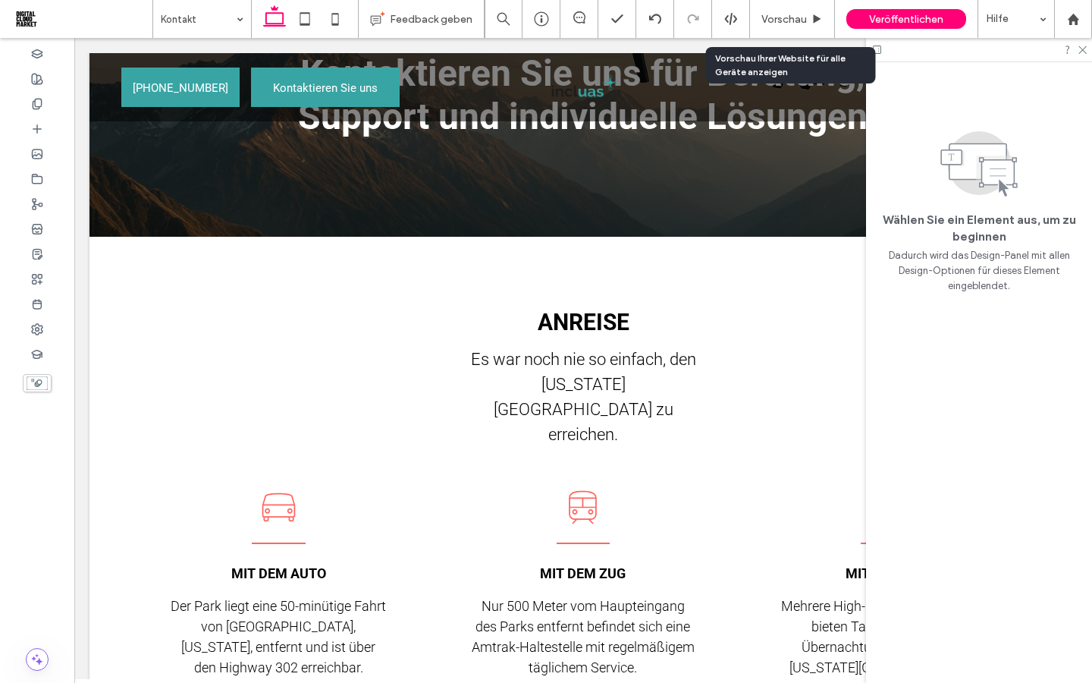
scroll to position [165, 0]
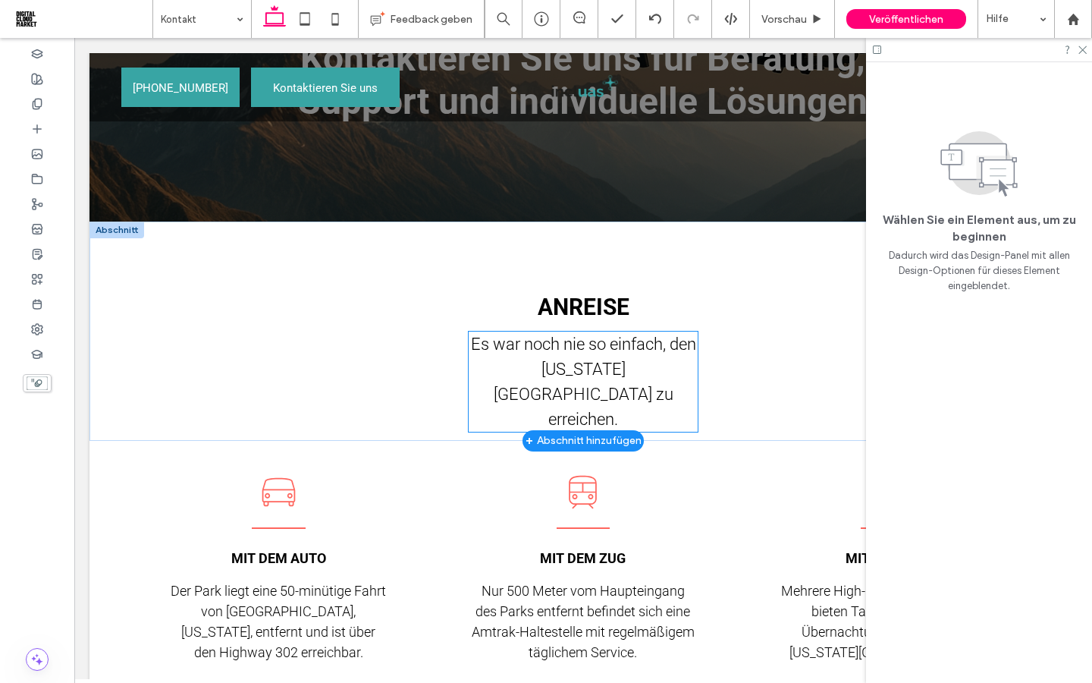
click at [579, 367] on span "Es war noch nie so einfach, den [US_STATE][GEOGRAPHIC_DATA] zu erreichen." at bounding box center [583, 381] width 225 height 94
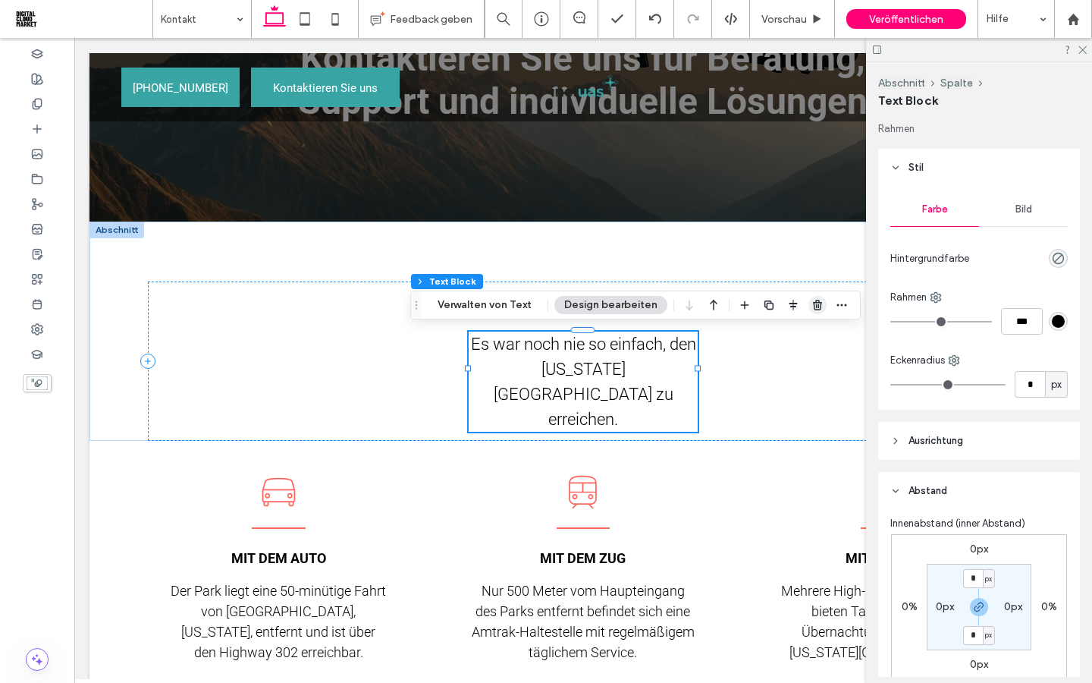
click at [812, 307] on icon "button" at bounding box center [817, 305] width 12 height 12
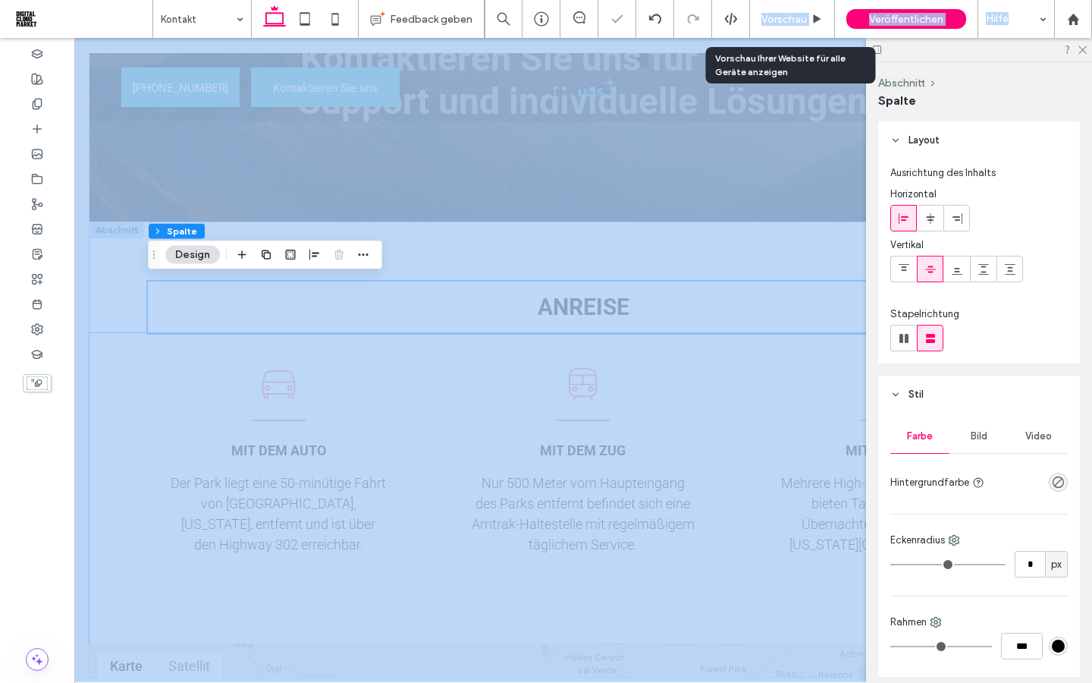
drag, startPoint x: 779, startPoint y: 9, endPoint x: 779, endPoint y: 592, distance: 582.4
click at [779, 9] on div "Vorschau" at bounding box center [792, 19] width 85 height 38
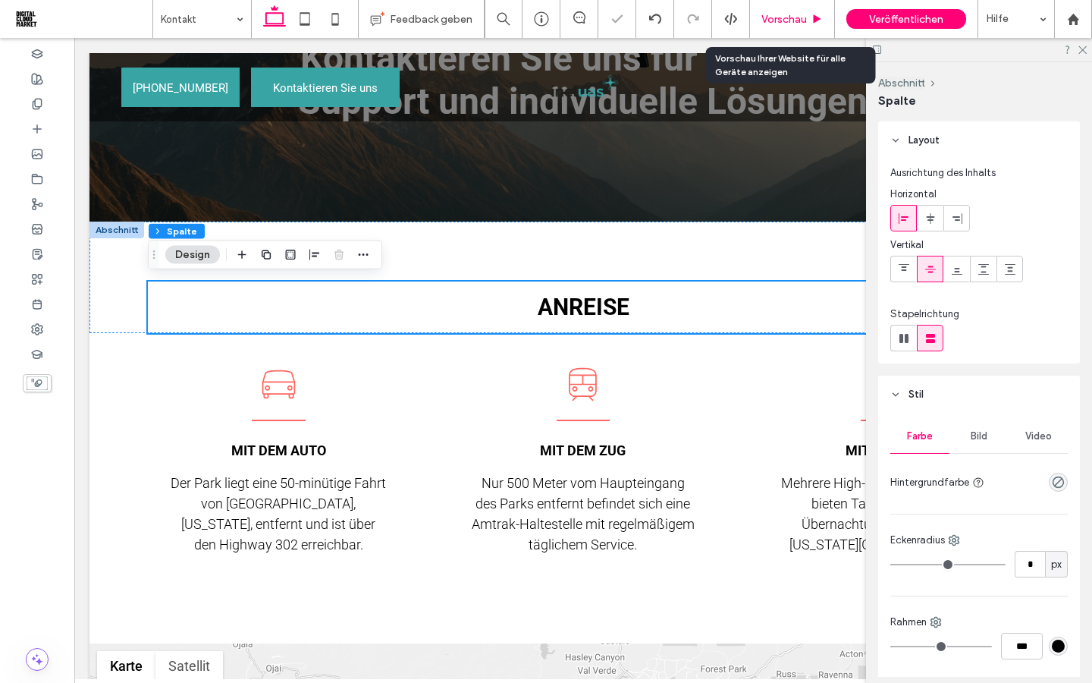
click at [777, 22] on span "Vorschau" at bounding box center [784, 19] width 46 height 13
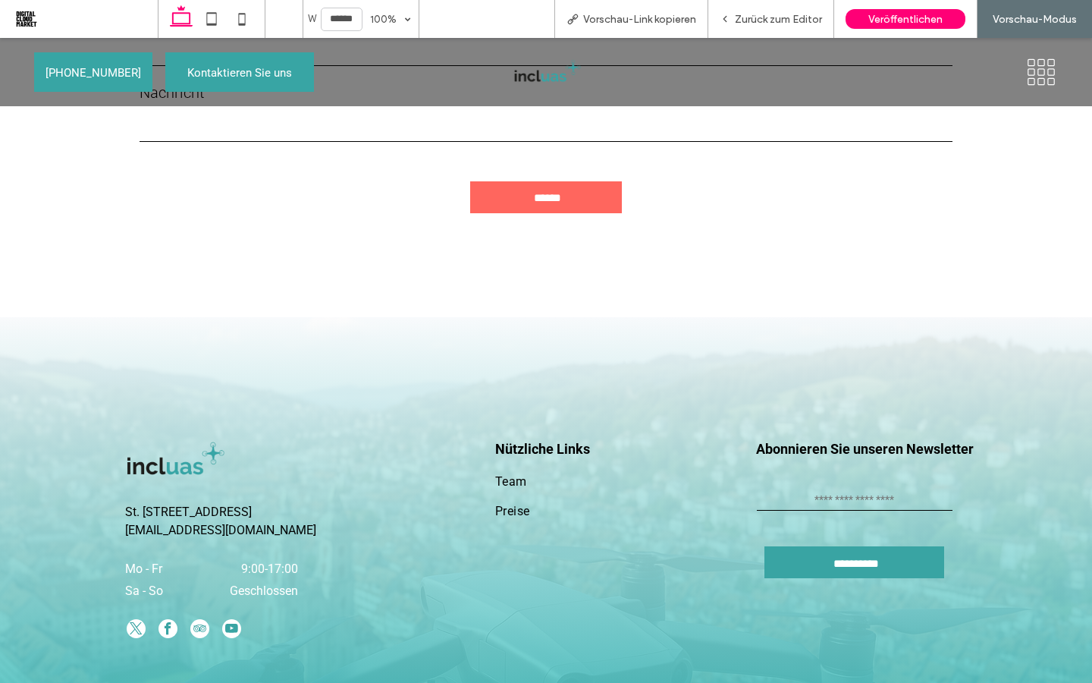
scroll to position [1379, 0]
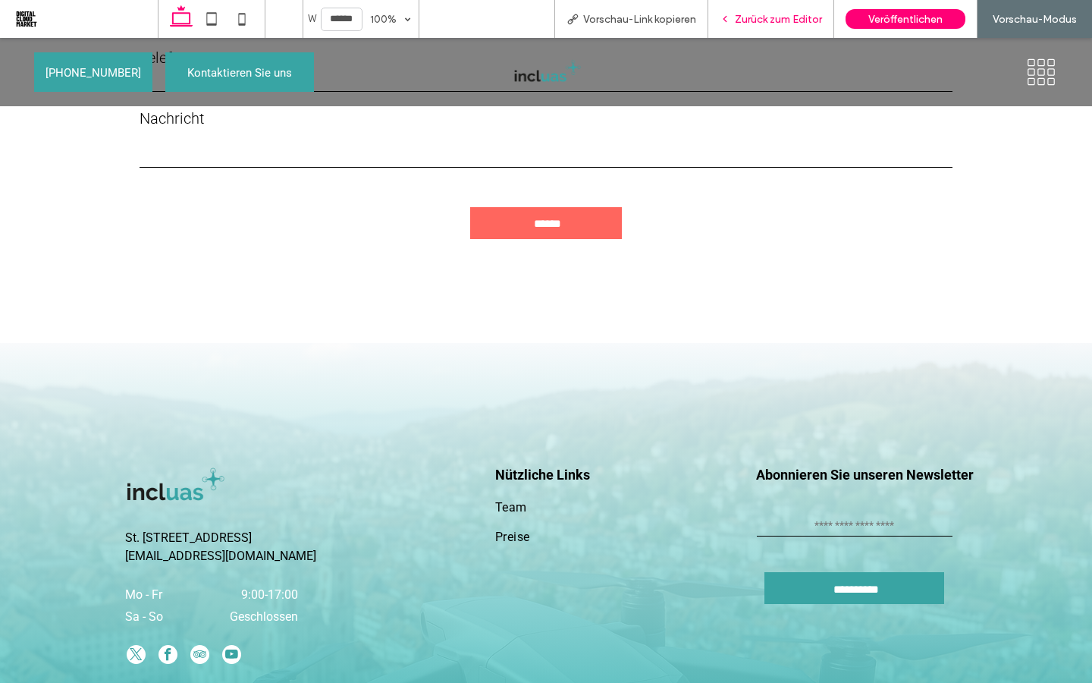
click at [773, 17] on span "Zurück zum Editor" at bounding box center [778, 19] width 87 height 13
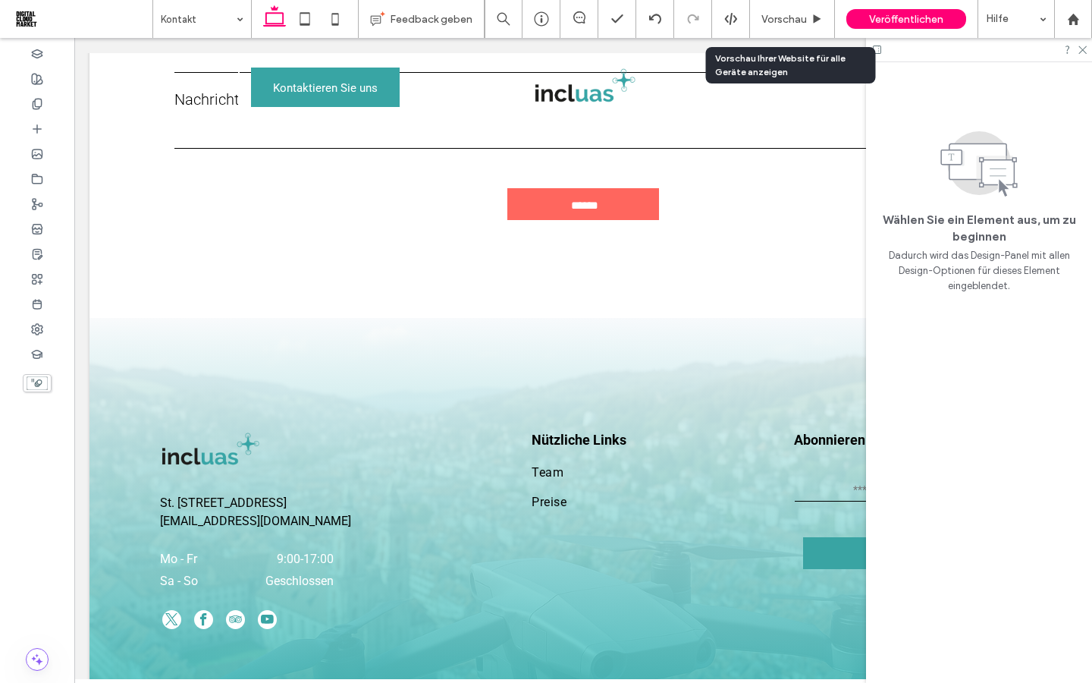
scroll to position [1265, 0]
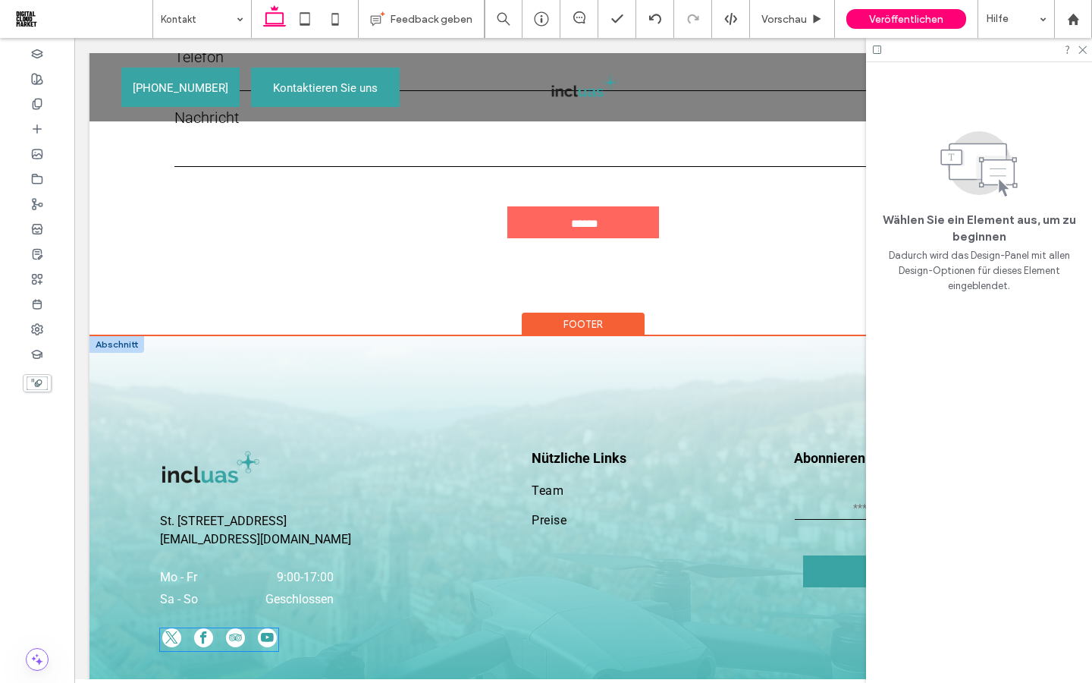
click at [246, 628] on div at bounding box center [219, 639] width 118 height 23
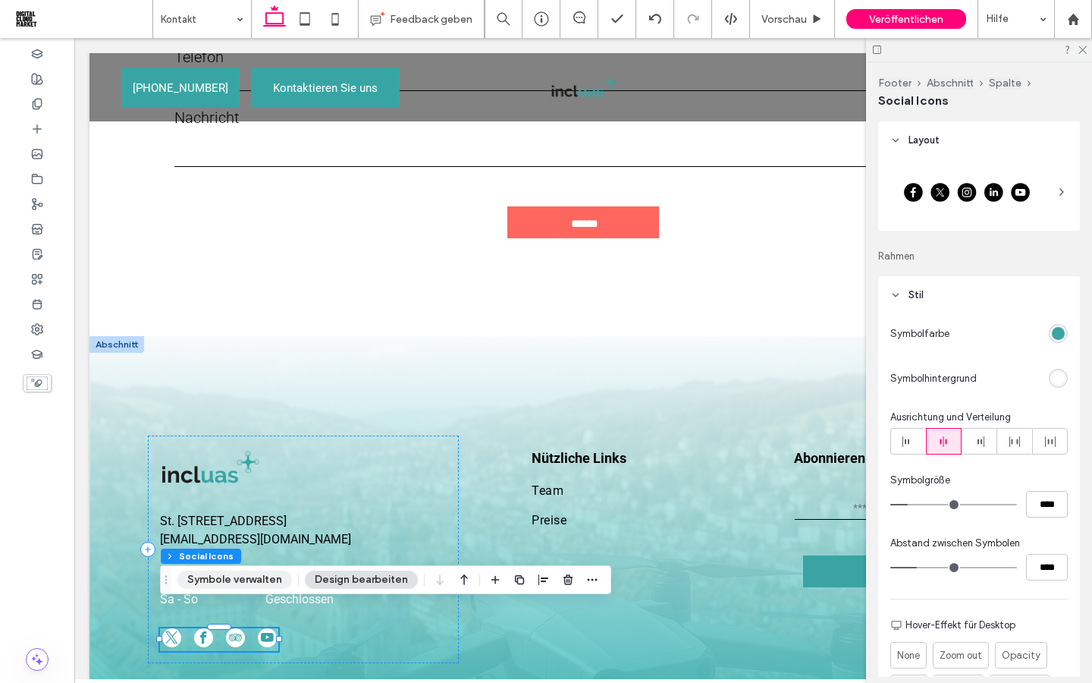
click at [248, 582] on button "Symbole verwalten" at bounding box center [234, 579] width 115 height 18
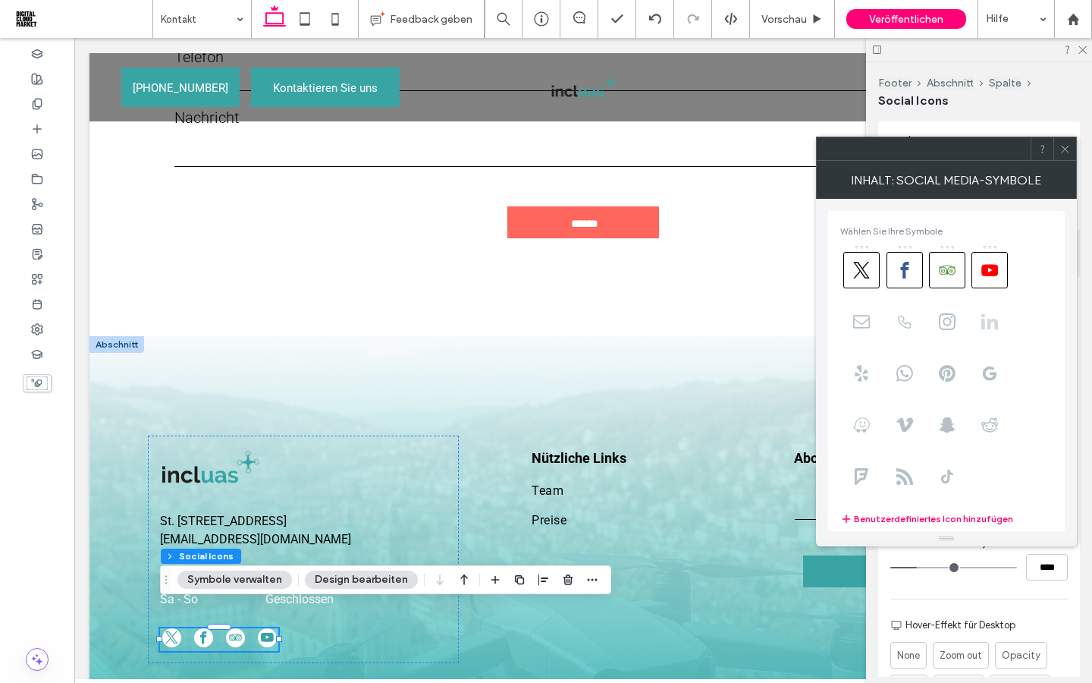
click at [990, 325] on use at bounding box center [989, 321] width 17 height 15
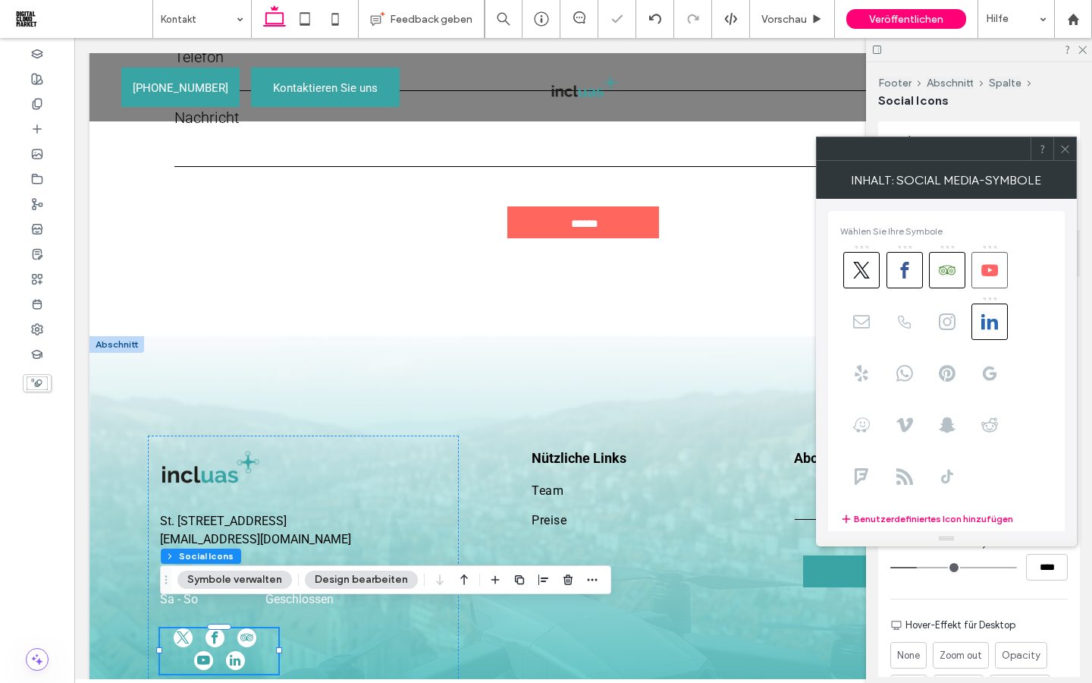
click at [988, 271] on icon at bounding box center [989, 270] width 17 height 17
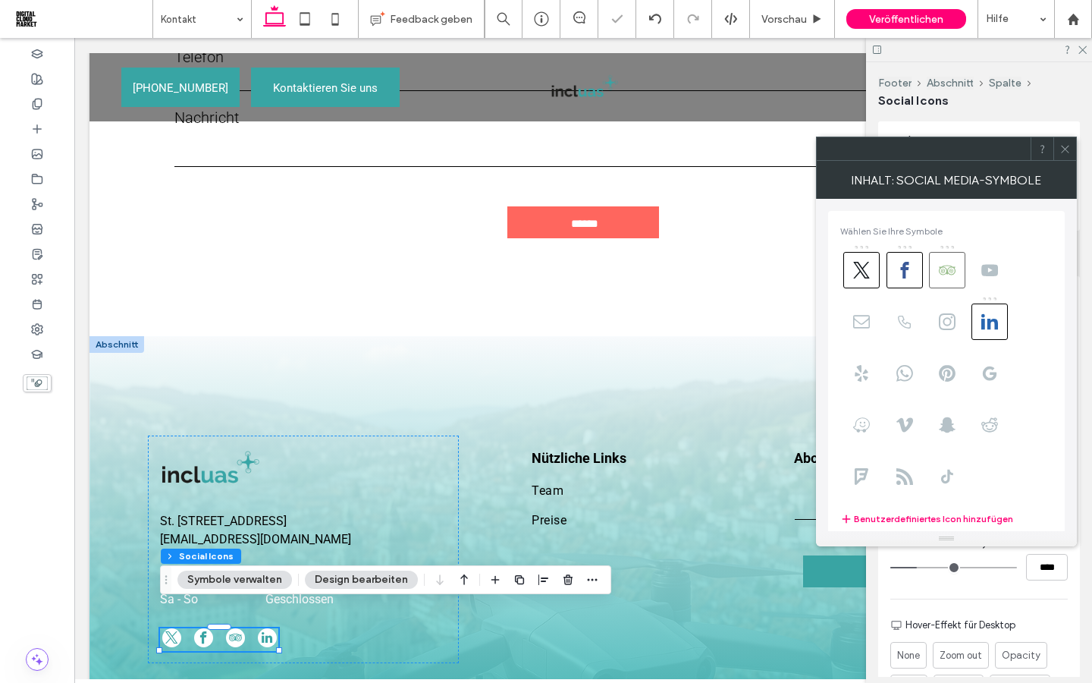
click at [947, 271] on use at bounding box center [947, 270] width 17 height 10
click at [918, 271] on body ".wqwq-1{fill:#231f20;} .cls-1q, .cls-2q { fill-rule: evenodd; } .cls-2q { fill:…" at bounding box center [546, 341] width 1092 height 683
click at [864, 271] on use at bounding box center [861, 270] width 17 height 17
click at [899, 275] on icon at bounding box center [904, 270] width 17 height 17
click at [1062, 149] on icon at bounding box center [1064, 148] width 11 height 11
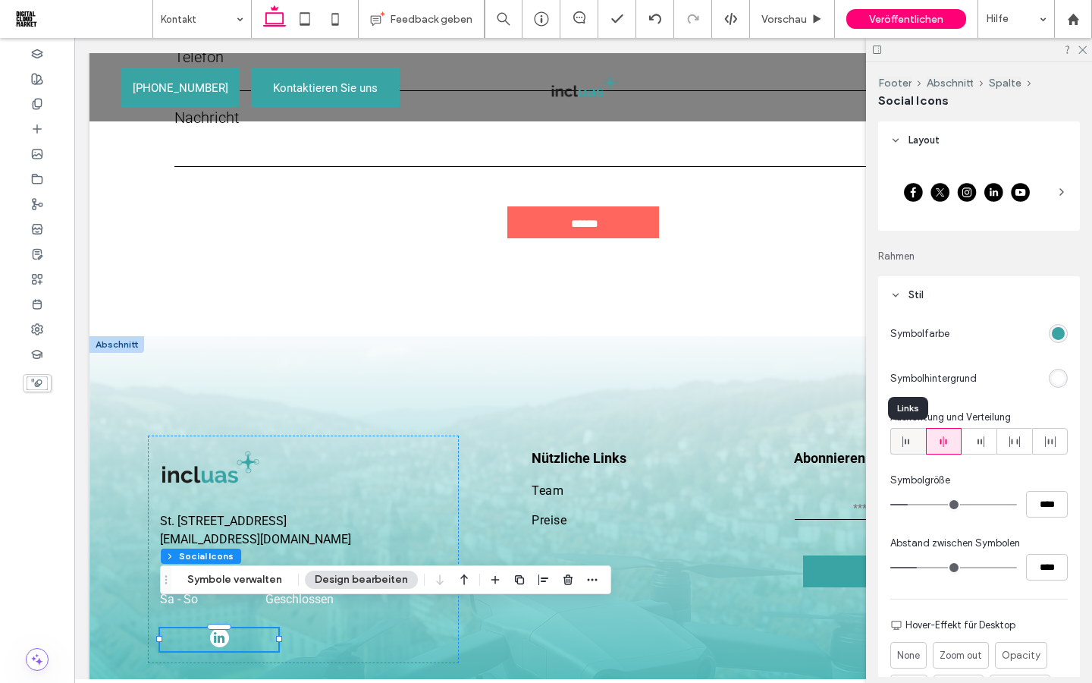
click at [912, 444] on icon at bounding box center [908, 441] width 12 height 12
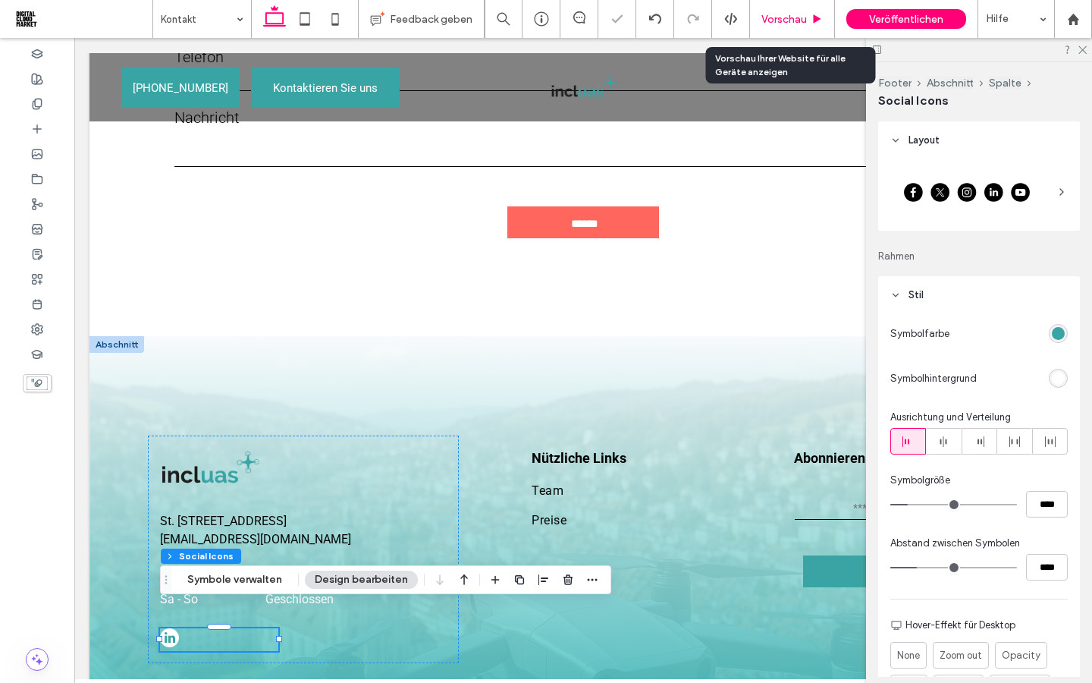
click at [796, 20] on span "Vorschau" at bounding box center [784, 19] width 46 height 13
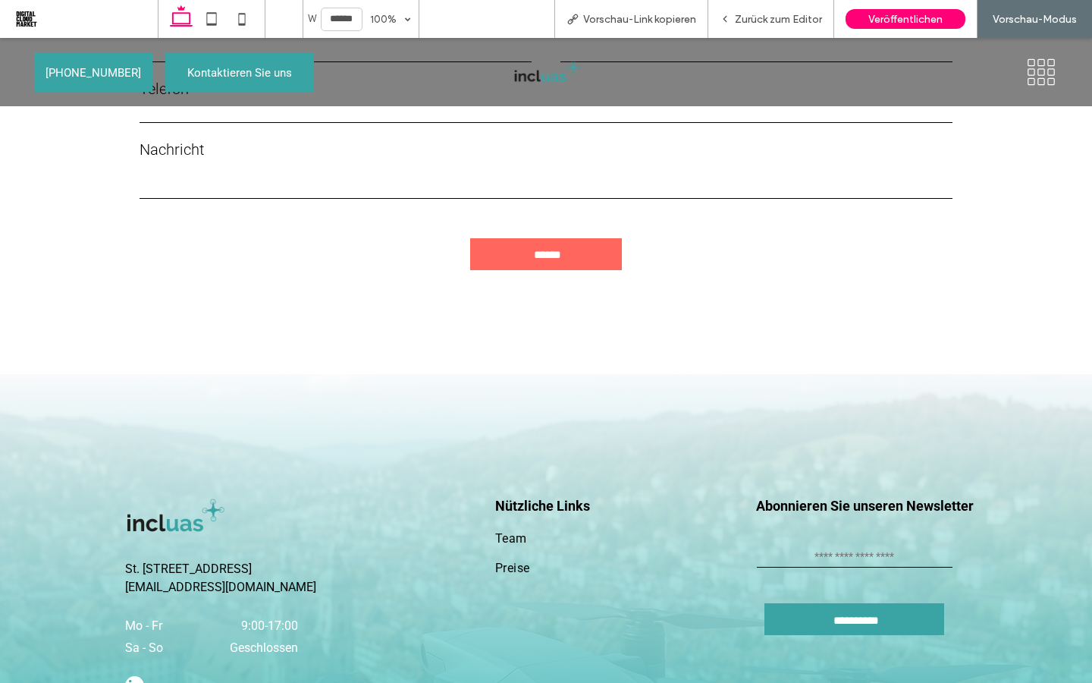
scroll to position [1296, 0]
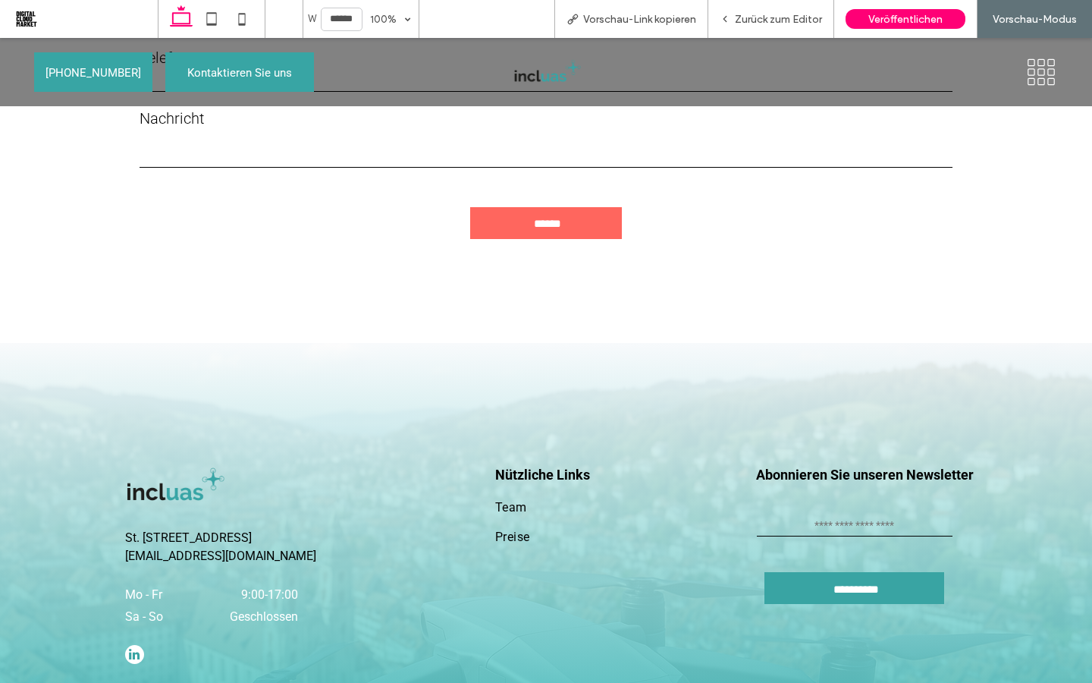
click at [1040, 87] on div at bounding box center [895, 72] width 350 height 53
click at [1040, 78] on icon at bounding box center [1041, 82] width 8 height 8
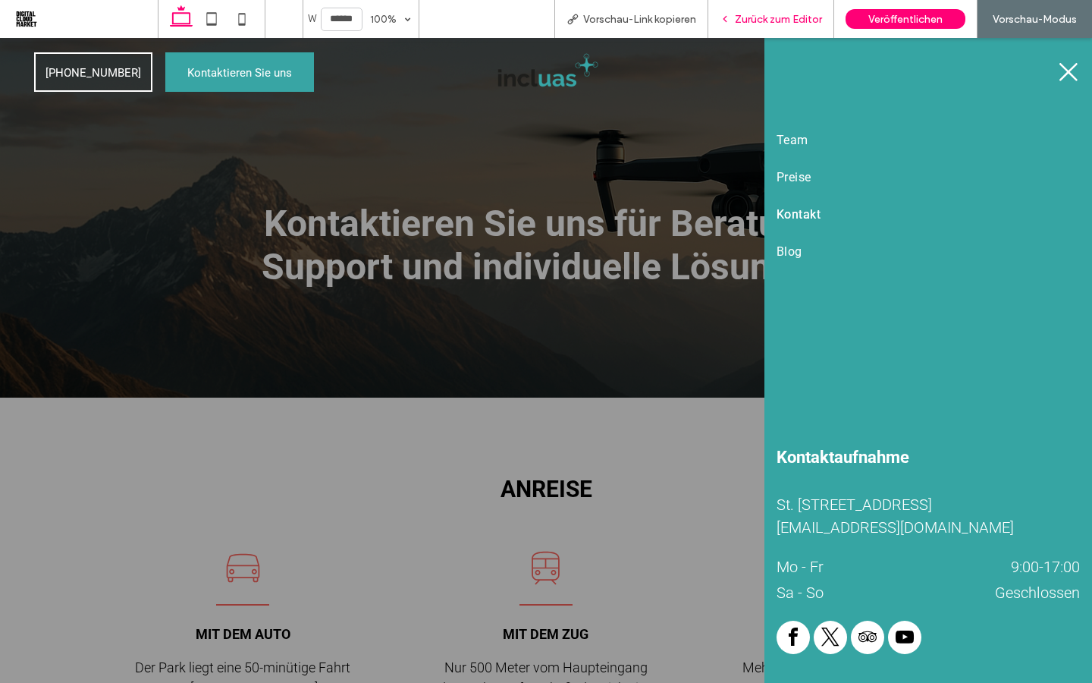
click at [764, 23] on span "Zurück zum Editor" at bounding box center [778, 19] width 87 height 13
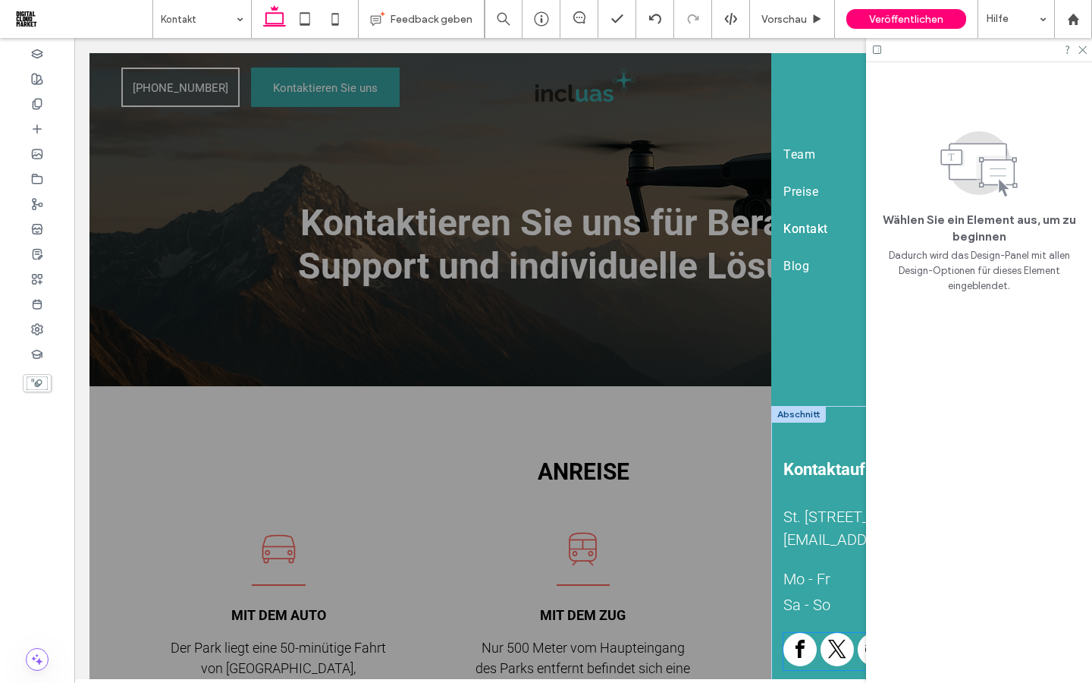
click at [830, 653] on span "twitter" at bounding box center [837, 648] width 33 height 33
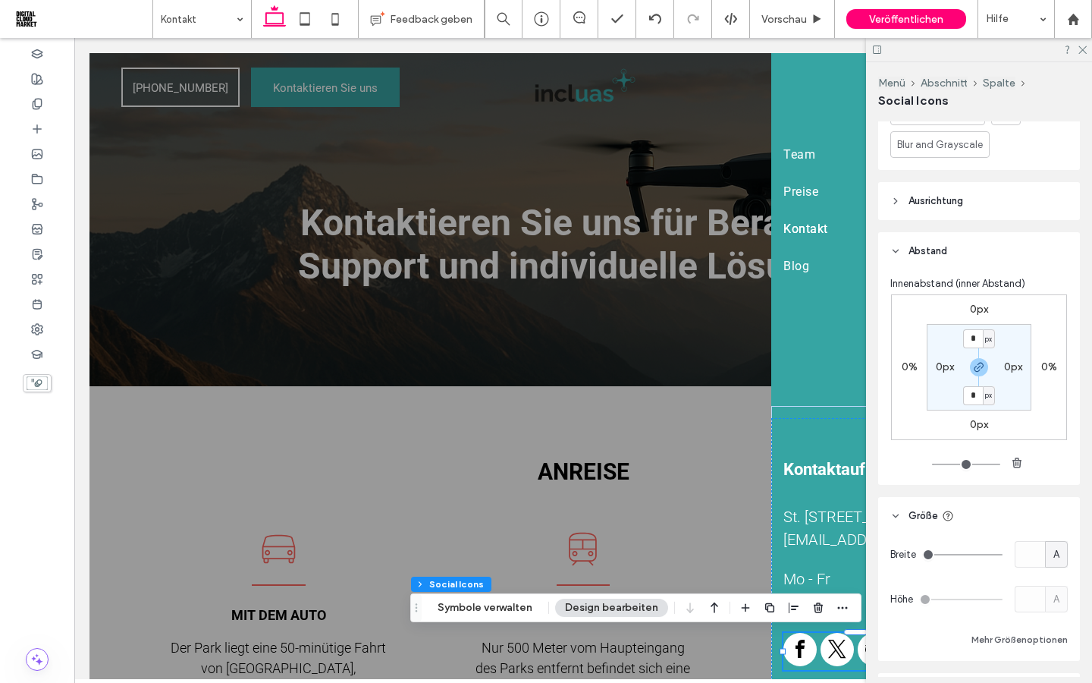
scroll to position [625, 0]
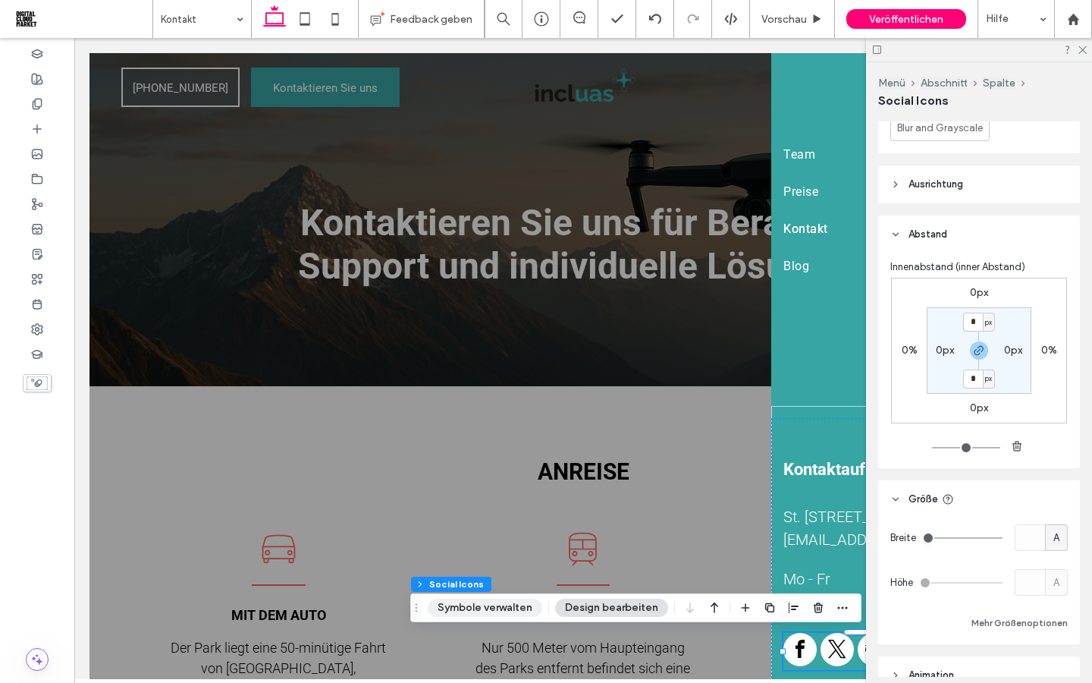
click at [484, 614] on button "Symbole verwalten" at bounding box center [485, 607] width 115 height 18
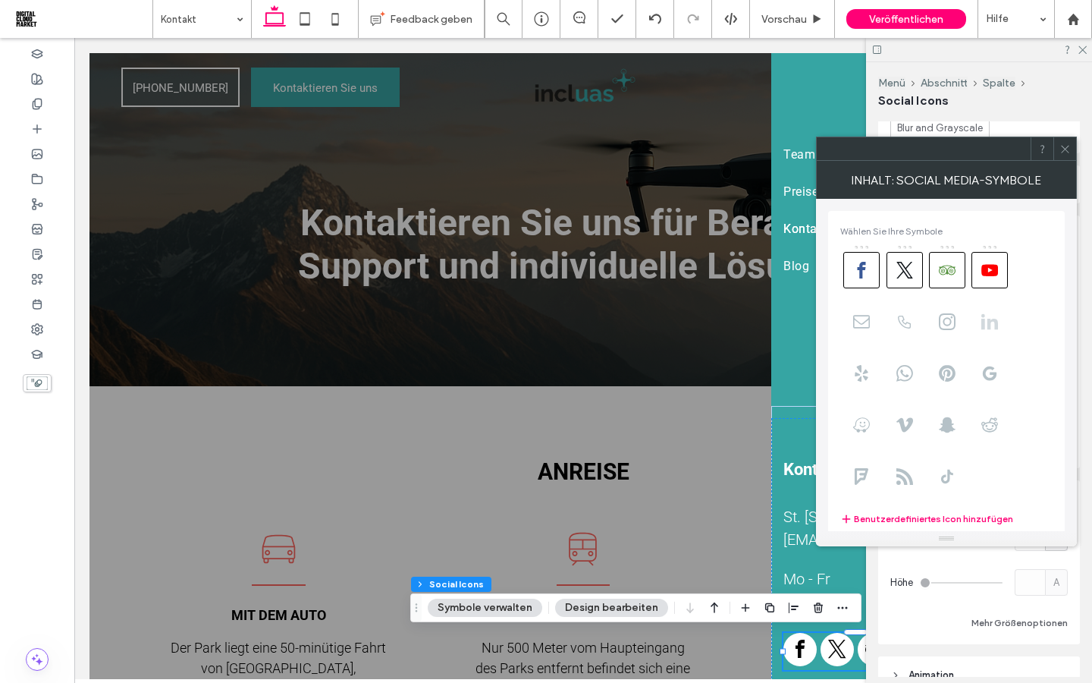
click at [986, 331] on span at bounding box center [989, 321] width 36 height 36
click at [990, 287] on span at bounding box center [989, 270] width 36 height 36
click at [959, 279] on span at bounding box center [947, 270] width 36 height 36
click at [905, 278] on icon at bounding box center [904, 270] width 17 height 17
click at [859, 274] on icon at bounding box center [861, 270] width 17 height 17
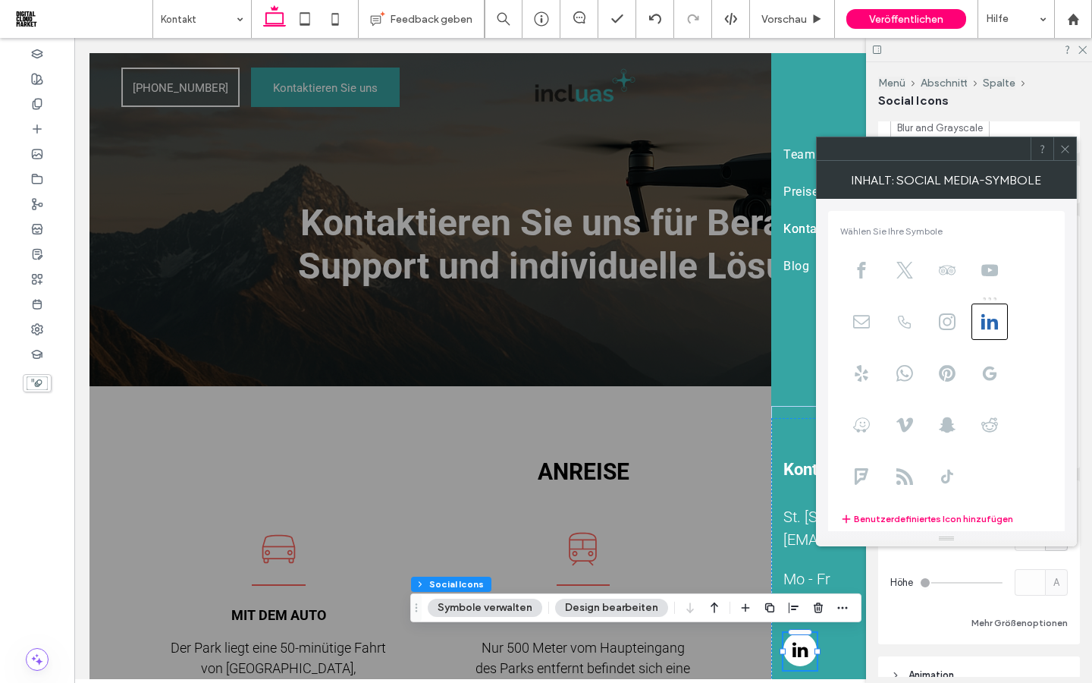
click at [1069, 153] on icon at bounding box center [1064, 148] width 11 height 11
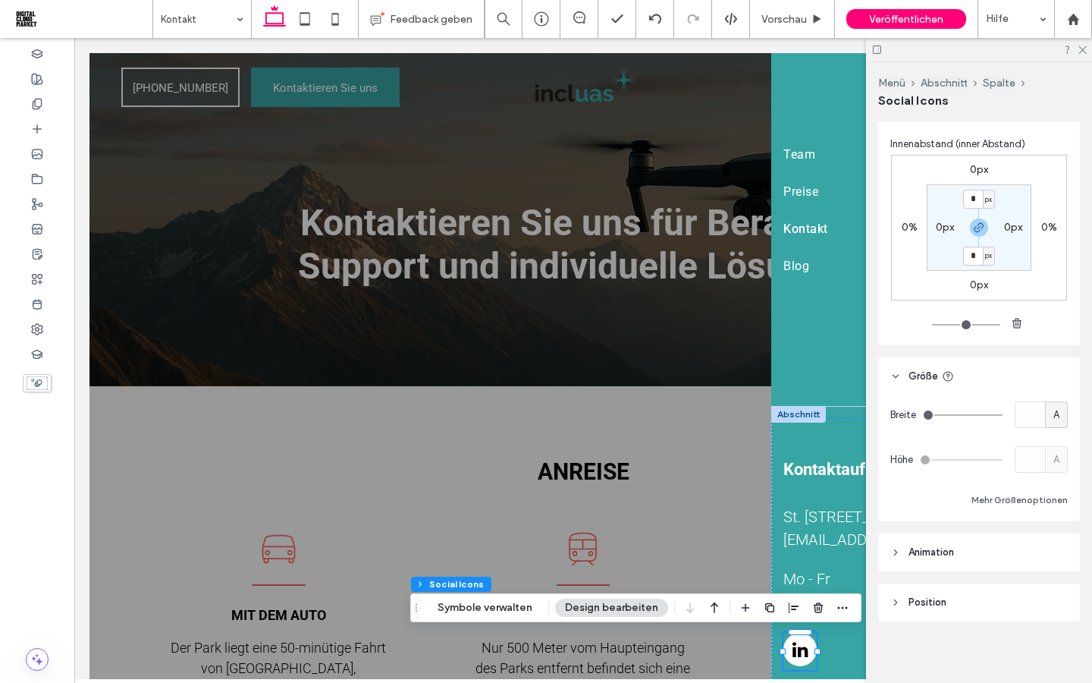
scroll to position [753, 0]
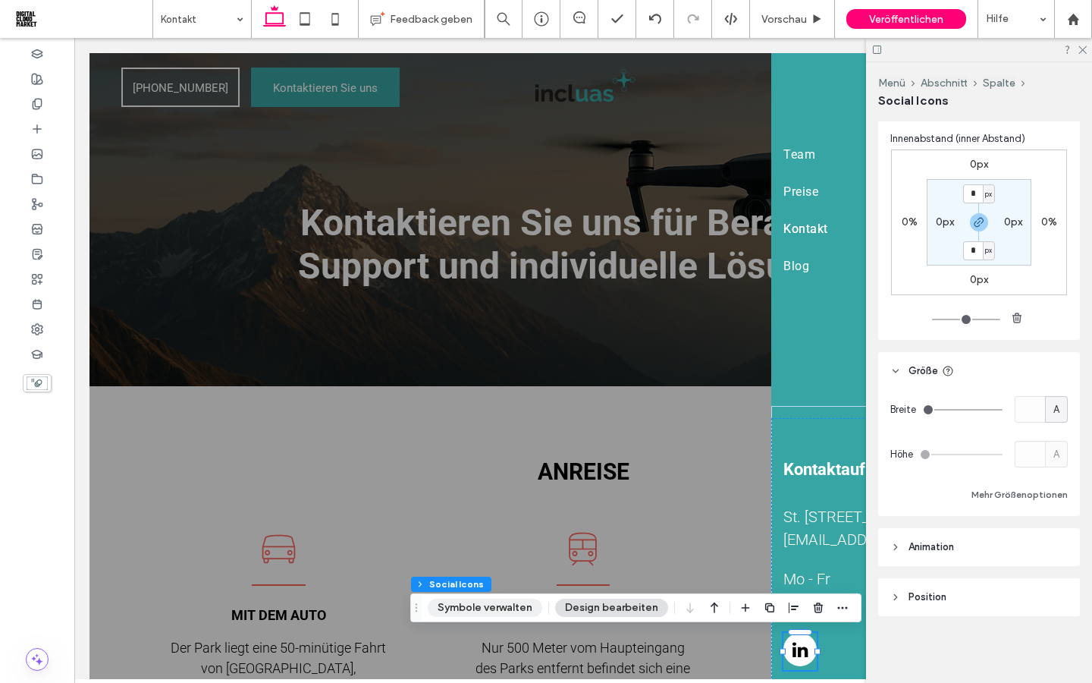
click at [486, 610] on button "Symbole verwalten" at bounding box center [485, 607] width 115 height 18
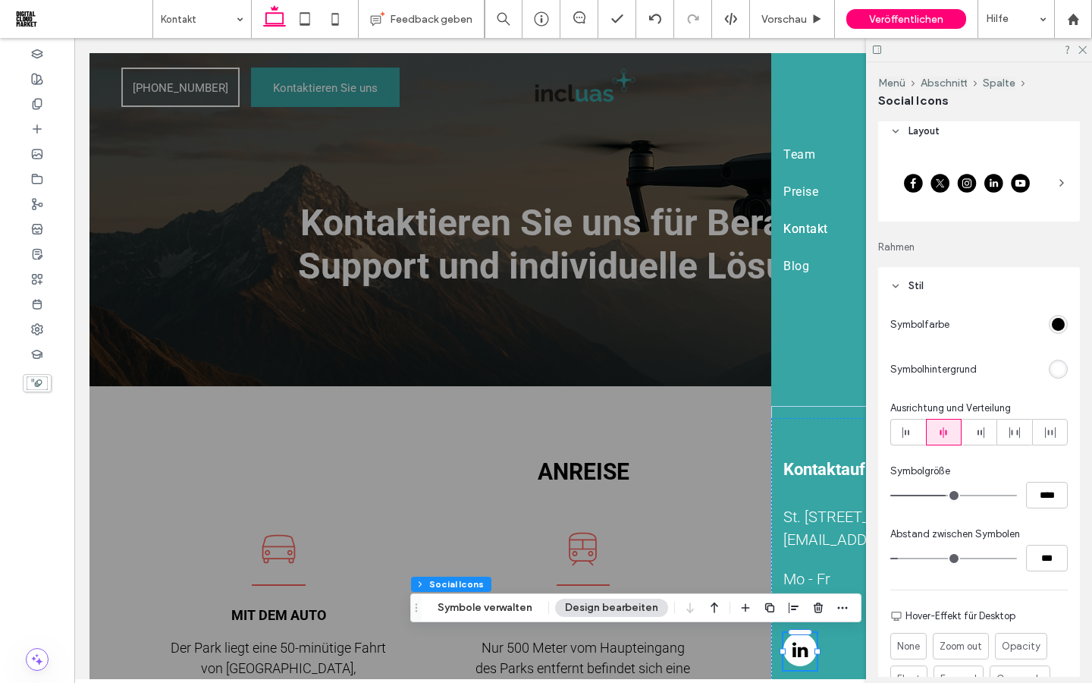
scroll to position [0, 0]
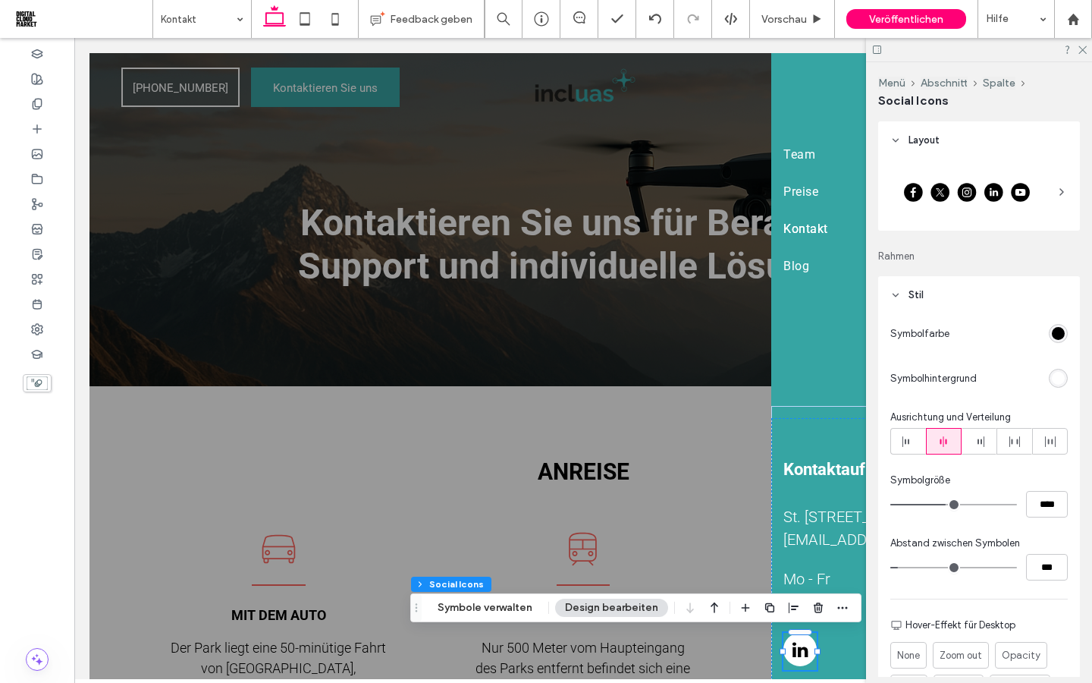
click at [1057, 338] on div "rgb(0, 0, 0)" at bounding box center [1058, 333] width 13 height 13
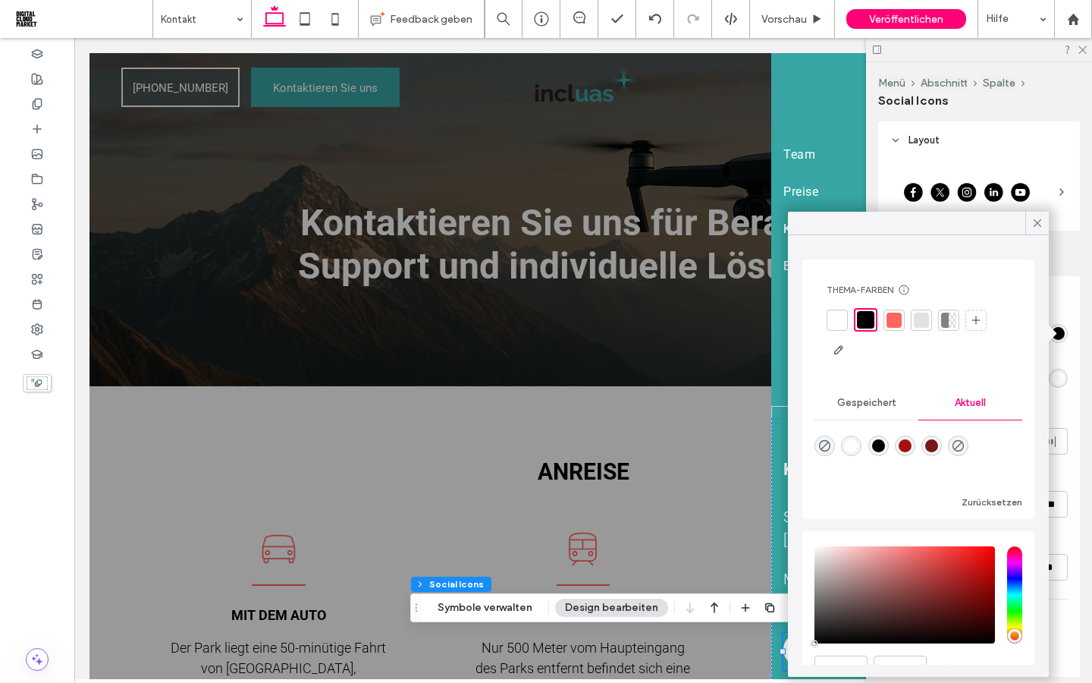
scroll to position [75, 0]
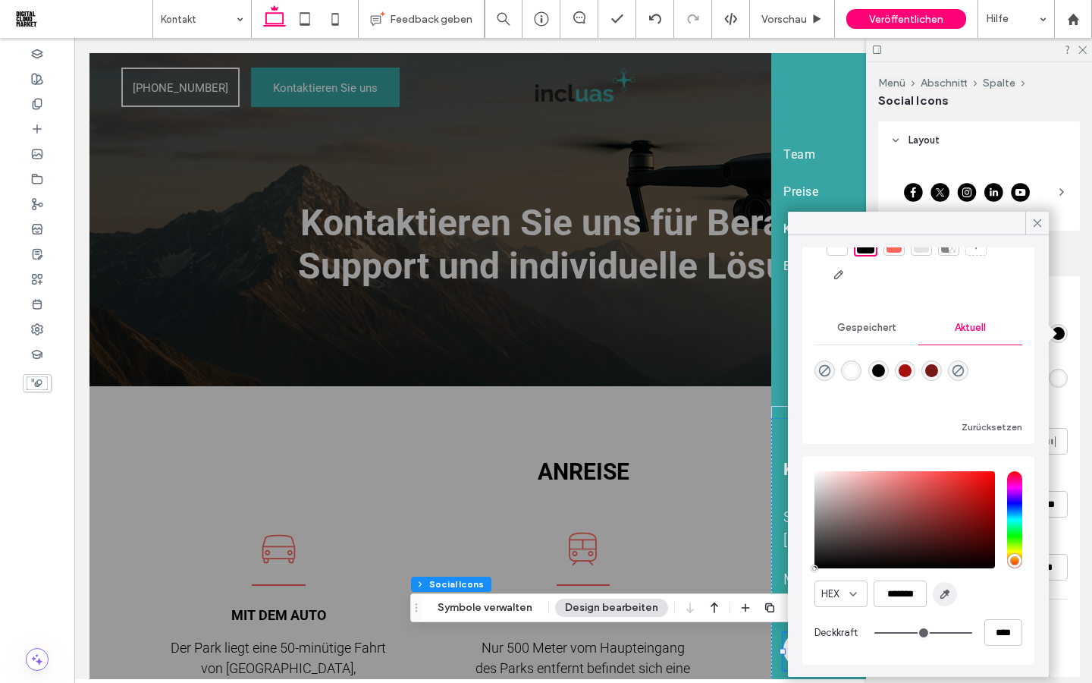
click at [944, 591] on use "button" at bounding box center [945, 594] width 8 height 8
type input "*******"
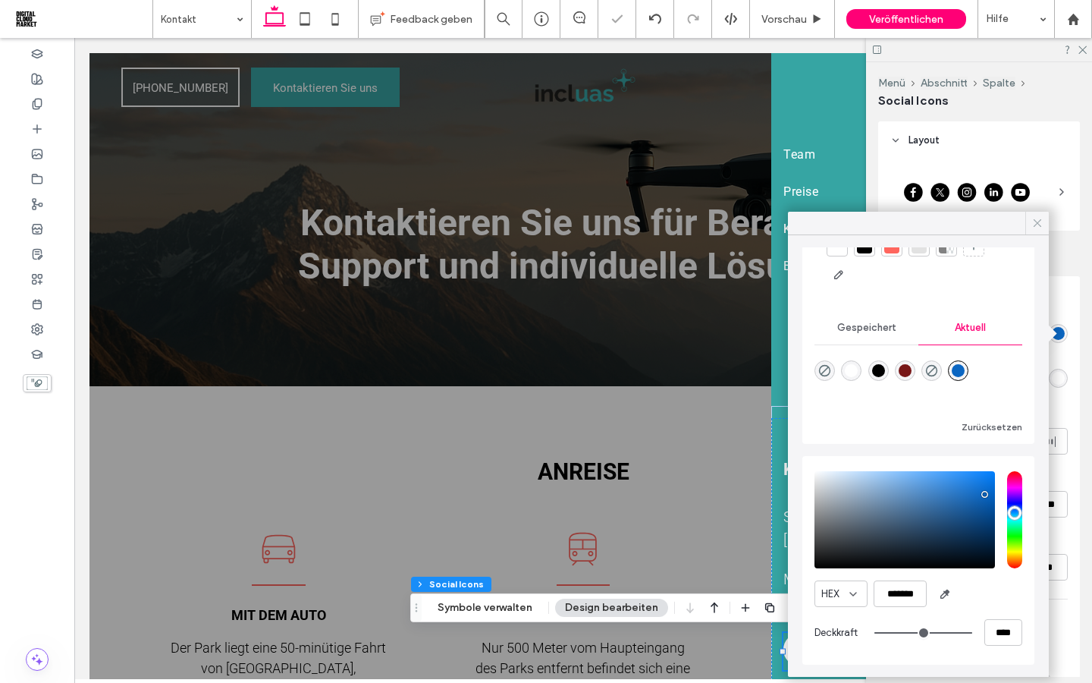
click at [1043, 216] on icon at bounding box center [1038, 223] width 14 height 14
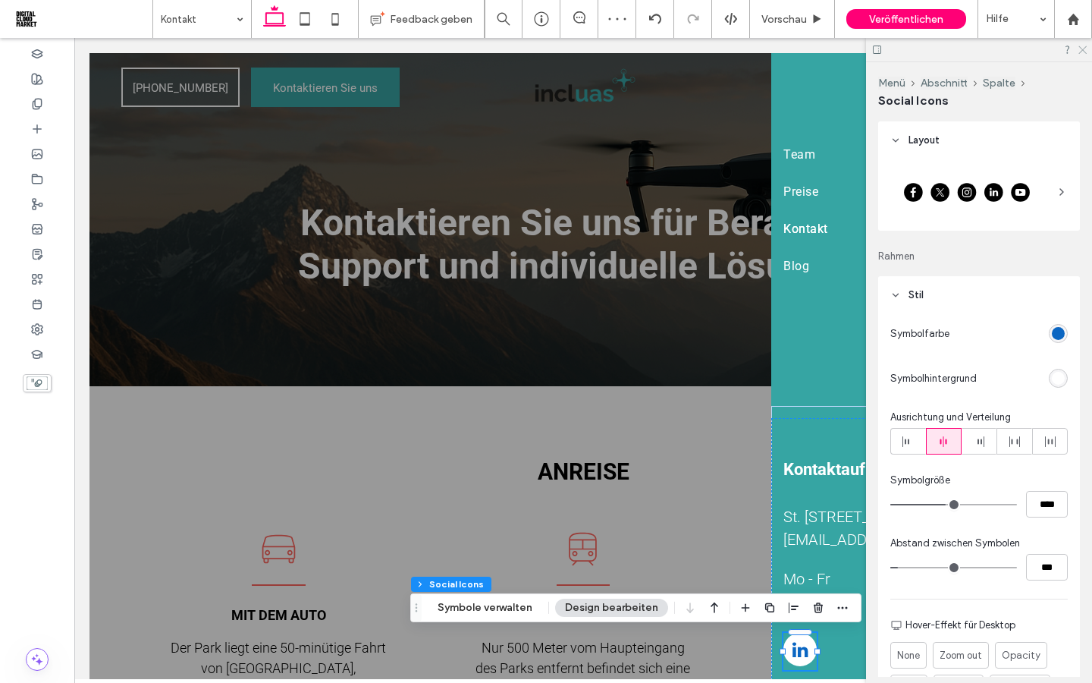
click at [1084, 48] on use at bounding box center [1082, 50] width 8 height 8
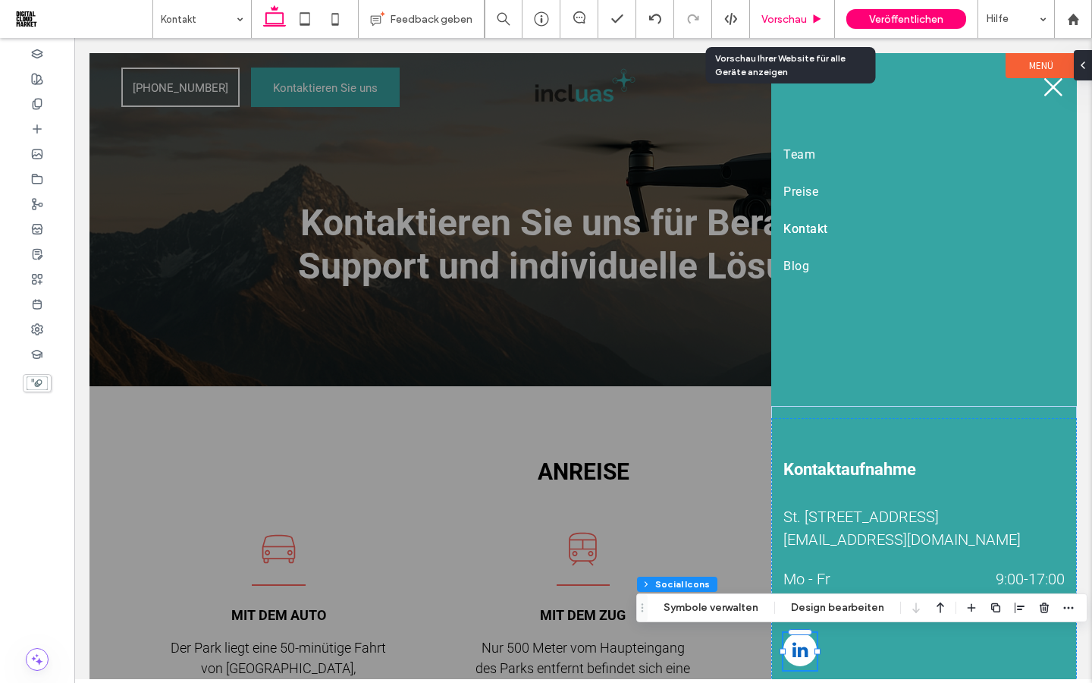
click at [774, 23] on span "Vorschau" at bounding box center [784, 19] width 46 height 13
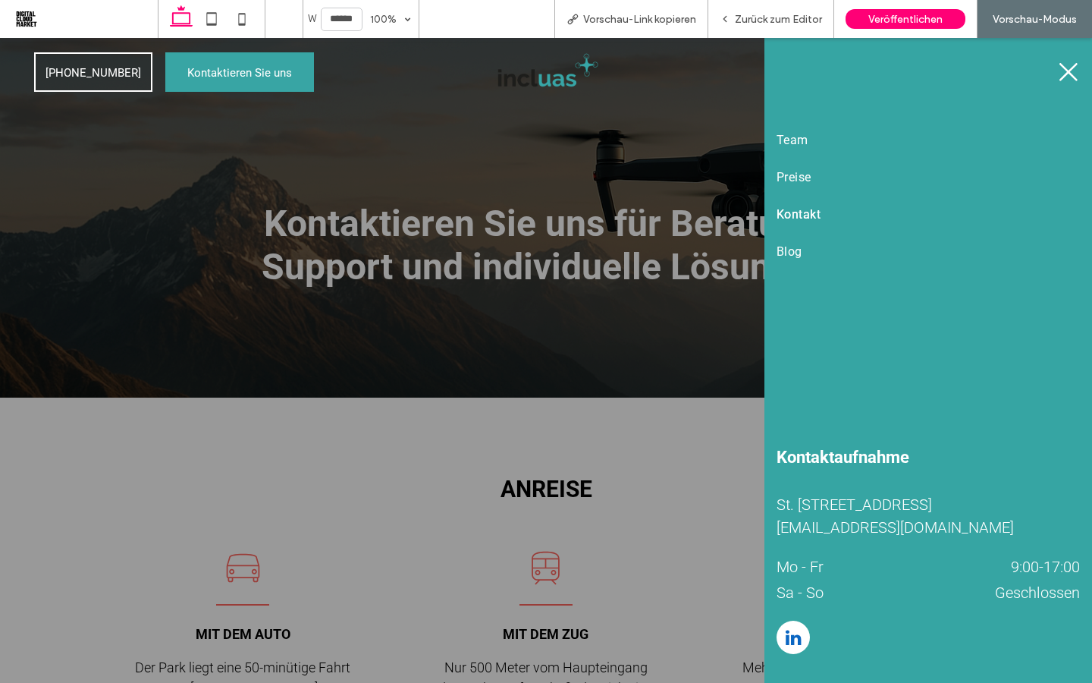
click at [1072, 76] on icon at bounding box center [1068, 72] width 18 height 18
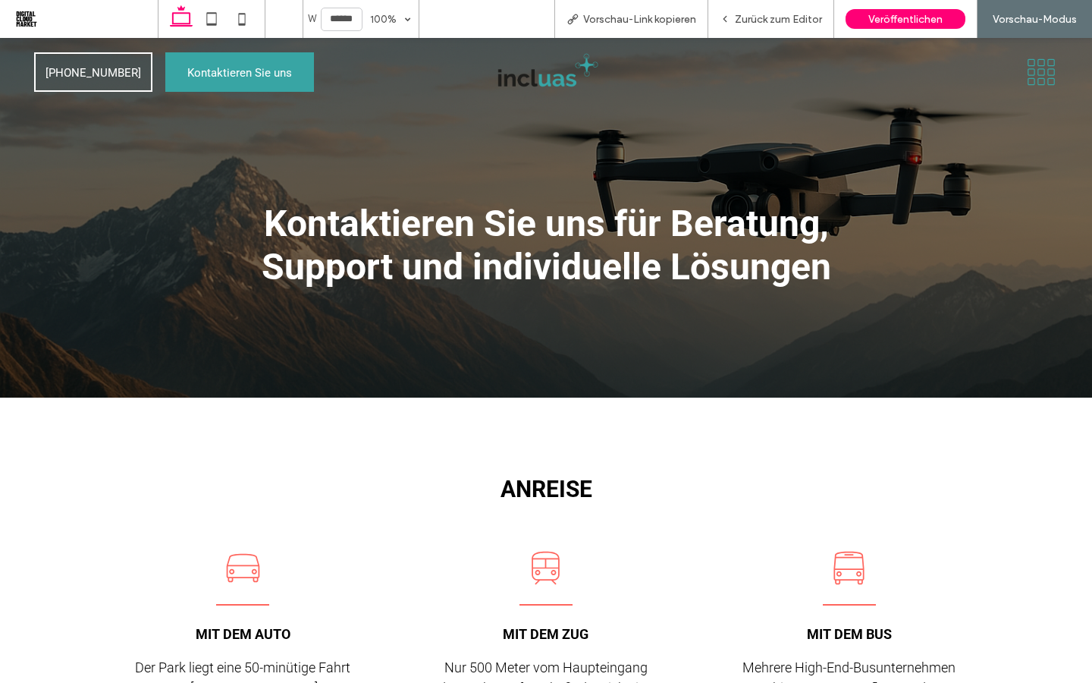
click at [1037, 80] on icon at bounding box center [1041, 72] width 33 height 29
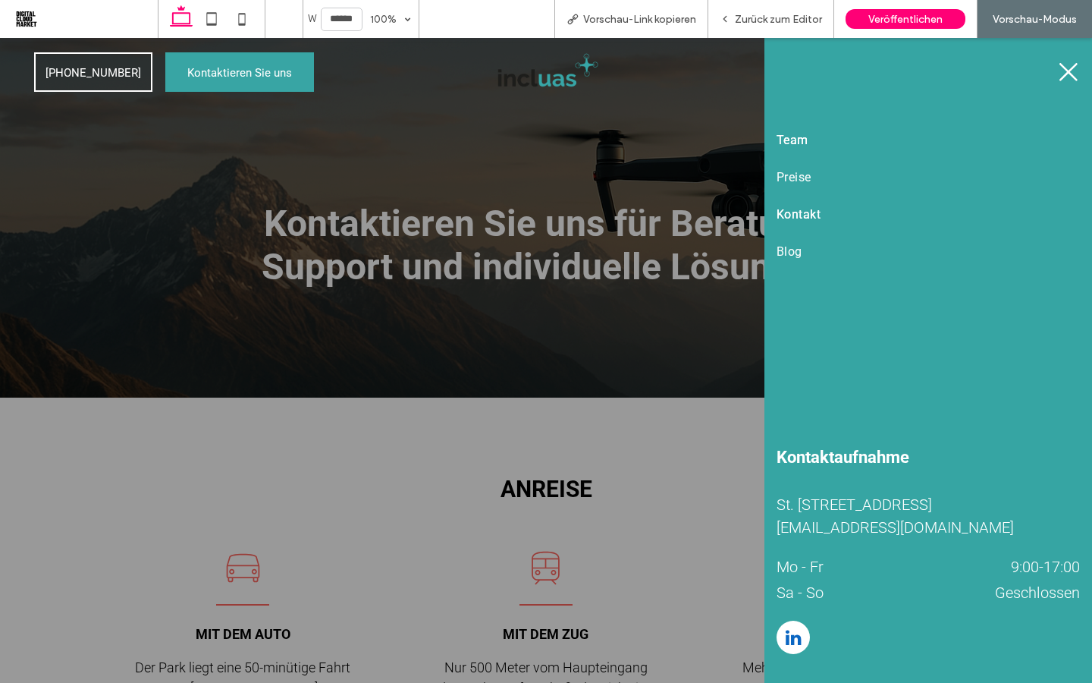
click at [801, 138] on span "Team" at bounding box center [793, 140] width 32 height 14
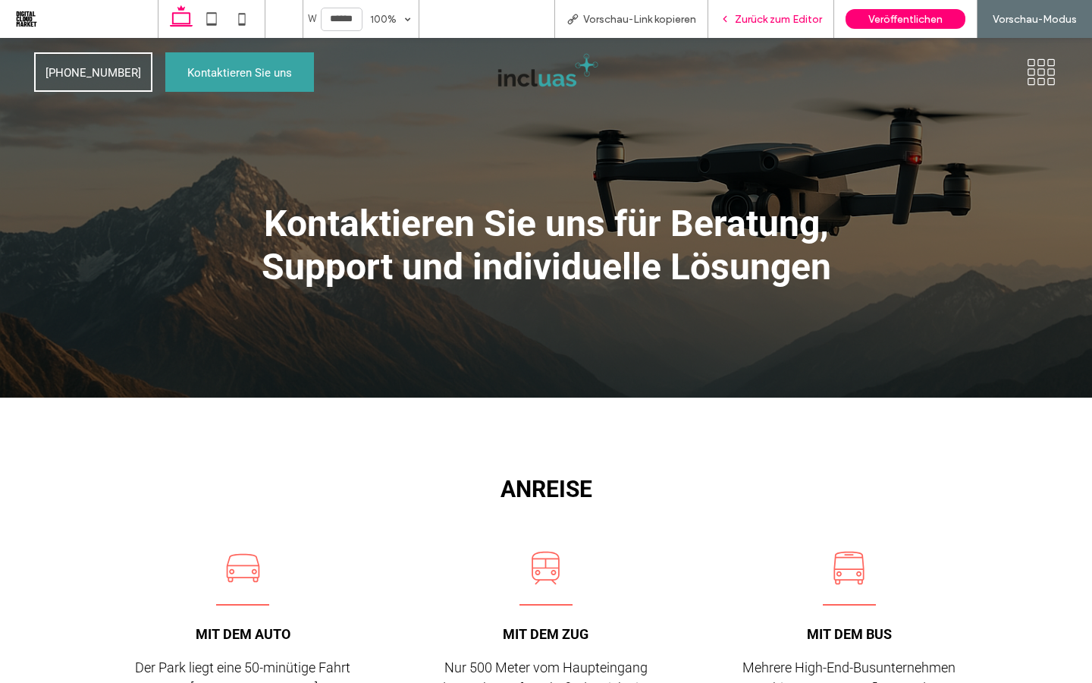
click at [763, 20] on span "Zurück zum Editor" at bounding box center [778, 19] width 87 height 13
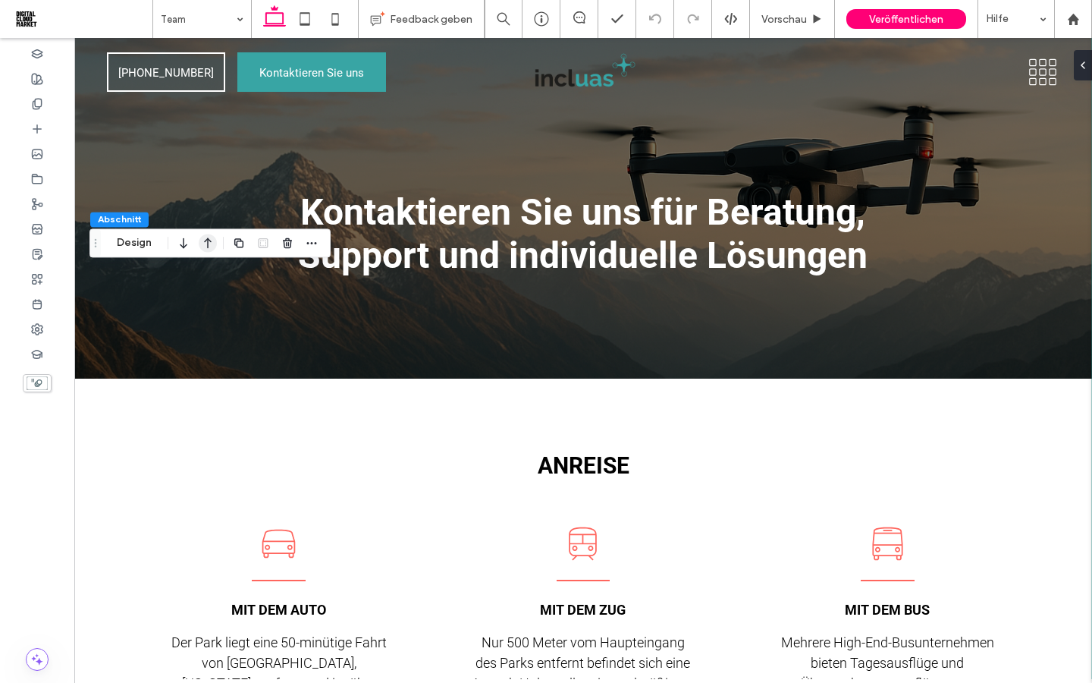
click at [210, 246] on icon "button" at bounding box center [208, 242] width 18 height 27
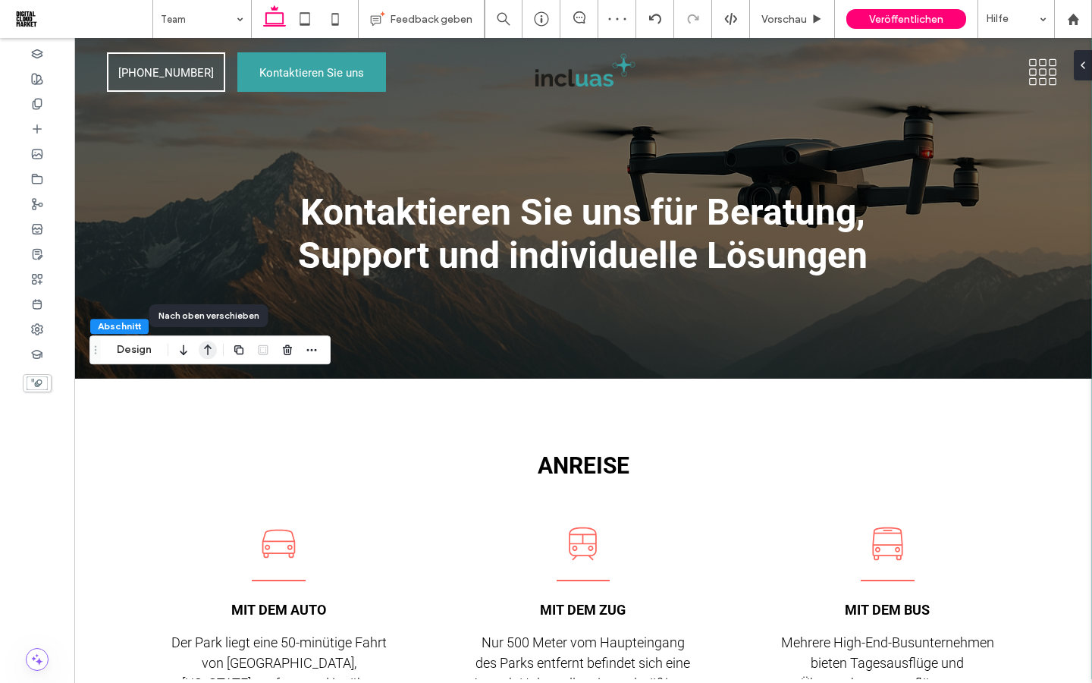
click at [209, 351] on icon "button" at bounding box center [208, 349] width 18 height 27
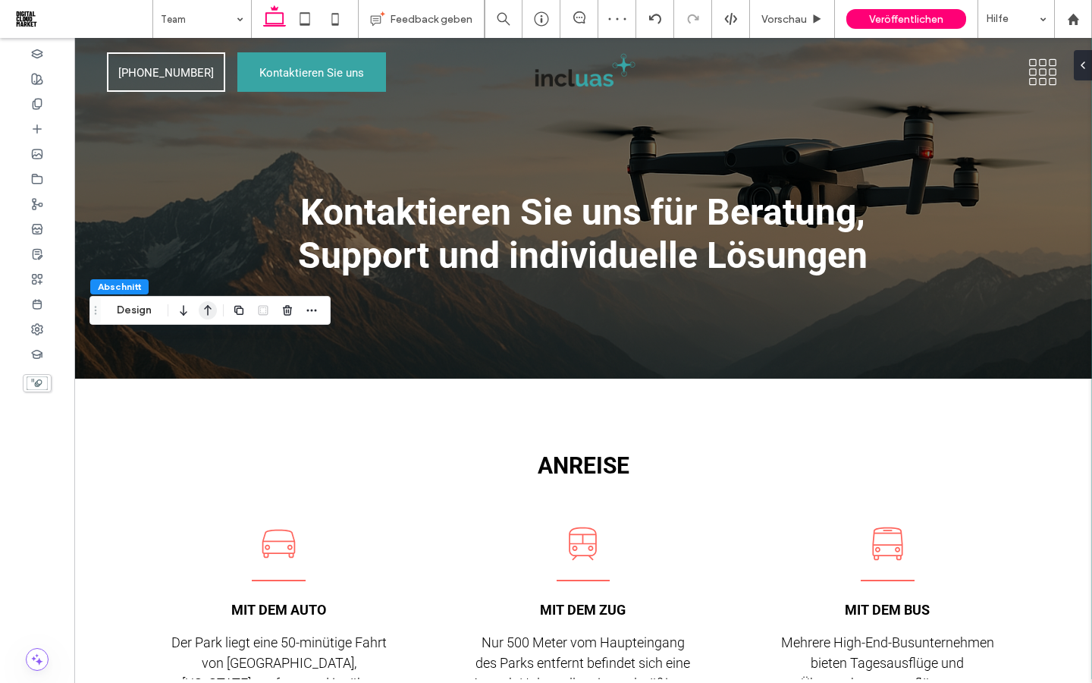
click at [207, 307] on use "button" at bounding box center [208, 310] width 8 height 11
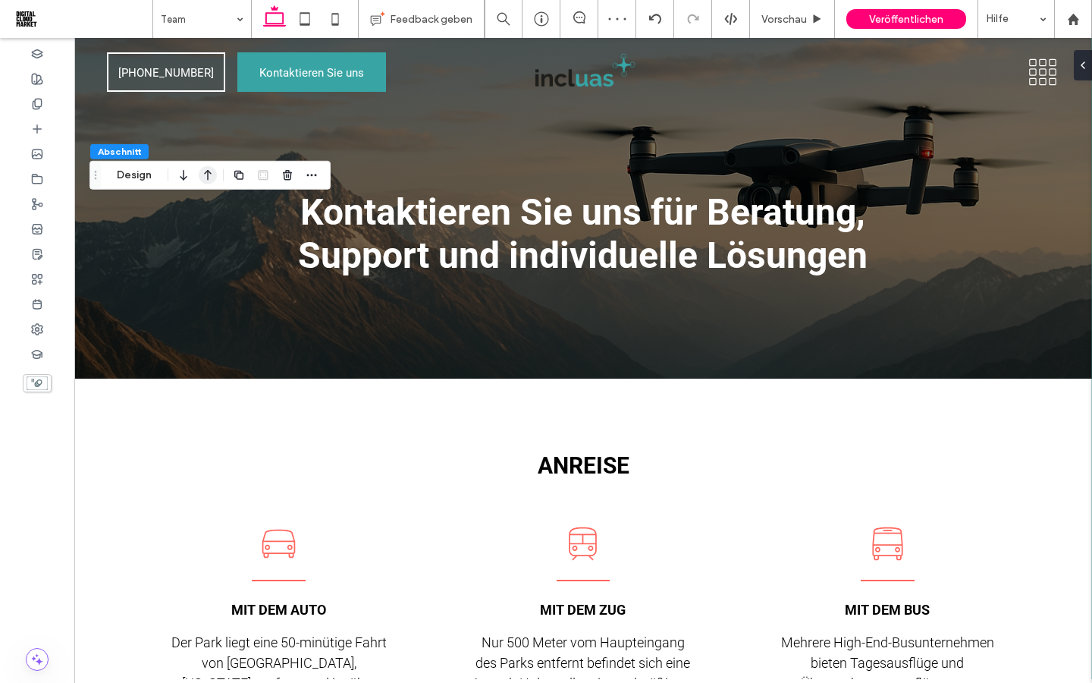
click at [204, 171] on icon "button" at bounding box center [208, 175] width 18 height 27
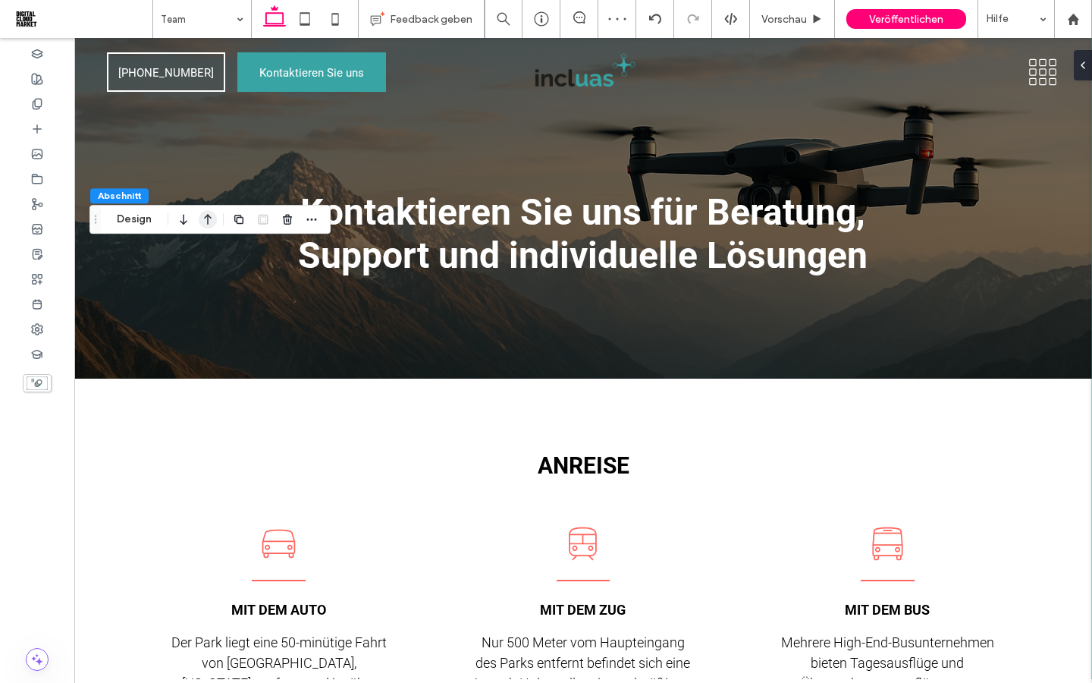
click at [208, 216] on icon "button" at bounding box center [208, 219] width 18 height 27
click at [209, 218] on icon "button" at bounding box center [208, 219] width 18 height 27
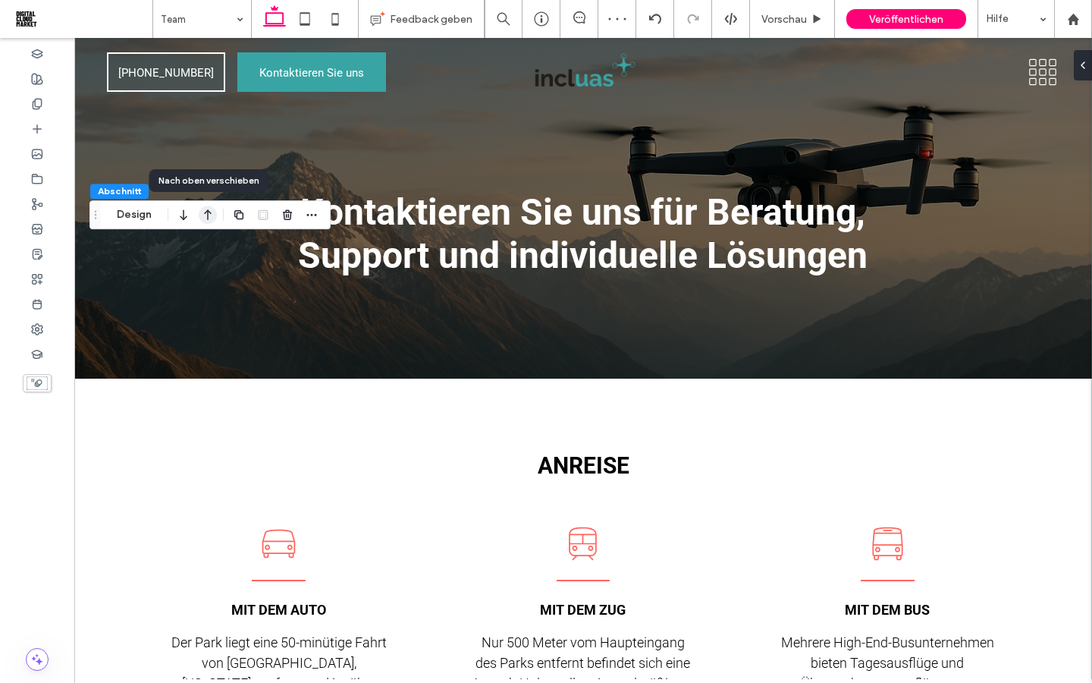
click at [209, 218] on icon "button" at bounding box center [208, 214] width 18 height 27
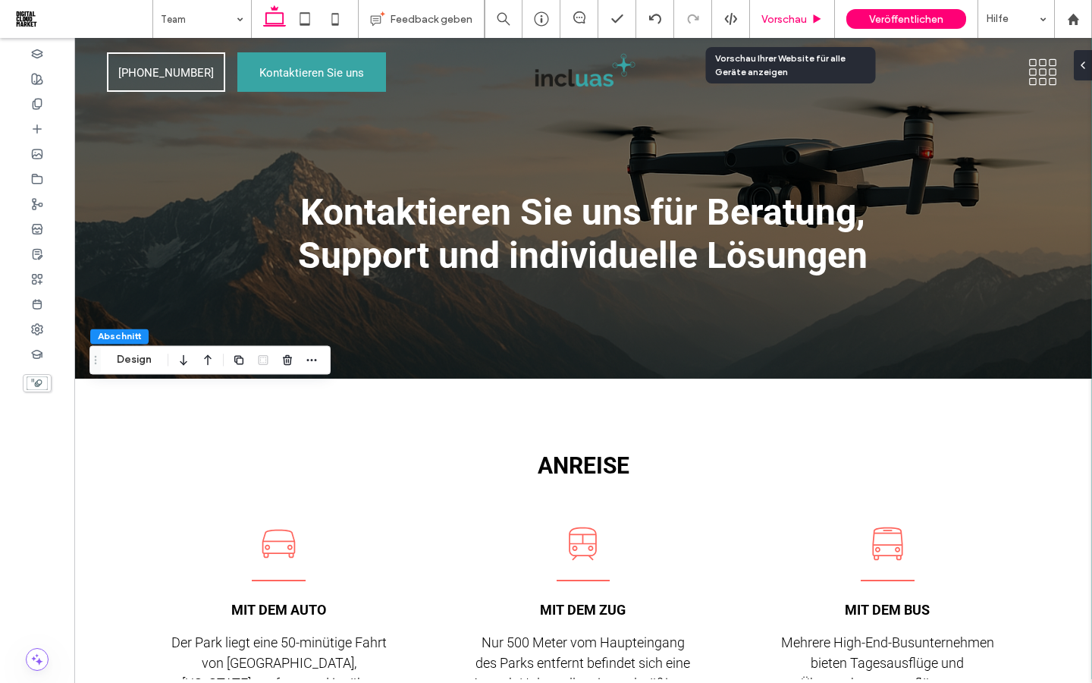
click at [770, 19] on span "Vorschau" at bounding box center [784, 19] width 46 height 13
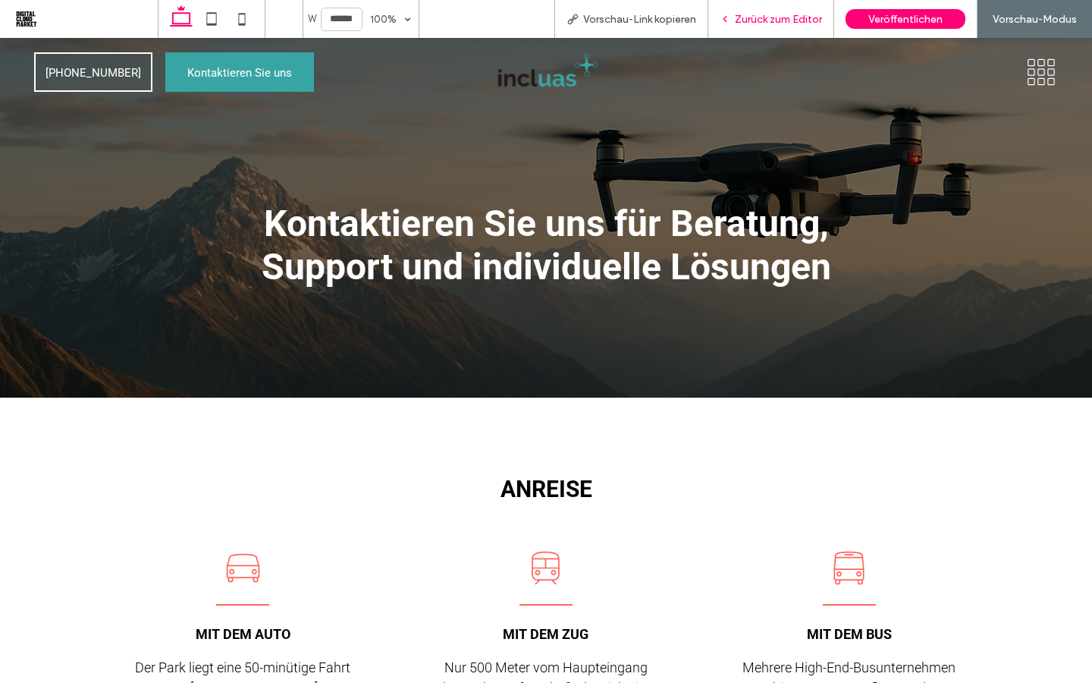
click at [776, 24] on span "Zurück zum Editor" at bounding box center [778, 19] width 87 height 13
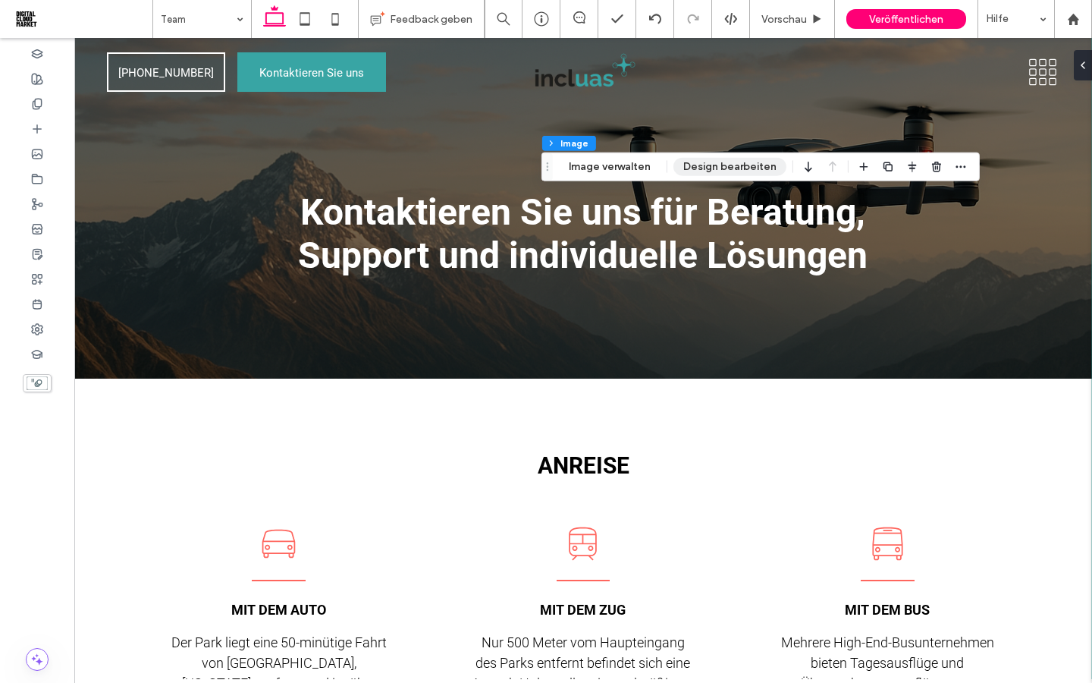
click at [697, 167] on button "Design bearbeiten" at bounding box center [729, 167] width 113 height 18
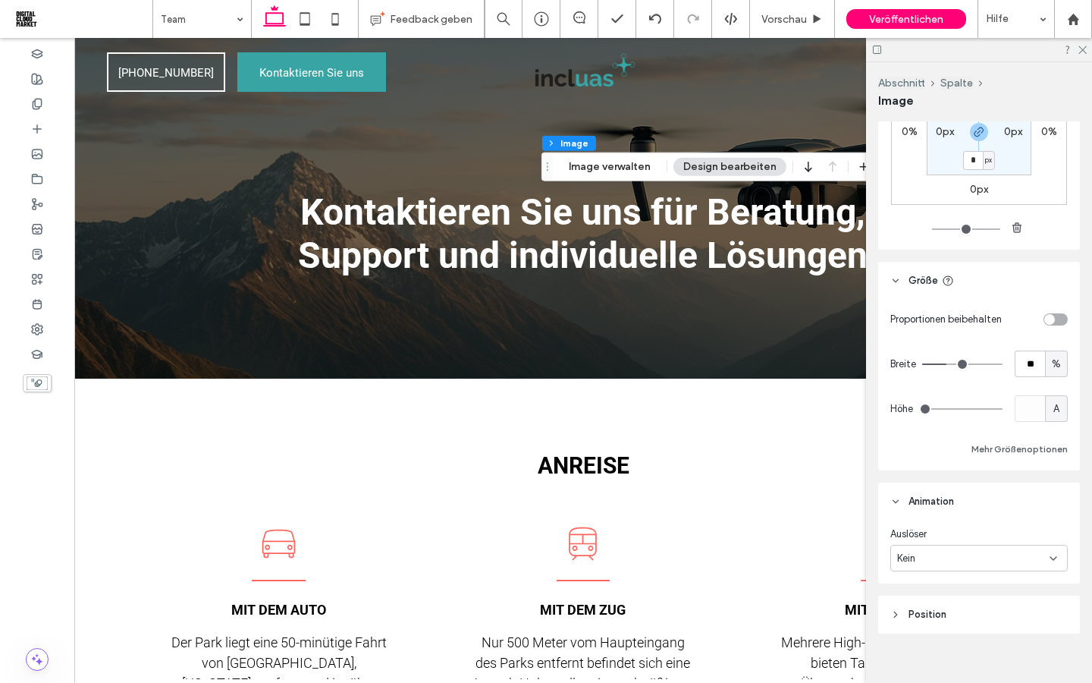
scroll to position [1106, 0]
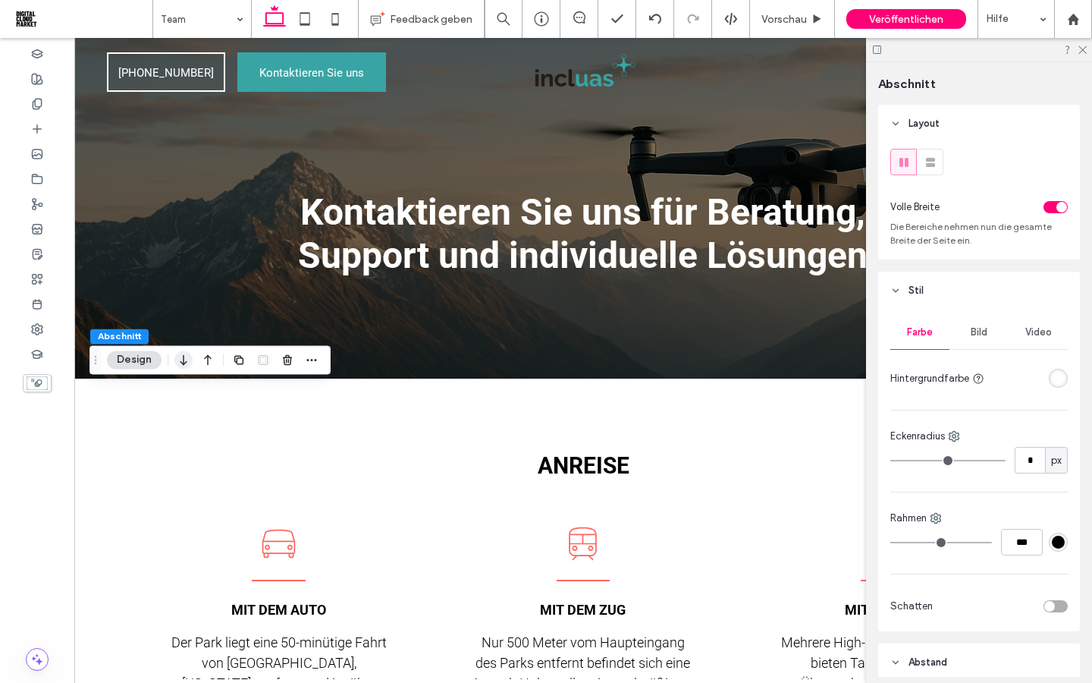
click at [183, 365] on icon "button" at bounding box center [183, 359] width 18 height 27
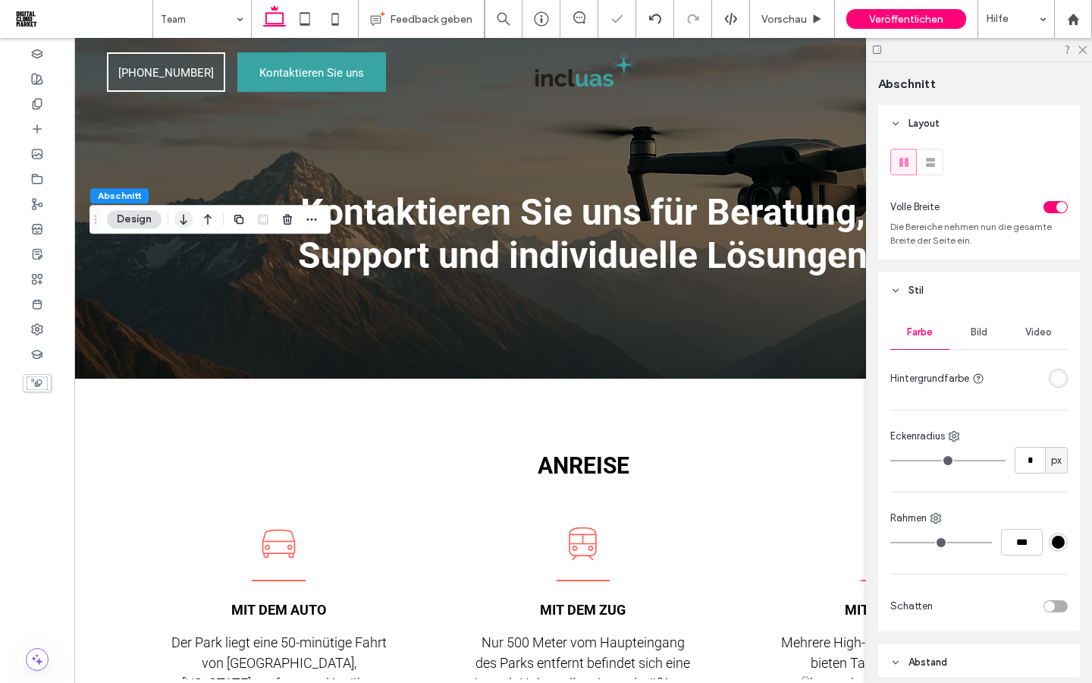
click at [185, 223] on icon "button" at bounding box center [183, 219] width 18 height 27
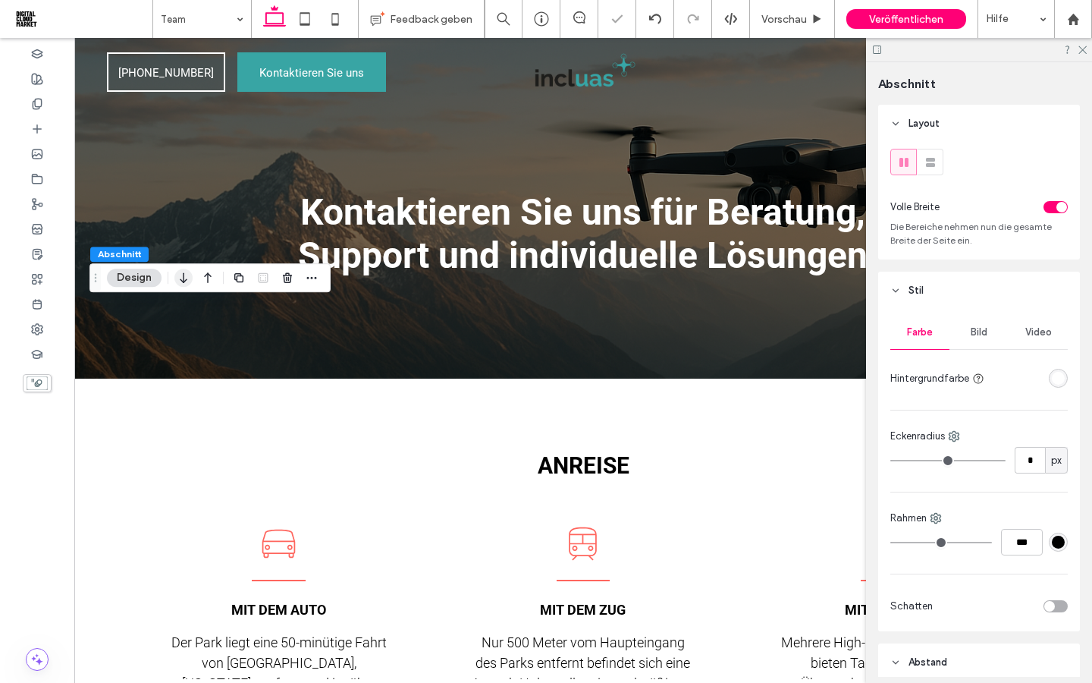
click at [184, 280] on icon "button" at bounding box center [183, 277] width 18 height 27
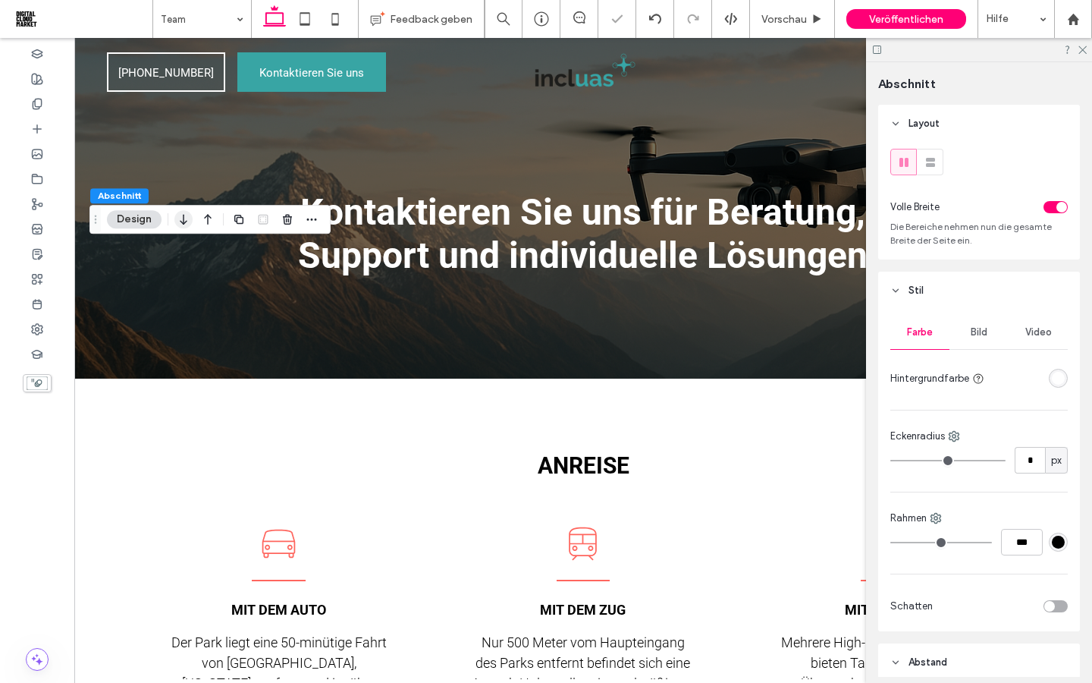
click at [184, 223] on use "button" at bounding box center [183, 219] width 7 height 11
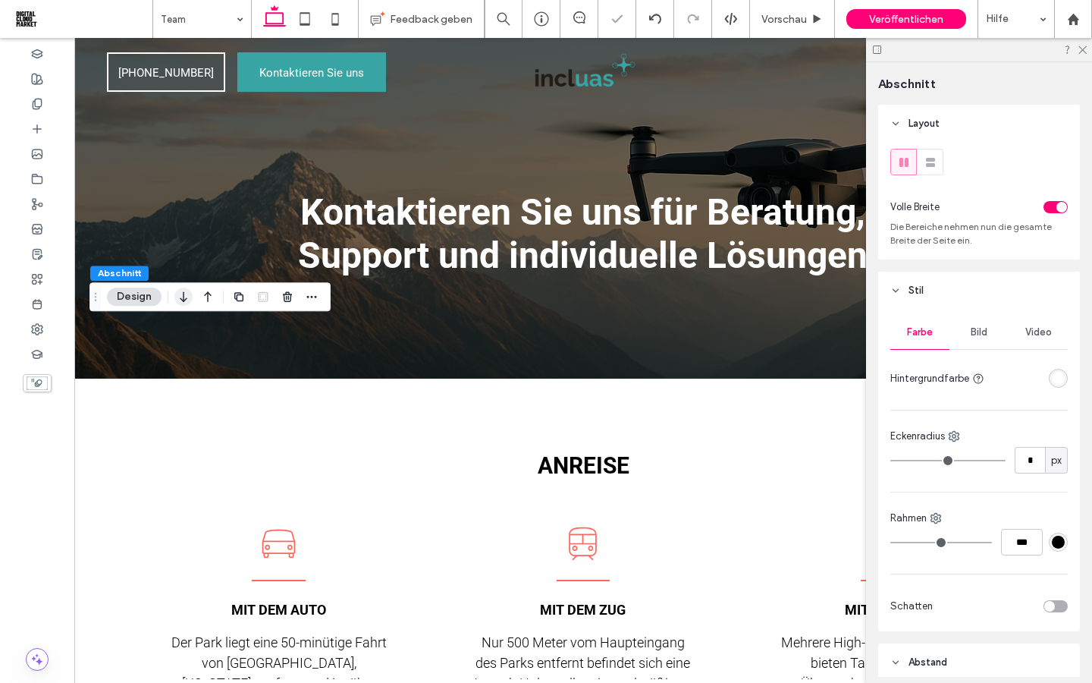
click at [182, 299] on use "button" at bounding box center [183, 297] width 7 height 11
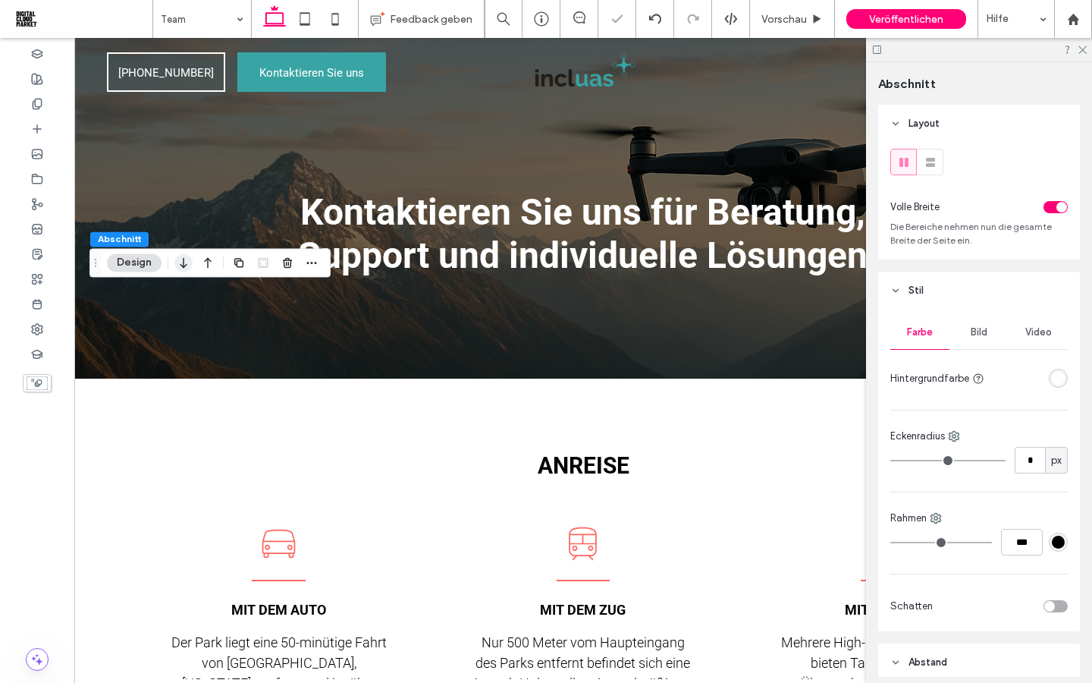
click at [180, 265] on icon "button" at bounding box center [183, 262] width 18 height 27
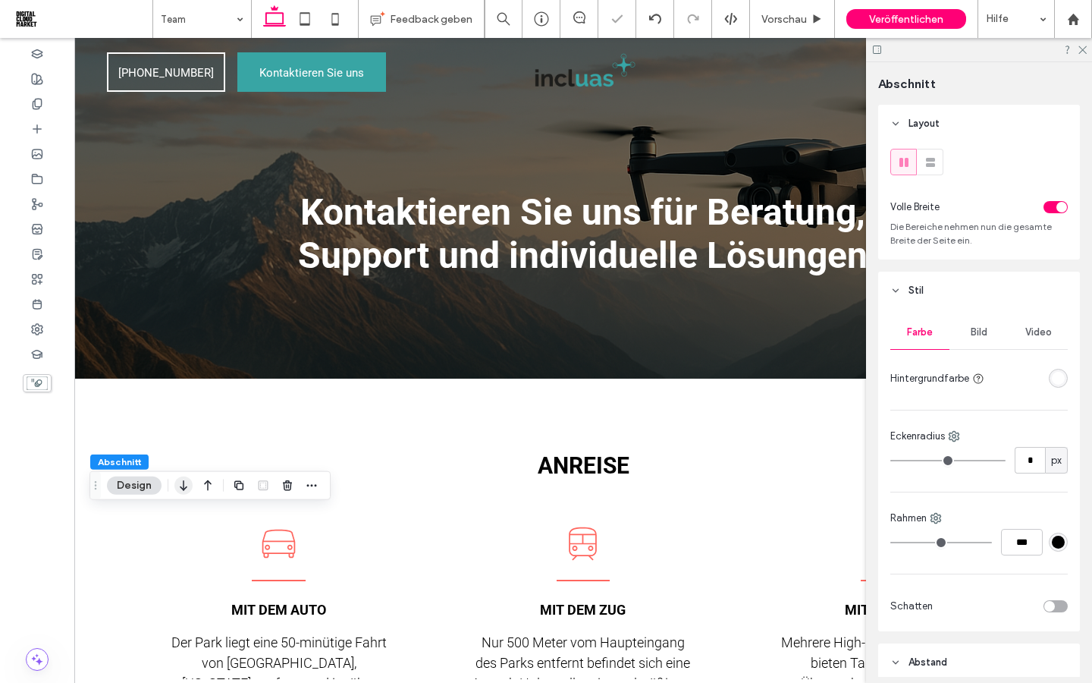
click at [178, 477] on icon "button" at bounding box center [183, 485] width 18 height 27
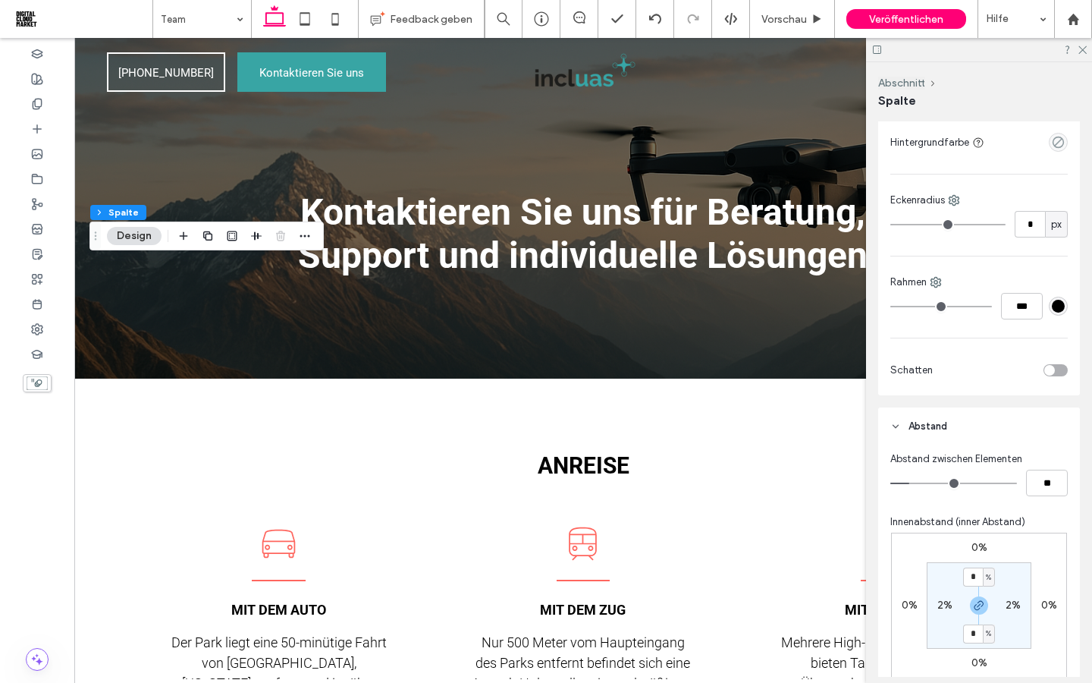
scroll to position [482, 0]
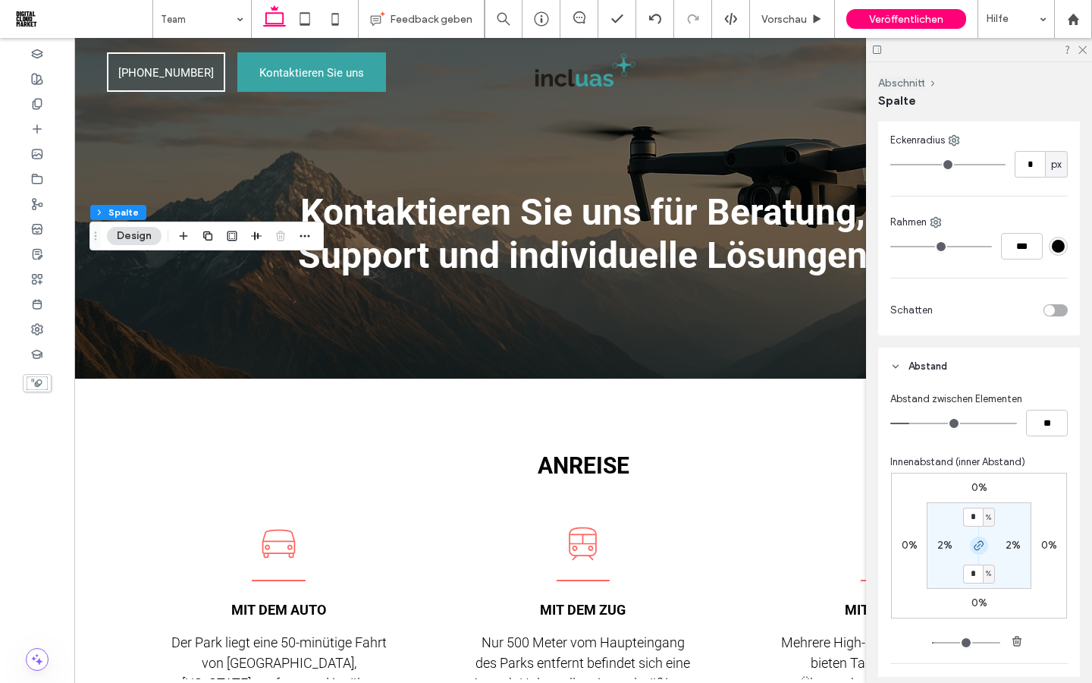
click at [977, 548] on icon "button" at bounding box center [979, 545] width 12 height 12
click at [977, 575] on label "5%" at bounding box center [978, 572] width 15 height 13
type input "**"
click at [940, 559] on section "5% 2% ** % 2%" at bounding box center [979, 545] width 105 height 86
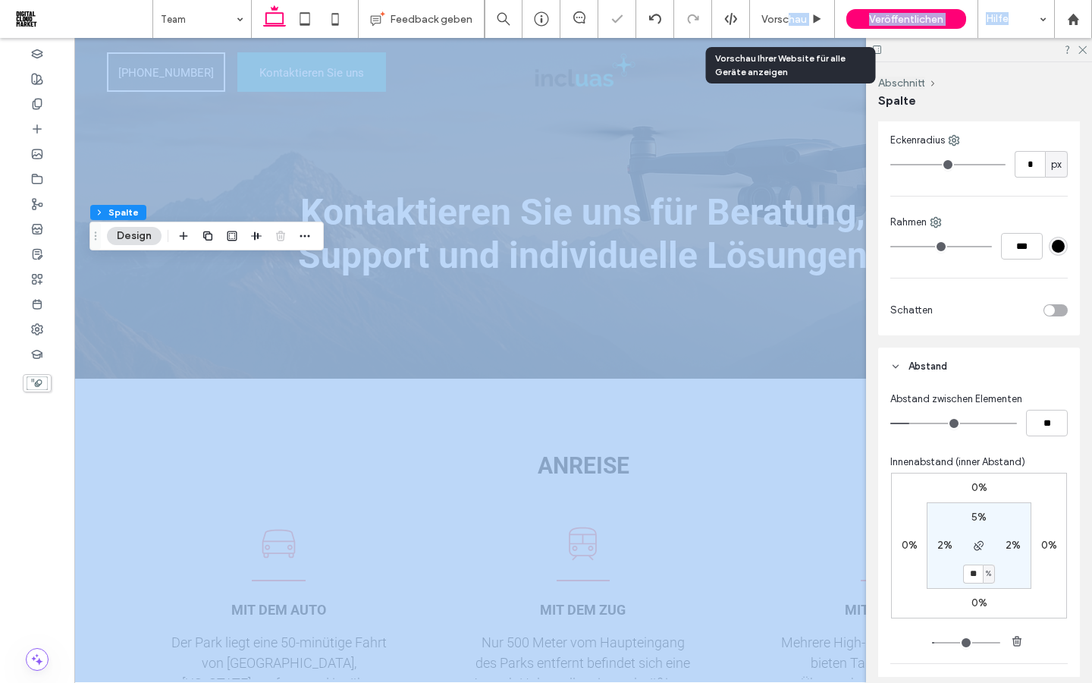
drag, startPoint x: 786, startPoint y: 17, endPoint x: 786, endPoint y: 599, distance: 582.4
click at [786, 17] on span "Vorschau" at bounding box center [784, 19] width 46 height 13
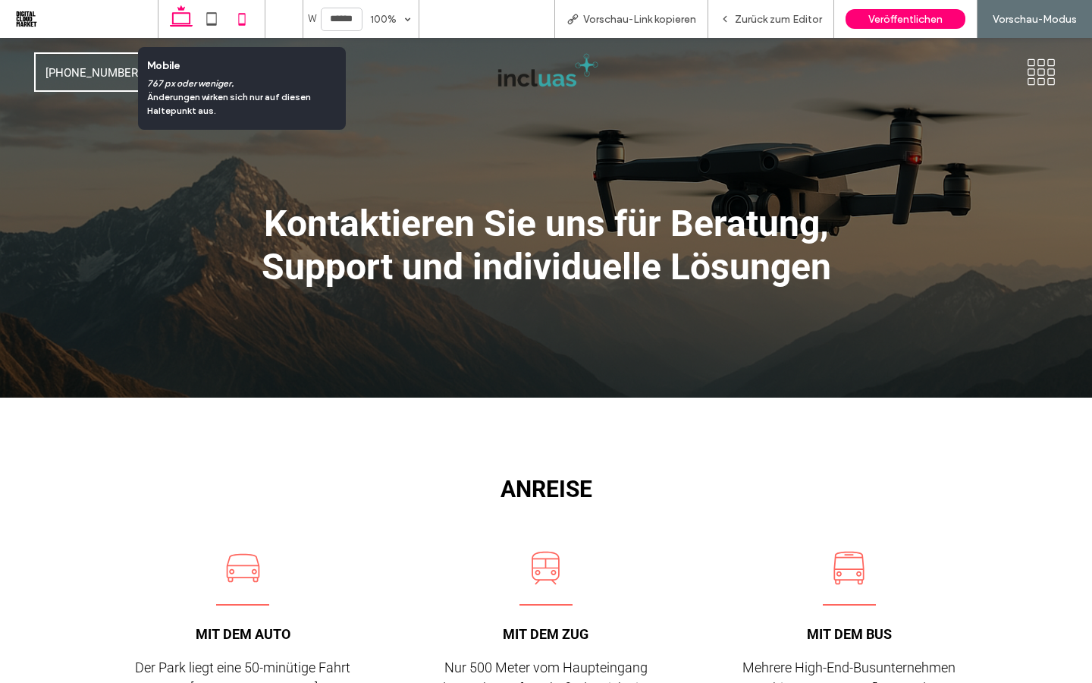
click at [240, 25] on use at bounding box center [241, 19] width 7 height 12
type input "*****"
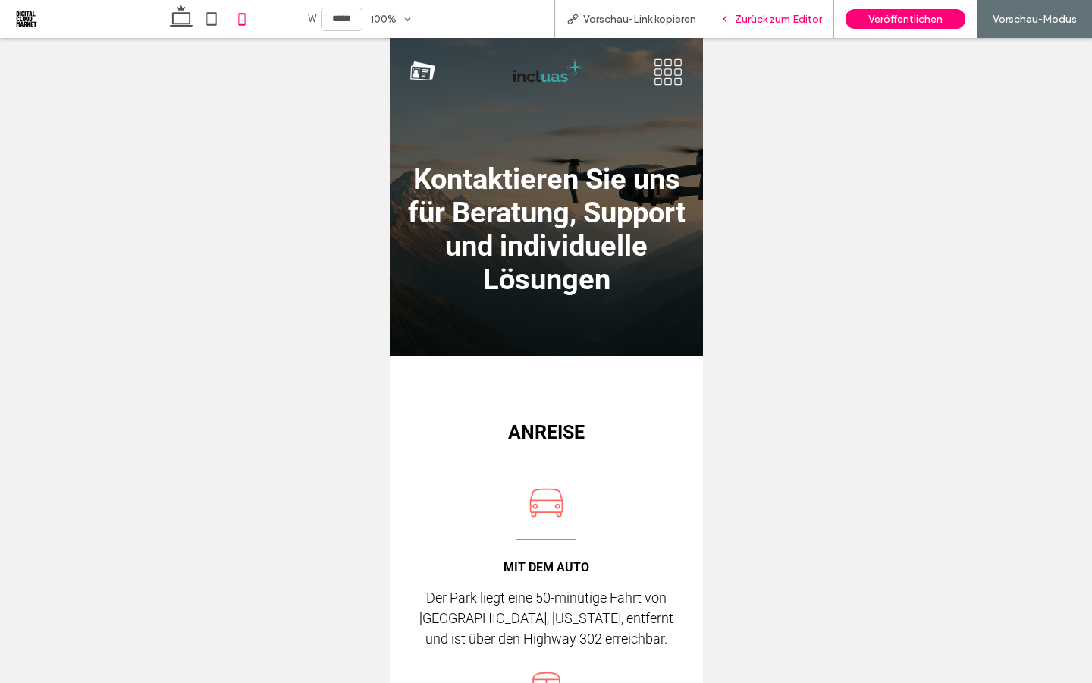
click at [766, 20] on span "Zurück zum Editor" at bounding box center [778, 19] width 87 height 13
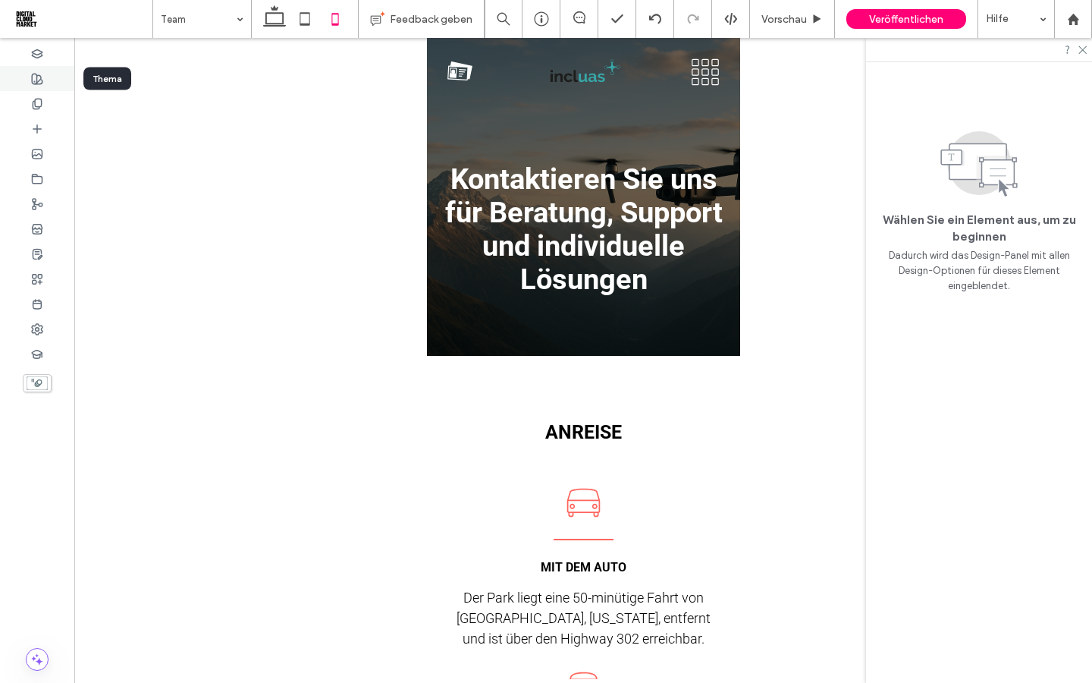
click at [35, 78] on icon at bounding box center [37, 79] width 12 height 12
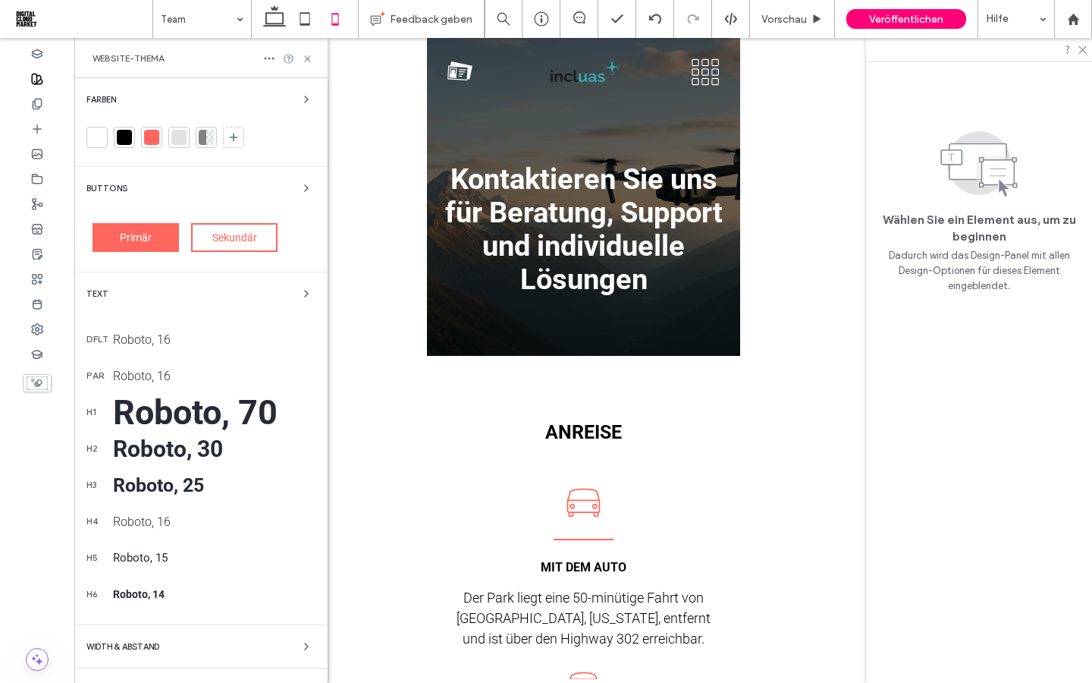
click at [159, 413] on div "Roboto, 70" at bounding box center [214, 412] width 202 height 40
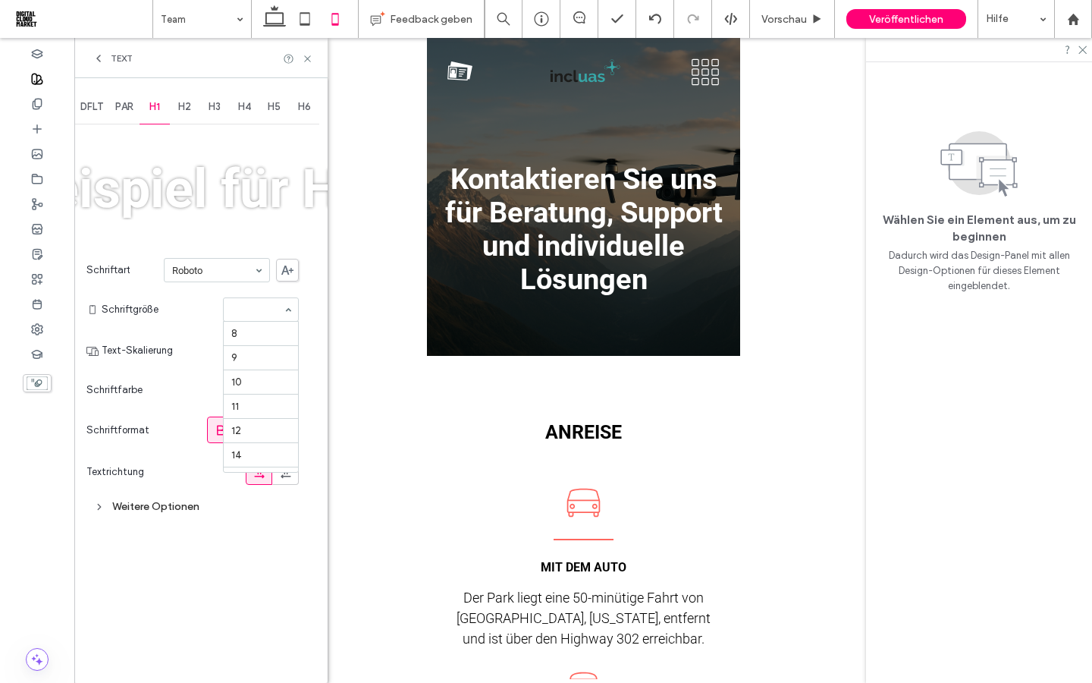
scroll to position [275, 0]
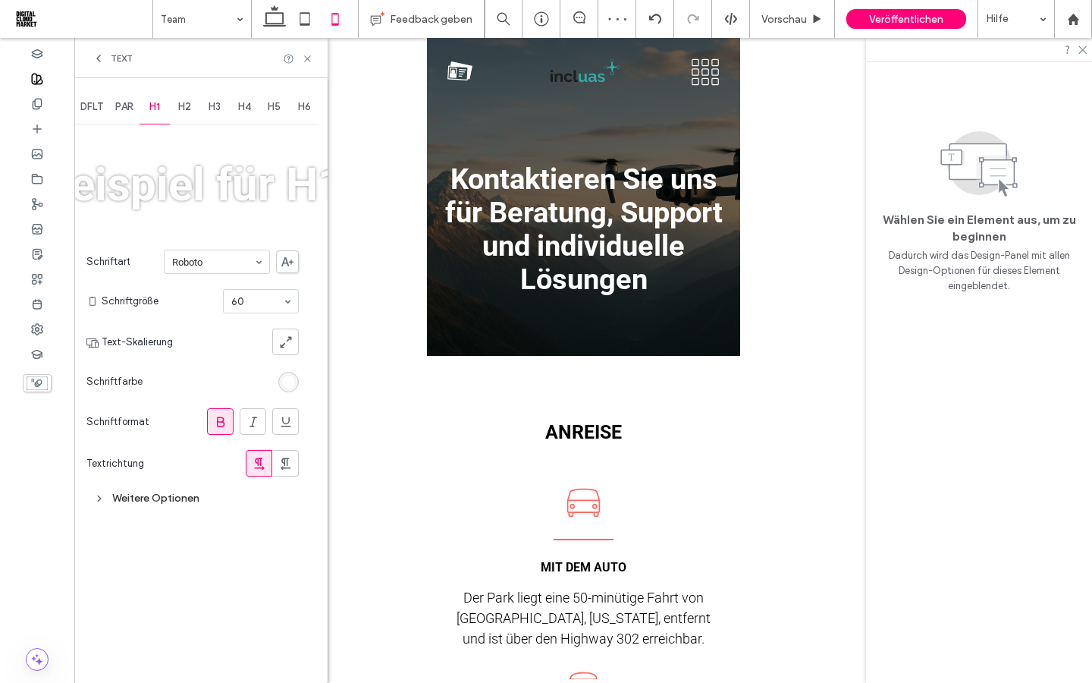
click at [283, 297] on div "60" at bounding box center [261, 301] width 76 height 24
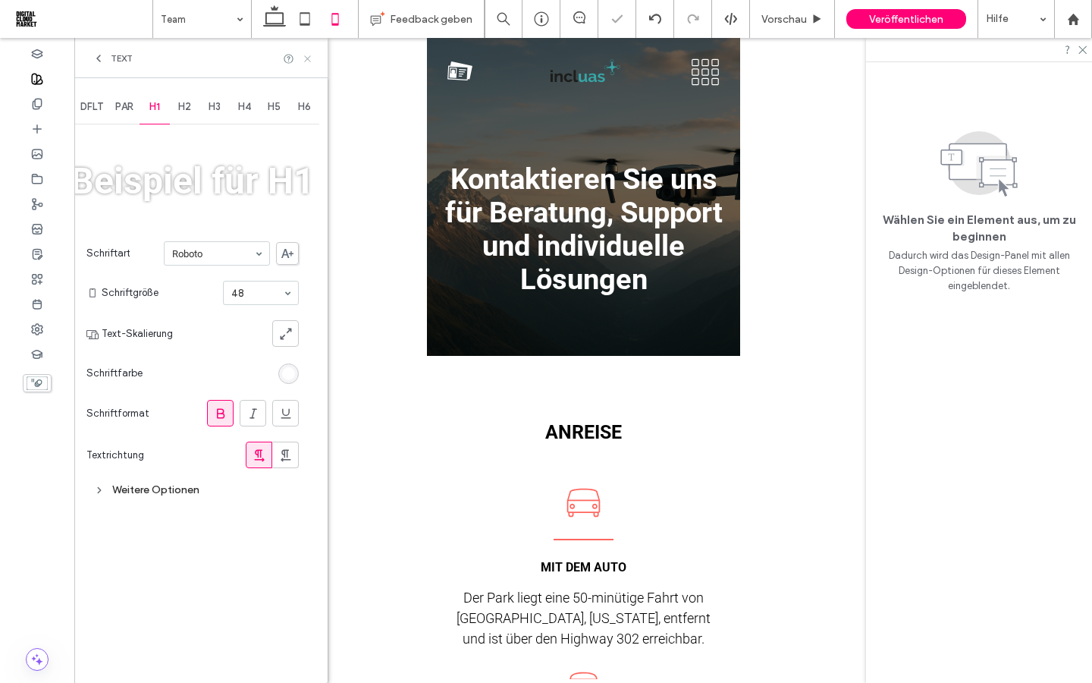
click at [311, 57] on icon at bounding box center [307, 58] width 11 height 11
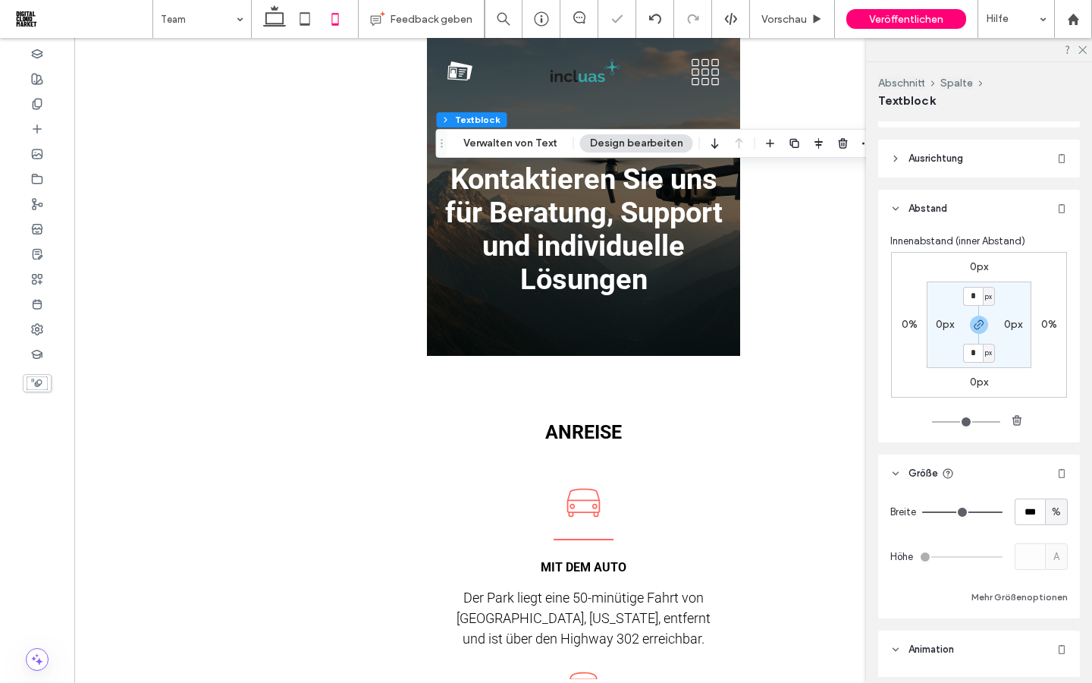
scroll to position [300, 0]
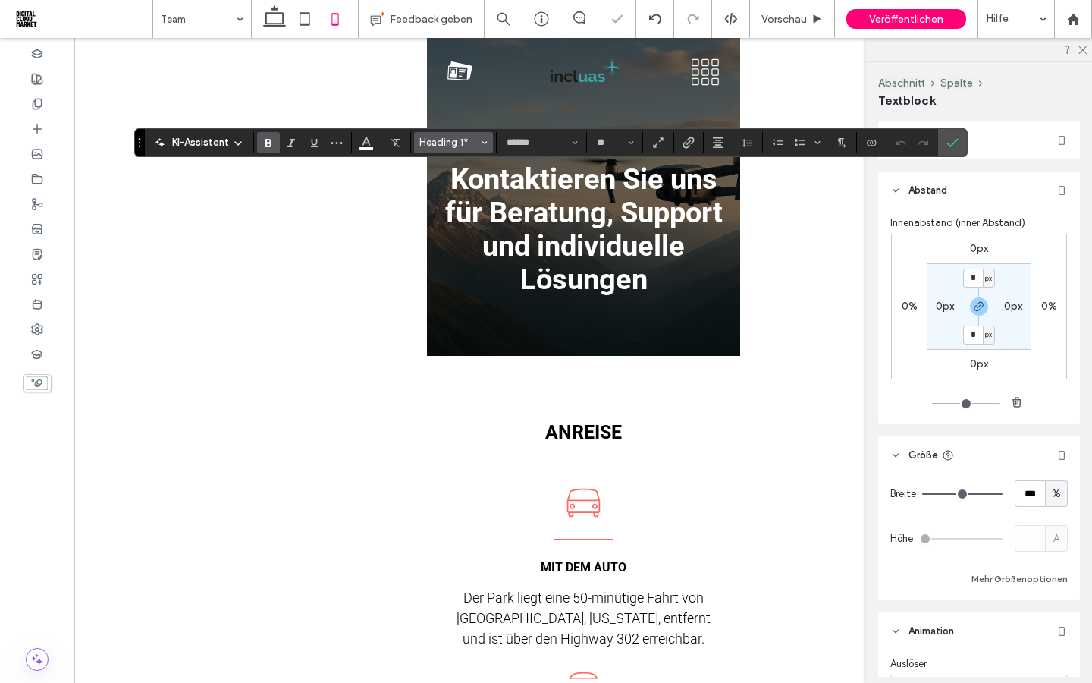
click at [459, 133] on button "Heading 1*" at bounding box center [453, 142] width 79 height 21
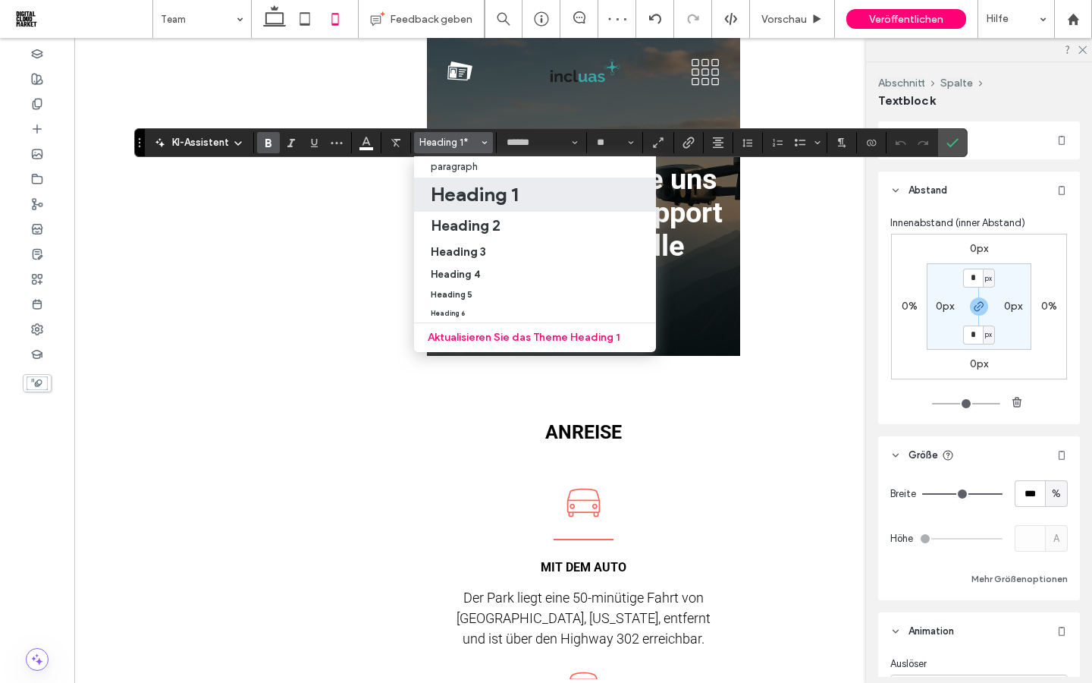
click at [460, 201] on h1 "Heading 1" at bounding box center [474, 194] width 87 height 24
type input "**"
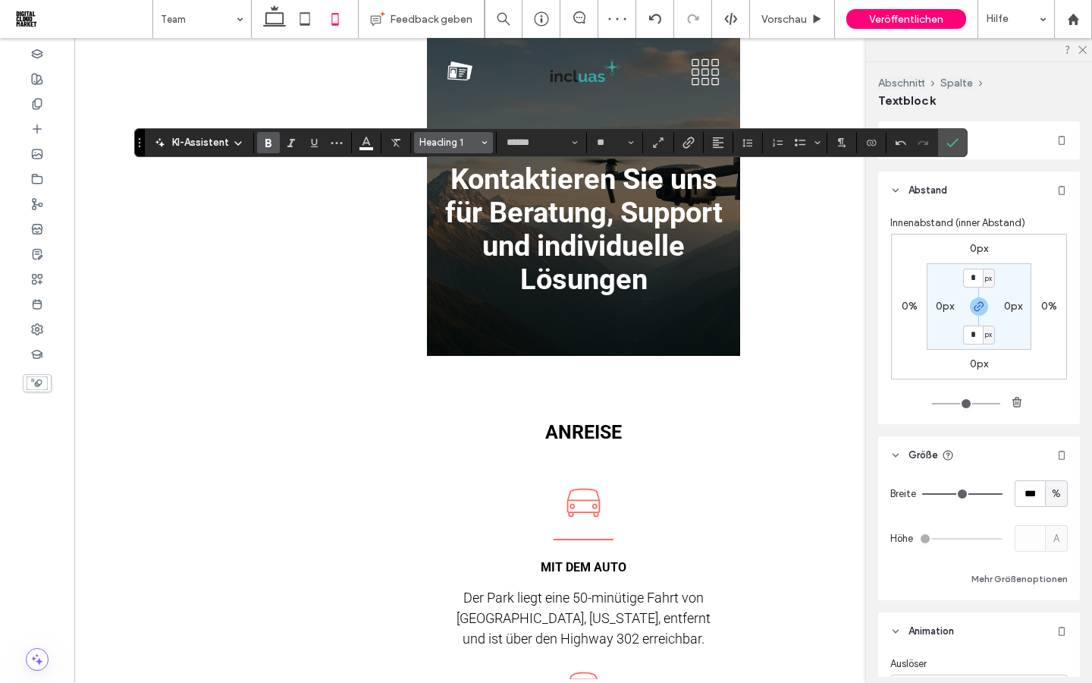
click at [454, 141] on span "Heading 1" at bounding box center [448, 142] width 59 height 11
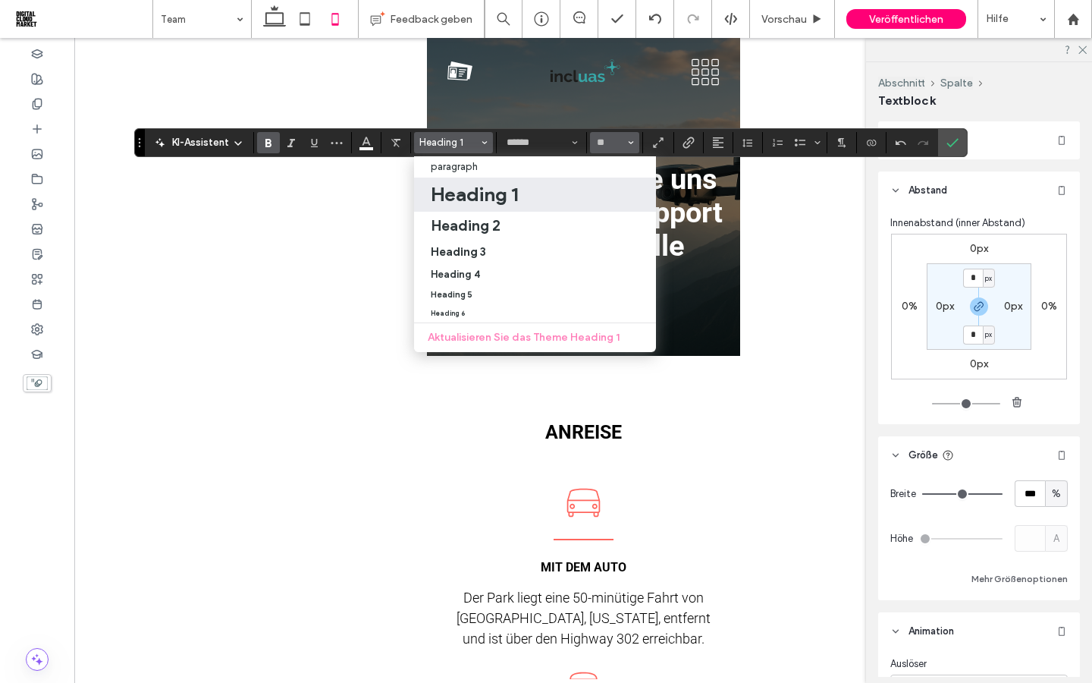
click at [629, 145] on icon "Größe" at bounding box center [631, 143] width 6 height 6
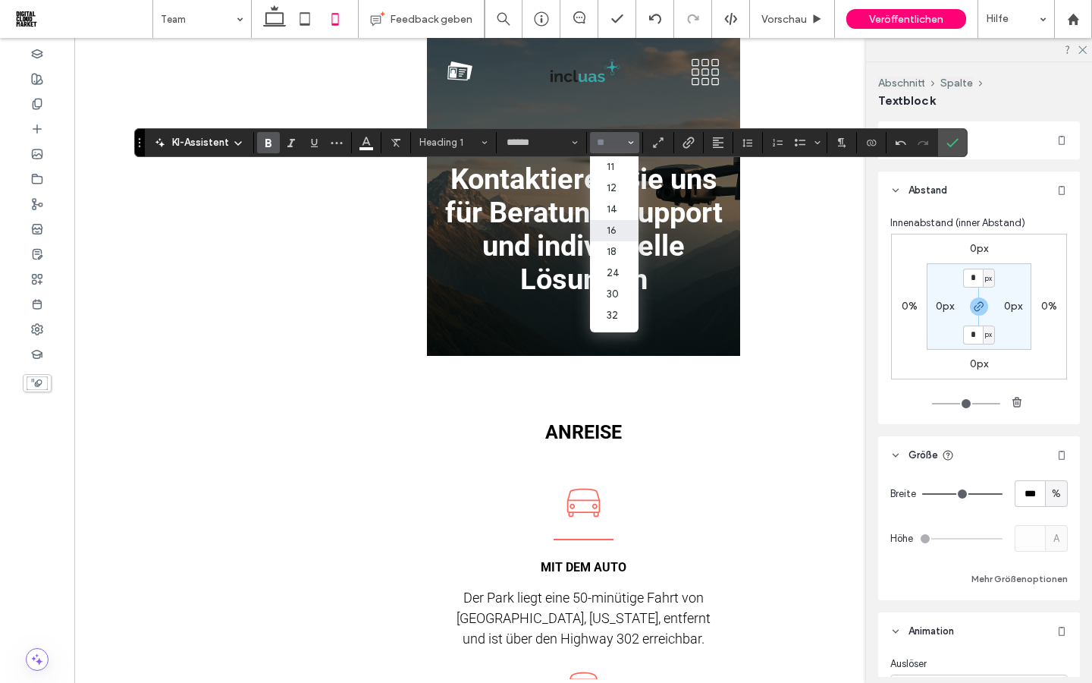
scroll to position [66, 0]
click at [612, 299] on label "30" at bounding box center [614, 291] width 49 height 21
type input "**"
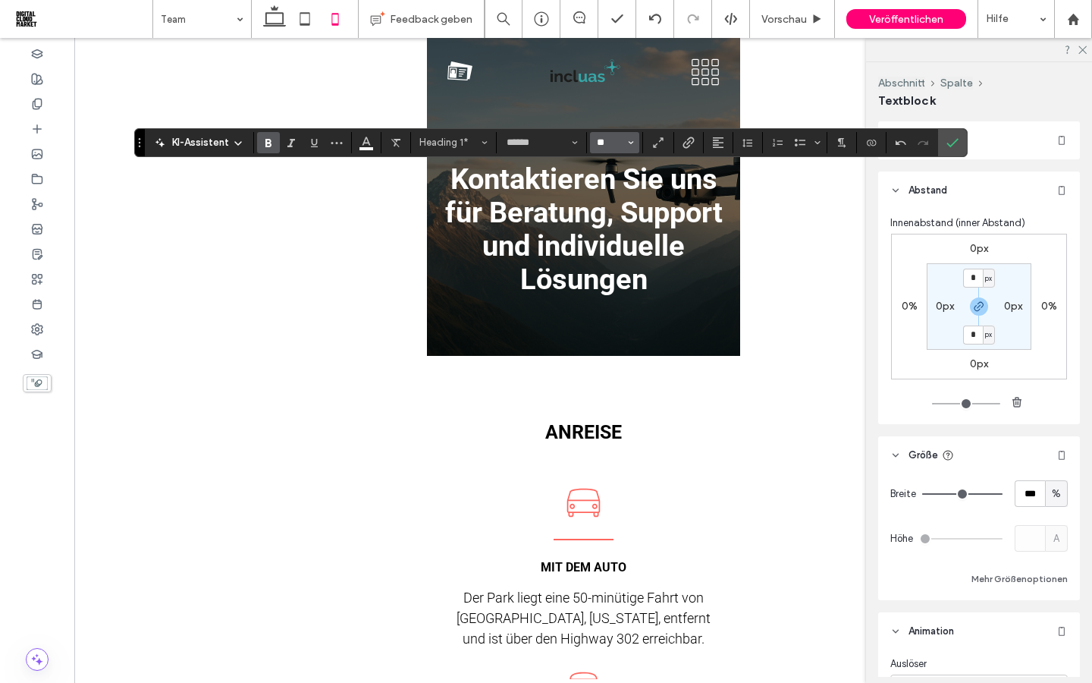
click at [614, 137] on input "**" at bounding box center [610, 143] width 30 height 12
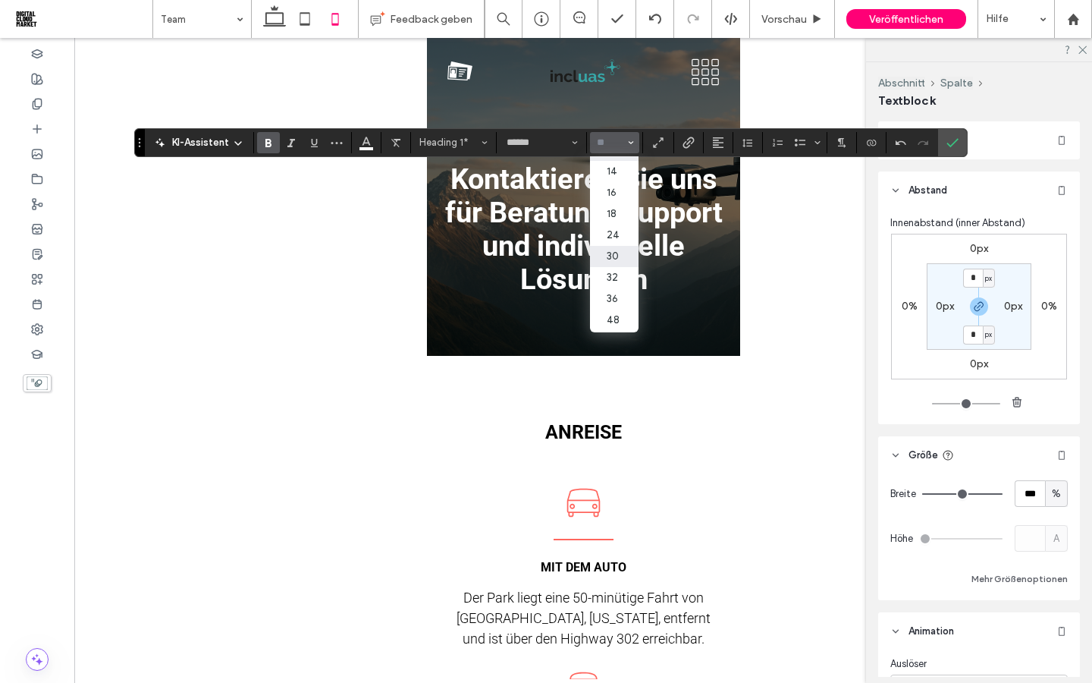
scroll to position [108, 0]
click at [617, 300] on label "36" at bounding box center [614, 291] width 49 height 21
type input "**"
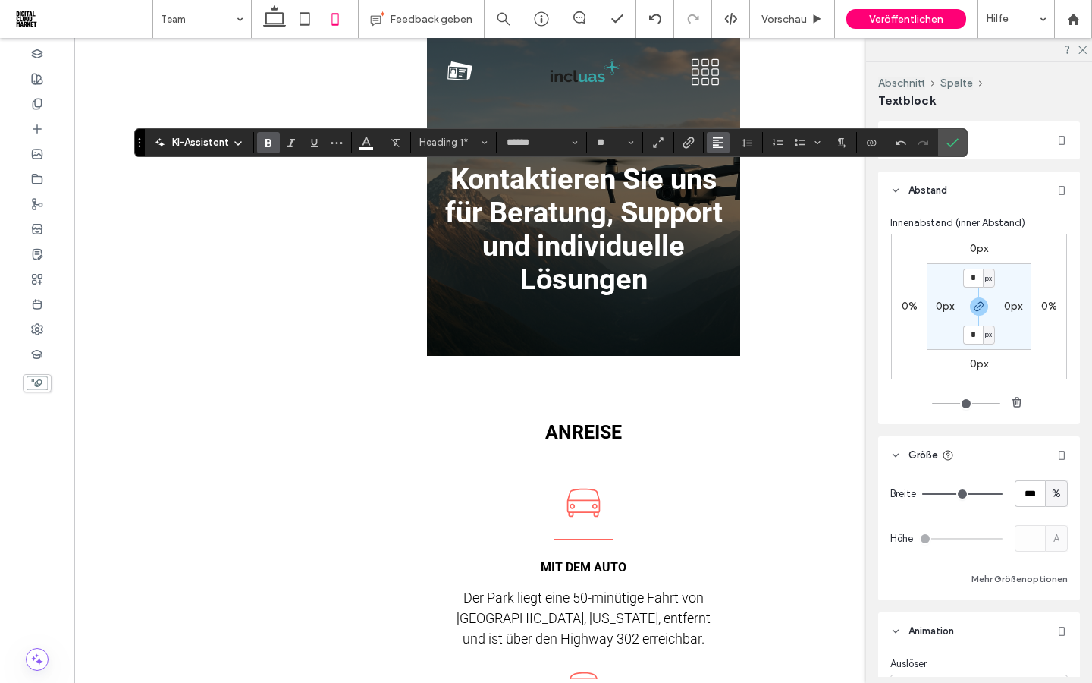
click at [720, 146] on icon "Ausrichtung" at bounding box center [718, 143] width 12 height 12
click at [732, 187] on use "ui.textEditor.alignment.center" at bounding box center [729, 189] width 11 height 11
click at [623, 146] on input "**" at bounding box center [610, 143] width 30 height 12
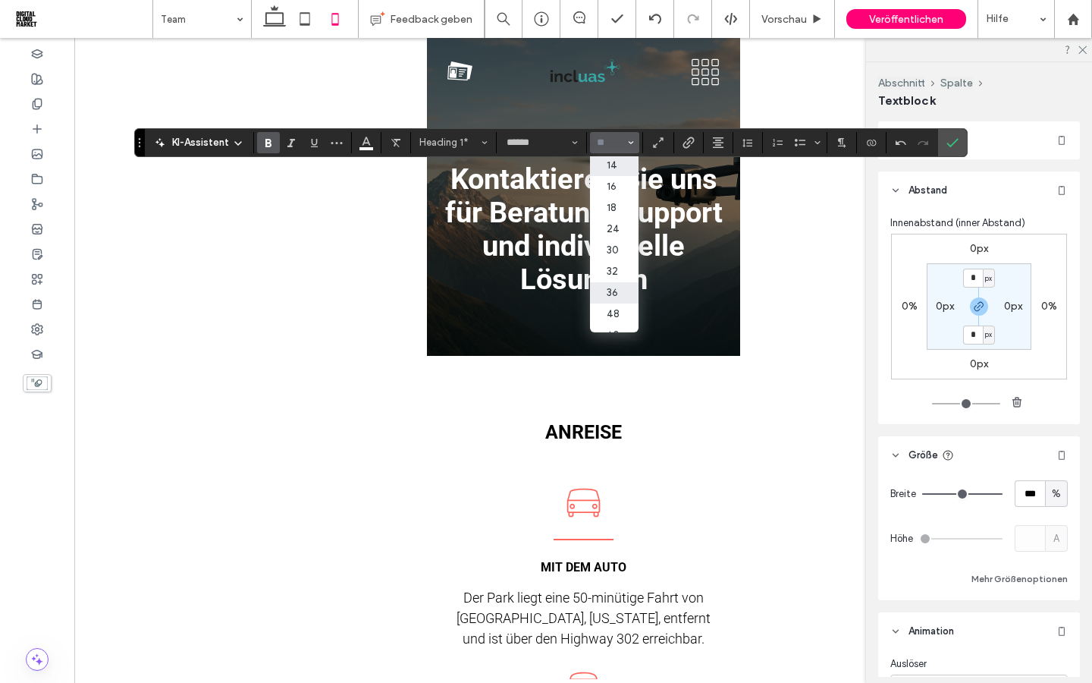
scroll to position [109, 0]
click at [607, 281] on label "32" at bounding box center [614, 269] width 49 height 21
type input "**"
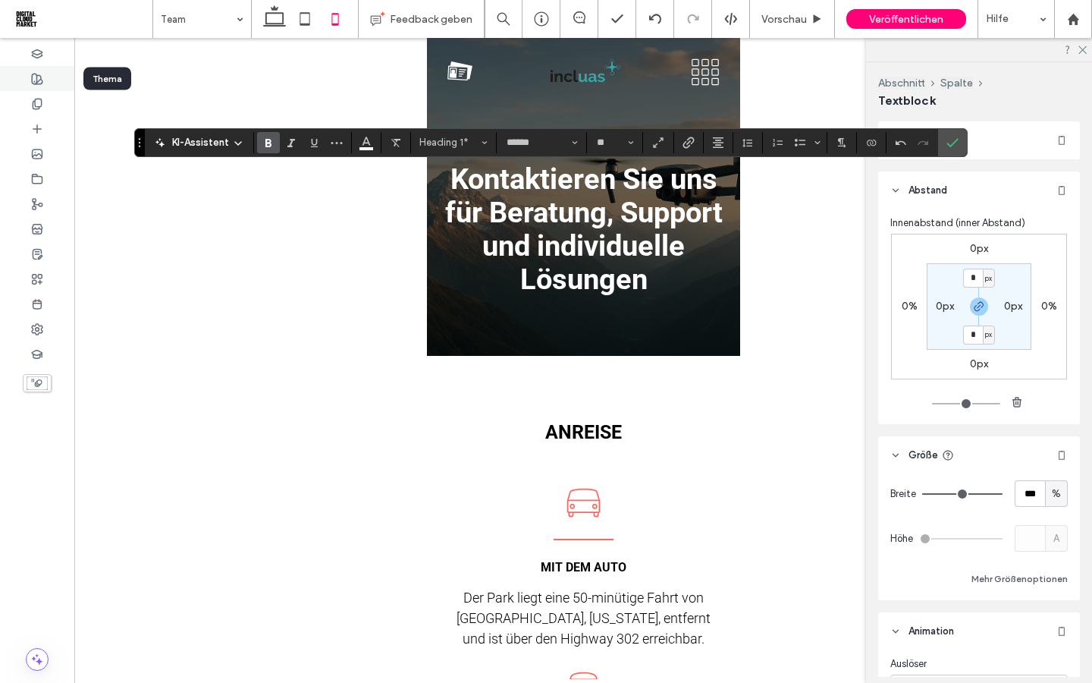
click at [35, 80] on icon at bounding box center [37, 79] width 12 height 12
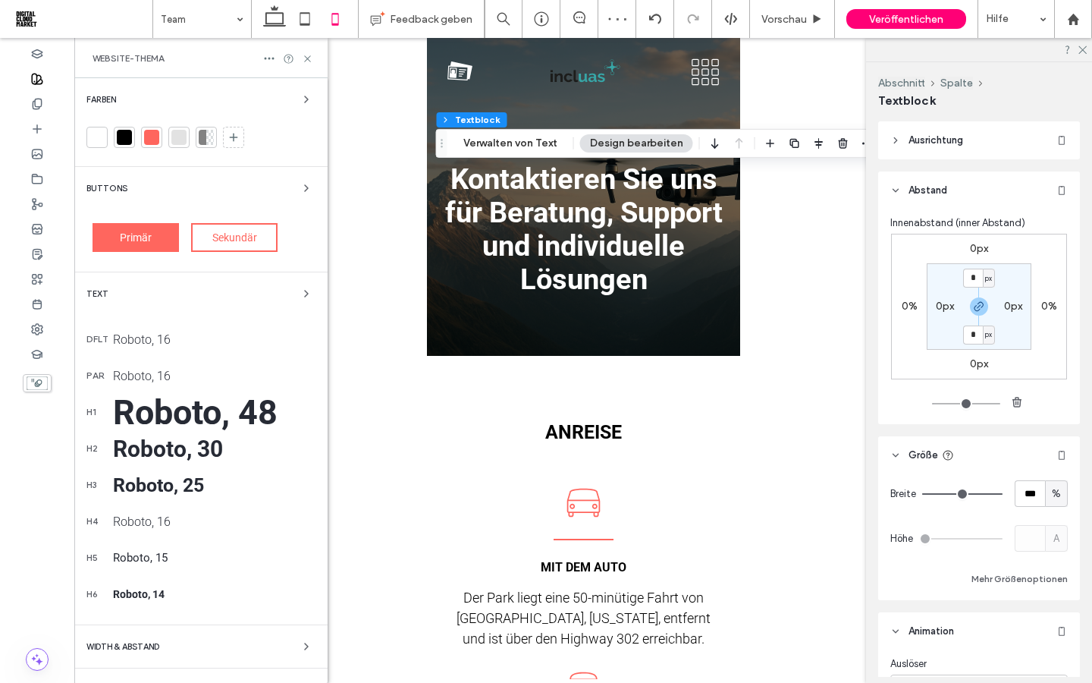
click at [168, 411] on div "Roboto, 48" at bounding box center [214, 412] width 202 height 40
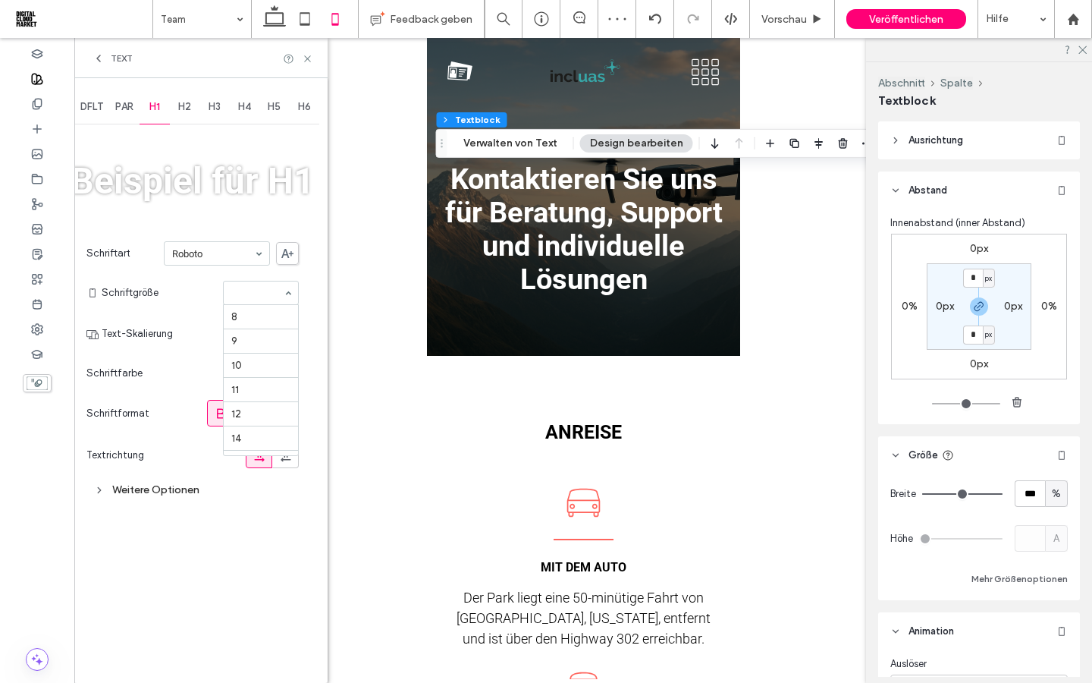
scroll to position [249, 0]
click at [303, 61] on icon at bounding box center [307, 58] width 11 height 11
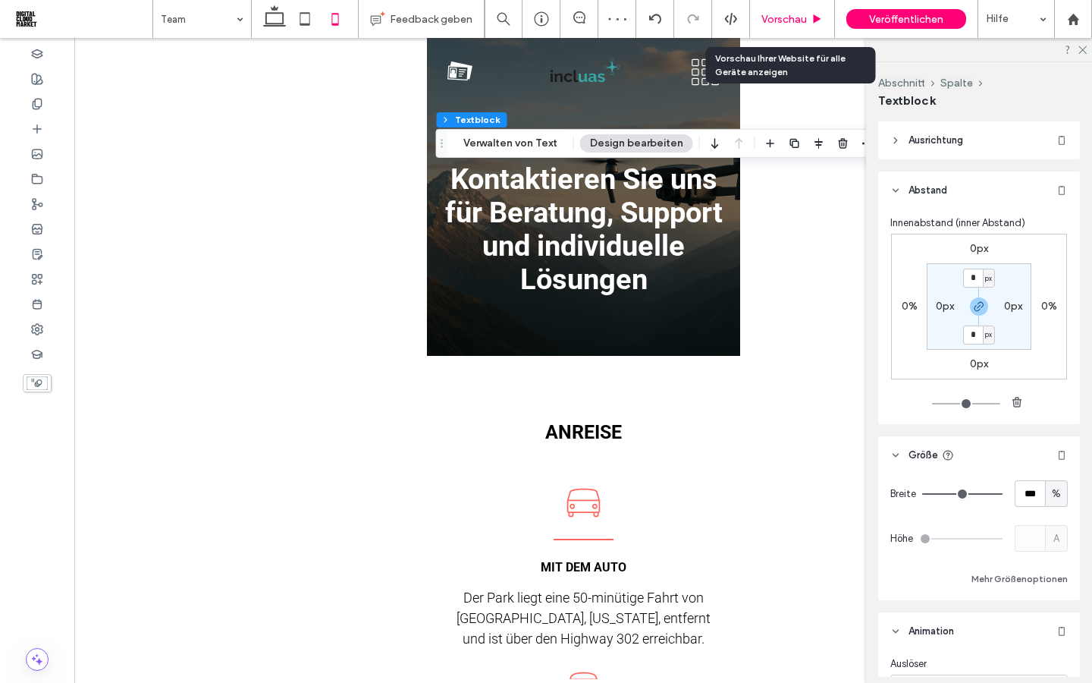
click at [796, 19] on span "Vorschau" at bounding box center [784, 19] width 46 height 13
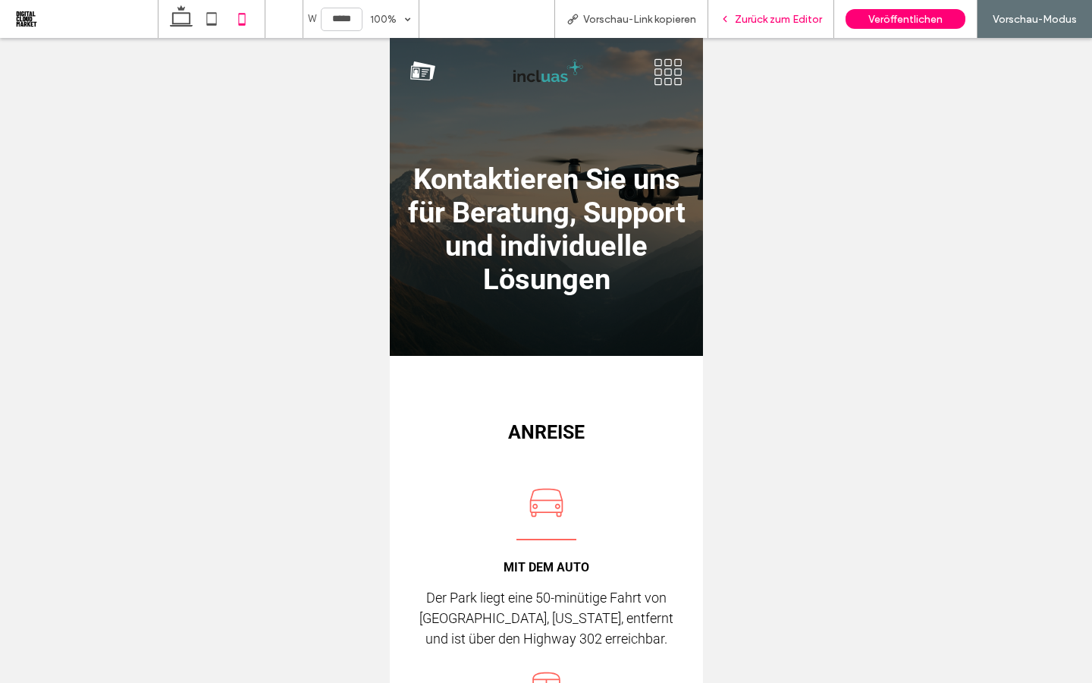
click at [792, 20] on span "Zurück zum Editor" at bounding box center [778, 19] width 87 height 13
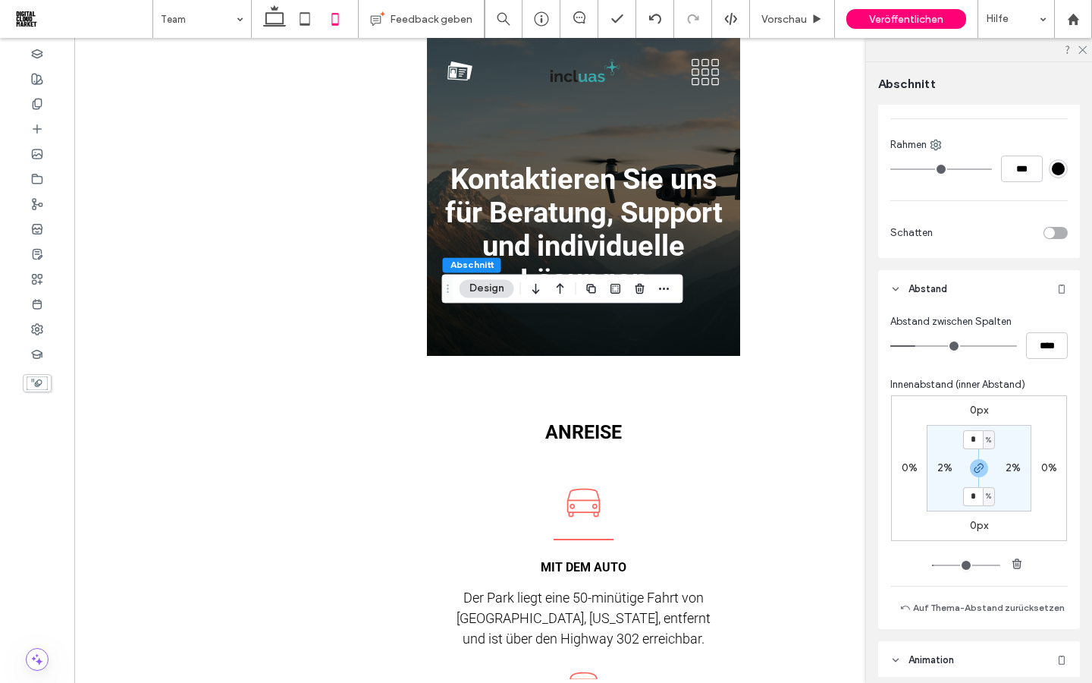
scroll to position [598, 0]
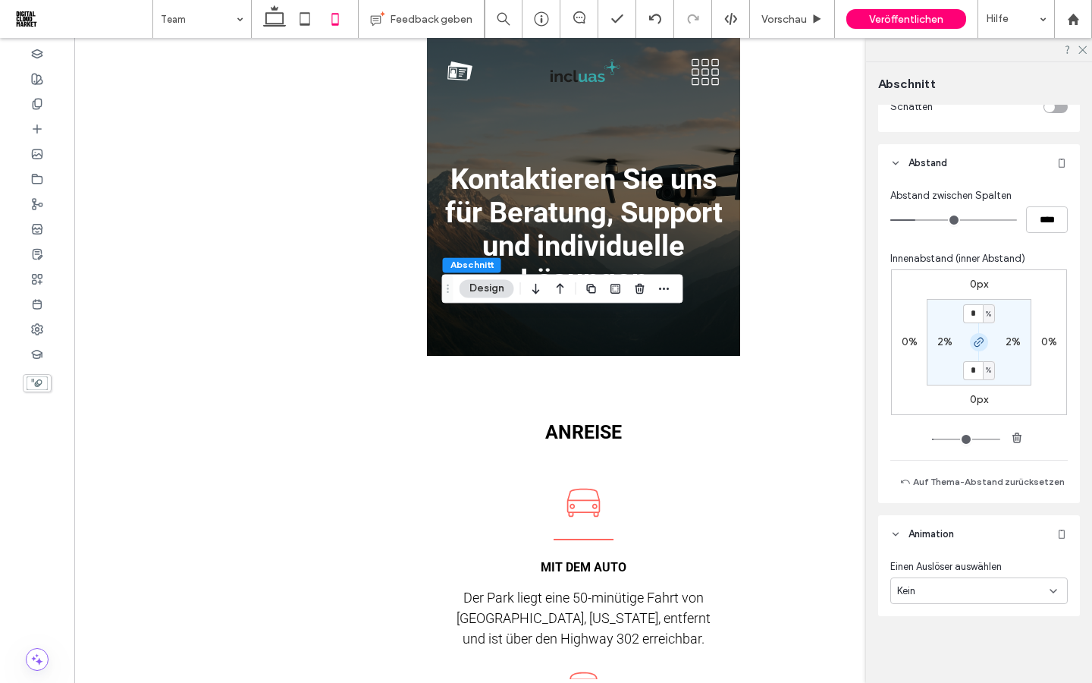
click at [978, 339] on icon "button" at bounding box center [979, 342] width 12 height 12
click at [974, 314] on input "*" at bounding box center [973, 313] width 20 height 19
type input "**"
click at [952, 329] on section "** % 2% 5% 2%" at bounding box center [979, 342] width 105 height 86
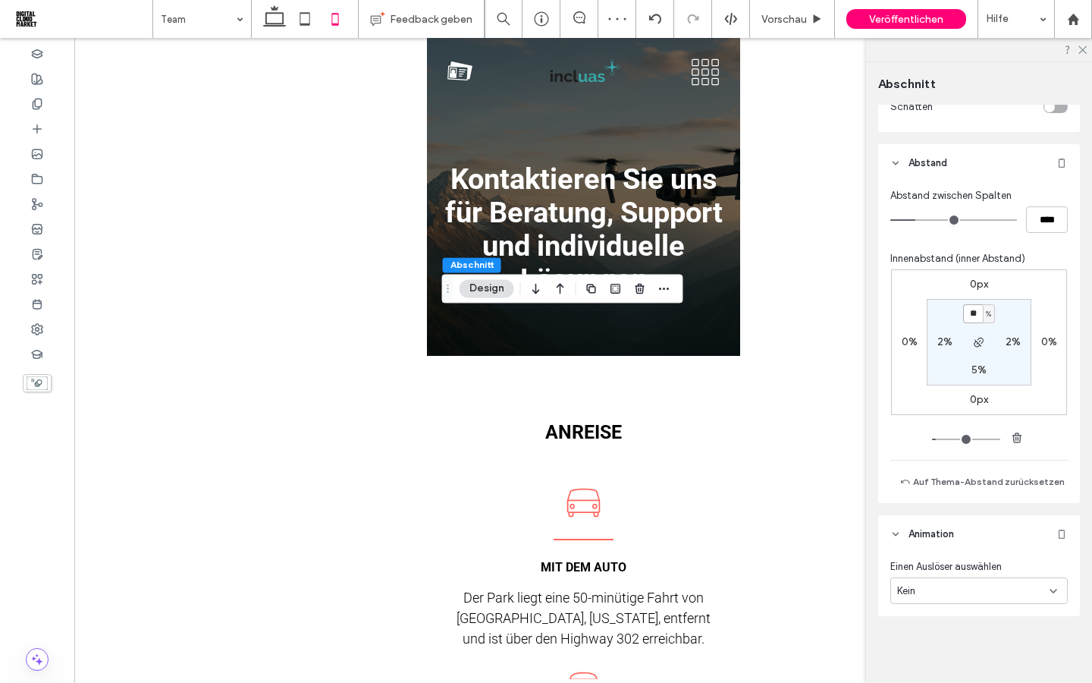
click at [975, 314] on input "**" at bounding box center [973, 313] width 20 height 19
type input "**"
click at [944, 319] on section "** % 2% 5% 2%" at bounding box center [979, 342] width 105 height 86
click at [800, 27] on div "Vorschau" at bounding box center [792, 19] width 85 height 38
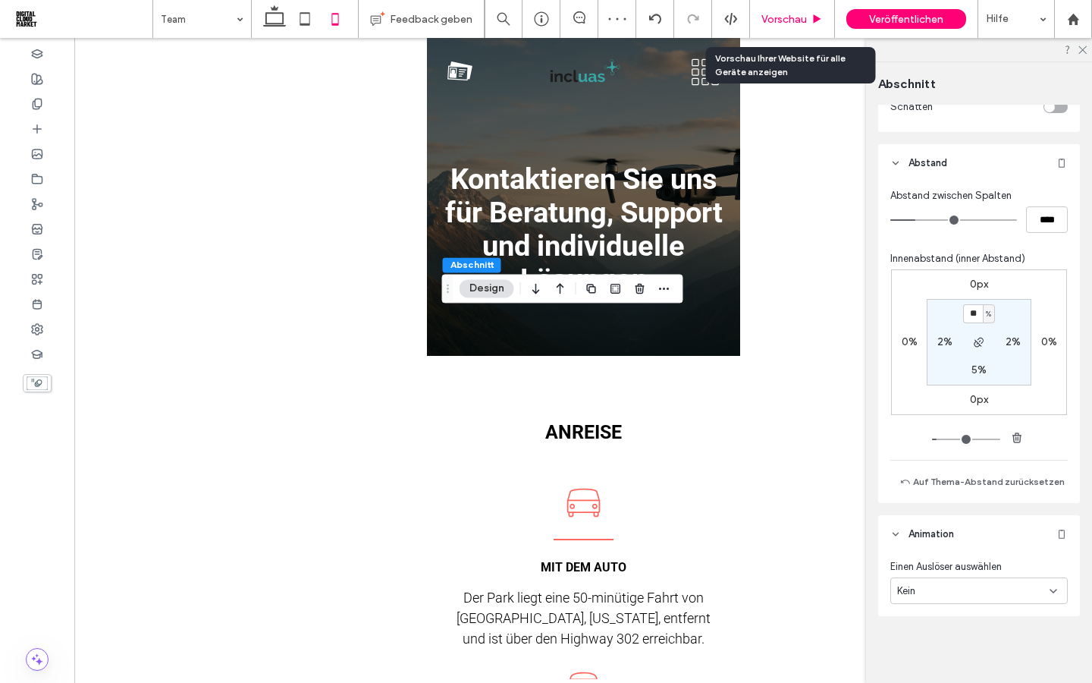
click at [777, 25] on span "Vorschau" at bounding box center [784, 19] width 46 height 13
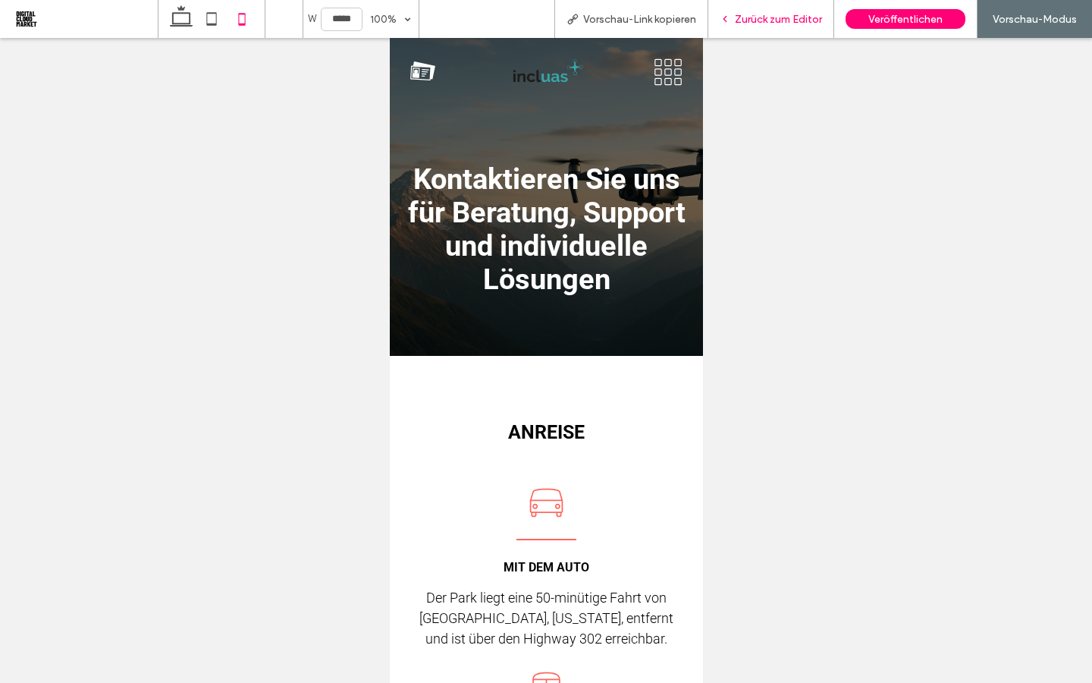
click at [774, 24] on span "Zurück zum Editor" at bounding box center [778, 19] width 87 height 13
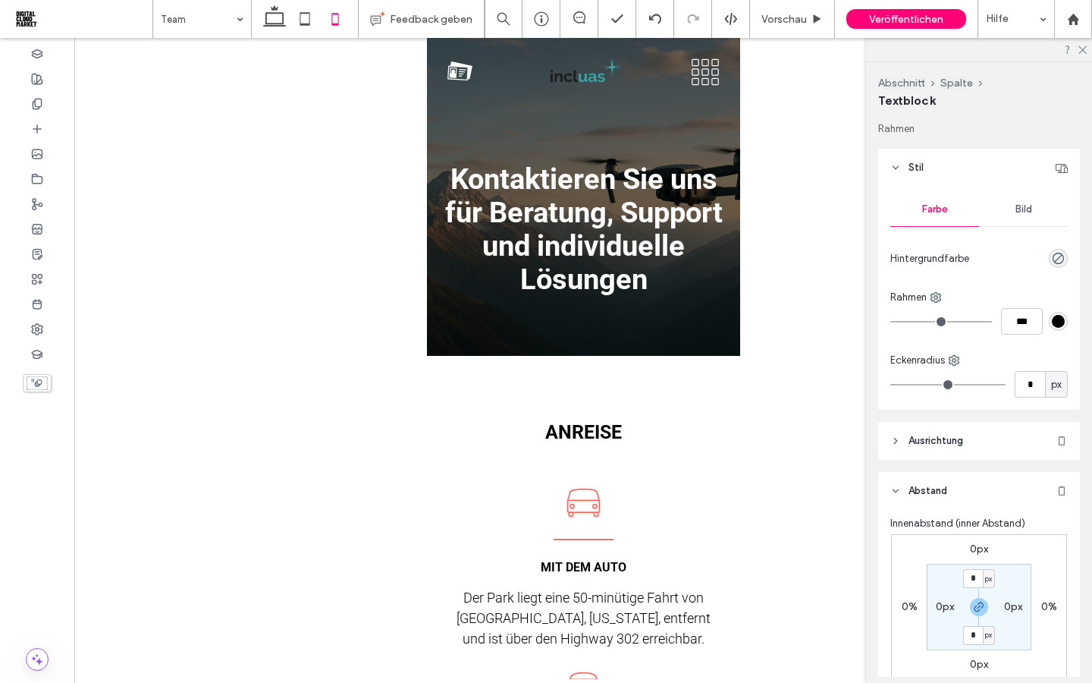
type input "******"
type input "**"
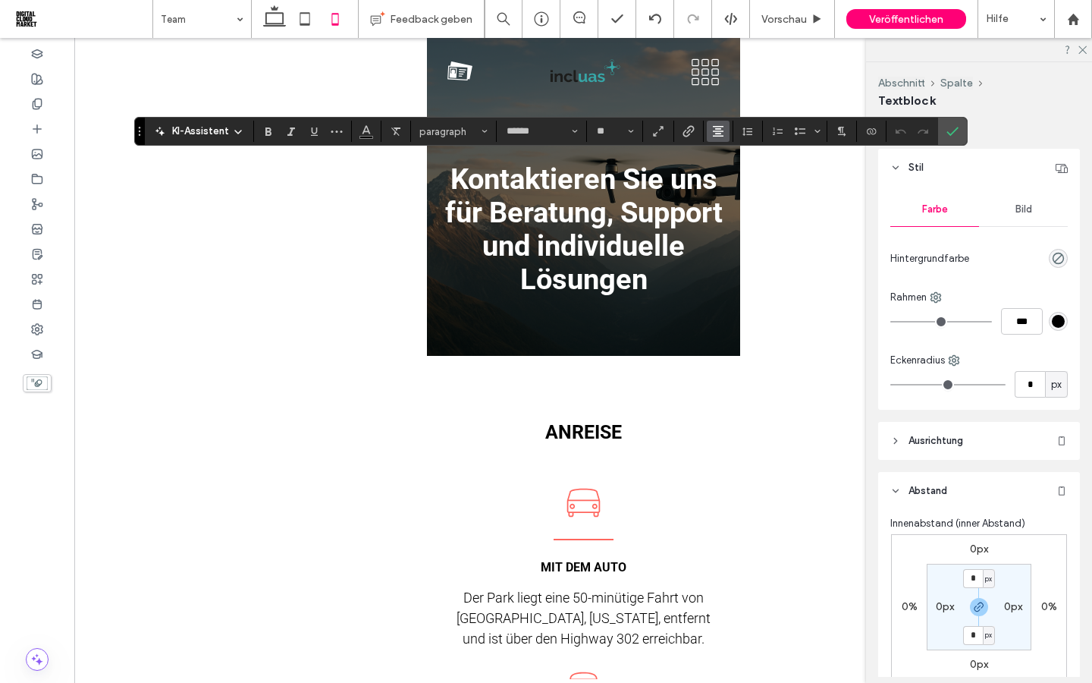
click at [711, 130] on button "Ausrichtung" at bounding box center [718, 131] width 23 height 21
click at [730, 156] on use "ui.textEditor.alignment.left" at bounding box center [729, 156] width 11 height 11
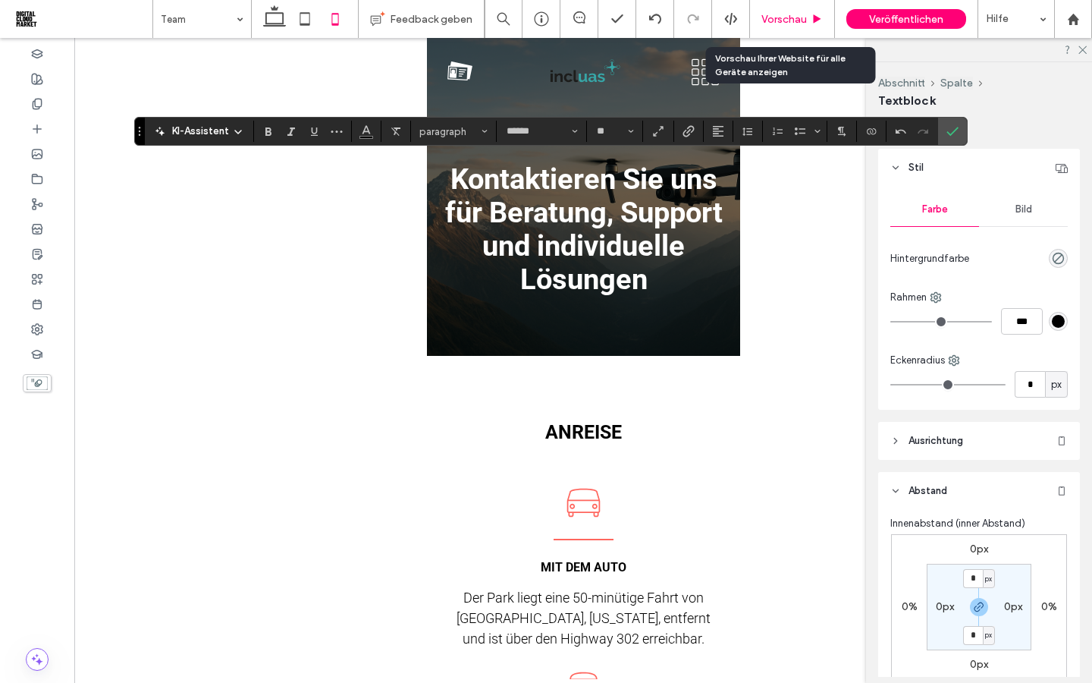
click at [780, 22] on span "Vorschau" at bounding box center [784, 19] width 46 height 13
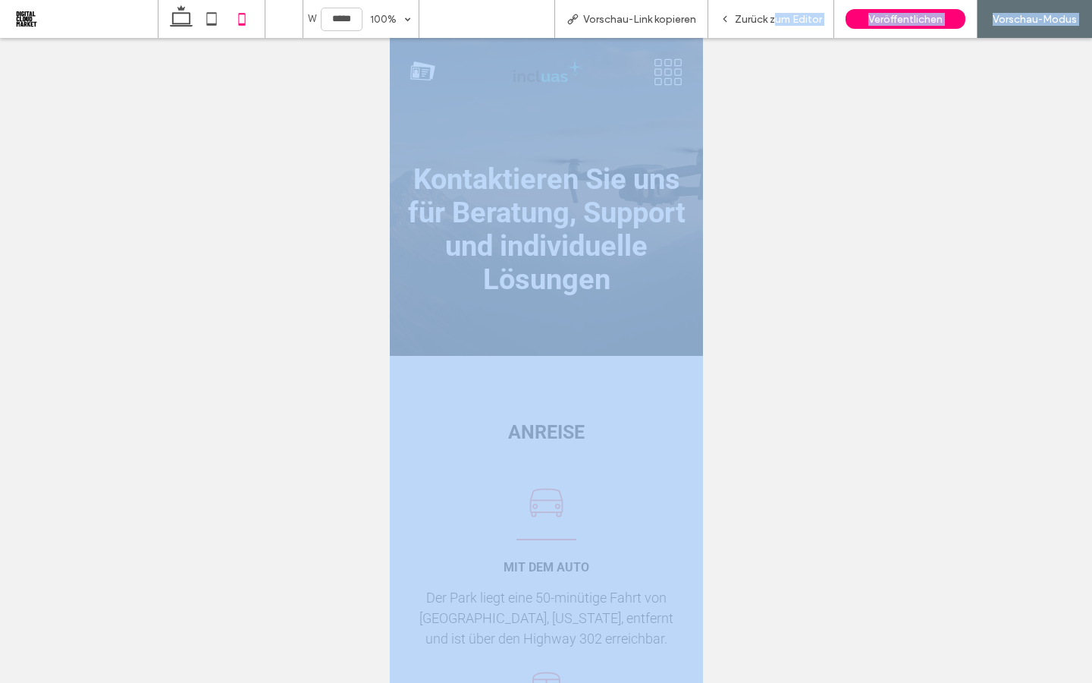
drag, startPoint x: 771, startPoint y: 17, endPoint x: 771, endPoint y: 600, distance: 582.4
click at [771, 17] on span "Zurück zum Editor" at bounding box center [778, 19] width 87 height 13
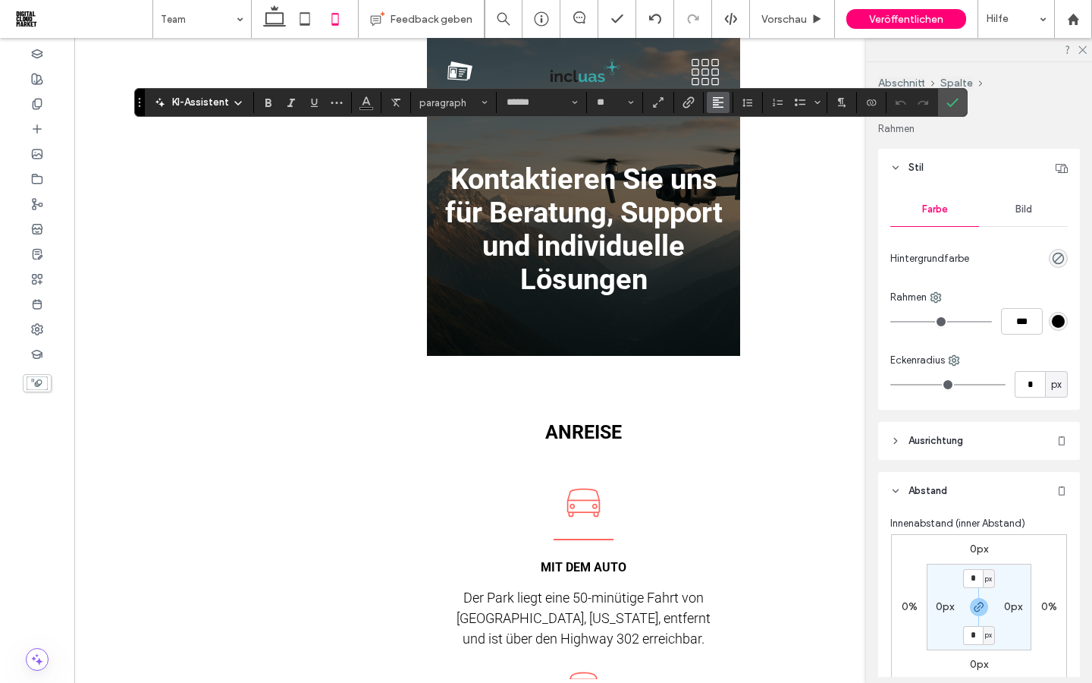
click at [719, 100] on icon "Ausrichtung" at bounding box center [718, 102] width 12 height 12
click at [730, 149] on icon "ui.textEditor.alignment.center" at bounding box center [729, 149] width 12 height 12
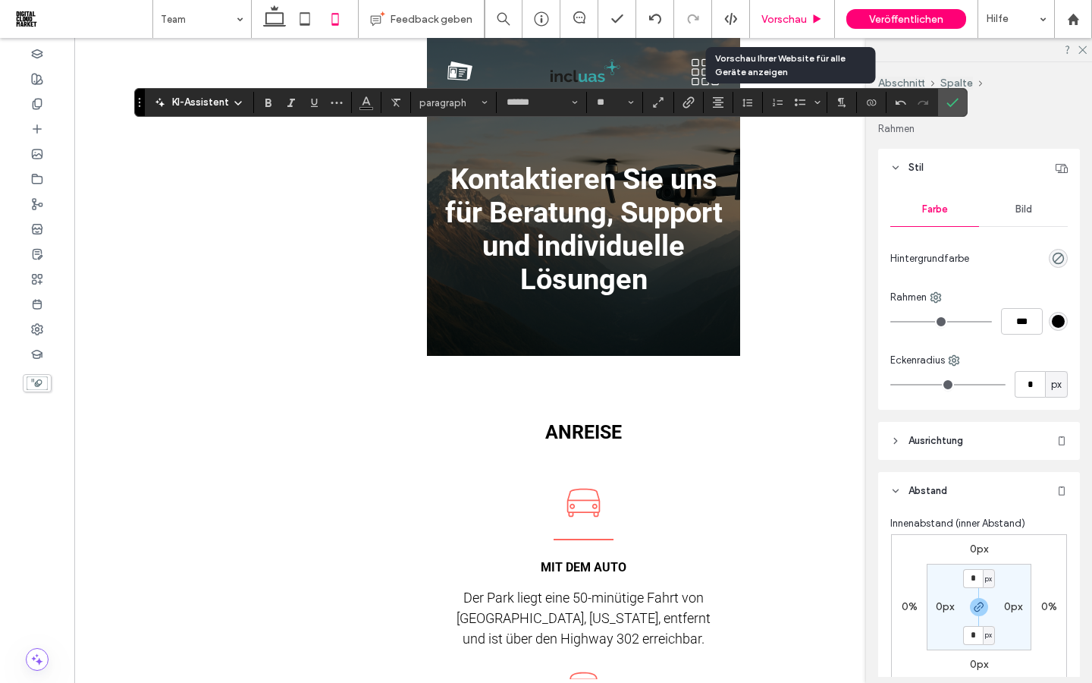
click at [775, 23] on span "Vorschau" at bounding box center [784, 19] width 46 height 13
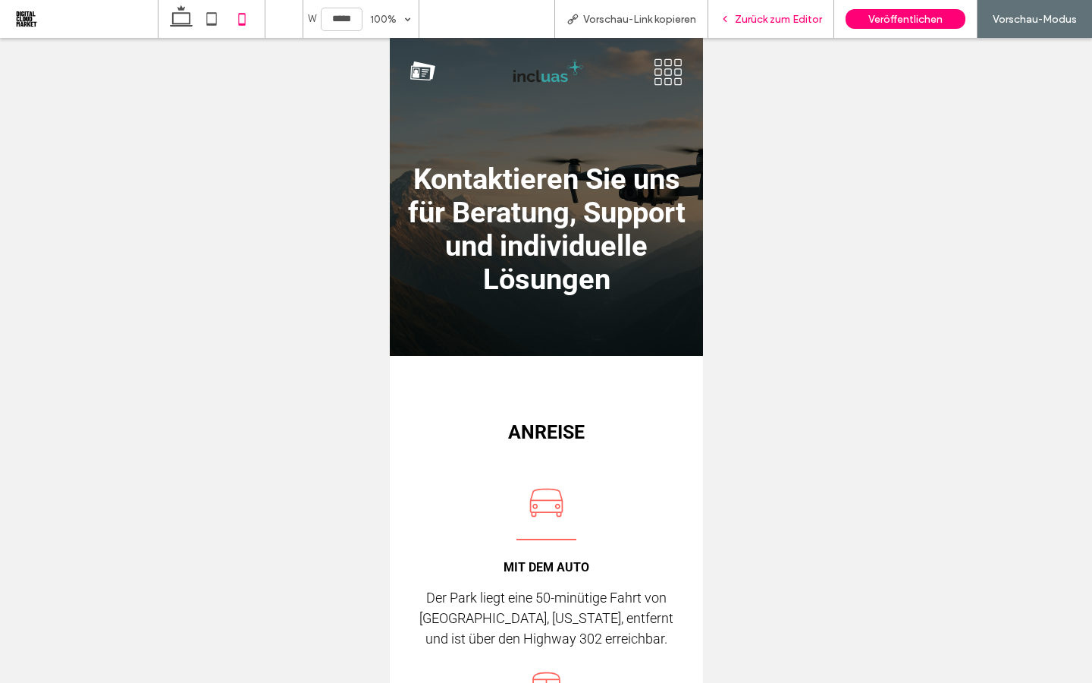
click at [745, 25] on span "Zurück zum Editor" at bounding box center [778, 19] width 87 height 13
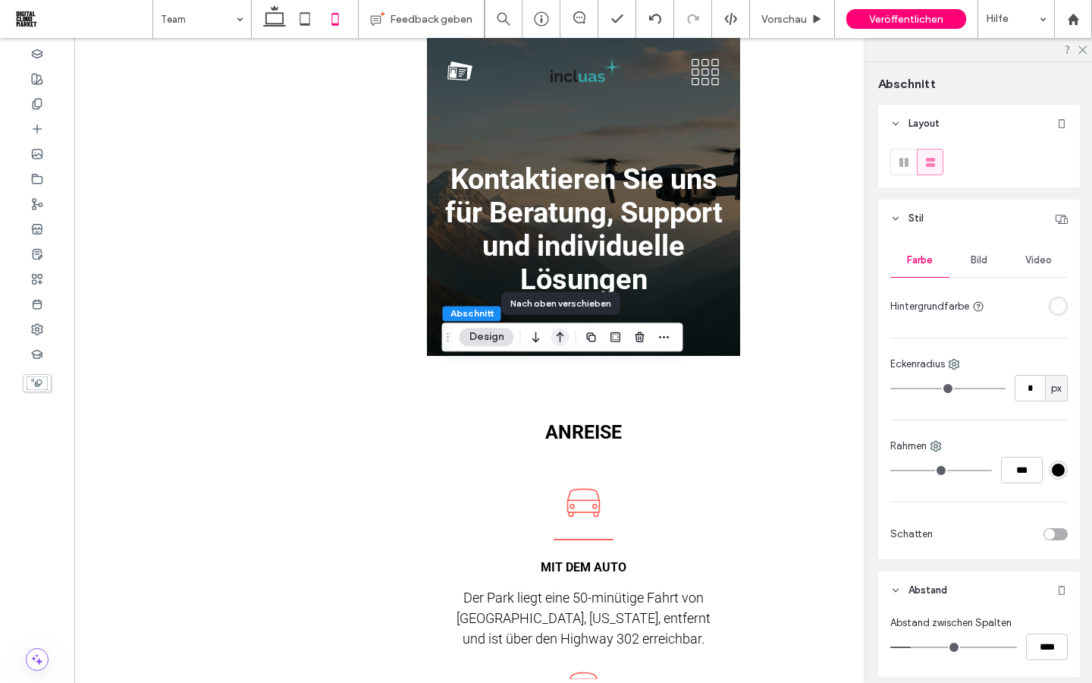
click at [558, 339] on icon "button" at bounding box center [560, 336] width 18 height 27
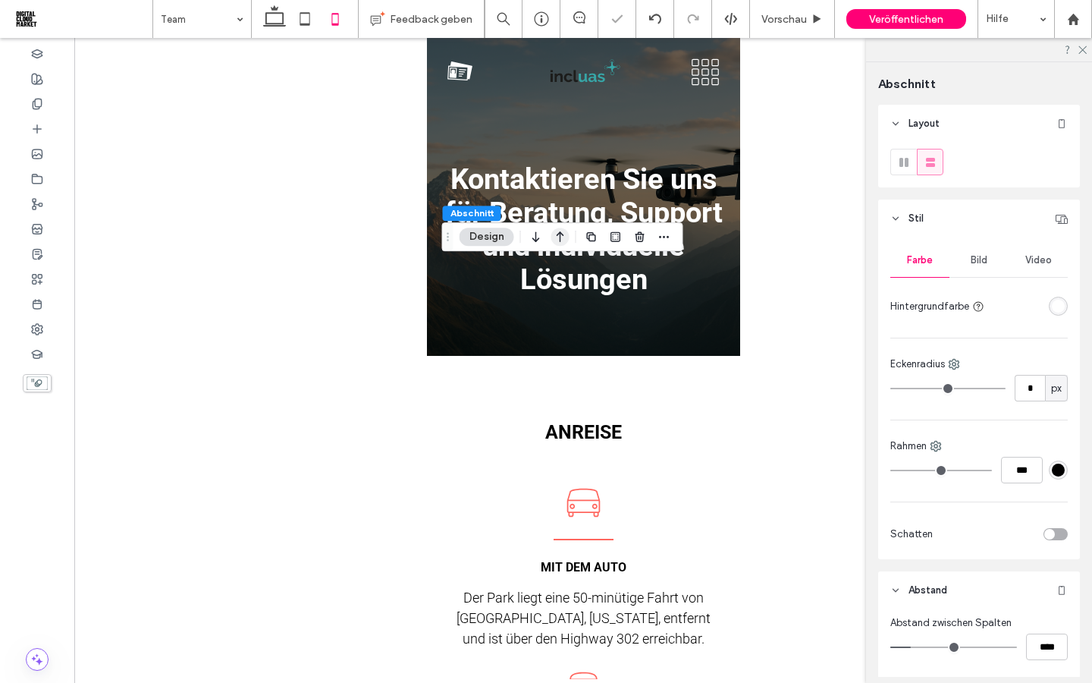
click at [558, 235] on icon "button" at bounding box center [560, 236] width 18 height 27
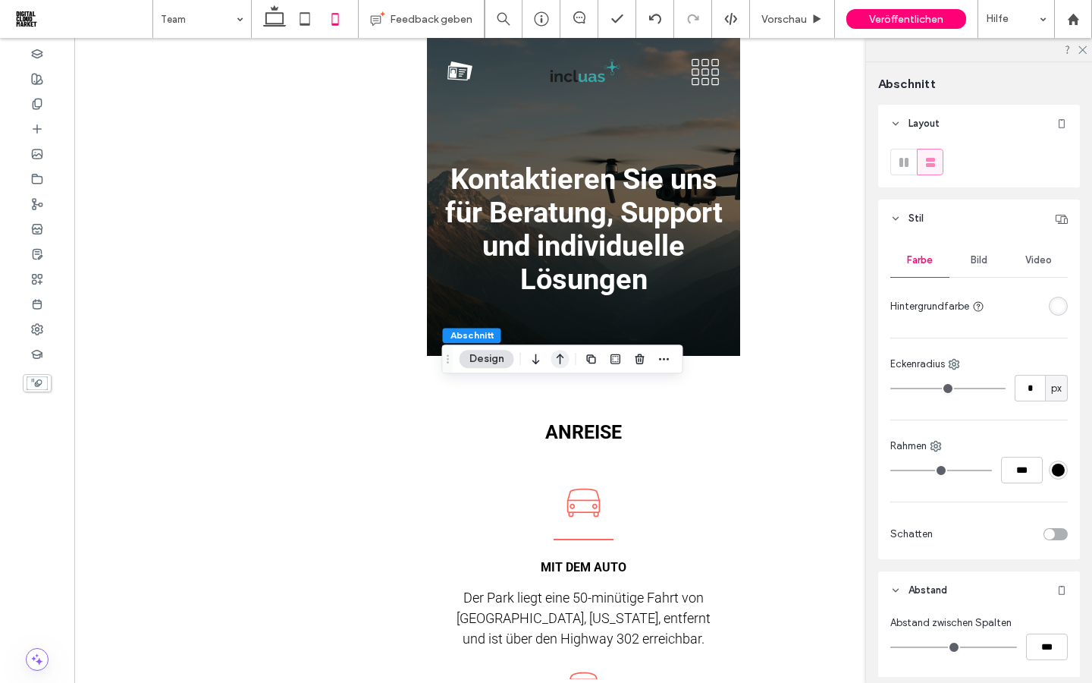
click at [555, 359] on icon "button" at bounding box center [560, 358] width 18 height 27
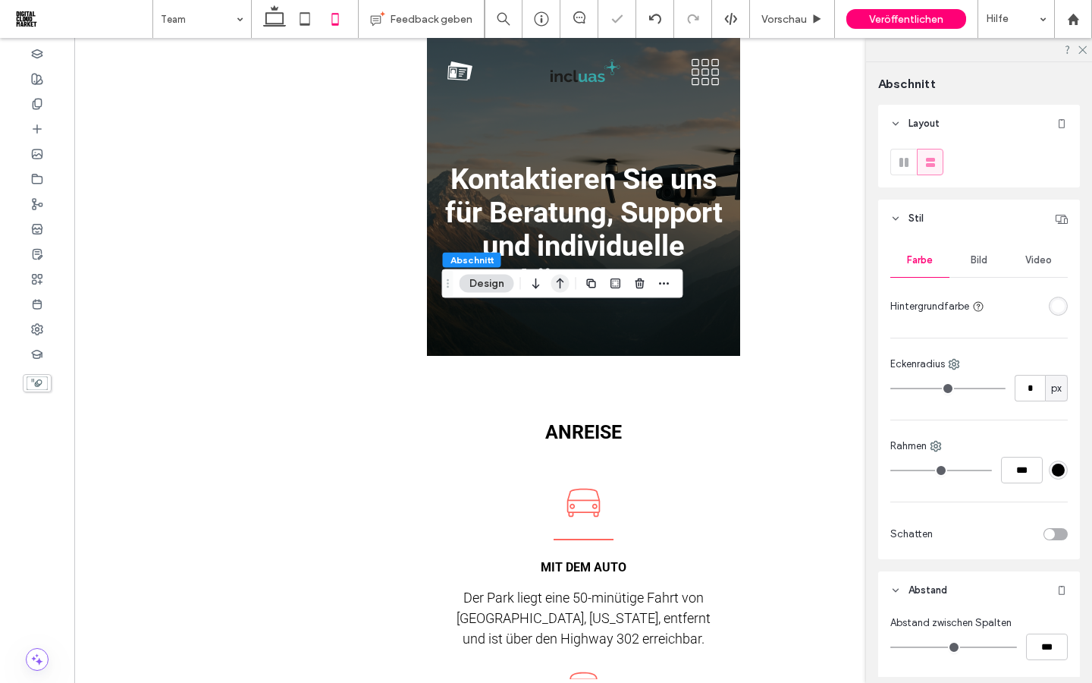
click at [561, 284] on icon "button" at bounding box center [560, 283] width 18 height 27
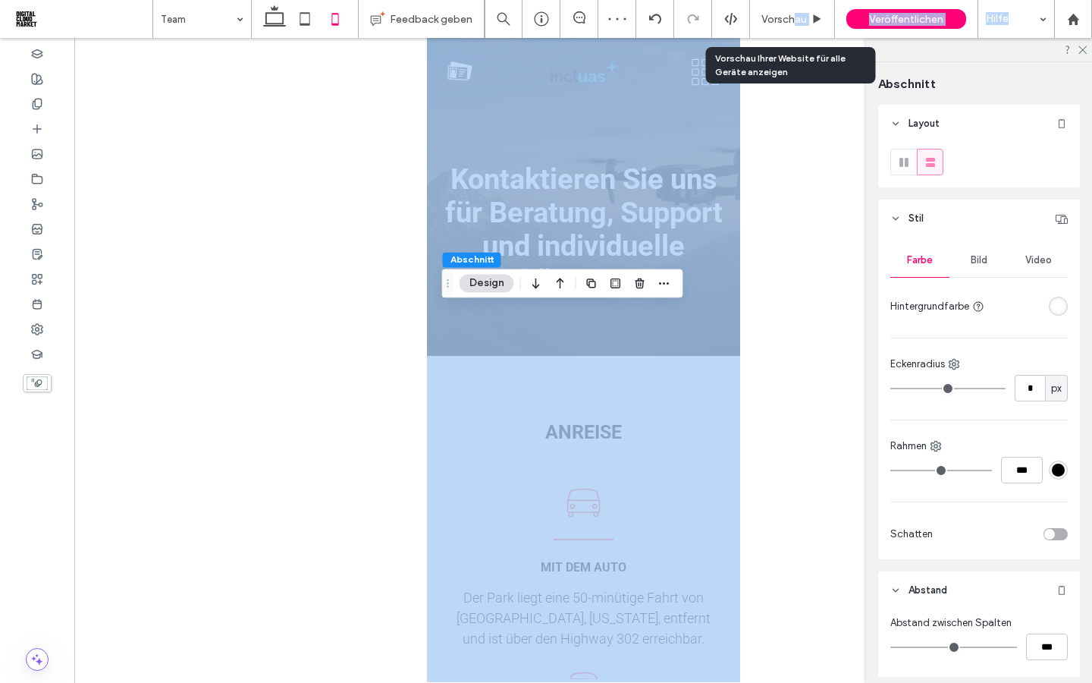
drag, startPoint x: 792, startPoint y: 16, endPoint x: 792, endPoint y: 598, distance: 582.4
click at [792, 16] on span "Vorschau" at bounding box center [784, 19] width 46 height 13
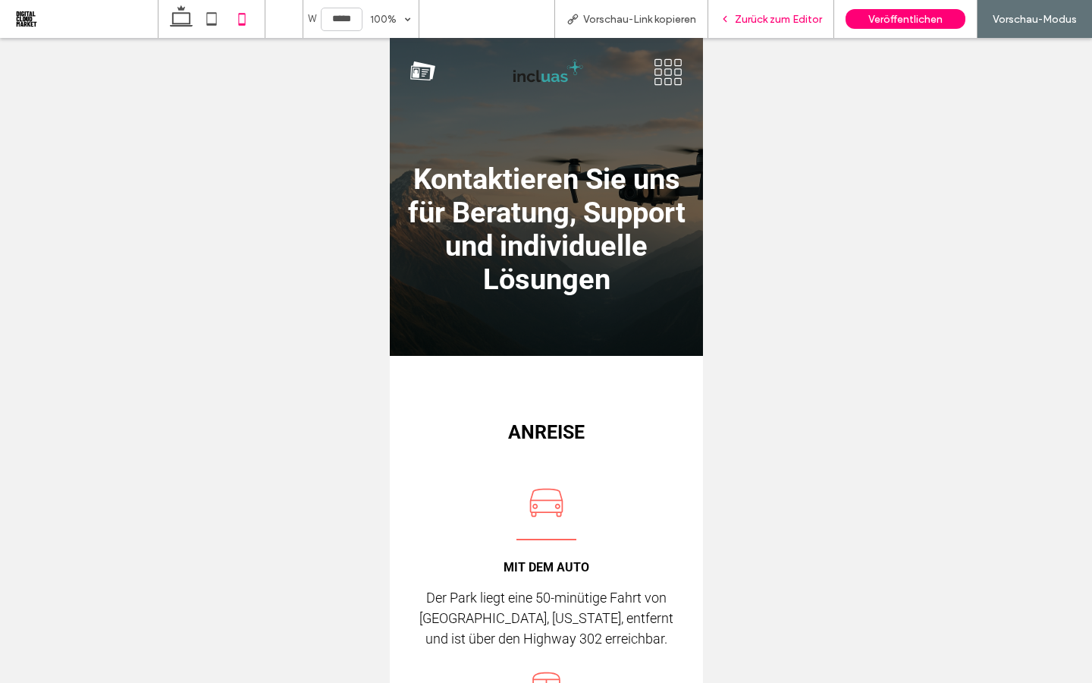
click at [765, 24] on span "Zurück zum Editor" at bounding box center [778, 19] width 87 height 13
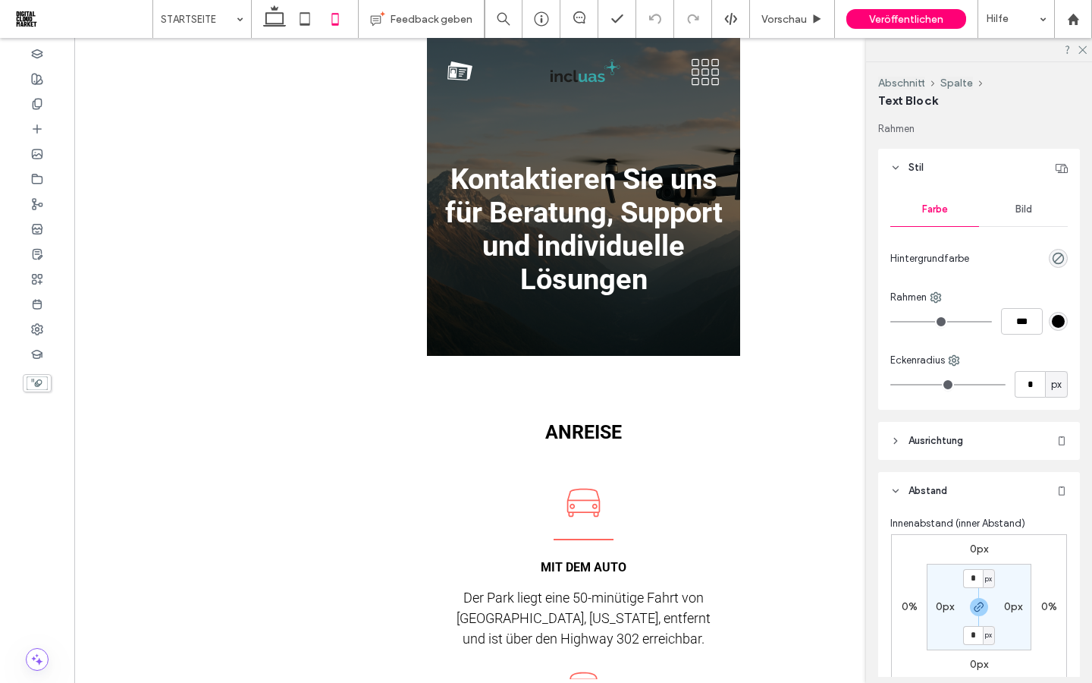
type input "******"
type input "**"
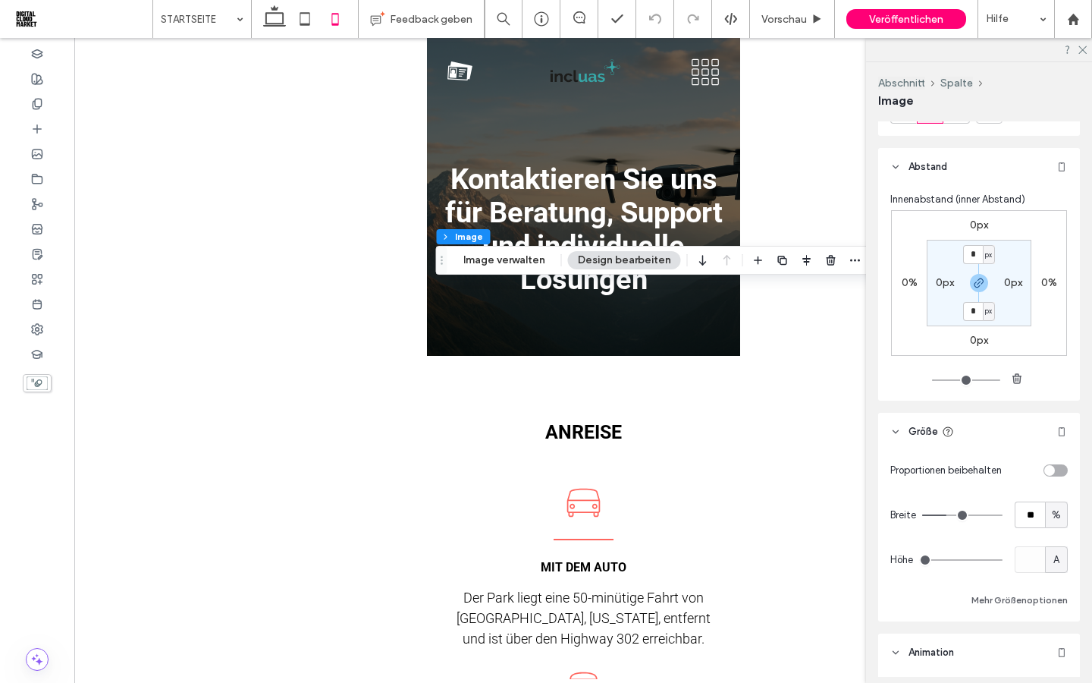
scroll to position [740, 0]
click at [899, 435] on icon at bounding box center [895, 429] width 11 height 11
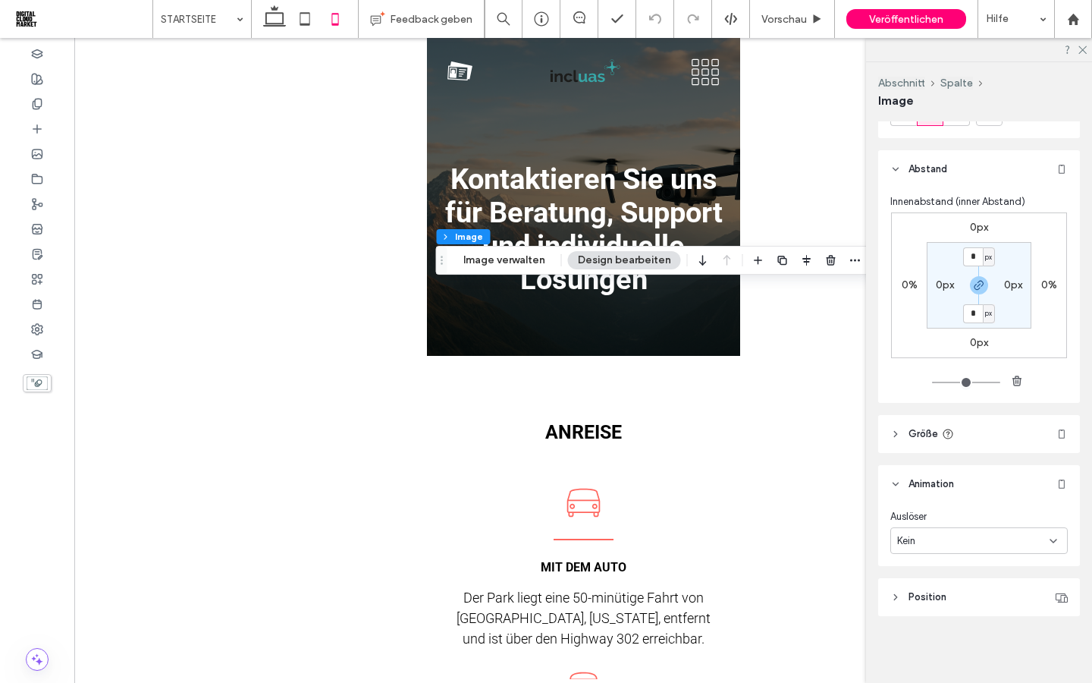
click at [899, 439] on icon at bounding box center [895, 433] width 11 height 11
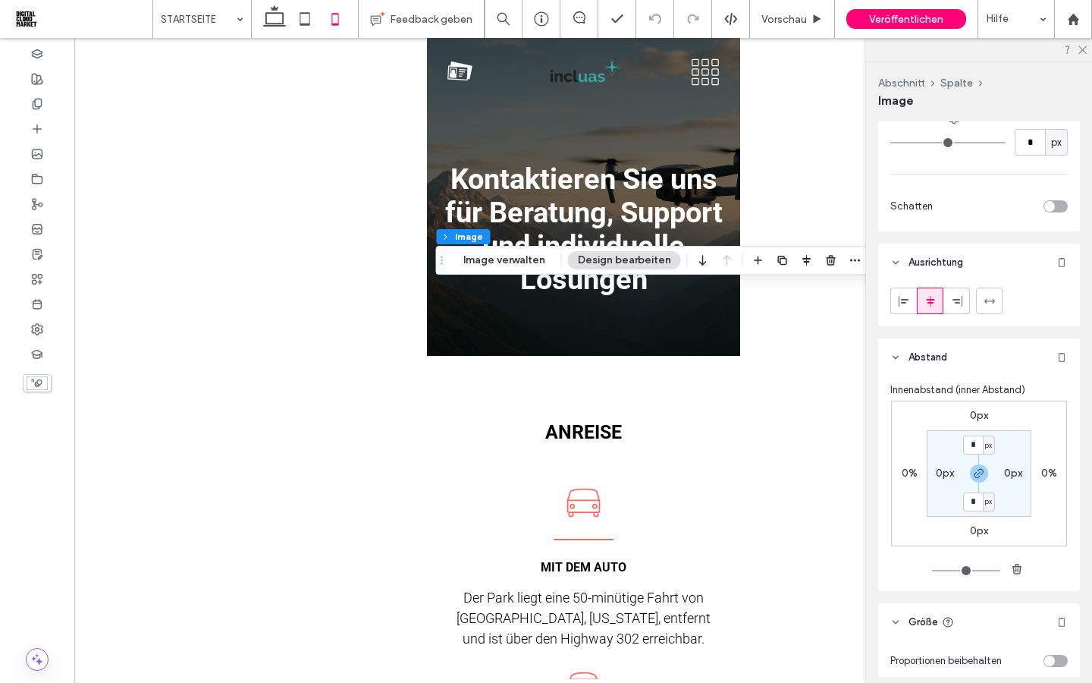
scroll to position [471, 0]
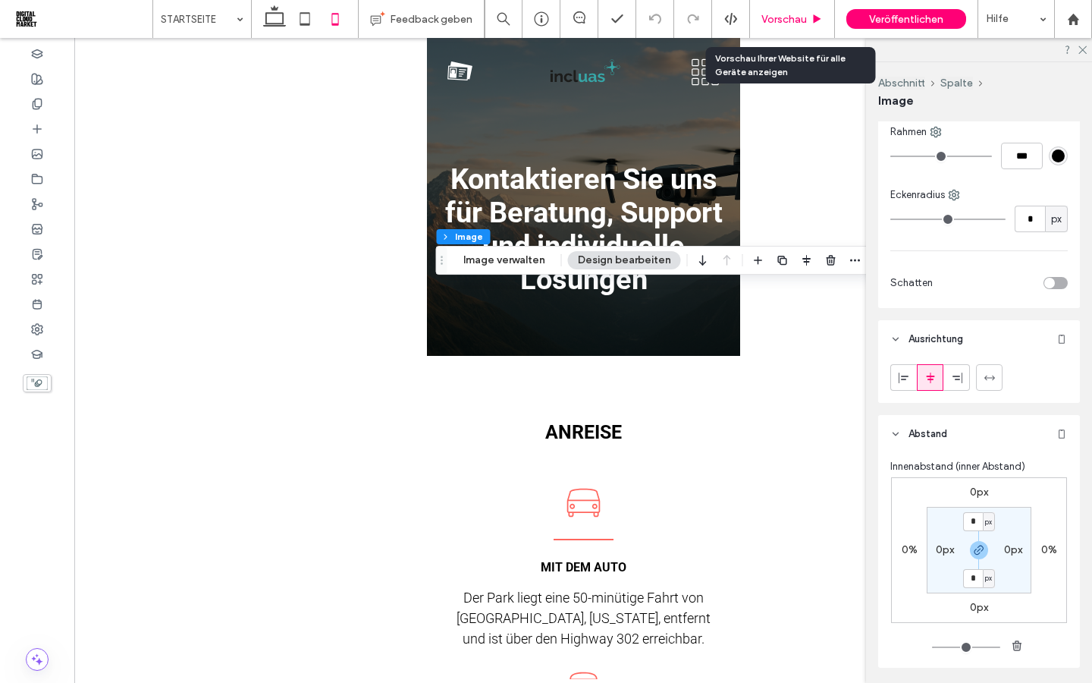
click at [780, 20] on span "Vorschau" at bounding box center [784, 19] width 46 height 13
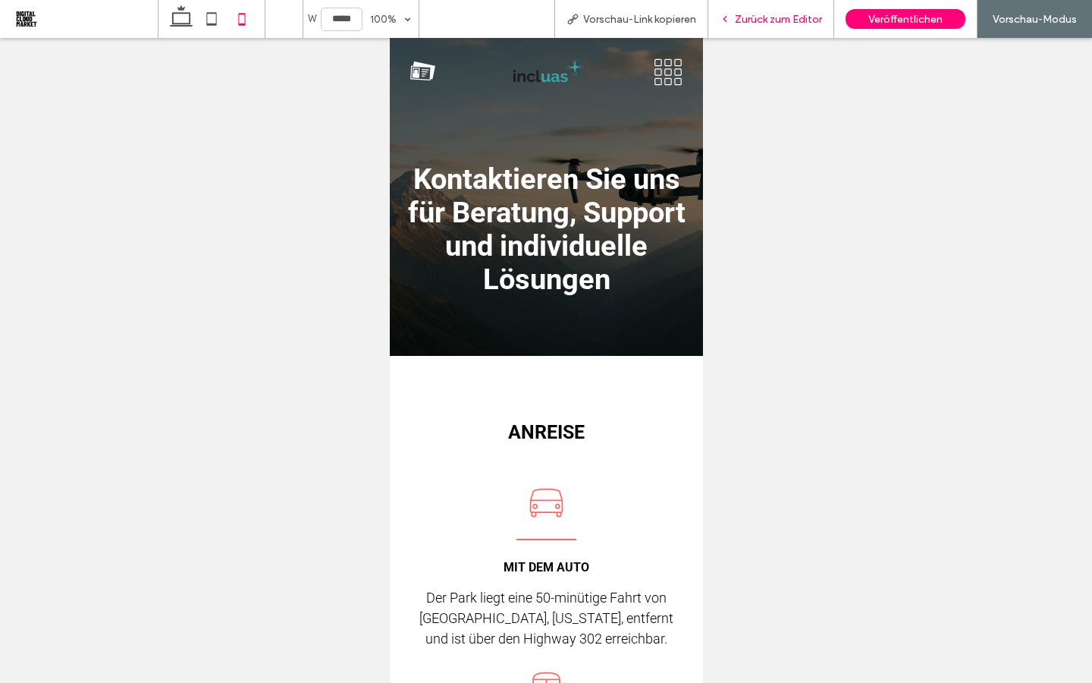
click at [752, 19] on span "Zurück zum Editor" at bounding box center [778, 19] width 87 height 13
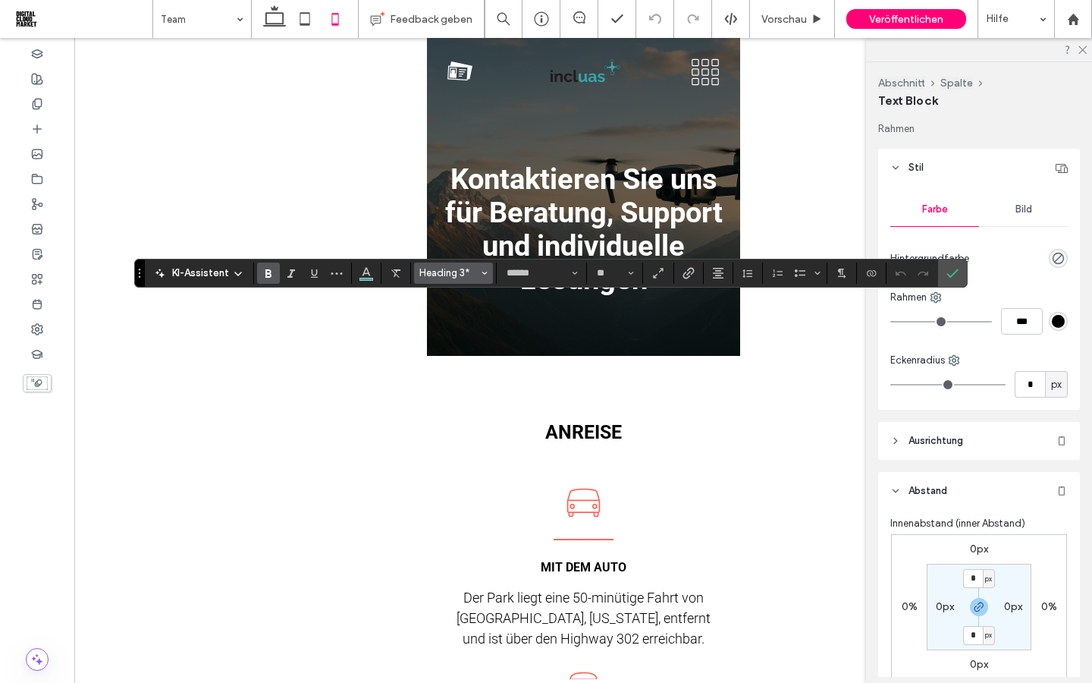
click at [463, 271] on span "Heading 3*" at bounding box center [448, 272] width 59 height 11
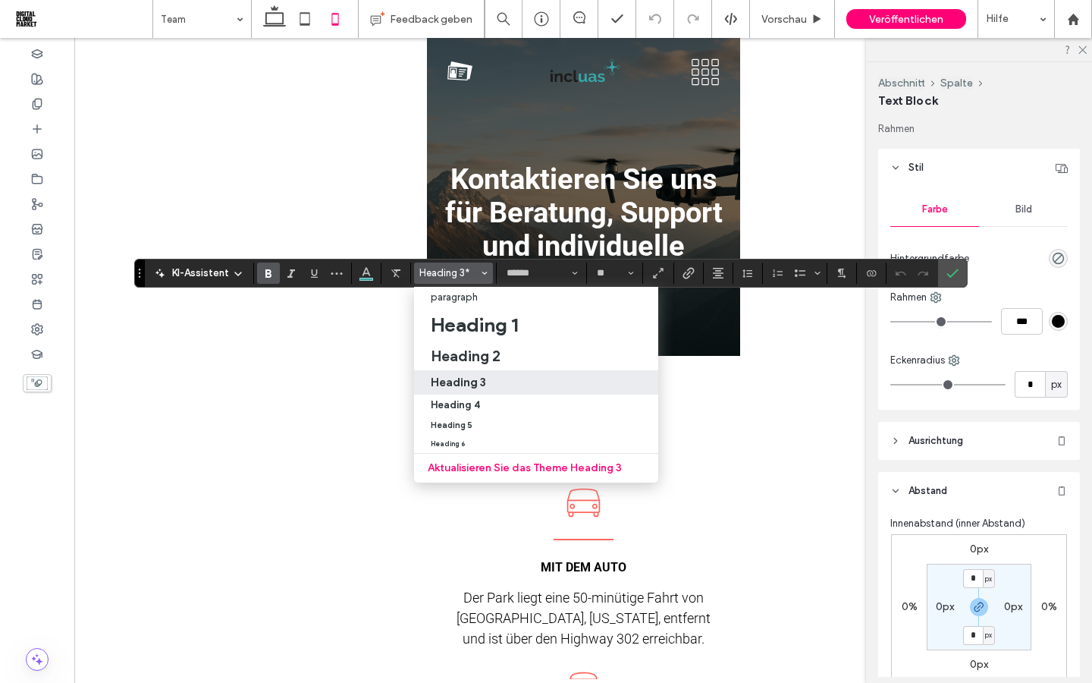
click at [463, 384] on h3 "Heading 3" at bounding box center [458, 382] width 55 height 14
type input "**"
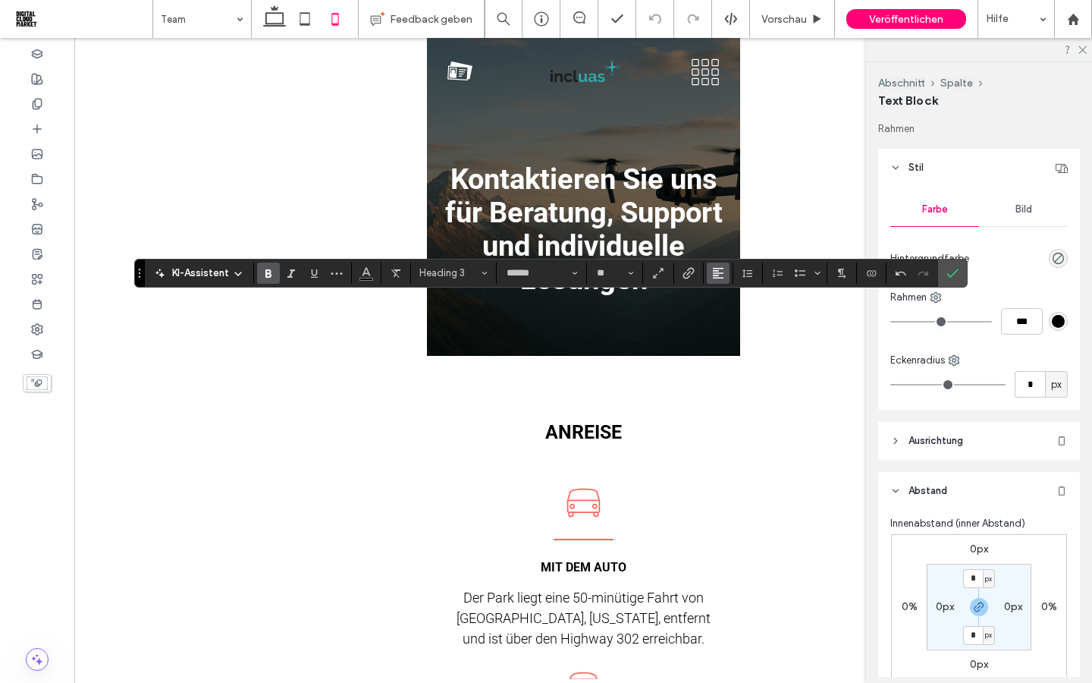
click at [711, 268] on button "Ausrichtung" at bounding box center [718, 272] width 23 height 21
click at [728, 318] on icon "ui.textEditor.alignment.center" at bounding box center [729, 319] width 12 height 12
click at [363, 271] on icon "Farbe" at bounding box center [366, 271] width 12 height 12
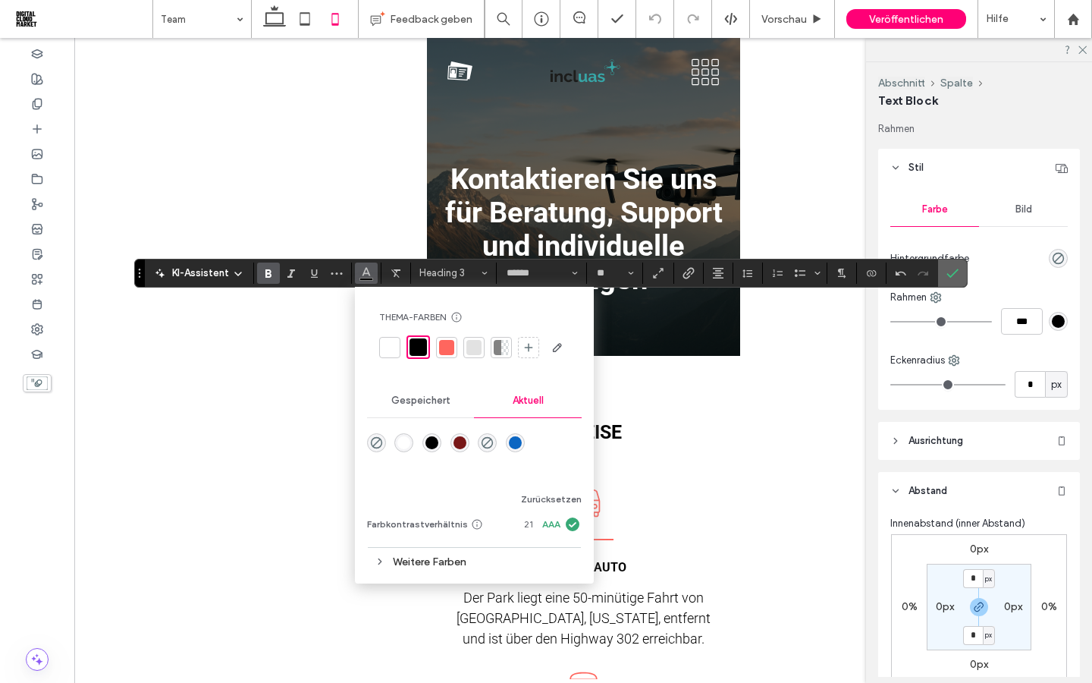
click at [949, 272] on icon "Bestätigen" at bounding box center [952, 273] width 12 height 12
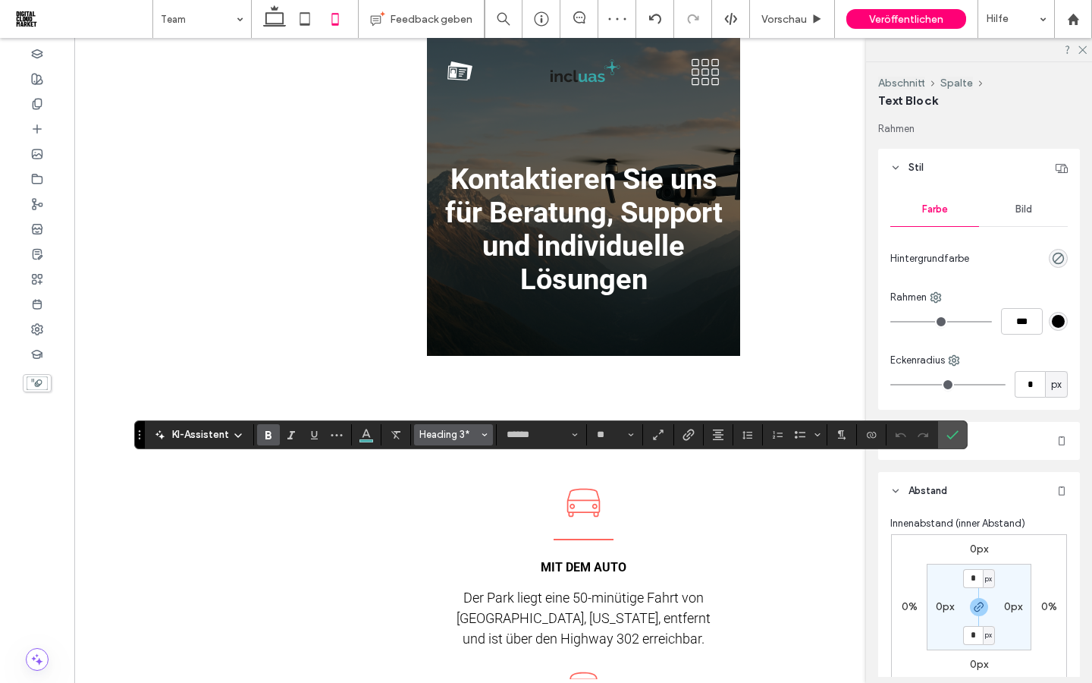
click at [453, 430] on span "Heading 3*" at bounding box center [448, 433] width 59 height 11
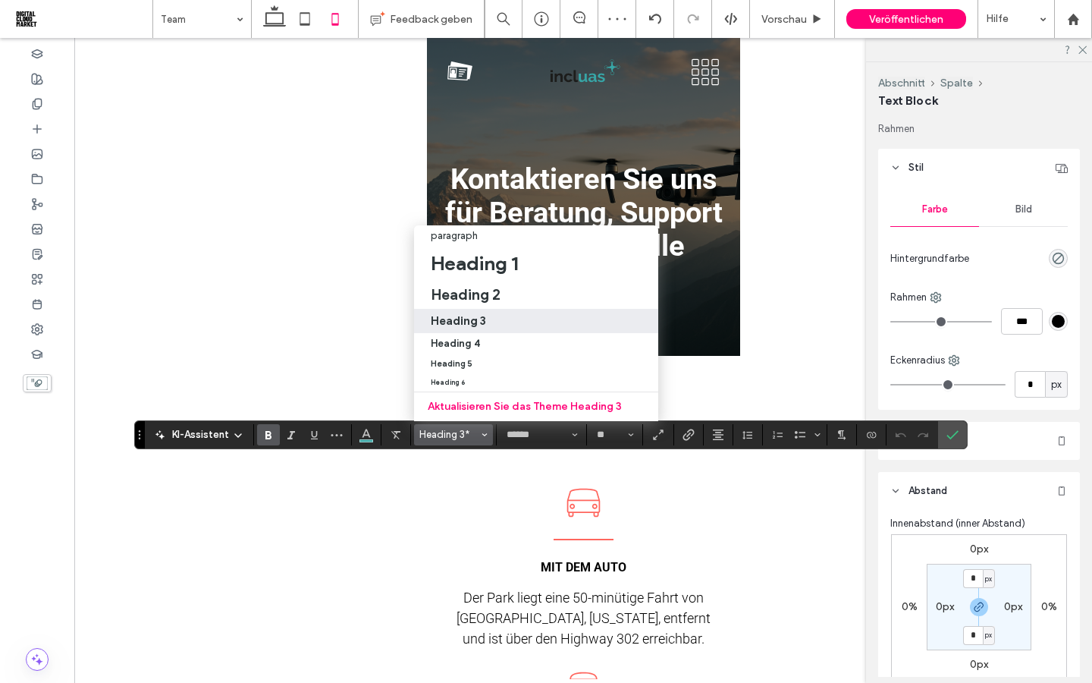
click at [473, 317] on h3 "Heading 3" at bounding box center [458, 320] width 55 height 14
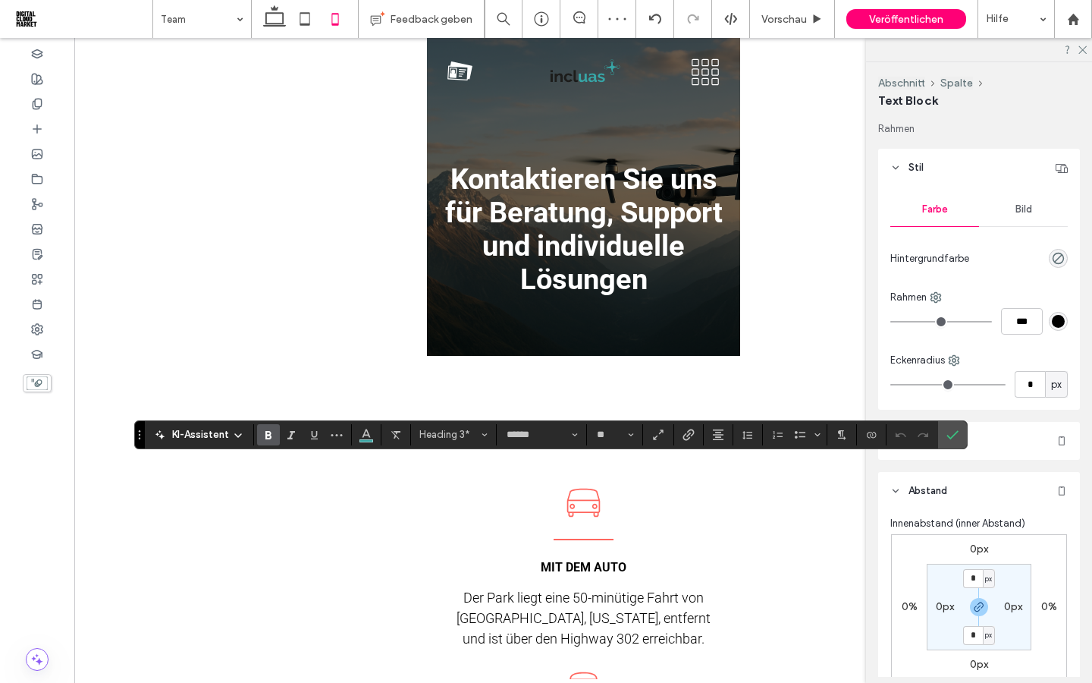
type input "**"
click at [717, 440] on span "Ausrichtung" at bounding box center [718, 435] width 12 height 20
click at [727, 369] on icon "ui.textEditor.alignment.center" at bounding box center [729, 365] width 12 height 12
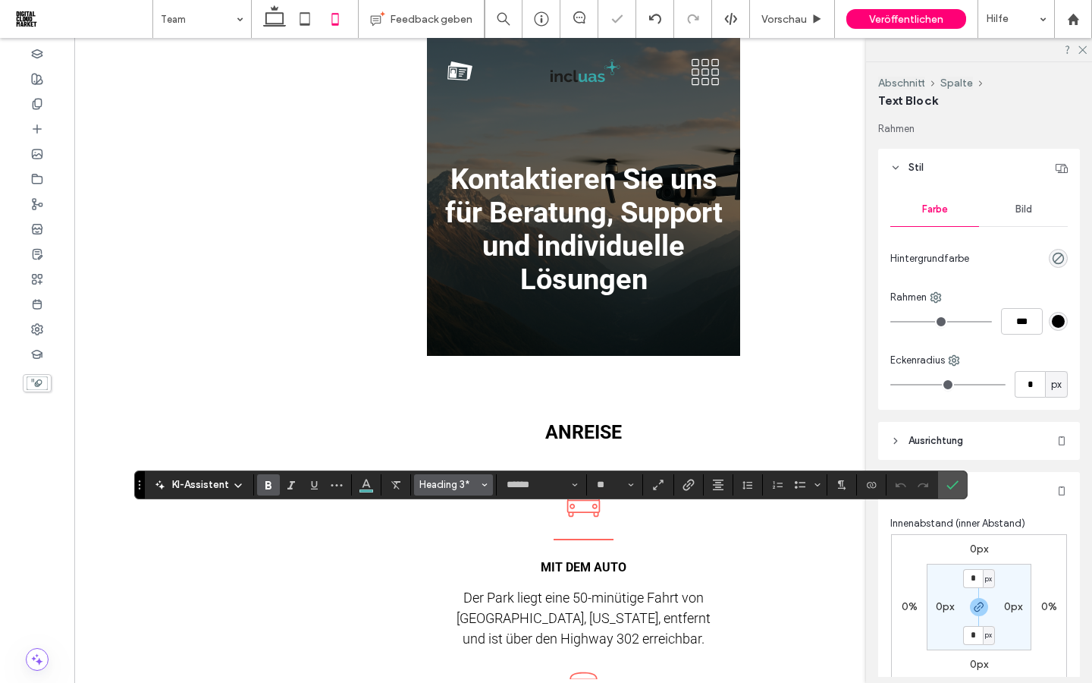
click at [433, 481] on span "Heading 3*" at bounding box center [448, 484] width 59 height 11
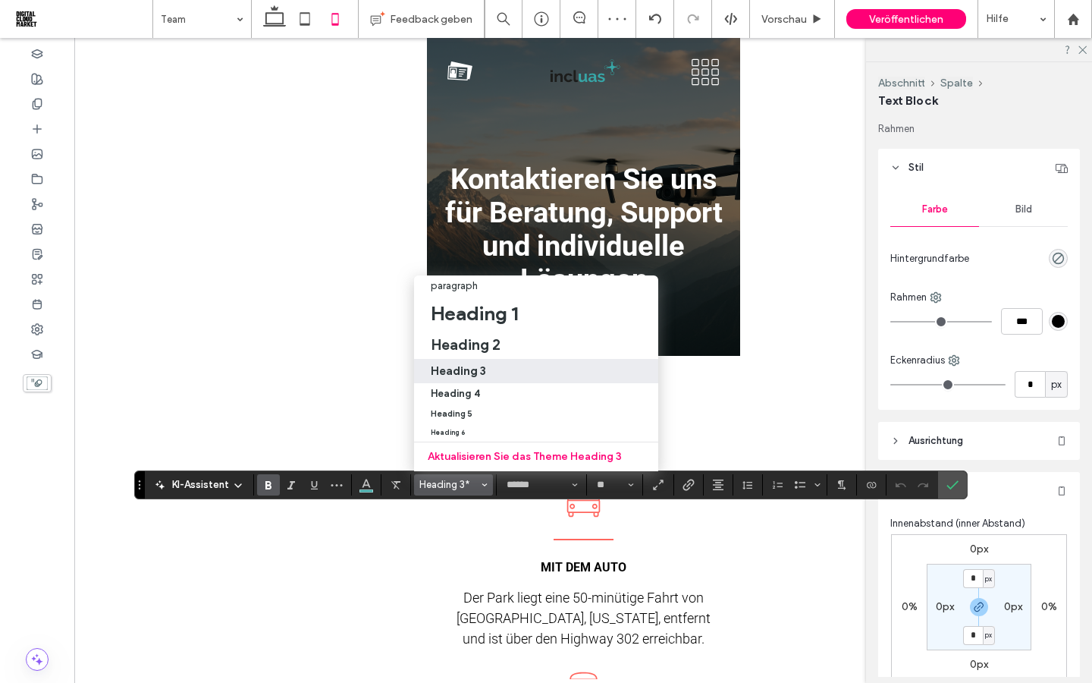
click at [453, 364] on h3 "Heading 3" at bounding box center [458, 370] width 55 height 14
type input "**"
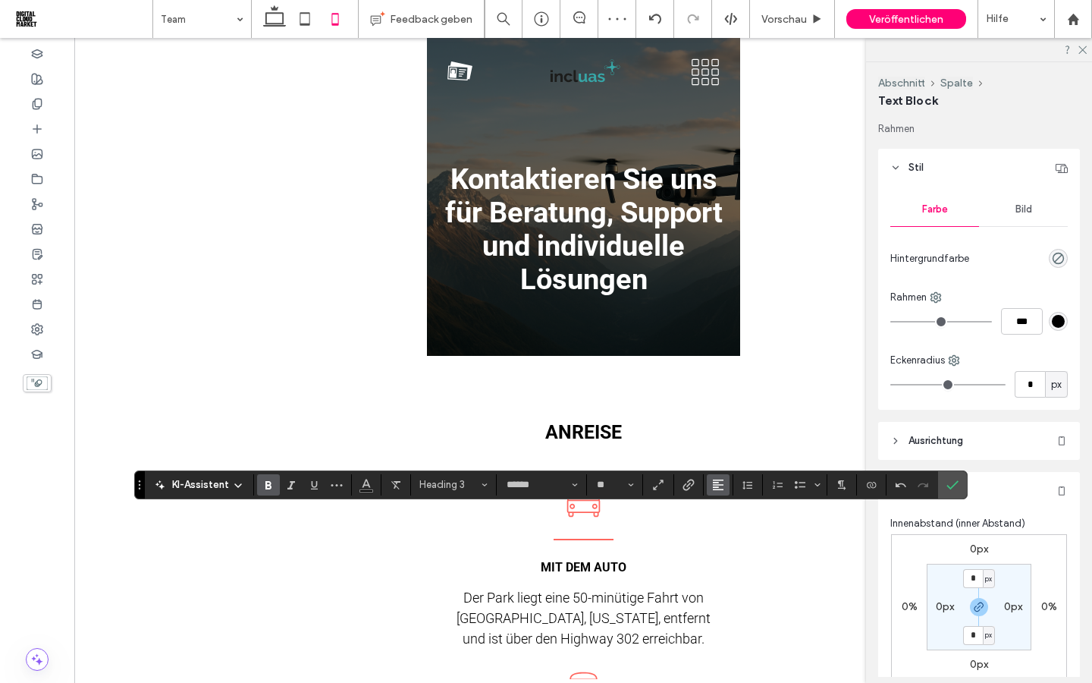
click at [720, 479] on use "Ausrichtung" at bounding box center [718, 484] width 11 height 11
click at [735, 416] on use "ui.textEditor.alignment.center" at bounding box center [729, 415] width 11 height 11
